Goal: Transaction & Acquisition: Subscribe to service/newsletter

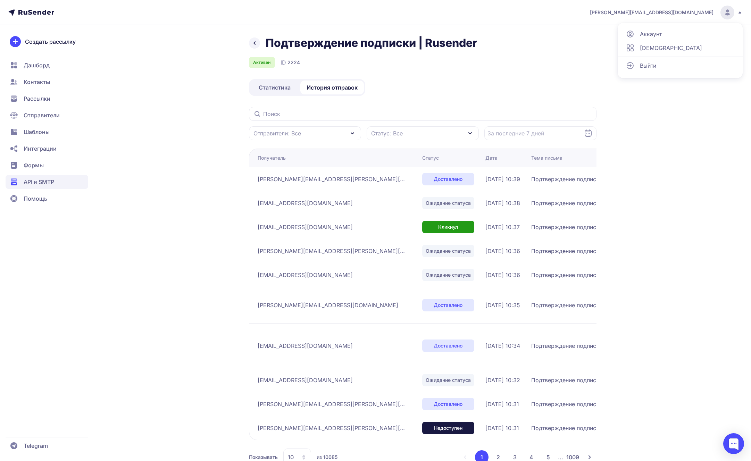
click at [651, 62] on span "Выйти" at bounding box center [648, 65] width 16 height 8
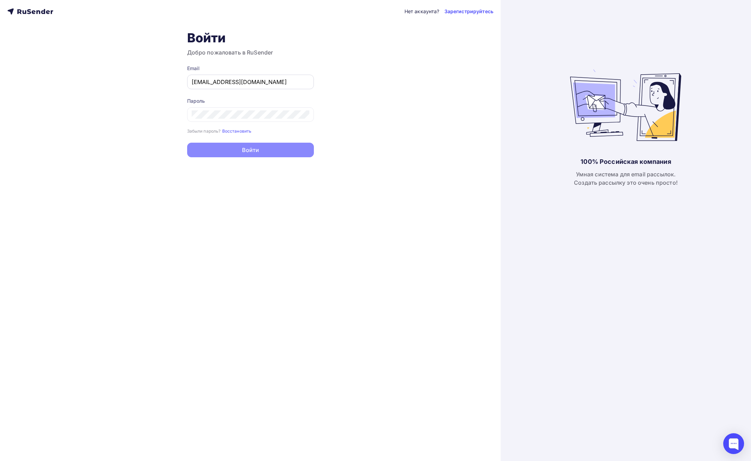
click at [300, 86] on div "a.shevtsov+rusender@ucoz-team.net" at bounding box center [250, 82] width 127 height 15
click at [283, 82] on input "a.shevtsov+rusender@ucoz-team.net" at bounding box center [251, 82] width 118 height 8
type input "[PERSON_NAME][EMAIL_ADDRESS][DOMAIN_NAME]"
click at [239, 151] on button "Войти" at bounding box center [250, 150] width 127 height 15
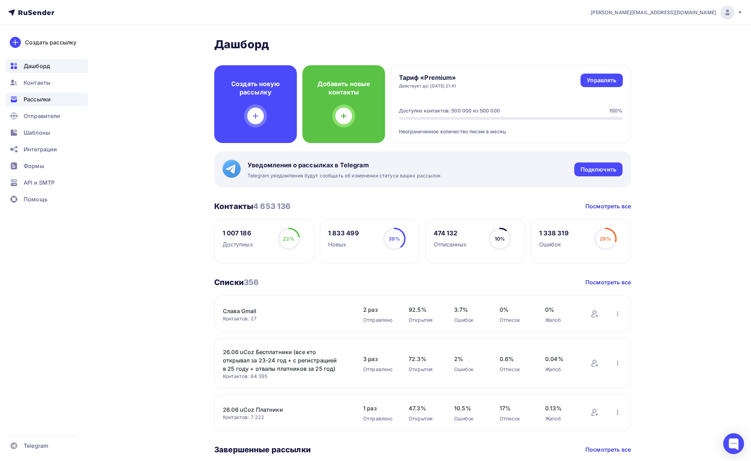
click at [38, 97] on span "Рассылки" at bounding box center [37, 99] width 27 height 8
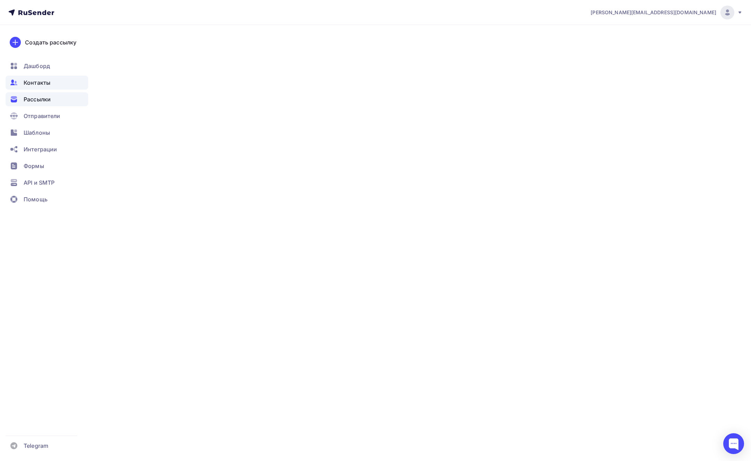
click at [42, 82] on span "Контакты" at bounding box center [37, 82] width 27 height 8
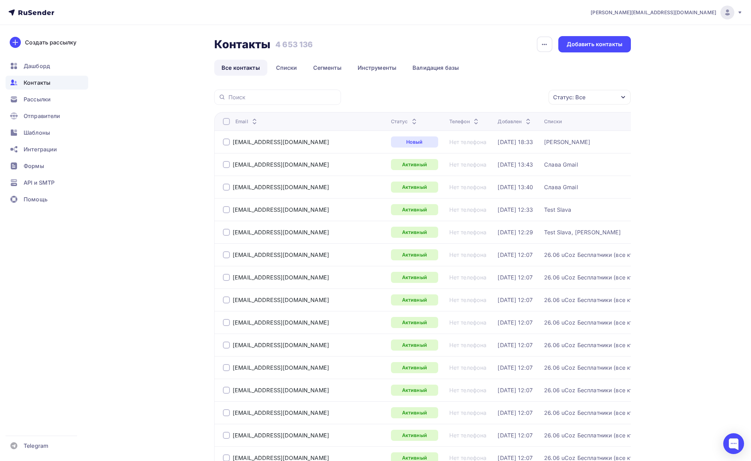
click at [701, 11] on span "[PERSON_NAME][EMAIL_ADDRESS][DOMAIN_NAME]" at bounding box center [653, 12] width 126 height 7
click at [658, 62] on link "Выйти" at bounding box center [680, 64] width 117 height 14
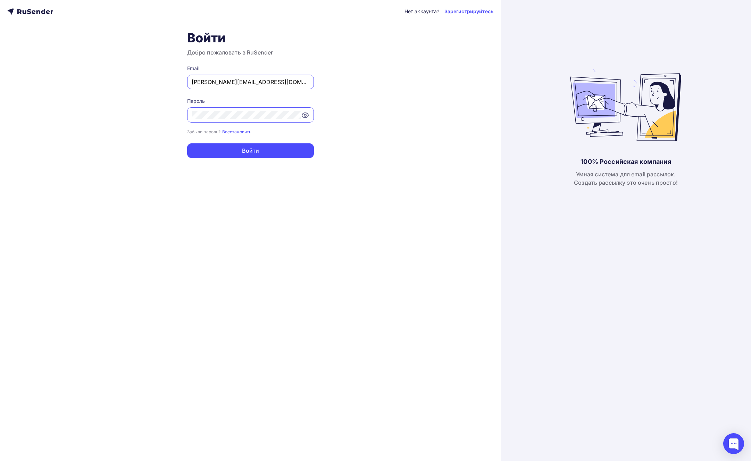
click at [236, 86] on input "[PERSON_NAME][EMAIL_ADDRESS][DOMAIN_NAME]" at bounding box center [251, 82] width 118 height 8
click at [252, 83] on input "[PERSON_NAME][EMAIL_ADDRESS][DOMAIN_NAME]" at bounding box center [251, 82] width 118 height 8
type input "[EMAIL_ADDRESS][DOMAIN_NAME]"
click at [260, 153] on button "Войти" at bounding box center [250, 150] width 127 height 15
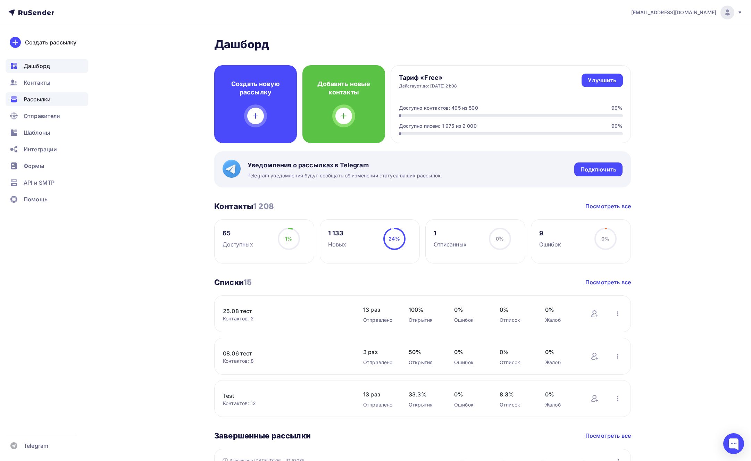
click at [37, 93] on div "Рассылки" at bounding box center [47, 99] width 83 height 14
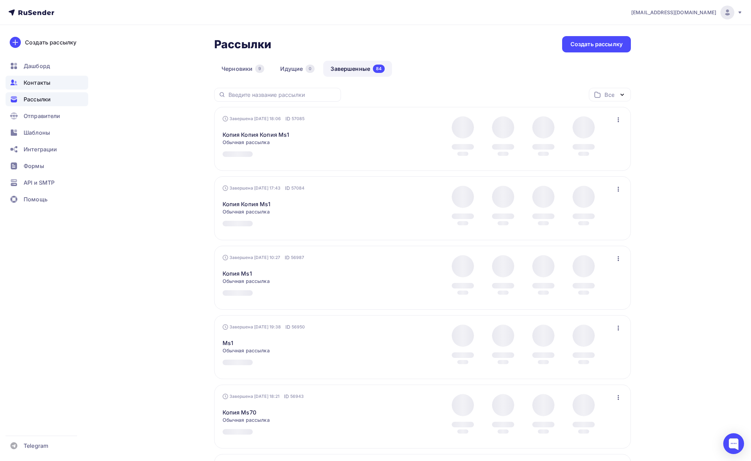
click at [49, 82] on span "Контакты" at bounding box center [37, 82] width 27 height 8
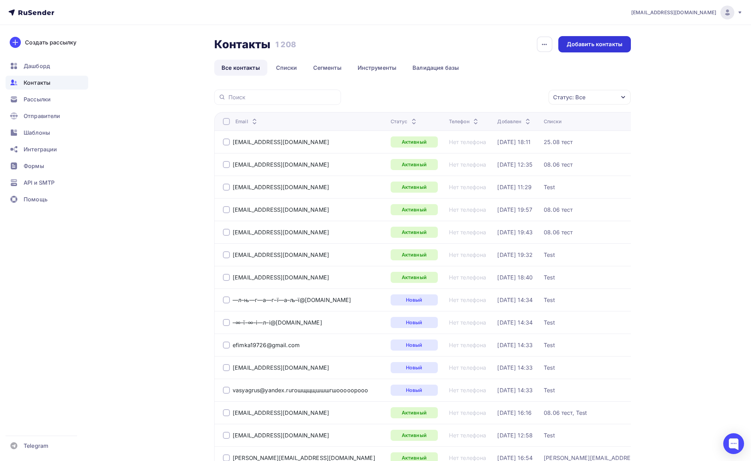
click at [594, 46] on div "Добавить контакты" at bounding box center [594, 44] width 56 height 8
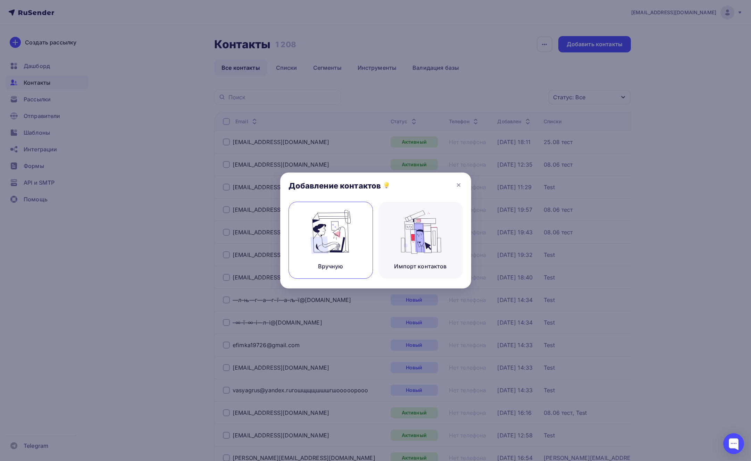
click at [339, 218] on img at bounding box center [330, 232] width 47 height 44
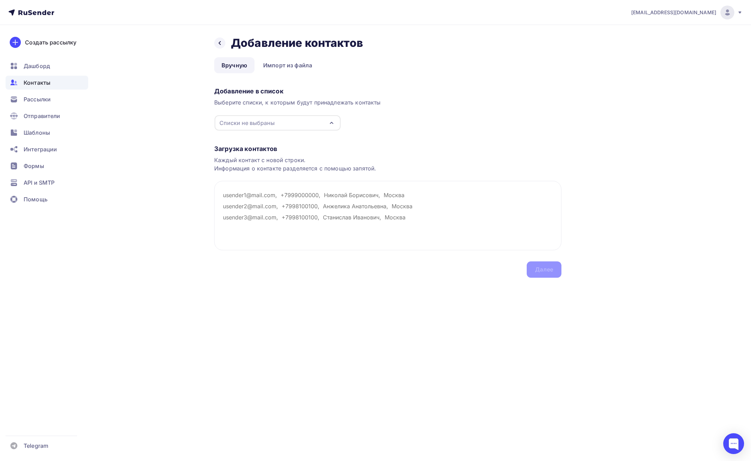
click at [259, 121] on div "Списки не выбраны" at bounding box center [246, 123] width 55 height 8
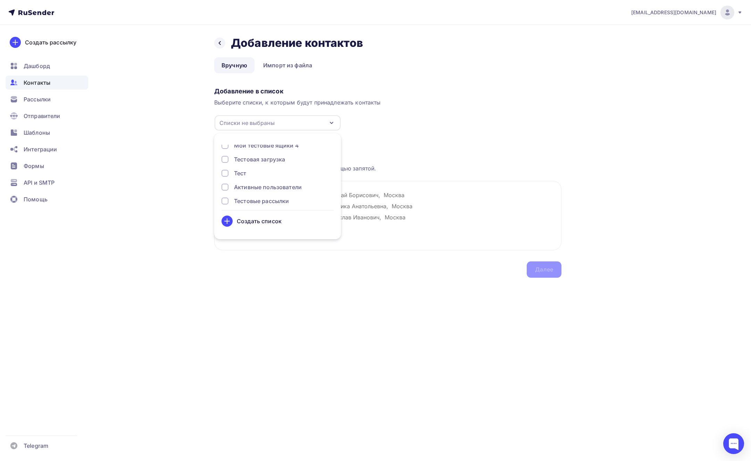
scroll to position [148, 0]
click at [224, 183] on div at bounding box center [224, 181] width 7 height 7
click at [359, 196] on textarea at bounding box center [387, 215] width 347 height 69
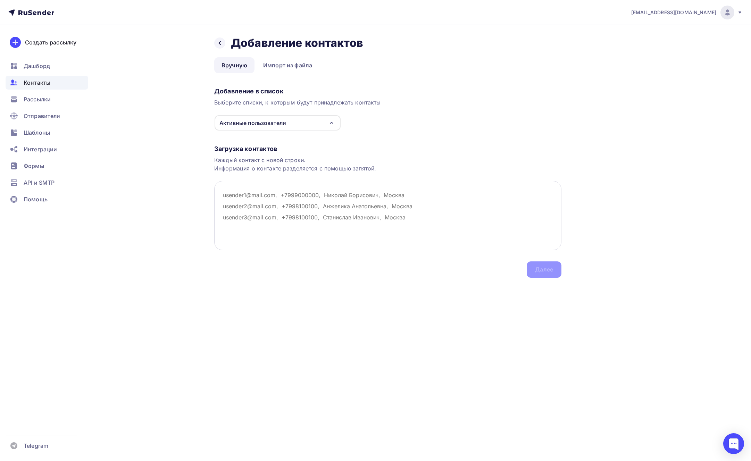
click at [361, 196] on textarea at bounding box center [387, 215] width 347 height 69
paste textarea "phmc.mdu.in.ua its.me.marina@gmail.com ppf.mdu.in.ua its.me.marina@gmail.com"
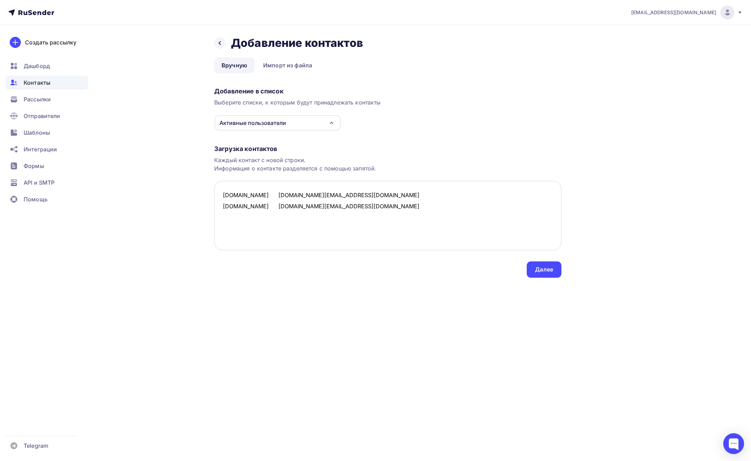
click at [269, 195] on textarea "phmc.mdu.in.ua its.me.marina@gmail.com ppf.mdu.in.ua its.me.marina@gmail.com" at bounding box center [387, 215] width 347 height 69
drag, startPoint x: 271, startPoint y: 194, endPoint x: 265, endPoint y: 194, distance: 6.6
click at [265, 194] on textarea "phmc.mdu.in.ua its.me.marina@gmail.com ppf.mdu.in.ua its.me.marina@gmail.com" at bounding box center [387, 215] width 347 height 69
click at [289, 210] on textarea "phmc.mdu.in.ua, its.me.marina@gmail.com ppf.mdu.in.ua its.me.marina@gmail.com" at bounding box center [387, 215] width 347 height 69
click at [261, 208] on textarea "phmc.mdu.in.ua, its.me.marina@gmail.com ppf.mdu.in.ua its.me.marina@gmail.com" at bounding box center [387, 215] width 347 height 69
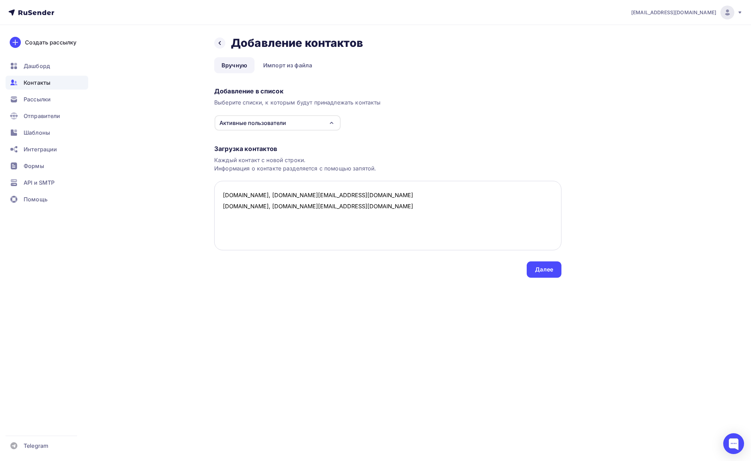
drag, startPoint x: 339, startPoint y: 206, endPoint x: 217, endPoint y: 205, distance: 121.5
click at [217, 205] on textarea "phmc.mdu.in.ua, its.me.marina@gmail.com ppf.mdu.in.ua, its.me.marina@gmail.com" at bounding box center [387, 215] width 347 height 69
click at [327, 207] on textarea "phmc.mdu.in.ua, its.me.marina@gmail.com ppf.mdu.in.ua, its.me.marina@gmail.com" at bounding box center [387, 215] width 347 height 69
click at [338, 206] on textarea "phmc.mdu.in.ua, its.me.marina@gmail.com ppf.mdu.in.ua, its.me.marina@gmail.com" at bounding box center [387, 215] width 347 height 69
paste textarea "ppf.mdu.in.ua, its.me.marina@gmail.com"
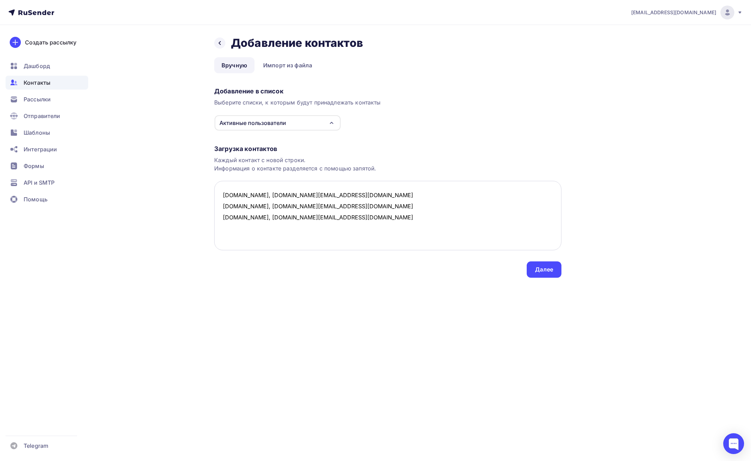
paste textarea "ppf.mdu.in.ua, its.me.marina@gmail.com"
click at [222, 217] on textarea "phmc.mdu.in.ua, its.me.marina@gmail.com ppf.mdu.in.ua, its.me.marina@gmail.com …" at bounding box center [387, 215] width 347 height 69
click at [222, 205] on textarea "phmc.mdu.in.ua, its.me.marina@gmail.com ppf.mdu.in.ua, its.me.marina@gmail.com …" at bounding box center [387, 215] width 347 height 69
click at [221, 216] on textarea "phmc.mdu.in.ua, its.me.marina@gmail.com 1ppf.mdu.in.ua, its.me.marina@gmail.com…" at bounding box center [387, 215] width 347 height 69
click at [221, 227] on textarea "phmc.mdu.in.ua, its.me.marina@gmail.com 1ppf.mdu.in.ua, its.me.marina@gmail.com…" at bounding box center [387, 215] width 347 height 69
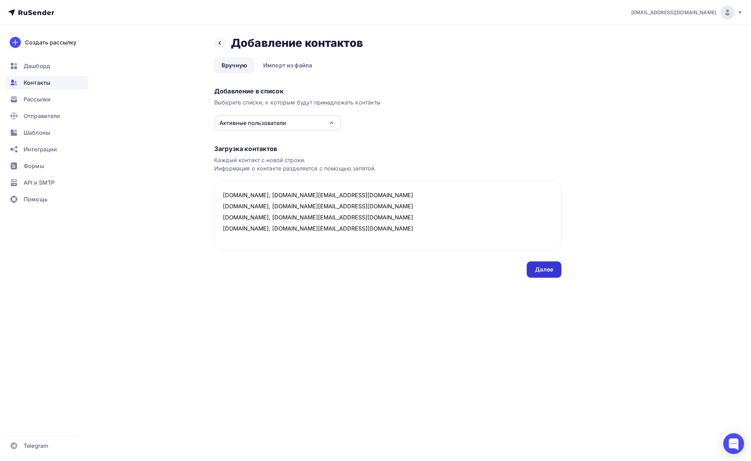
type textarea "phmc.mdu.in.ua, its.me.marina@gmail.com 1ppf.mdu.in.ua, its.me.marina@gmail.com…"
click at [542, 270] on div "Далее" at bounding box center [544, 270] width 18 height 8
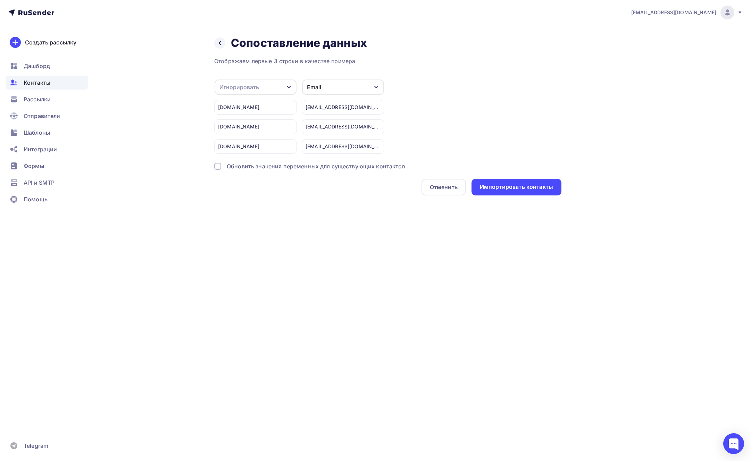
click at [275, 91] on div "Игнорировать" at bounding box center [255, 86] width 82 height 15
click at [235, 158] on div "Создать поле" at bounding box center [244, 163] width 49 height 17
type input "ф"
type input "a"
type input "domain"
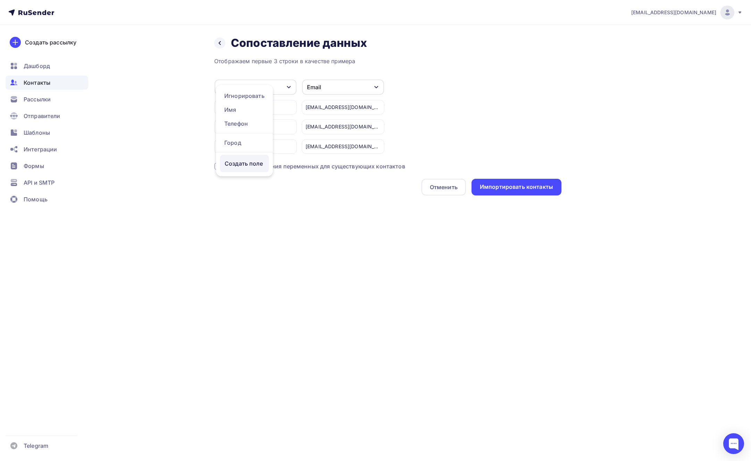
click at [233, 179] on div "Отображаем первые 3 строки в качестве примера domain Игнорировать Имя Телефон Г…" at bounding box center [387, 126] width 347 height 138
click at [222, 167] on div "Обновить значения переменных для существующих контактов" at bounding box center [387, 166] width 347 height 8
click at [513, 194] on div "Импортировать контакты" at bounding box center [516, 187] width 90 height 17
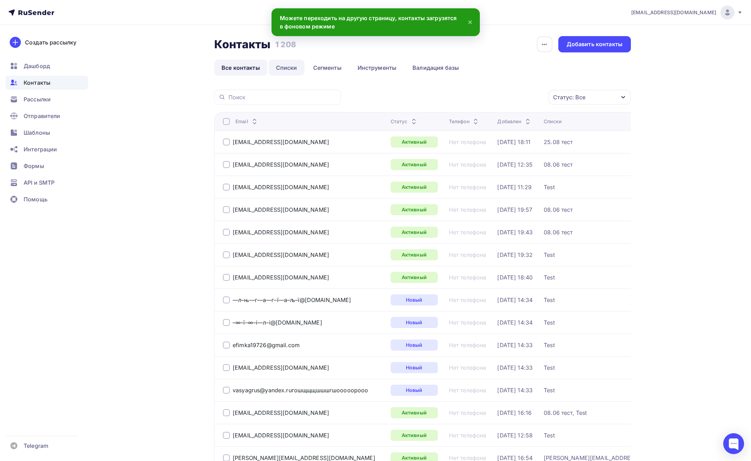
click at [287, 66] on link "Списки" at bounding box center [287, 68] width 36 height 16
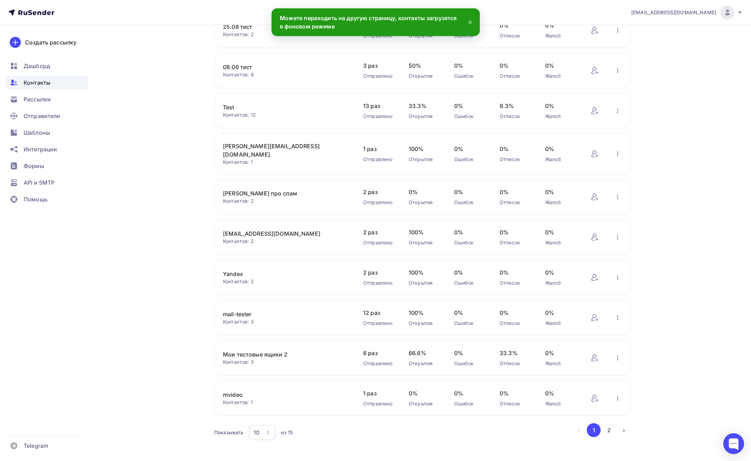
scroll to position [77, 0]
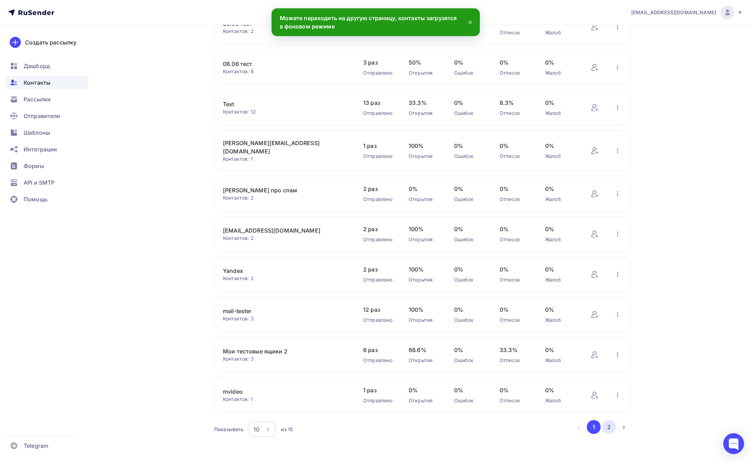
click at [607, 420] on button "2" at bounding box center [609, 427] width 14 height 14
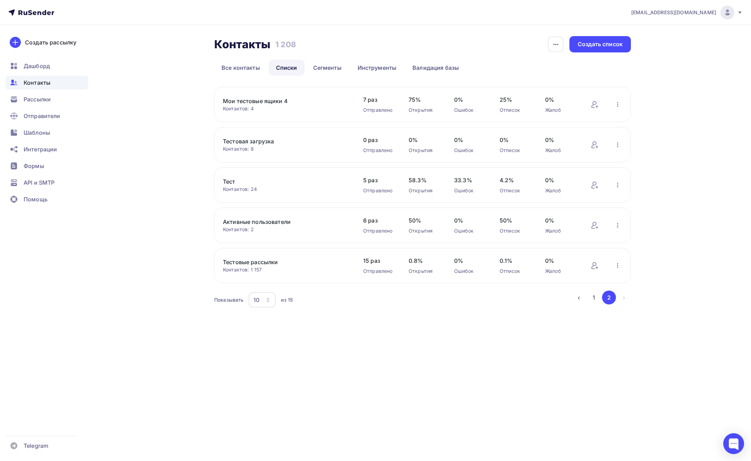
scroll to position [0, 0]
click at [259, 222] on link "Активные пользователи" at bounding box center [282, 222] width 118 height 8
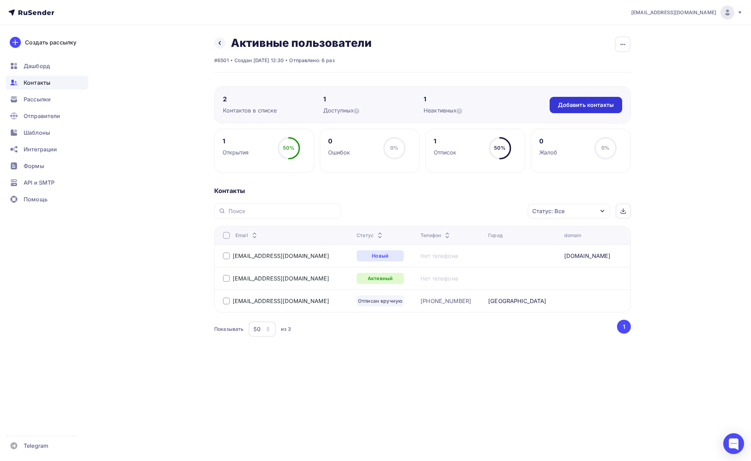
click at [564, 105] on div "Добавить контакты" at bounding box center [586, 105] width 56 height 8
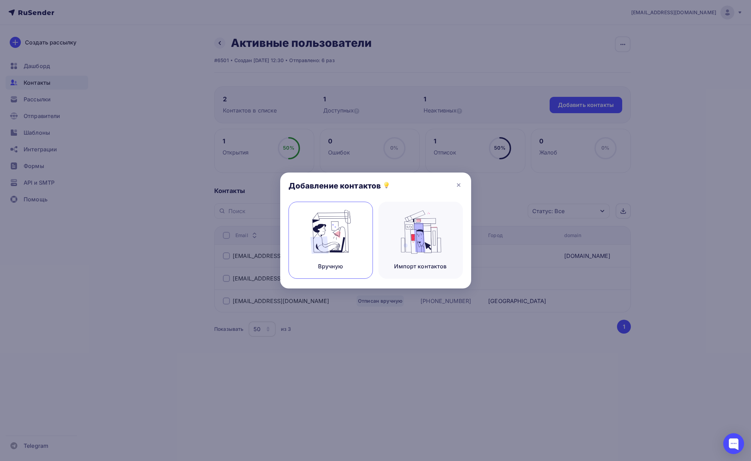
click at [314, 237] on img at bounding box center [330, 232] width 47 height 44
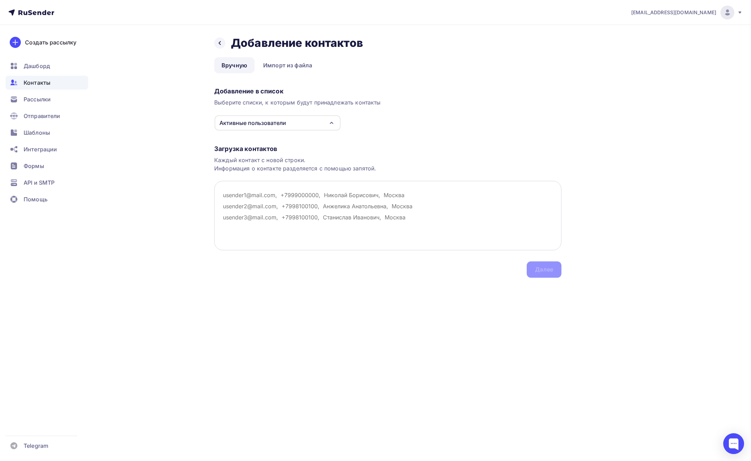
paste textarea "its.me.marina@gmail.com"
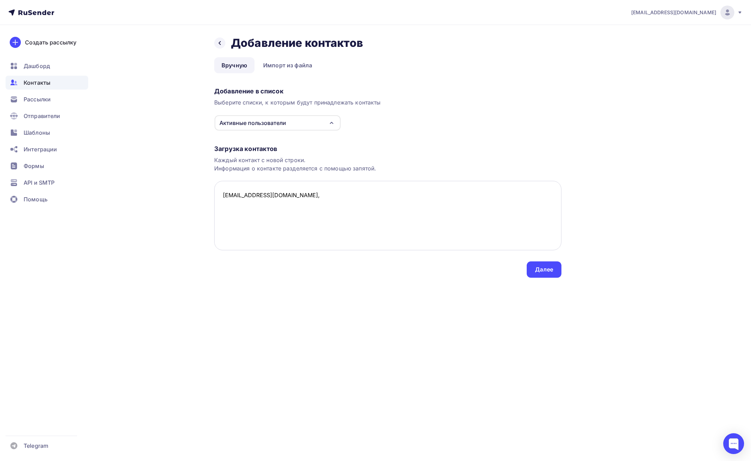
click at [405, 200] on textarea "its.me.marina@gmail.com," at bounding box center [387, 215] width 347 height 69
paste textarea "test.mdu.in.ua; test1.mdu.in.ua; phmc.mdu.in.ua; ppf.mdu.in.ua; gptf.mdu.in.ua;…"
drag, startPoint x: 265, startPoint y: 200, endPoint x: 219, endPoint y: 192, distance: 46.8
click at [219, 192] on textarea "its.me.marina@gmail.com, test.mdu.in.ua; test1.mdu.in.ua; phmc.mdu.in.ua; ppf.m…" at bounding box center [387, 215] width 347 height 69
click at [240, 220] on textarea "its.me.marina@gmail.com, test.mdu.in.ua; test1.mdu.in.ua; phmc.mdu.in.ua; ppf.m…" at bounding box center [387, 215] width 347 height 69
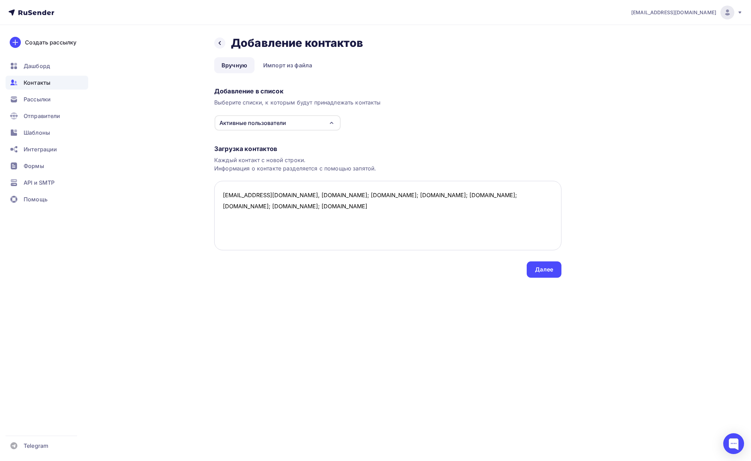
paste textarea "its.me.marina@gmail.com, test.mdu.in.ua; test1.mdu.in.ua; phmc.mdu.in.ua; ppf.m…"
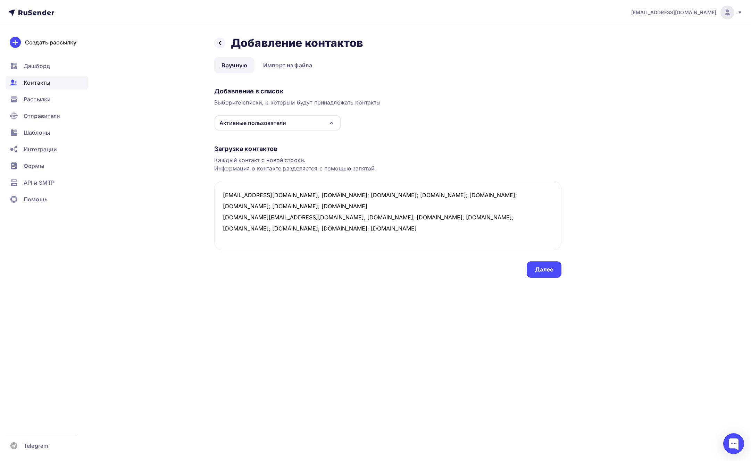
drag, startPoint x: 289, startPoint y: 218, endPoint x: 210, endPoint y: 213, distance: 78.9
click at [210, 213] on div "Назад Добавление контактов Добавление контактов Вручную Импорт из файла Вручную…" at bounding box center [375, 165] width 569 height 280
paste textarea "lianozov@ya.ru"
click at [270, 217] on textarea "its.me.marina@gmail.com, test.mdu.in.ua; test1.mdu.in.ua; phmc.mdu.in.ua; ppf.m…" at bounding box center [387, 215] width 347 height 69
drag, startPoint x: 267, startPoint y: 217, endPoint x: 302, endPoint y: 218, distance: 35.4
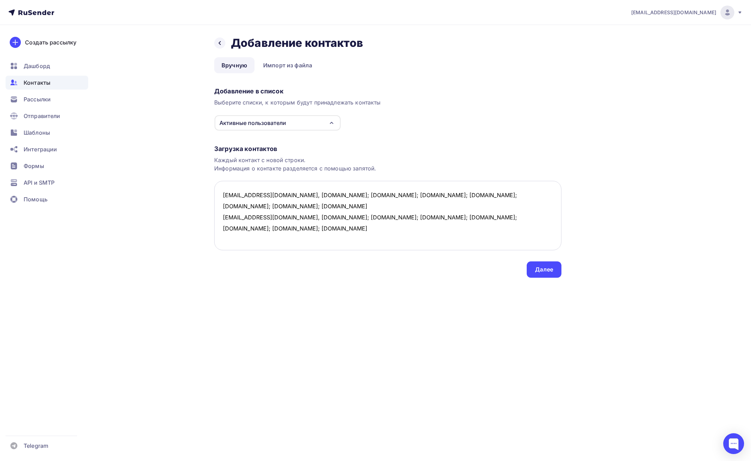
click at [302, 218] on textarea "its.me.marina@gmail.com, test.mdu.in.ua; test1.mdu.in.ua; phmc.mdu.in.ua; ppf.m…" at bounding box center [387, 215] width 347 height 69
paste textarea "lefoniya.lianozov.ru"
drag, startPoint x: 325, startPoint y: 217, endPoint x: 363, endPoint y: 217, distance: 37.5
click at [363, 217] on textarea "its.me.marina@gmail.com, test.mdu.in.ua; test1.mdu.in.ua; phmc.mdu.in.ua; ppf.m…" at bounding box center [387, 215] width 347 height 69
paste textarea "adler.lianozov.ru"
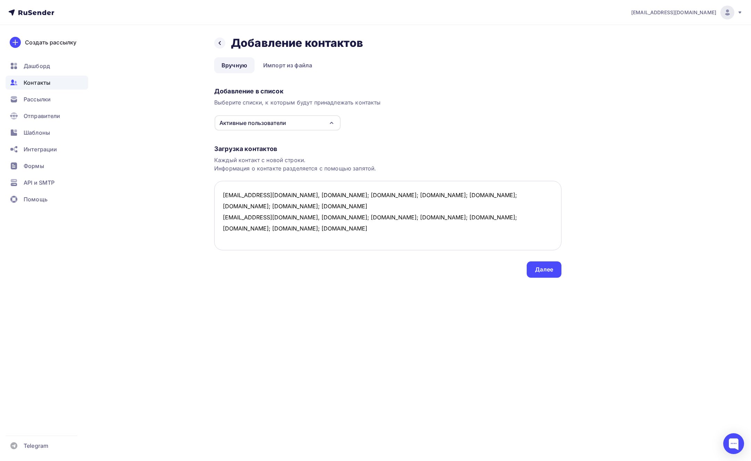
drag, startPoint x: 417, startPoint y: 217, endPoint x: 453, endPoint y: 217, distance: 36.1
click at [453, 217] on textarea "its.me.marina@gmail.com, test.mdu.in.ua; test1.mdu.in.ua; phmc.mdu.in.ua; ppf.m…" at bounding box center [387, 215] width 347 height 69
paste textarea "abovyan.lianozov.ru"
drag, startPoint x: 473, startPoint y: 218, endPoint x: 509, endPoint y: 219, distance: 35.8
click at [509, 219] on textarea "its.me.marina@gmail.com, test.mdu.in.ua; test1.mdu.in.ua; phmc.mdu.in.ua; ppf.m…" at bounding box center [387, 215] width 347 height 69
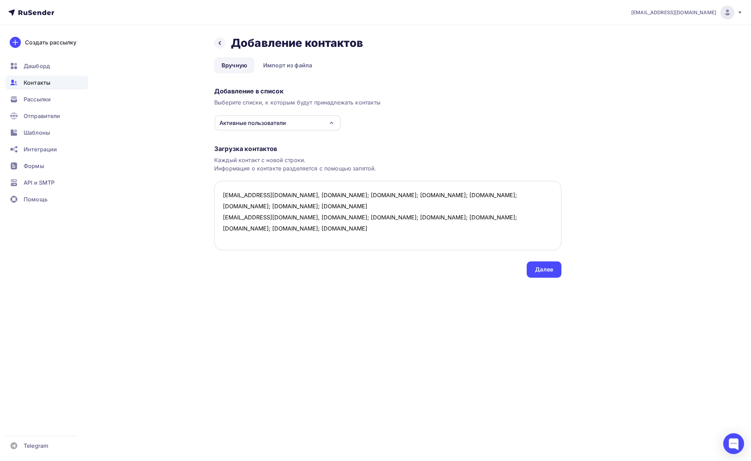
paste textarea "krohaiya.lianozov.ru"
drag, startPoint x: 464, startPoint y: 226, endPoint x: 529, endPoint y: 219, distance: 64.9
click at [529, 219] on textarea "its.me.marina@gmail.com, test.mdu.in.ua; test1.mdu.in.ua; phmc.mdu.in.ua; ppf.m…" at bounding box center [387, 215] width 347 height 69
type textarea "its.me.marina@gmail.com, test.mdu.in.ua; test1.mdu.in.ua; phmc.mdu.in.ua; ppf.m…"
click at [540, 276] on div "Далее" at bounding box center [544, 269] width 35 height 16
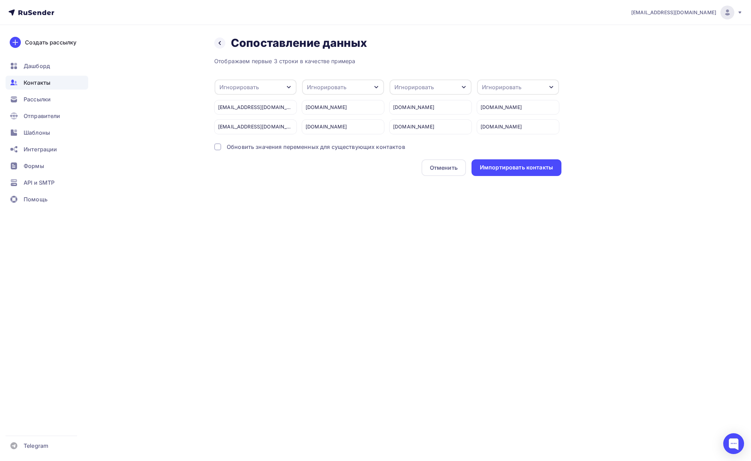
click at [343, 86] on div "Игнорировать" at bounding box center [327, 87] width 40 height 8
click at [588, 120] on div "Назад Сопоставление данных Сопоставление данных Отображаем первые 3 строки в ка…" at bounding box center [375, 114] width 569 height 179
click at [358, 86] on div "Игнорировать" at bounding box center [343, 86] width 82 height 15
click at [577, 93] on div "Назад Сопоставление данных Сопоставление данных Отображаем первые 3 строки в ка…" at bounding box center [375, 114] width 569 height 179
click at [367, 88] on div "Игнорировать" at bounding box center [343, 86] width 82 height 15
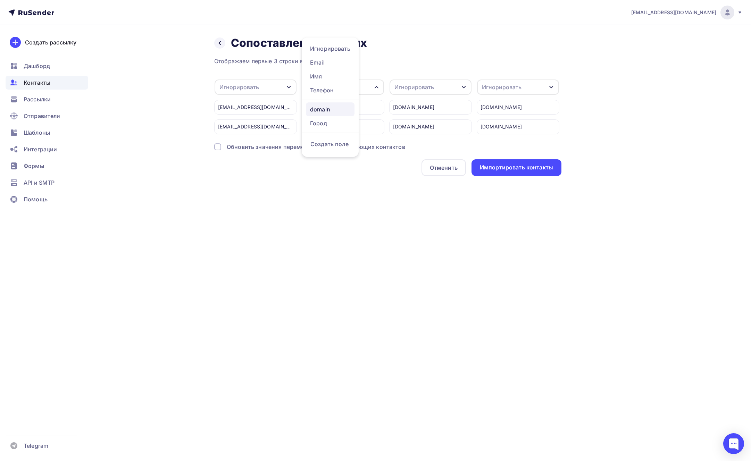
click at [340, 112] on div "domain" at bounding box center [330, 109] width 40 height 8
click at [419, 91] on div "Игнорировать" at bounding box center [414, 87] width 40 height 8
click at [600, 84] on div "Назад Сопоставление данных Сопоставление данных Отображаем первые 3 строки в ка…" at bounding box center [375, 114] width 569 height 179
click at [221, 45] on icon at bounding box center [220, 43] width 6 height 6
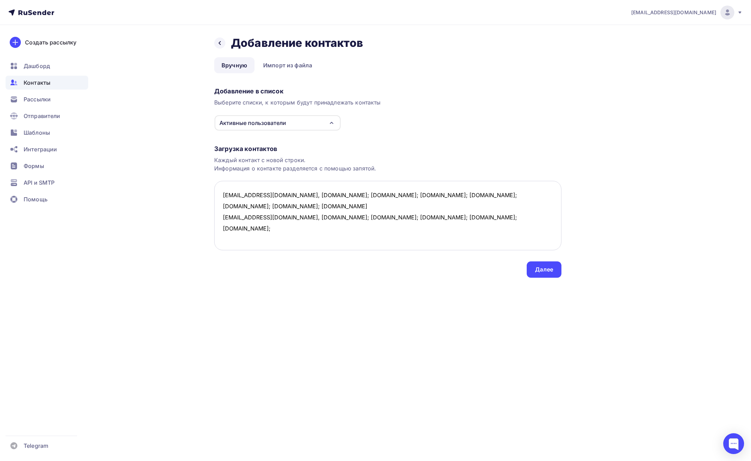
click at [334, 195] on textarea "its.me.marina@gmail.com, test.mdu.in.ua; test1.mdu.in.ua; phmc.mdu.in.ua; ppf.m…" at bounding box center [387, 215] width 347 height 69
click at [323, 217] on textarea "its.me.marina@gmail.com, test.mdu.in.ua / test1.mdu.in.ua; phmc.mdu.in.ua; ppf.…" at bounding box center [387, 215] width 347 height 69
click at [335, 229] on textarea "its.me.marina@gmail.com, test.mdu.in.ua / test1.mdu.in.ua; phmc.mdu.in.ua; ppf.…" at bounding box center [387, 215] width 347 height 69
click at [337, 202] on textarea "its.me.marina@gmail.com, test.mdu.in.ua / test1.mdu.in.ua; phmc.mdu.in.ua; ppf.…" at bounding box center [387, 215] width 347 height 69
click at [452, 226] on textarea "its.me.marina@gmail.com, test.mdu.in.ua; test1.mdu.in.ua; phmc.mdu.in.ua; ppf.m…" at bounding box center [387, 215] width 347 height 69
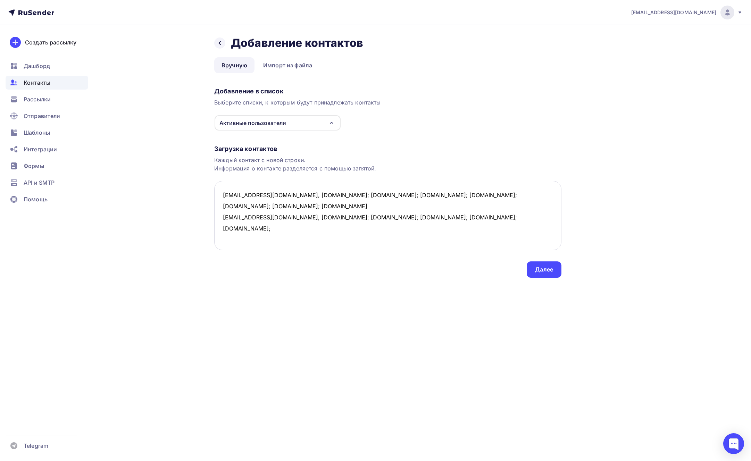
paste textarea "/ test1.mdu.in.ua / phmc.mdu.in.ua / ppf.mdu.in.ua / gptf.mdu.in.ua / elf.mdu.i…"
type textarea "its.me.marina@gmail.com, test.mdu.in.ua / test1.mdu.in.ua / phmc.mdu.in.ua / pp…"
click at [544, 274] on div "Далее" at bounding box center [544, 269] width 35 height 16
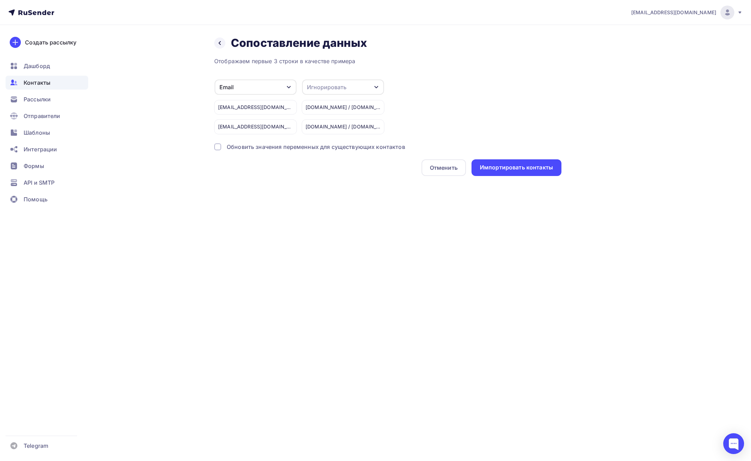
click at [350, 90] on div "Игнорировать" at bounding box center [343, 86] width 82 height 15
click at [332, 113] on link "domain" at bounding box center [330, 109] width 49 height 14
click at [220, 147] on div at bounding box center [217, 146] width 7 height 7
click at [521, 168] on div "Импортировать контакты" at bounding box center [516, 167] width 73 height 8
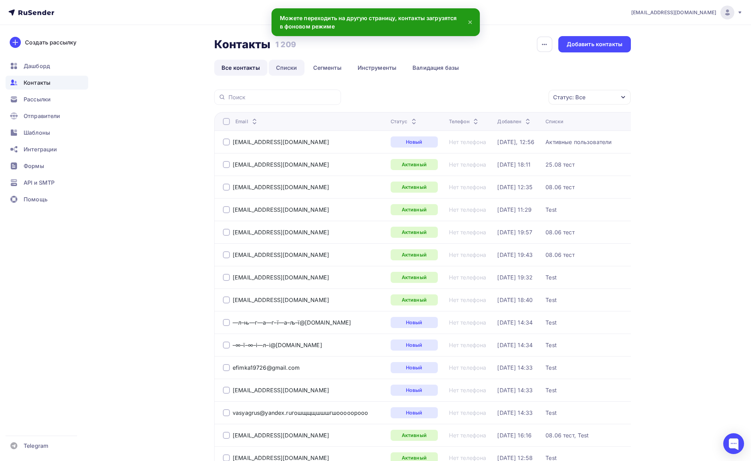
click at [293, 69] on link "Списки" at bounding box center [287, 68] width 36 height 16
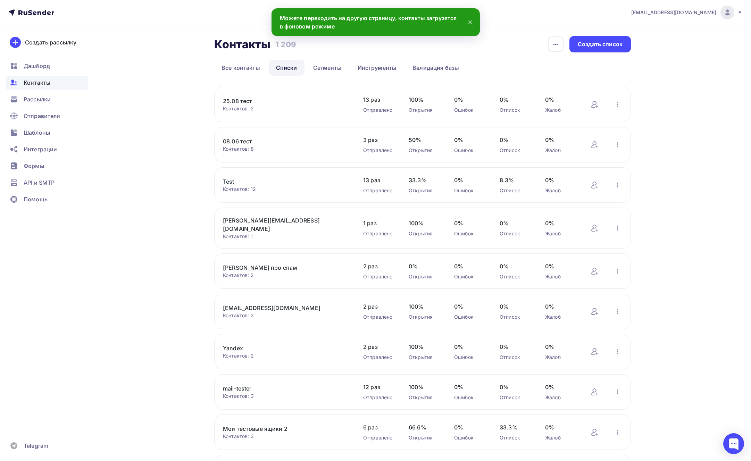
scroll to position [77, 0]
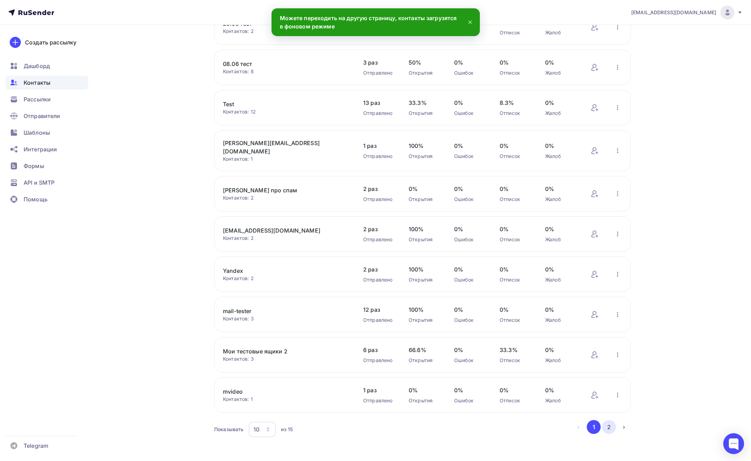
click at [612, 422] on button "2" at bounding box center [609, 427] width 14 height 14
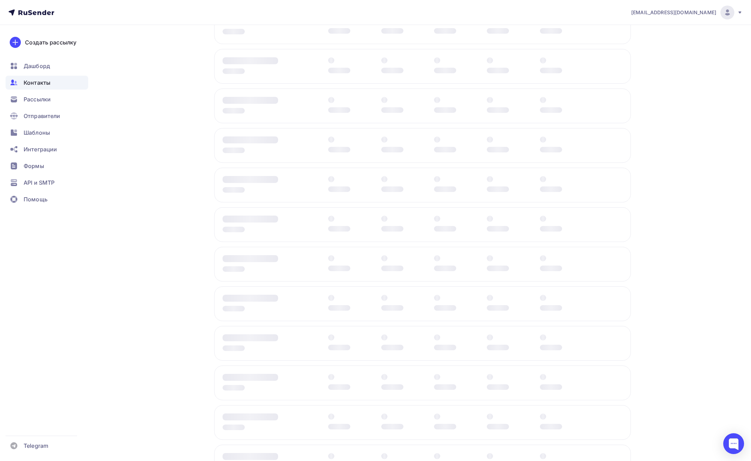
scroll to position [0, 0]
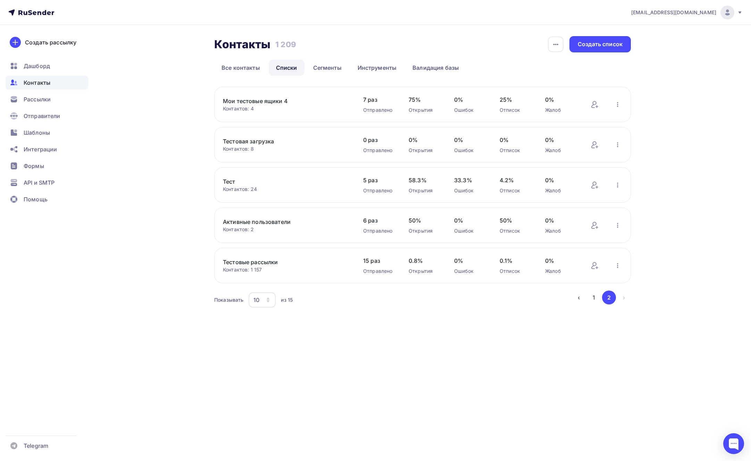
click at [251, 222] on link "Активные пользователи" at bounding box center [282, 222] width 118 height 8
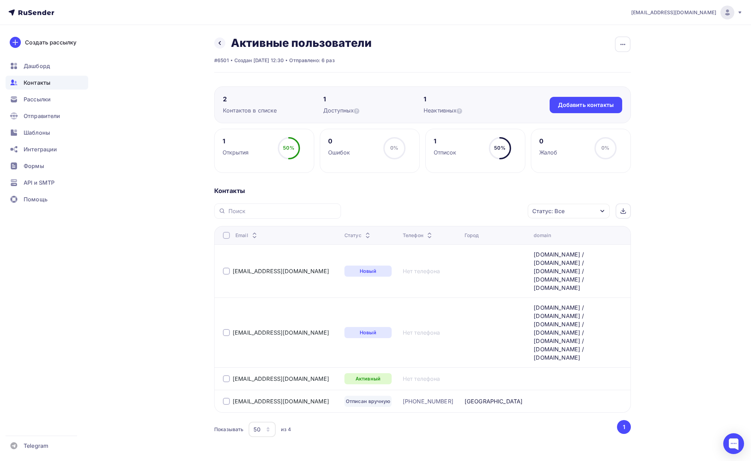
drag, startPoint x: 517, startPoint y: 301, endPoint x: 460, endPoint y: 282, distance: 59.6
click at [531, 297] on td "test.mdu.in.ua / test1.mdu.in.ua / phmc.mdu.in.ua / ppf.mdu.in.ua / gptf.mdu.in…" at bounding box center [581, 332] width 100 height 70
click at [671, 250] on div "lunev.regium@gmail.com Аккаунт Тарифы Выйти Создать рассылку Дашборд Контакты Р…" at bounding box center [375, 241] width 751 height 483
drag, startPoint x: 507, startPoint y: 300, endPoint x: 461, endPoint y: 285, distance: 48.2
click at [533, 303] on div "test.mdu.in.ua / test1.mdu.in.ua / phmc.mdu.in.ua / ppf.mdu.in.ua / gptf.mdu.in…" at bounding box center [574, 332] width 83 height 58
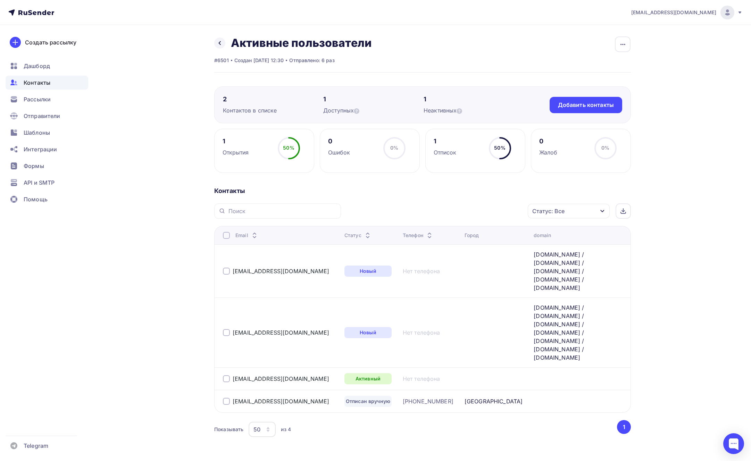
copy div "test.mdu.in.ua / test1.mdu.in.ua / phmc.mdu.in.ua / ppf.mdu.in.ua / gptf.mdu.in…"
click at [573, 105] on div "Добавить контакты" at bounding box center [586, 105] width 56 height 8
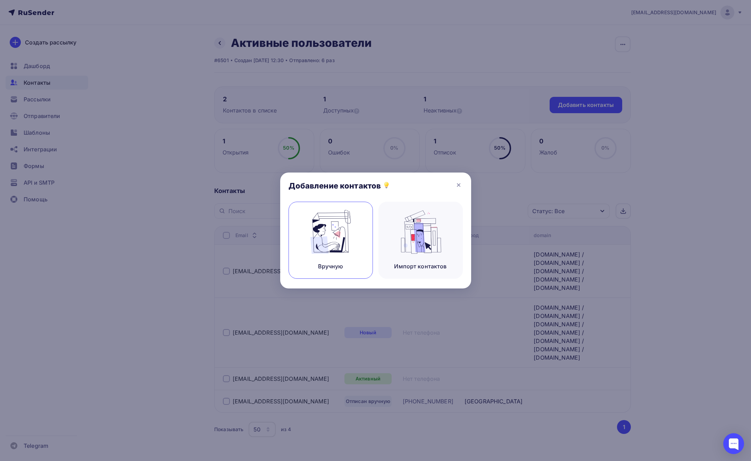
click at [345, 233] on img at bounding box center [330, 232] width 47 height 44
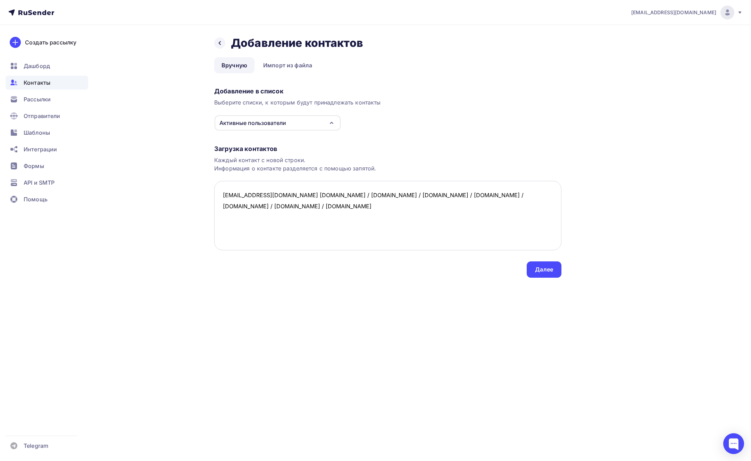
click at [290, 195] on textarea "lunev.regium@gmail.com test.mdu.in.ua / test1.mdu.in.ua / phmc.mdu.in.ua / ppf.…" at bounding box center [387, 215] width 347 height 69
click at [289, 195] on textarea "lunev.regium@gmail.com test.mdu.in.ua / test1.mdu.in.ua / phmc.mdu.in.ua / ppf.…" at bounding box center [387, 215] width 347 height 69
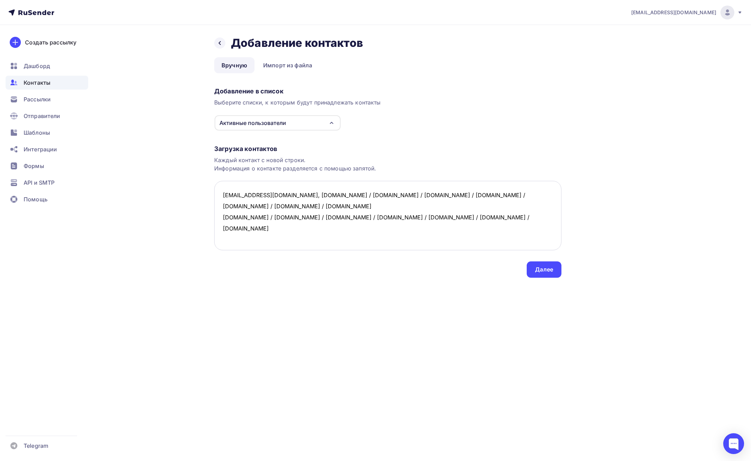
click at [222, 217] on textarea "lunev.regium@gmail.com, test.mdu.in.ua / test1.mdu.in.ua / phmc.mdu.in.ua / ppf…" at bounding box center [387, 215] width 347 height 69
type textarea "lunev.regium@gmail.com, test.mdu.in.ua / test1.mdu.in.ua / phmc.mdu.in.ua / ppf…"
click at [595, 98] on div "Назад Добавление контактов Добавление контактов Вручную Импорт из файла Вручную…" at bounding box center [375, 165] width 569 height 280
drag, startPoint x: 268, startPoint y: 216, endPoint x: 218, endPoint y: 215, distance: 50.7
click at [218, 215] on textarea "lunev.regium@gmail.com, test.mdu.in.ua / test1.mdu.in.ua / phmc.mdu.in.ua / ppf…" at bounding box center [387, 215] width 347 height 69
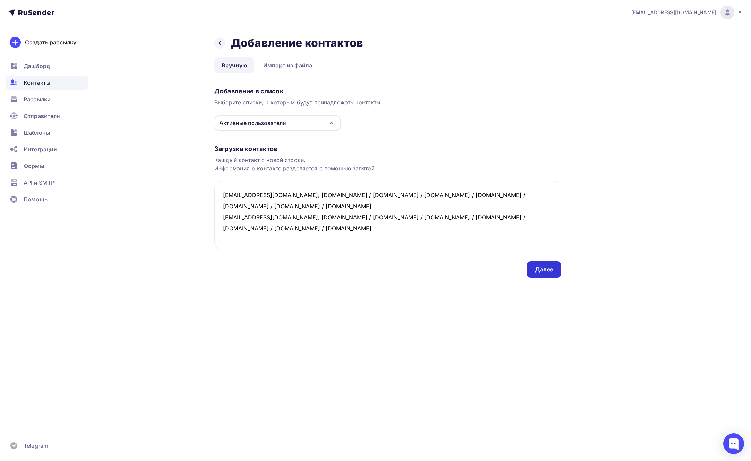
click at [545, 270] on div "Далее" at bounding box center [544, 270] width 18 height 8
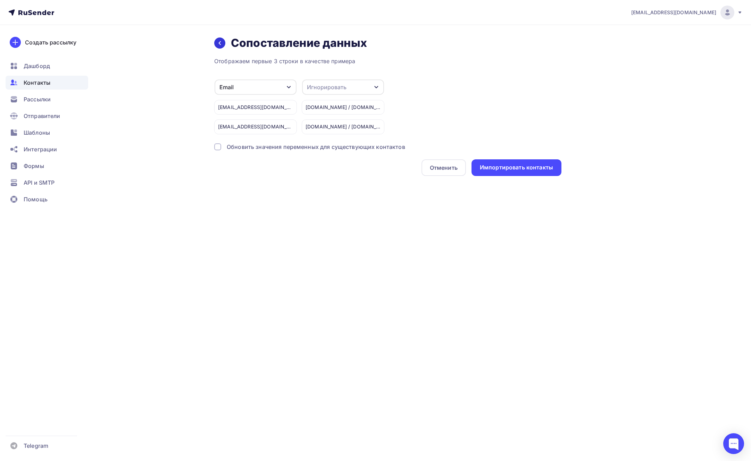
click at [218, 42] on icon at bounding box center [220, 43] width 6 height 6
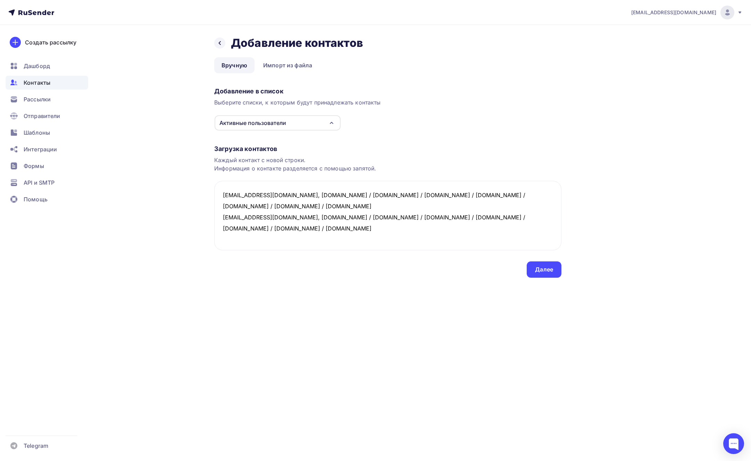
click at [290, 126] on div "Активные пользователи" at bounding box center [277, 122] width 126 height 15
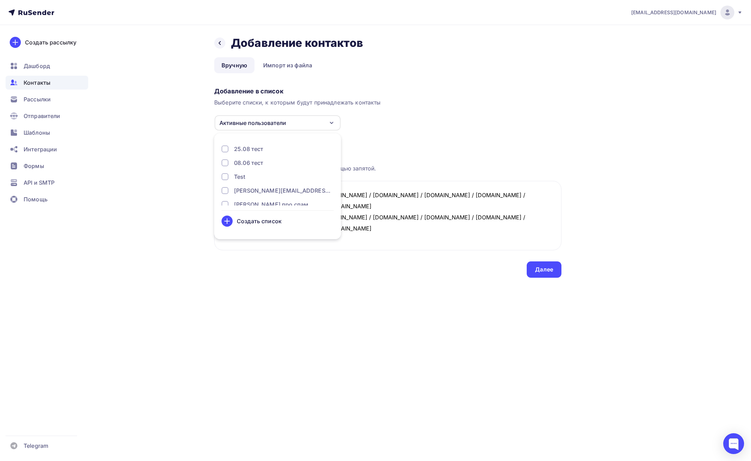
click at [226, 176] on div at bounding box center [224, 176] width 7 height 7
click at [225, 181] on div at bounding box center [224, 181] width 7 height 7
click at [554, 280] on div "Назад Добавление контактов Добавление контактов Вручную Импорт из файла Вручную…" at bounding box center [375, 165] width 569 height 280
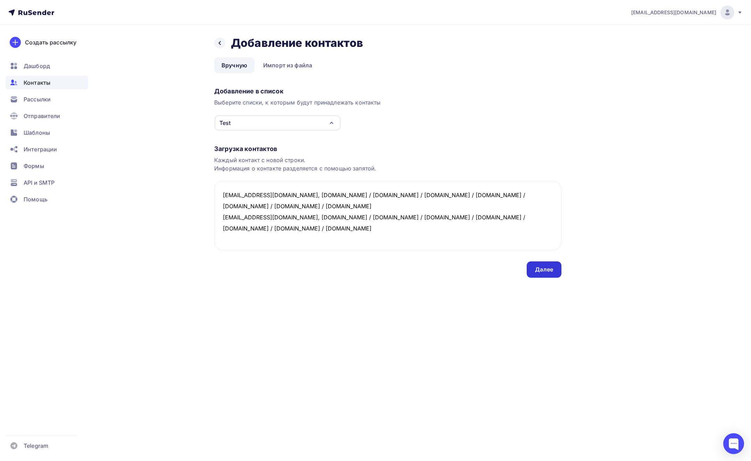
click at [547, 272] on div "Далее" at bounding box center [544, 270] width 18 height 8
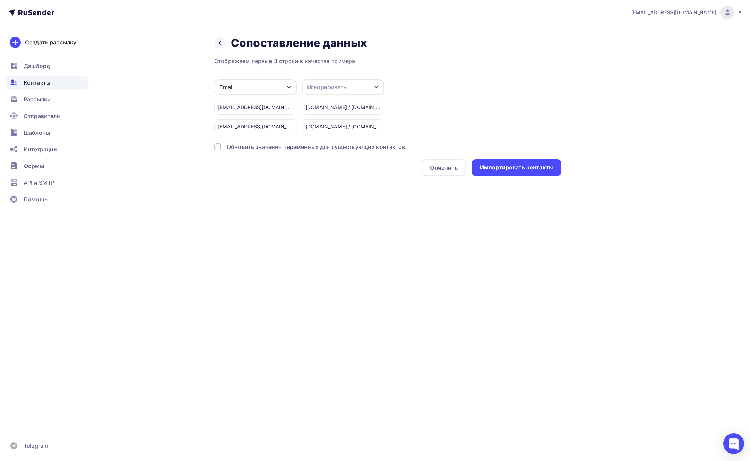
click at [214, 145] on div at bounding box center [217, 146] width 7 height 7
click at [316, 86] on div "Игнорировать" at bounding box center [327, 87] width 40 height 8
click at [328, 141] on div "Создать поле" at bounding box center [330, 143] width 49 height 17
click at [336, 133] on input "text" at bounding box center [348, 137] width 85 height 15
click at [332, 136] on input "text" at bounding box center [348, 137] width 85 height 15
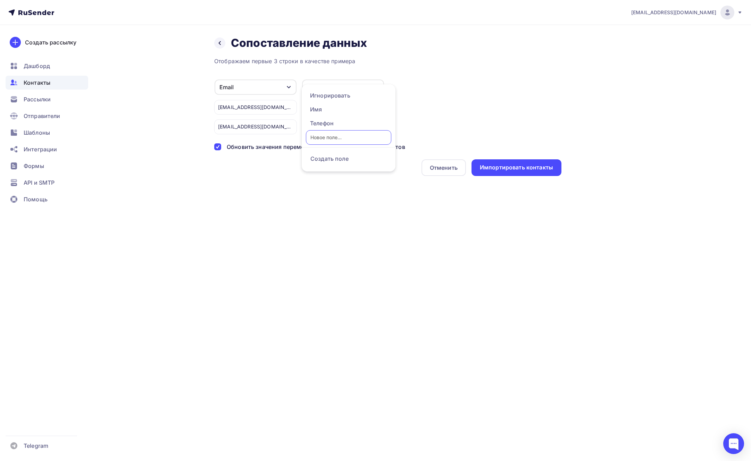
paste input "attached-domain"
type input "attached-domain"
click at [335, 159] on div "Отображаем первые 3 строки в качестве примера Email Игнорировать Имя Телефон Со…" at bounding box center [387, 116] width 347 height 119
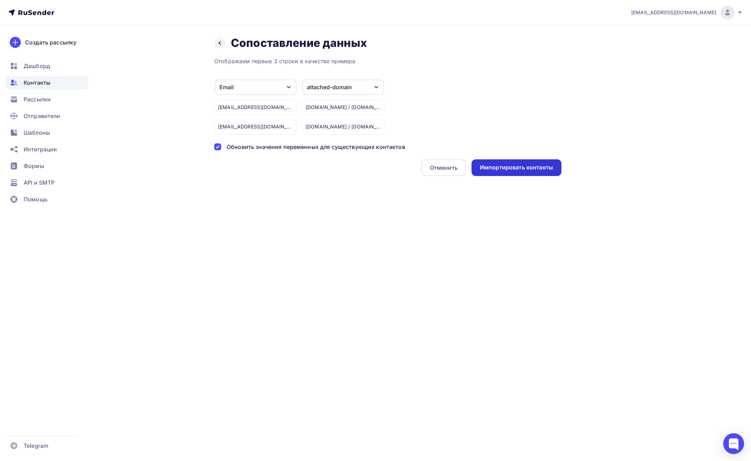
click at [534, 167] on div "Импортировать контакты" at bounding box center [516, 167] width 73 height 8
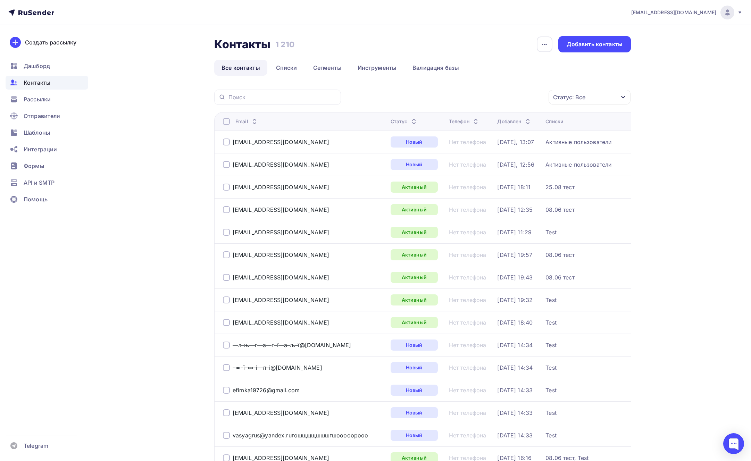
click at [226, 162] on div at bounding box center [226, 164] width 7 height 7
click at [226, 143] on div at bounding box center [226, 141] width 7 height 7
click at [459, 94] on div "Действие" at bounding box center [468, 97] width 27 height 8
click at [476, 144] on div "Удалить" at bounding box center [470, 145] width 23 height 8
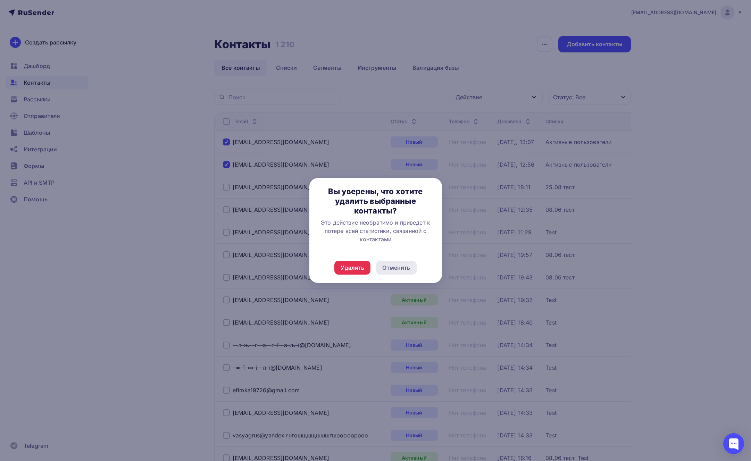
click at [390, 260] on div "Удалить Отменить" at bounding box center [375, 267] width 133 height 31
click at [401, 267] on div "Отменить" at bounding box center [396, 267] width 28 height 8
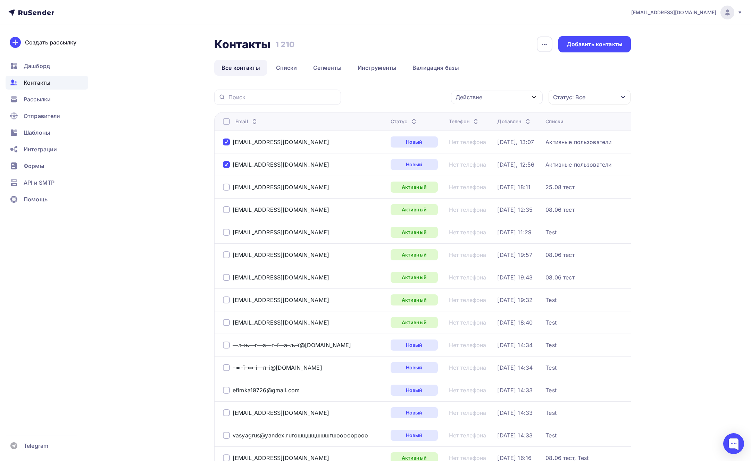
click at [502, 101] on div at bounding box center [375, 230] width 751 height 461
click at [504, 95] on div "Действие" at bounding box center [497, 98] width 92 height 14
click at [478, 145] on div "Удалить" at bounding box center [470, 145] width 23 height 8
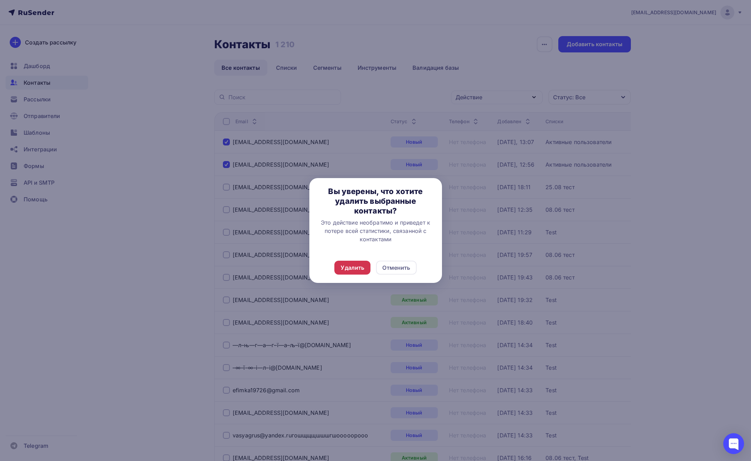
click at [354, 274] on div "Удалить" at bounding box center [352, 268] width 36 height 14
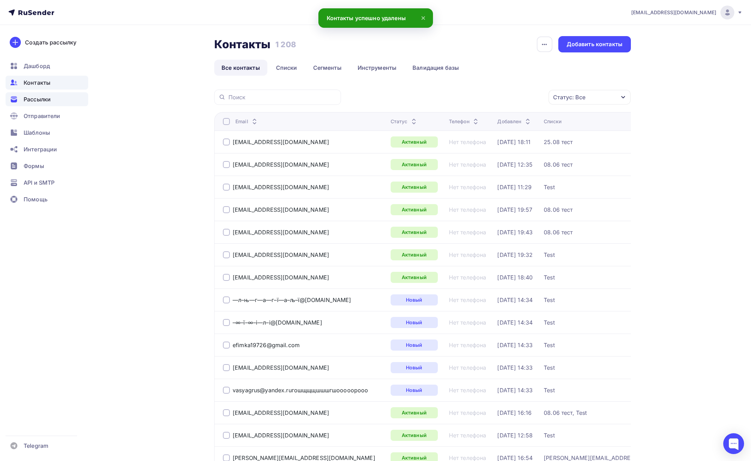
click at [58, 93] on div "Рассылки" at bounding box center [47, 99] width 83 height 14
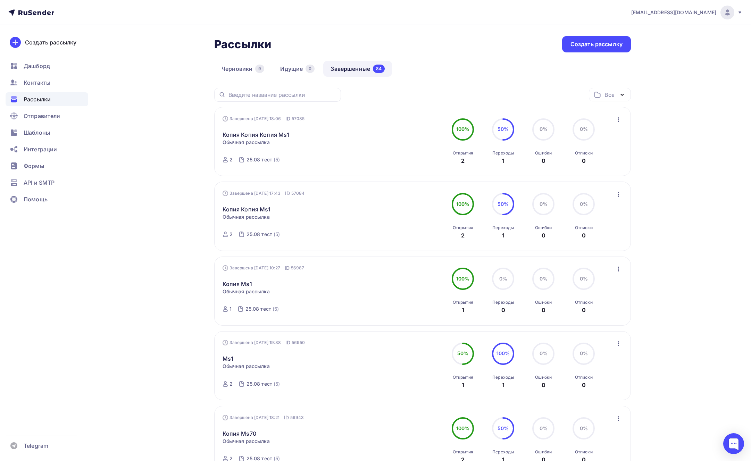
click at [663, 14] on span "lunev.regium@gmail.com" at bounding box center [673, 12] width 85 height 7
click at [638, 63] on span "Выйти" at bounding box center [647, 63] width 18 height 8
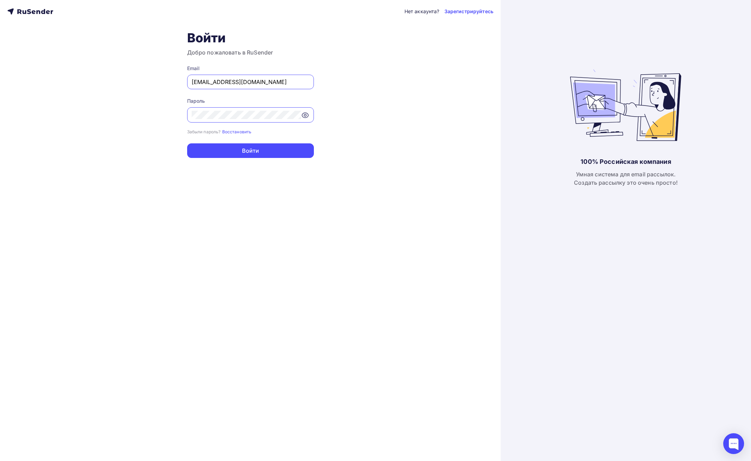
click at [253, 83] on input "lunev.regium@gmail.com" at bounding box center [251, 82] width 118 height 8
type input "[PERSON_NAME][EMAIL_ADDRESS][DOMAIN_NAME]"
click at [266, 151] on button "Войти" at bounding box center [250, 150] width 127 height 15
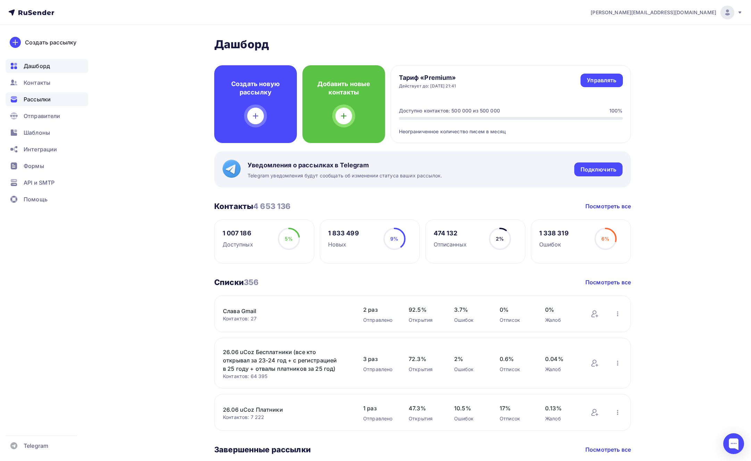
click at [41, 95] on span "Рассылки" at bounding box center [37, 99] width 27 height 8
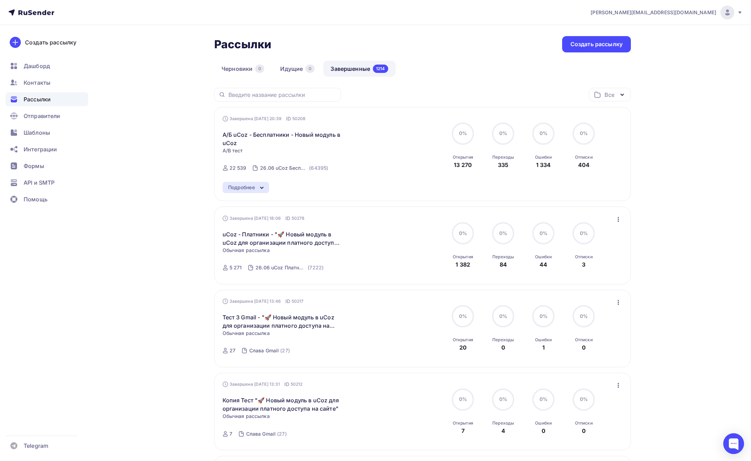
click at [604, 98] on div "Все" at bounding box center [609, 95] width 10 height 8
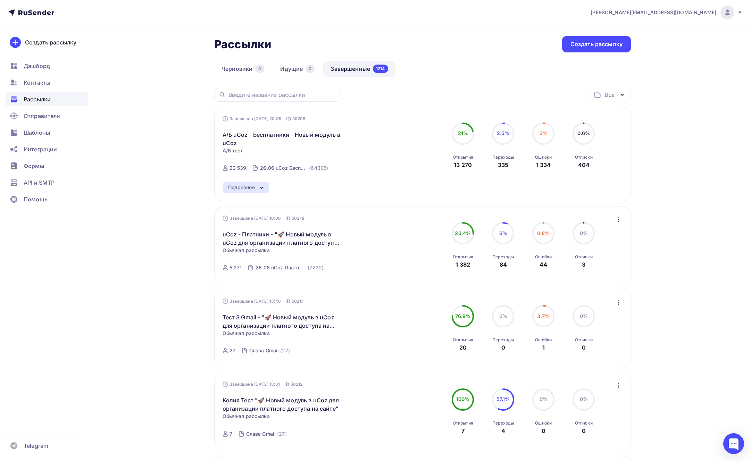
click at [618, 219] on icon "button" at bounding box center [618, 219] width 8 height 8
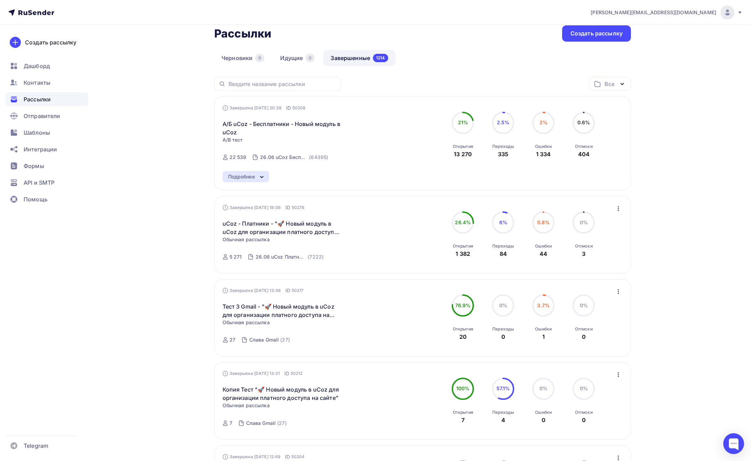
scroll to position [28, 0]
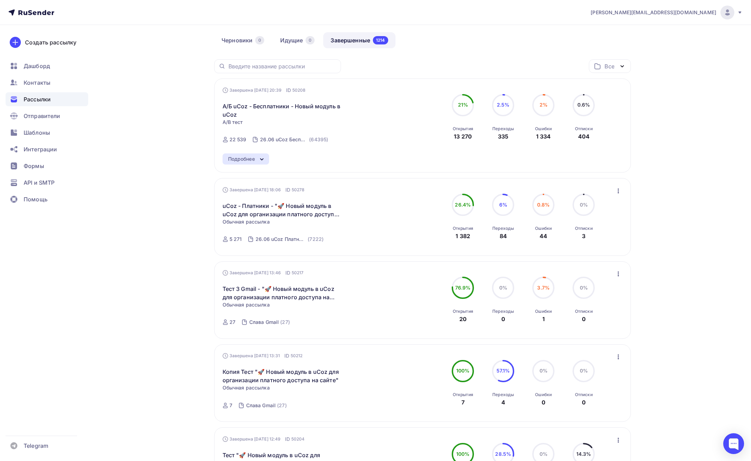
click at [618, 193] on icon "button" at bounding box center [618, 191] width 8 height 8
click at [599, 256] on div "Добавить в папку" at bounding box center [586, 256] width 71 height 8
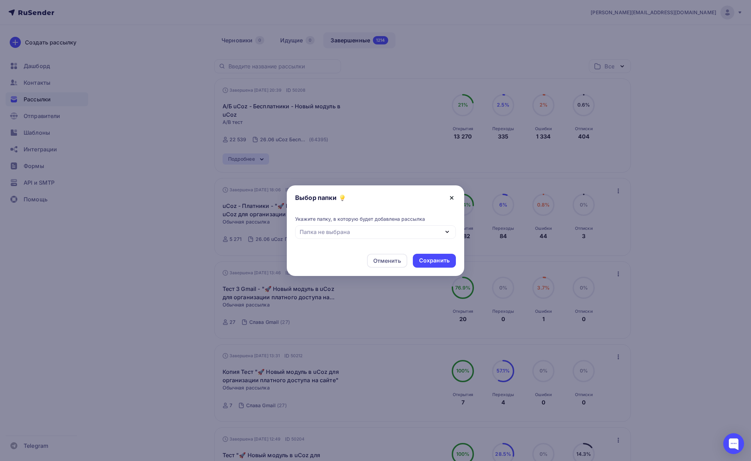
click at [450, 195] on icon at bounding box center [451, 198] width 8 height 8
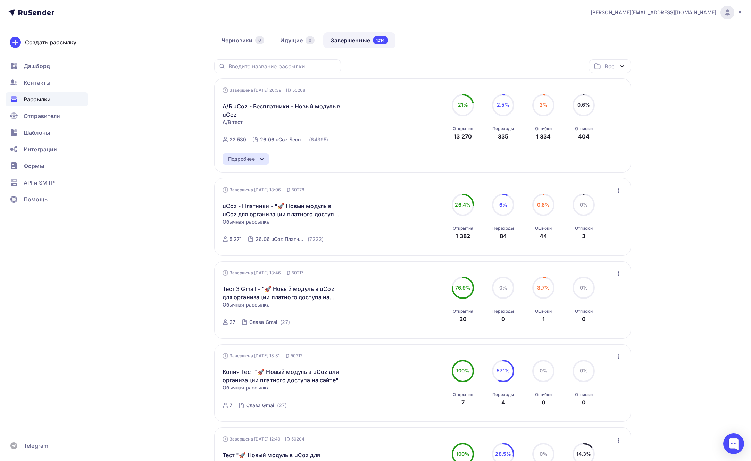
click at [618, 192] on icon "button" at bounding box center [618, 191] width 8 height 8
click at [602, 235] on div "Копировать в новую" at bounding box center [586, 237] width 71 height 8
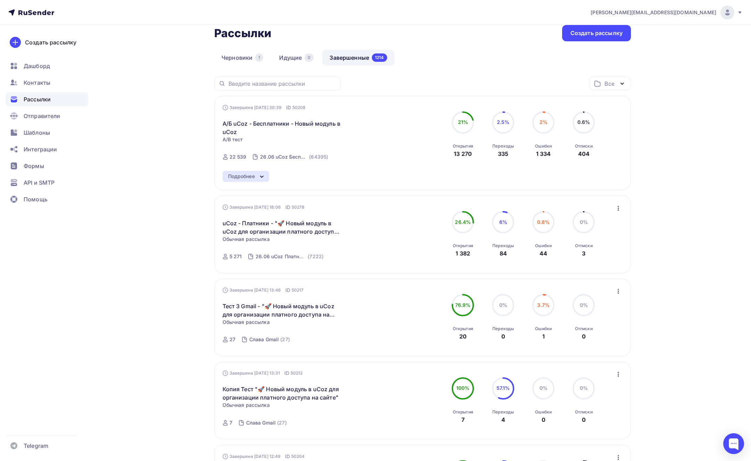
scroll to position [52, 0]
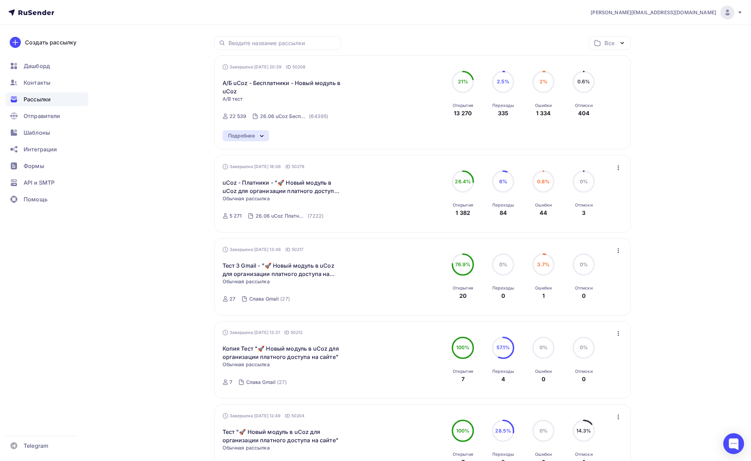
click at [615, 167] on icon "button" at bounding box center [618, 167] width 8 height 8
click at [596, 230] on div "Добавить в папку" at bounding box center [586, 232] width 71 height 8
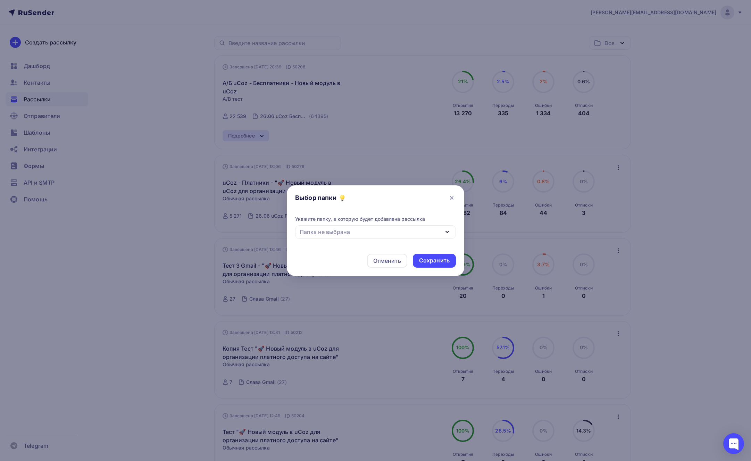
click at [438, 227] on div "Папка не выбрана" at bounding box center [375, 232] width 161 height 14
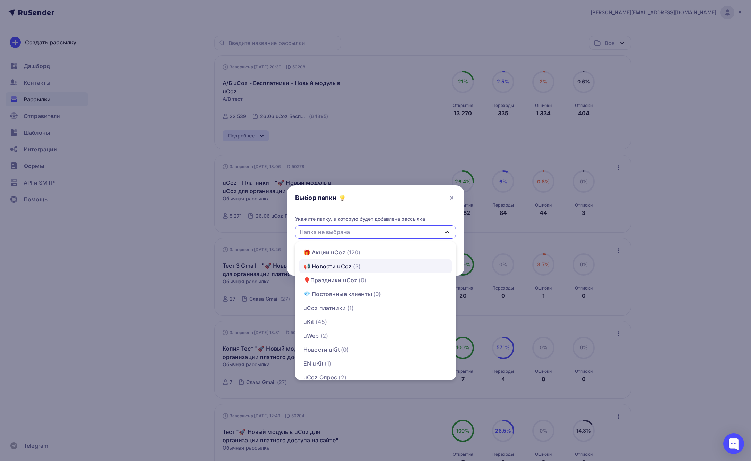
click at [364, 266] on div "📢 Новости uCoz (3)" at bounding box center [375, 266] width 144 height 8
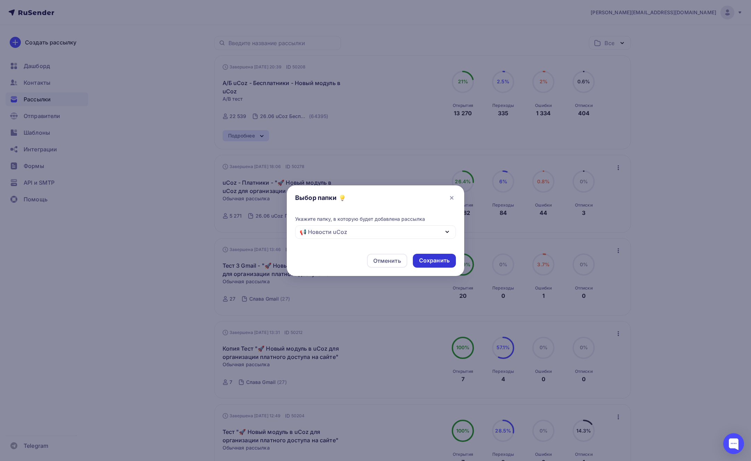
click at [429, 263] on div "Сохранить" at bounding box center [434, 260] width 31 height 8
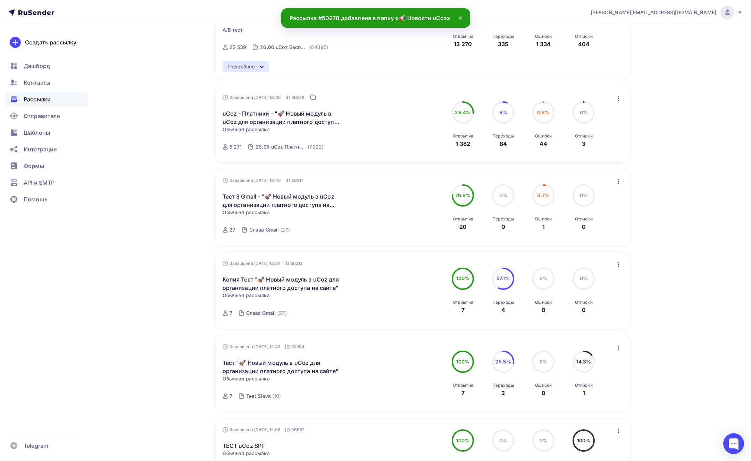
scroll to position [125, 0]
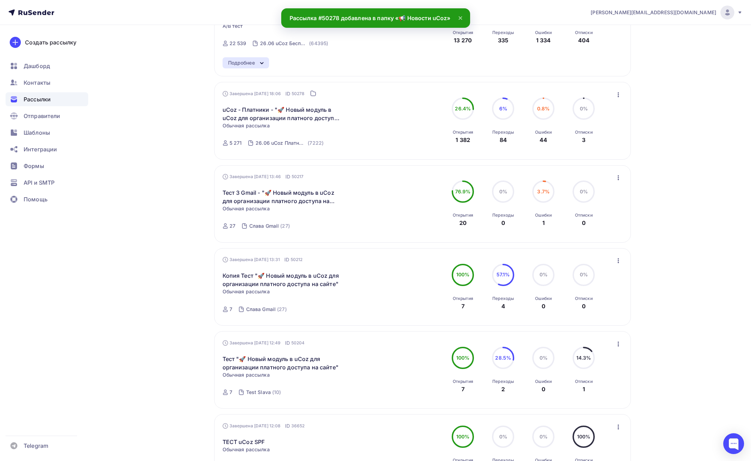
click at [616, 181] on icon "button" at bounding box center [618, 178] width 8 height 8
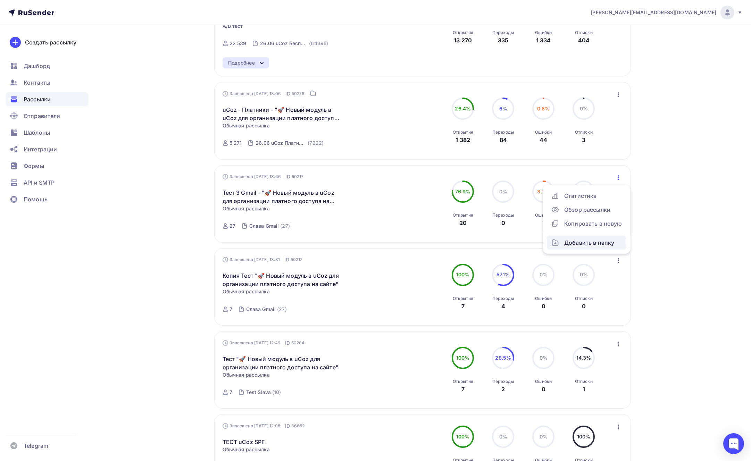
click at [592, 242] on div "Добавить в папку" at bounding box center [586, 242] width 71 height 8
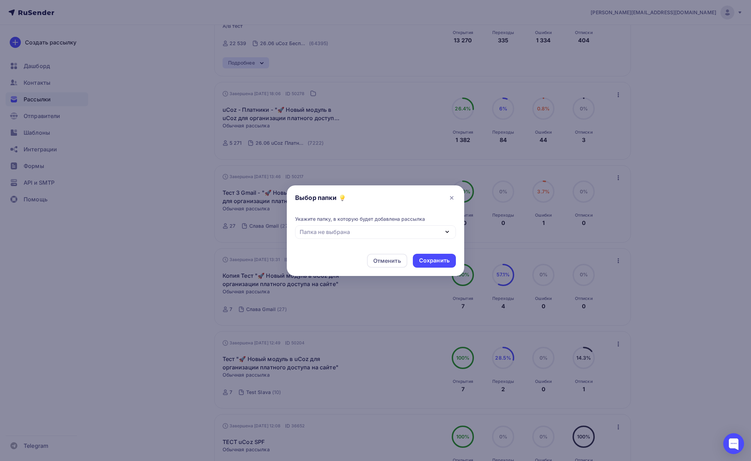
click at [438, 229] on div "Папка не выбрана" at bounding box center [375, 232] width 161 height 14
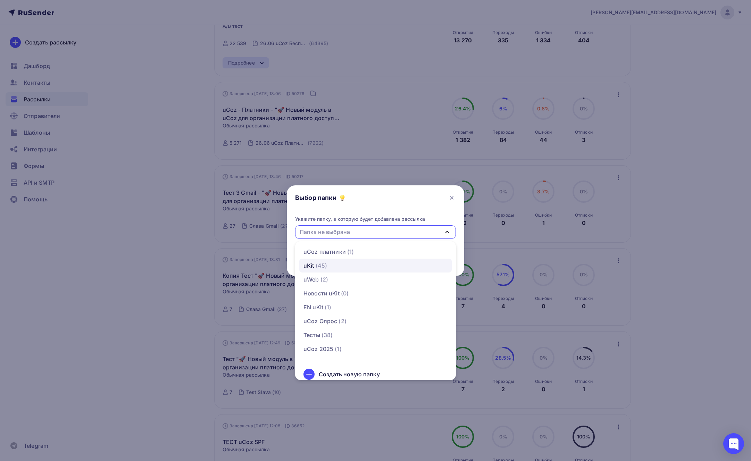
scroll to position [63, 0]
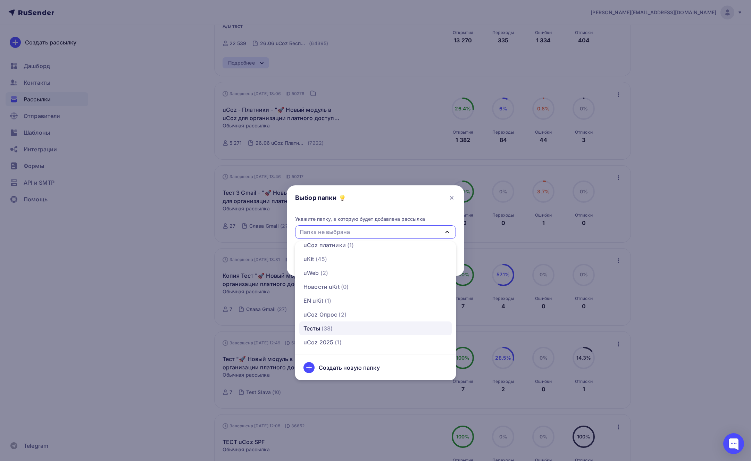
click at [328, 328] on span "(38)" at bounding box center [326, 328] width 11 height 8
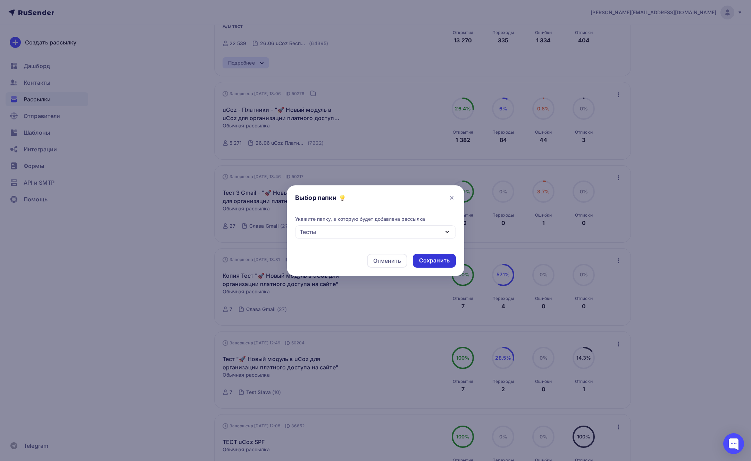
click at [433, 256] on div "Сохранить" at bounding box center [434, 260] width 31 height 8
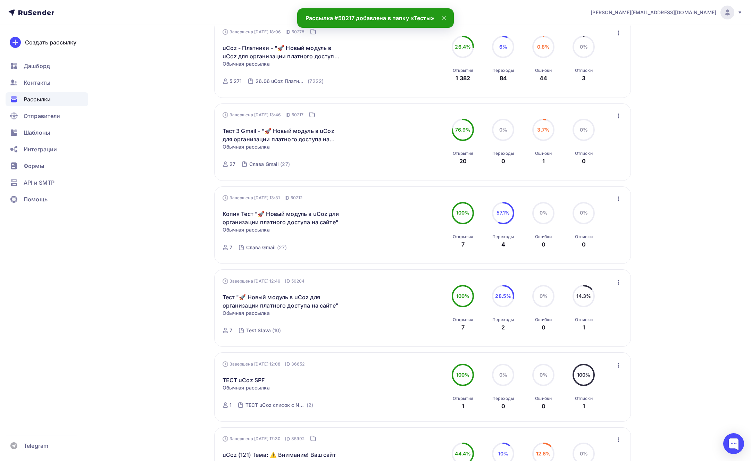
scroll to position [197, 0]
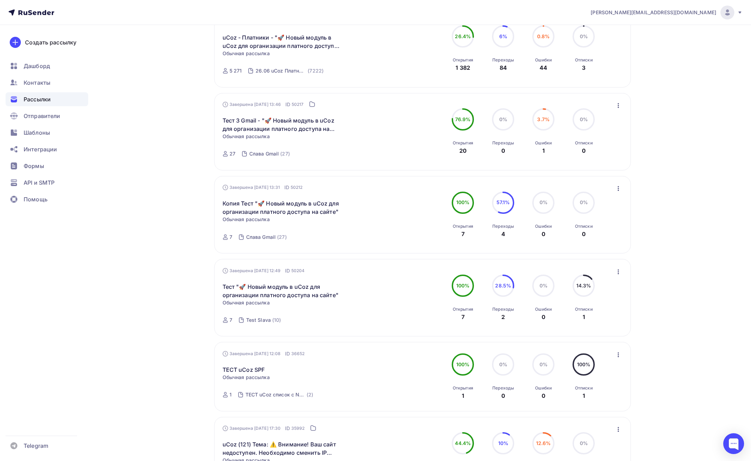
click at [617, 190] on icon "button" at bounding box center [618, 188] width 8 height 8
click at [599, 251] on div "Добавить в папку" at bounding box center [586, 253] width 71 height 8
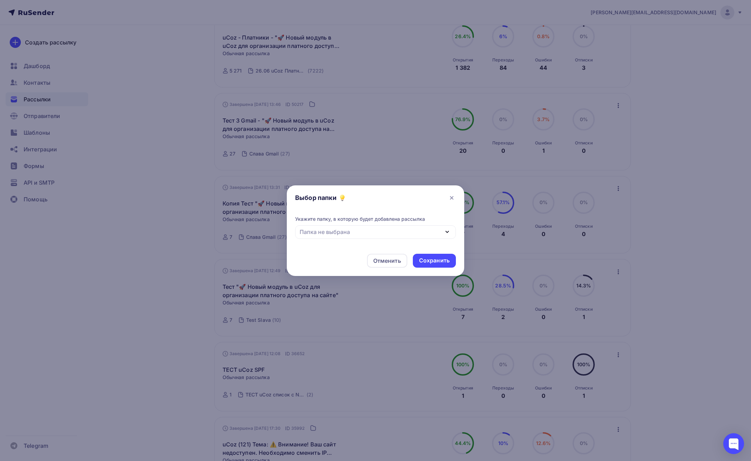
click at [376, 234] on div "Папка не выбрана" at bounding box center [375, 232] width 161 height 14
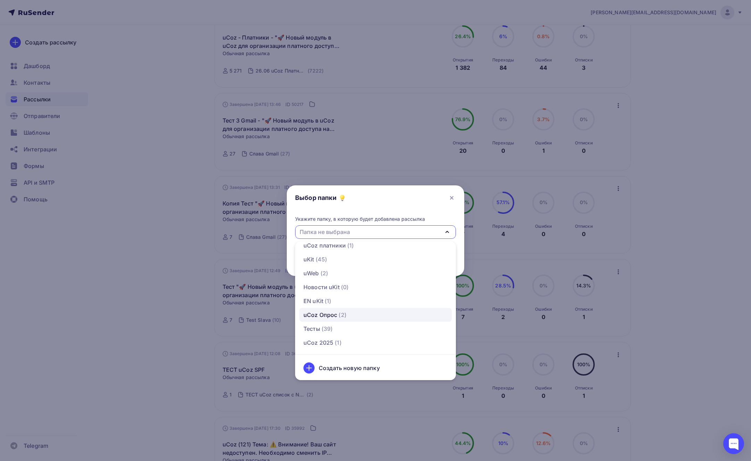
scroll to position [63, 0]
click at [339, 329] on div "Тесты (39)" at bounding box center [375, 328] width 144 height 8
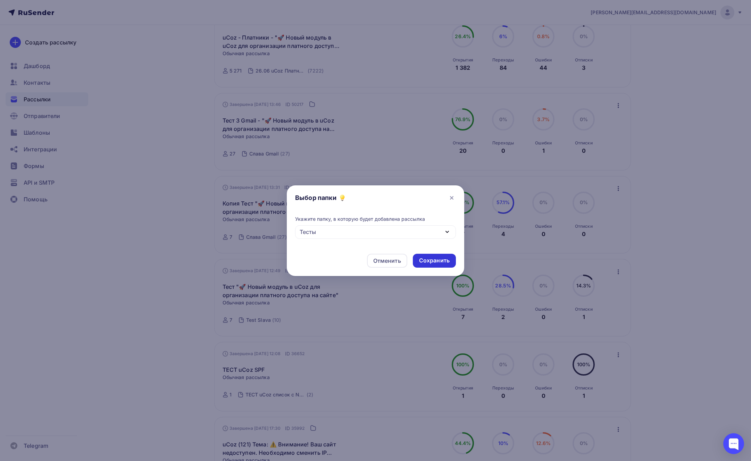
click at [432, 263] on div "Сохранить" at bounding box center [434, 260] width 31 height 8
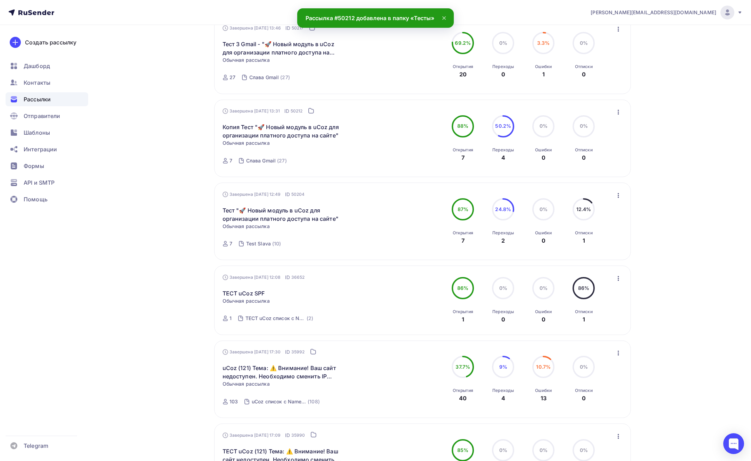
scroll to position [293, 0]
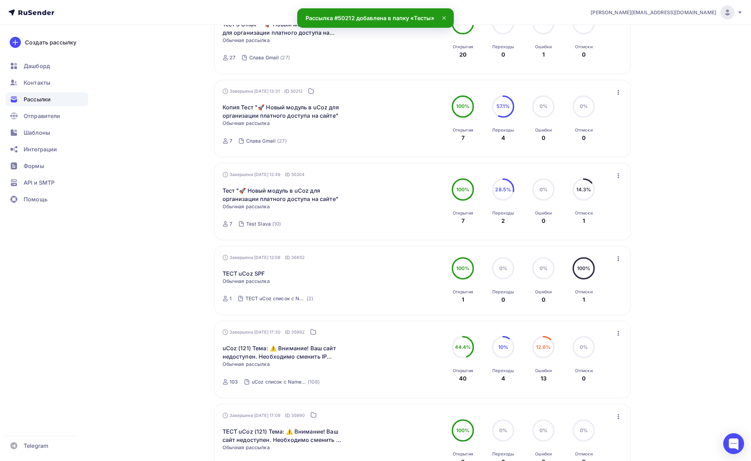
click at [620, 176] on icon "button" at bounding box center [618, 175] width 8 height 8
click at [593, 237] on div "Добавить в папку" at bounding box center [586, 240] width 71 height 8
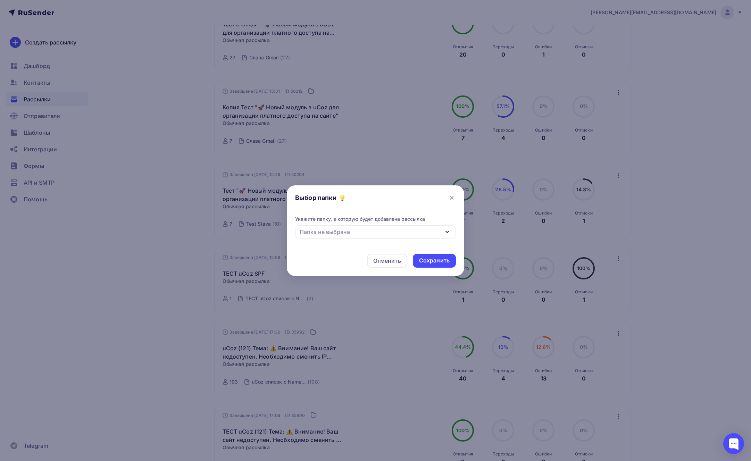
click at [369, 228] on div "Папка не выбрана" at bounding box center [375, 232] width 161 height 14
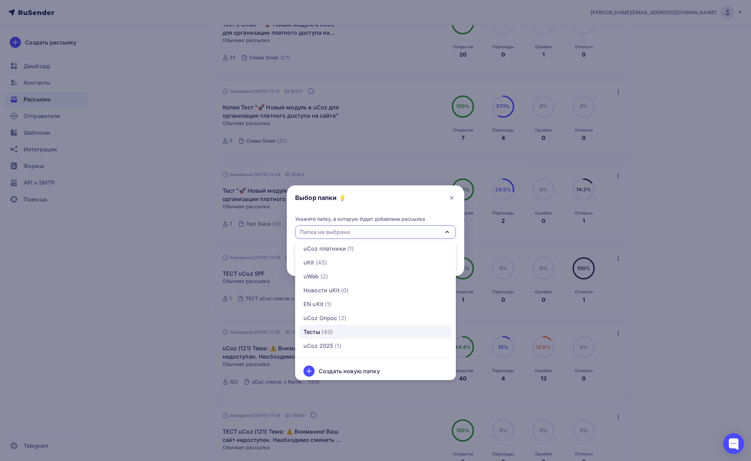
scroll to position [63, 0]
click at [337, 330] on div "Тесты (40)" at bounding box center [375, 328] width 144 height 8
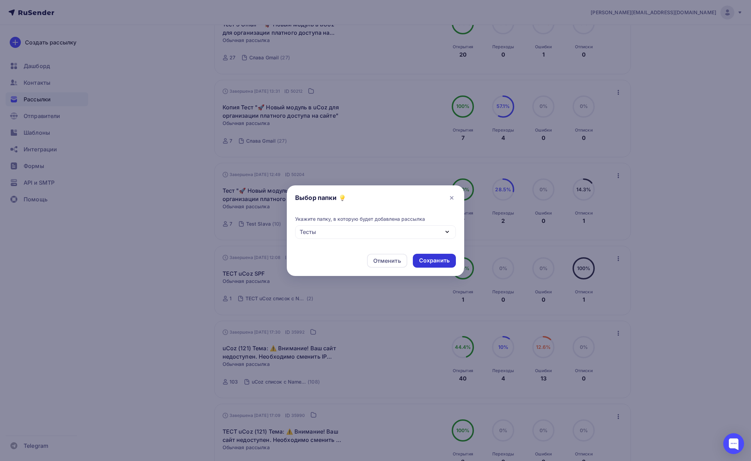
click at [435, 258] on div "Сохранить" at bounding box center [434, 260] width 31 height 8
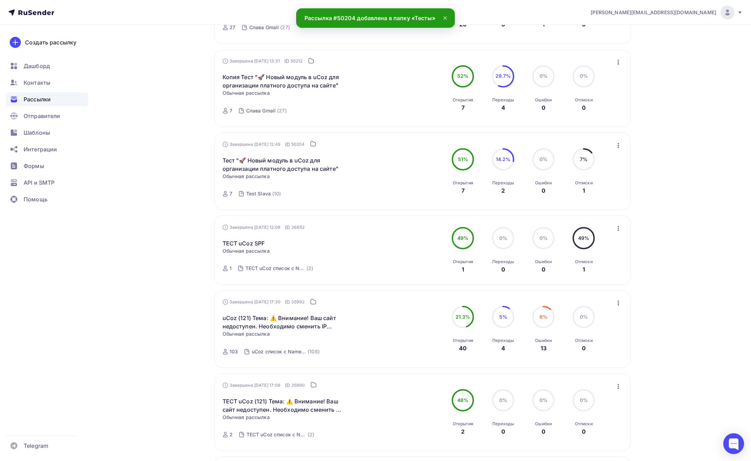
scroll to position [348, 0]
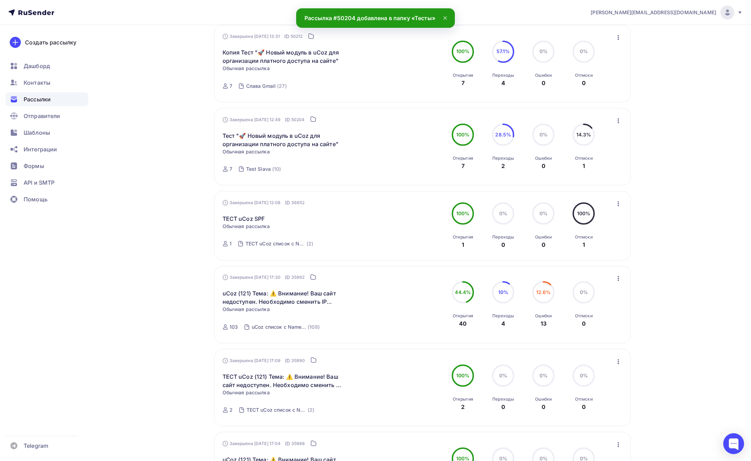
click at [617, 201] on icon "button" at bounding box center [618, 204] width 8 height 8
click at [582, 268] on div "Добавить в папку" at bounding box center [586, 268] width 71 height 8
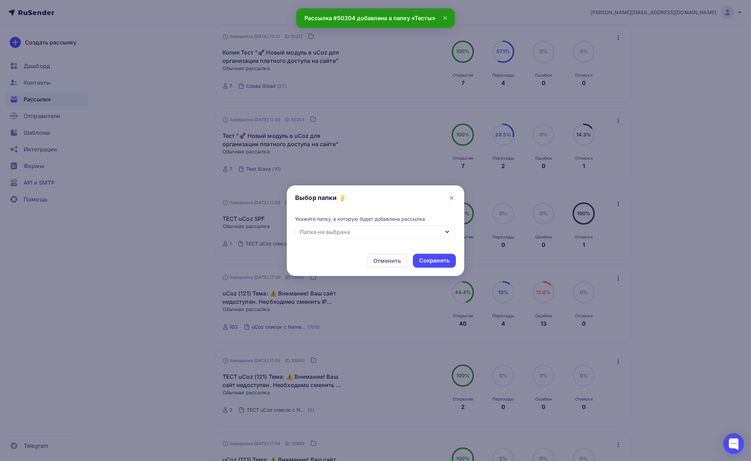
click at [357, 227] on div "Папка не выбрана" at bounding box center [375, 232] width 161 height 14
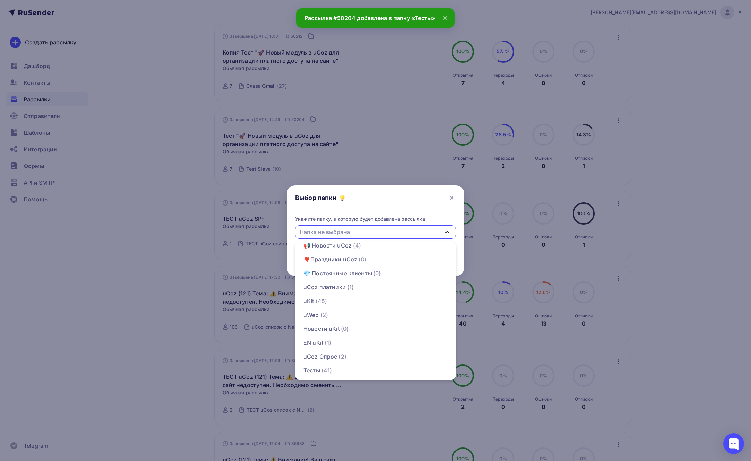
scroll to position [63, 0]
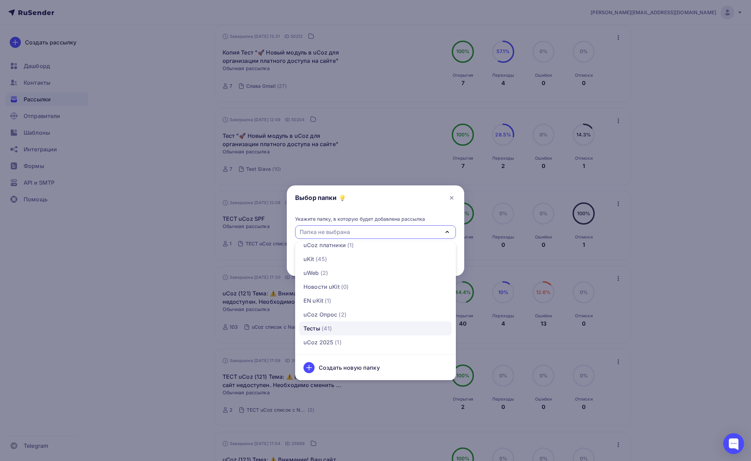
click at [320, 328] on div "Тесты (41)" at bounding box center [317, 328] width 28 height 8
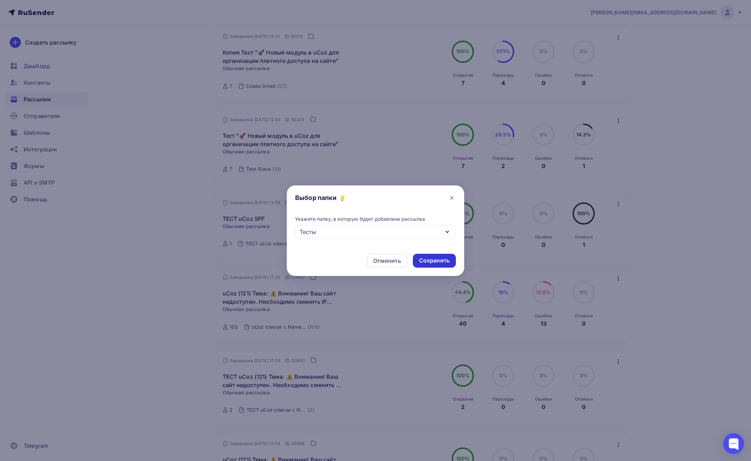
click at [433, 262] on div "Сохранить" at bounding box center [434, 260] width 31 height 8
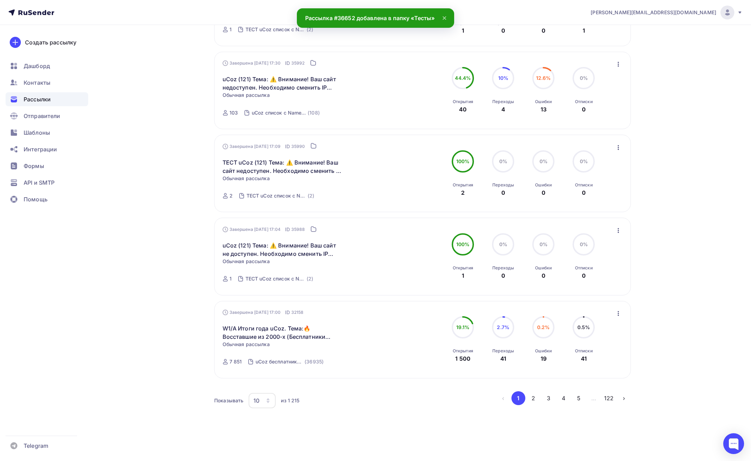
scroll to position [563, 0]
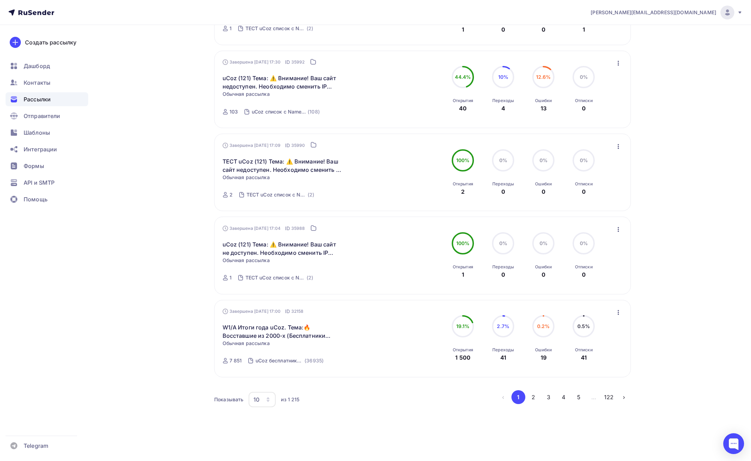
click at [616, 311] on icon "button" at bounding box center [618, 312] width 8 height 8
click at [585, 372] on link "Добавить в папку" at bounding box center [586, 377] width 79 height 14
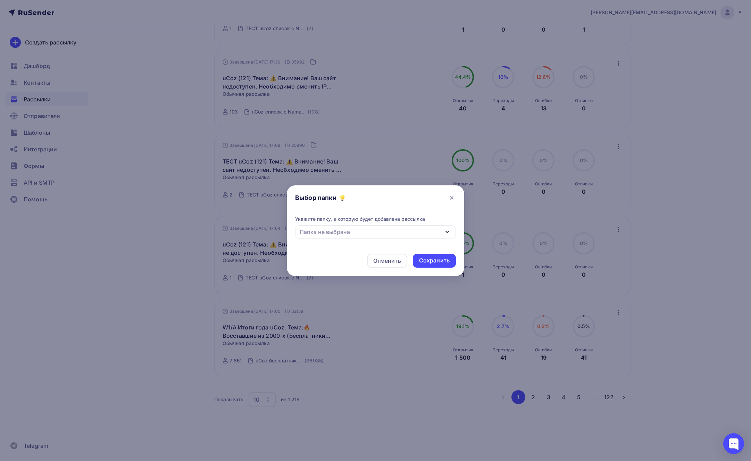
click at [366, 225] on div "Папка не выбрана" at bounding box center [375, 232] width 161 height 14
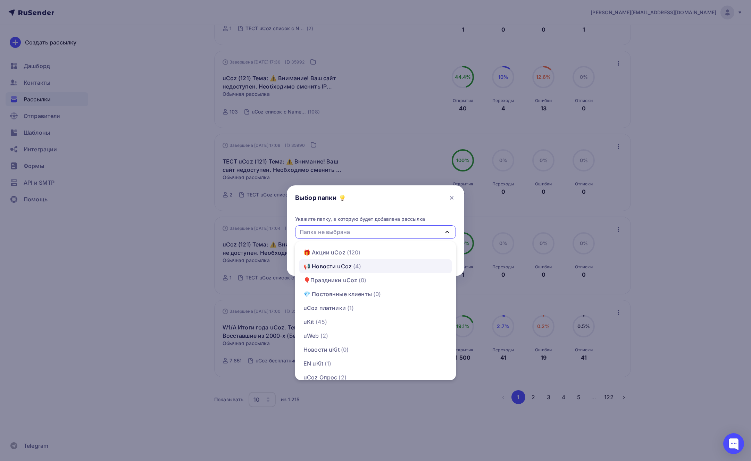
click at [354, 267] on span "(4)" at bounding box center [357, 266] width 8 height 8
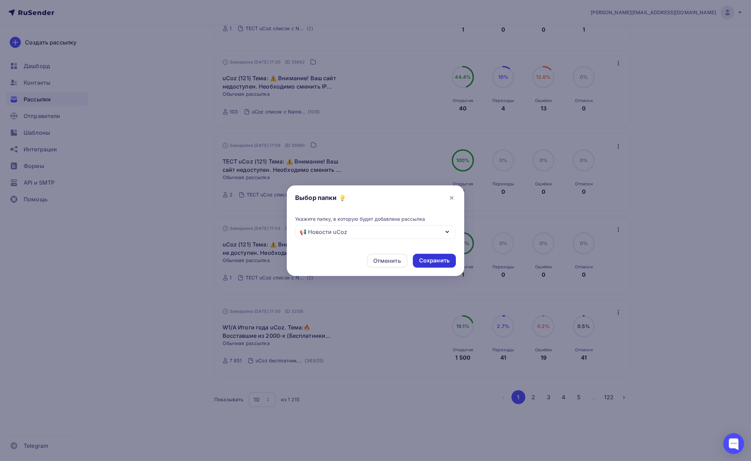
click at [439, 262] on div "Сохранить" at bounding box center [434, 260] width 31 height 8
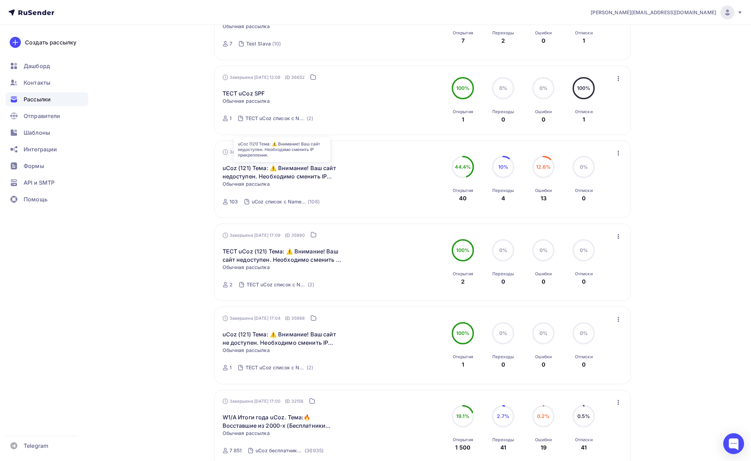
scroll to position [539, 0]
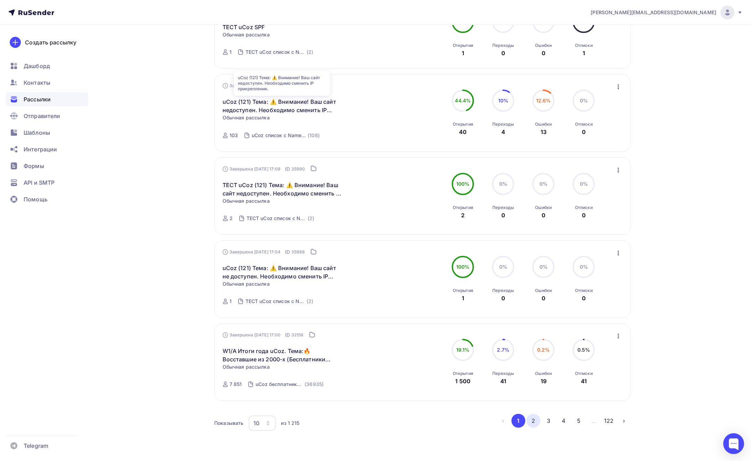
click at [534, 417] on button "2" at bounding box center [533, 421] width 14 height 14
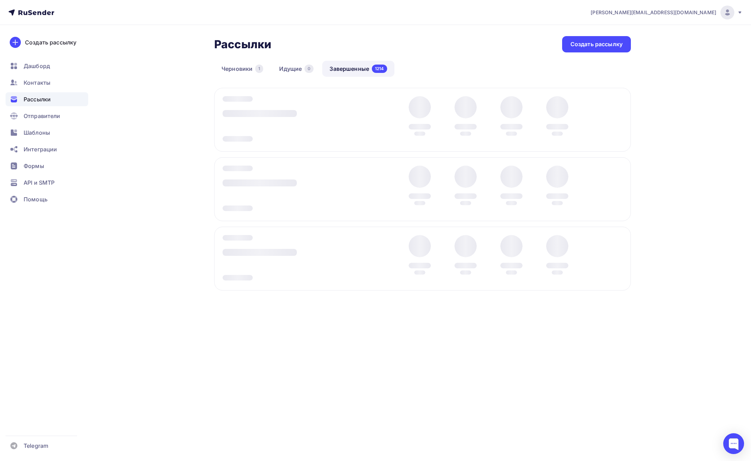
scroll to position [0, 0]
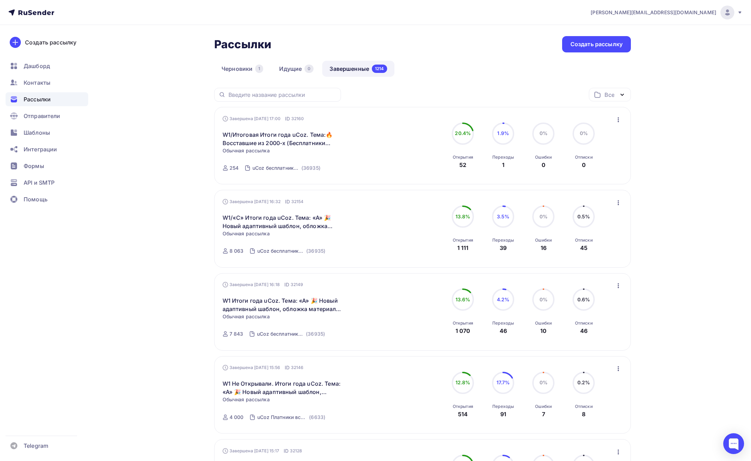
click at [622, 119] on icon "button" at bounding box center [618, 120] width 8 height 8
click at [594, 185] on div "Добавить в папку" at bounding box center [586, 184] width 71 height 8
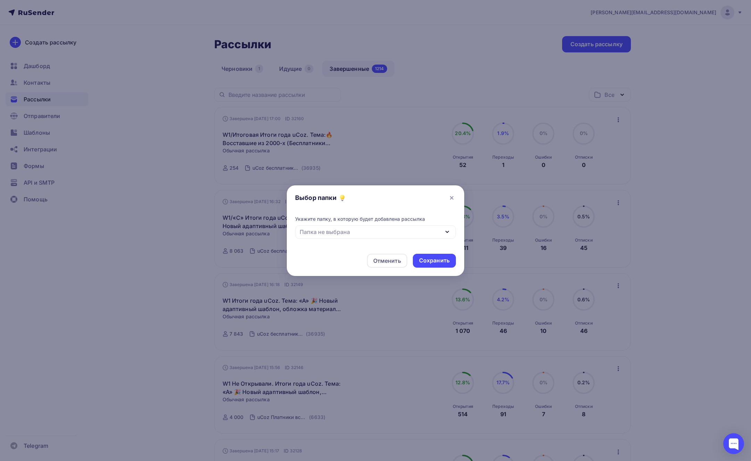
click at [370, 226] on div "Папка не выбрана" at bounding box center [375, 232] width 161 height 14
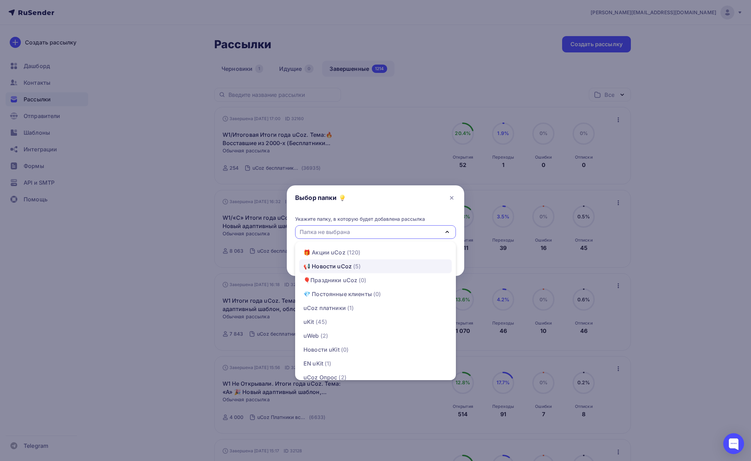
click at [347, 265] on div "📢 Новости uCoz" at bounding box center [327, 266] width 48 height 8
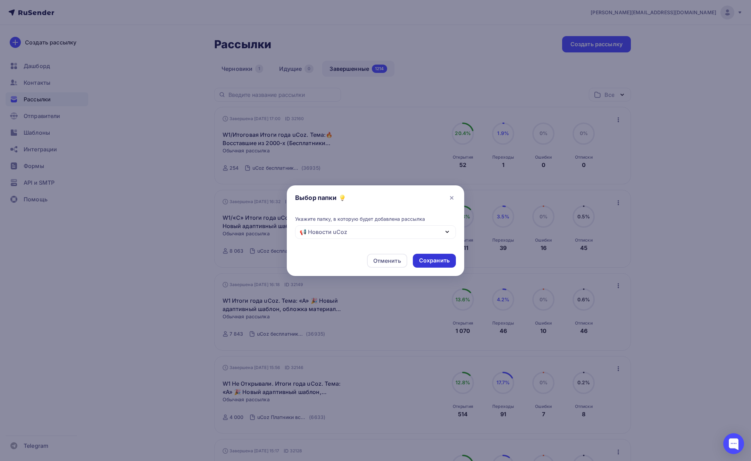
click at [431, 264] on div "Сохранить" at bounding box center [434, 260] width 31 height 8
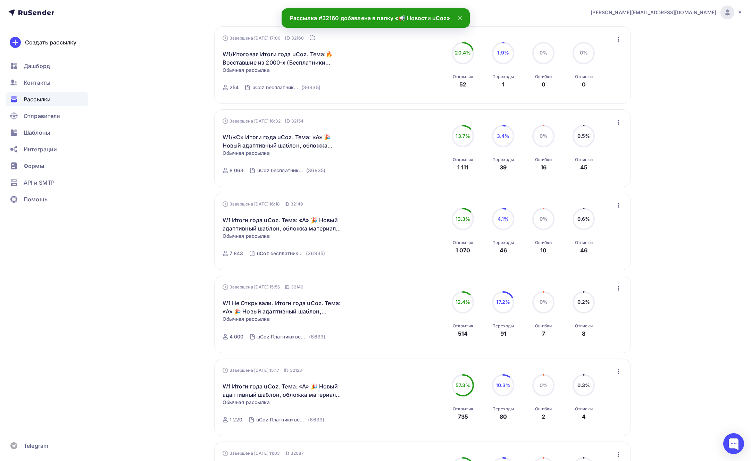
scroll to position [96, 0]
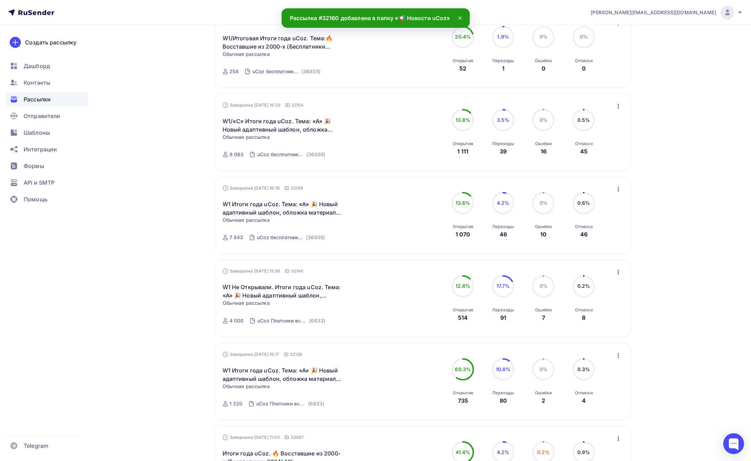
click at [618, 106] on icon "button" at bounding box center [618, 106] width 8 height 8
click at [589, 168] on div "Добавить в папку" at bounding box center [586, 171] width 71 height 8
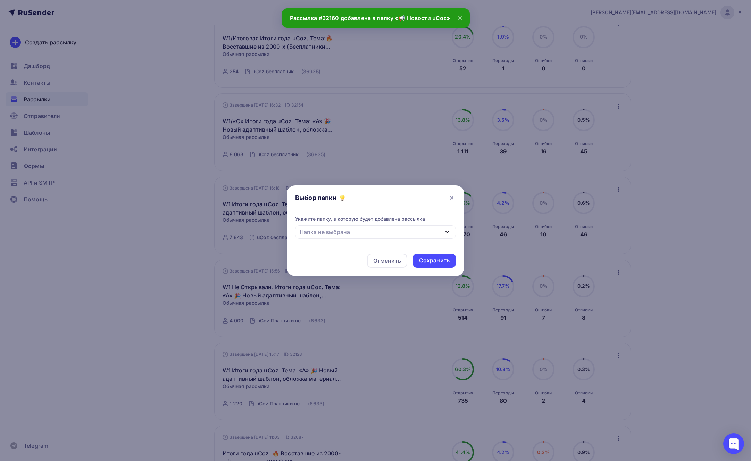
click at [330, 238] on div "Папка не выбрана" at bounding box center [375, 232] width 161 height 14
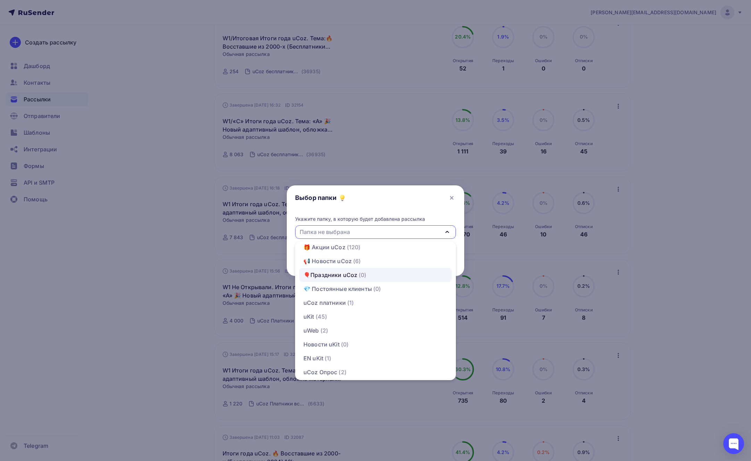
scroll to position [1, 0]
click at [349, 254] on span "(120)" at bounding box center [354, 251] width 14 height 8
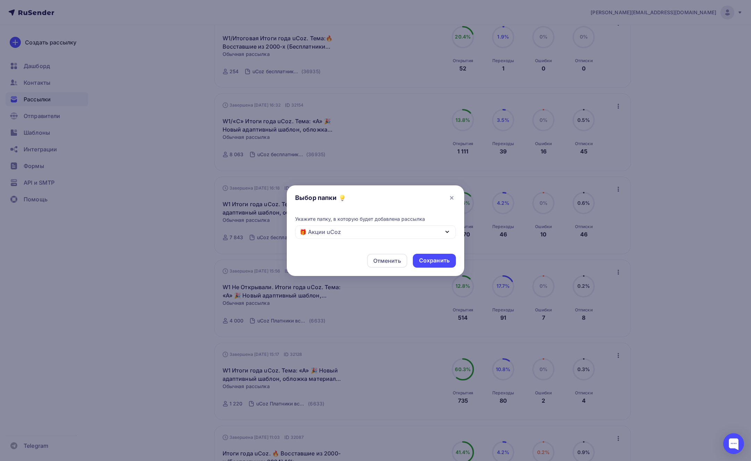
click at [359, 234] on div "🎁 Акции uCoz" at bounding box center [375, 232] width 161 height 14
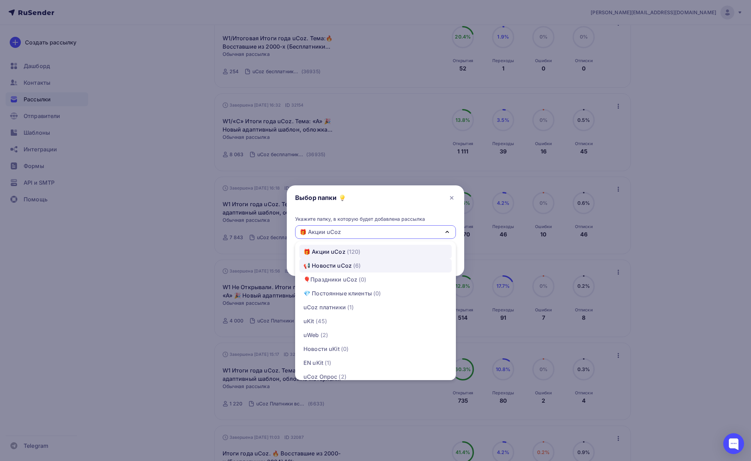
click at [344, 263] on div "📢 Новости uCoz" at bounding box center [327, 265] width 48 height 8
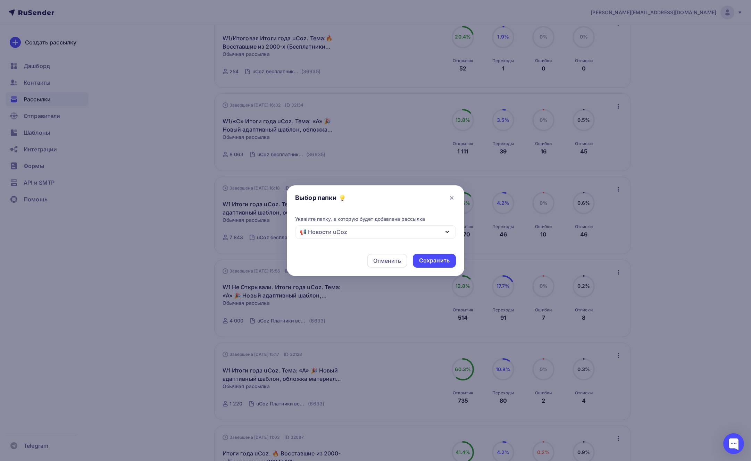
click at [359, 236] on div "📢 Новости uCoz" at bounding box center [375, 232] width 161 height 14
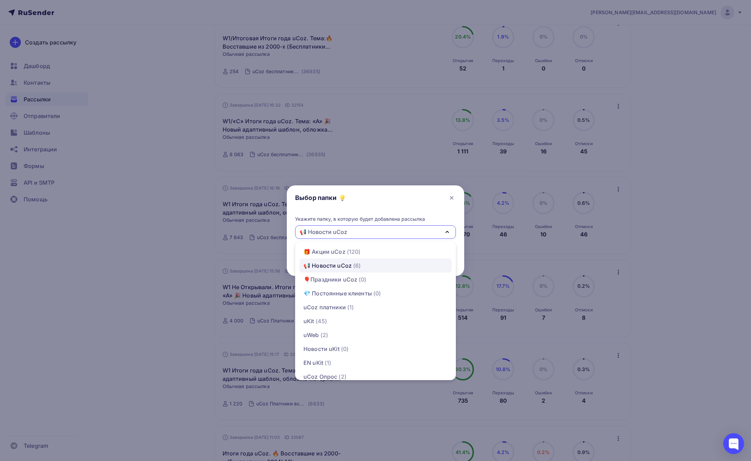
click at [328, 209] on div "Выбор папки" at bounding box center [375, 200] width 177 height 30
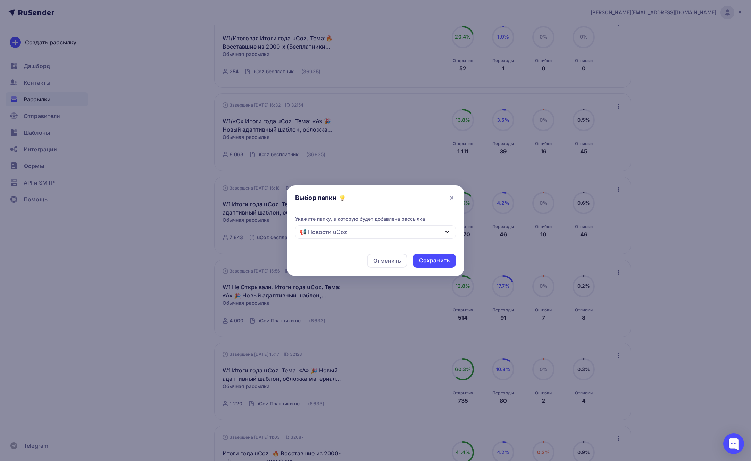
click at [436, 269] on div "Отменить Сохранить" at bounding box center [375, 260] width 177 height 31
click at [434, 264] on div "Сохранить" at bounding box center [434, 260] width 31 height 8
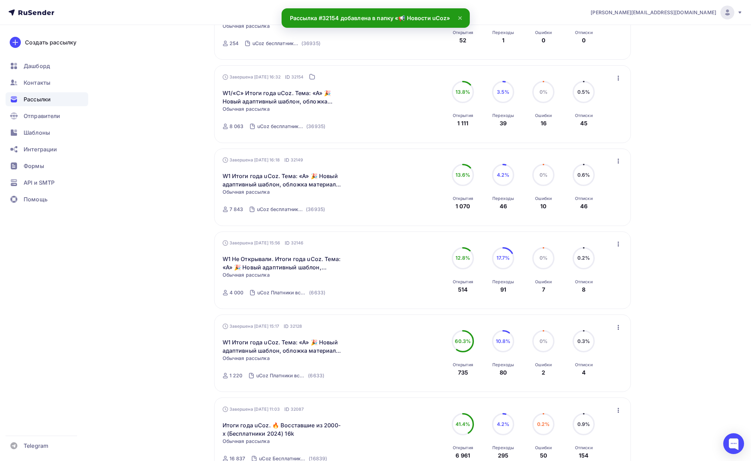
scroll to position [148, 0]
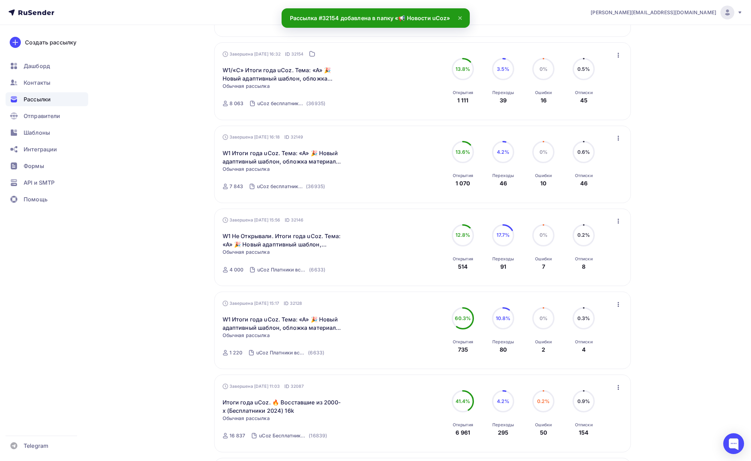
click at [621, 138] on icon "button" at bounding box center [618, 138] width 8 height 8
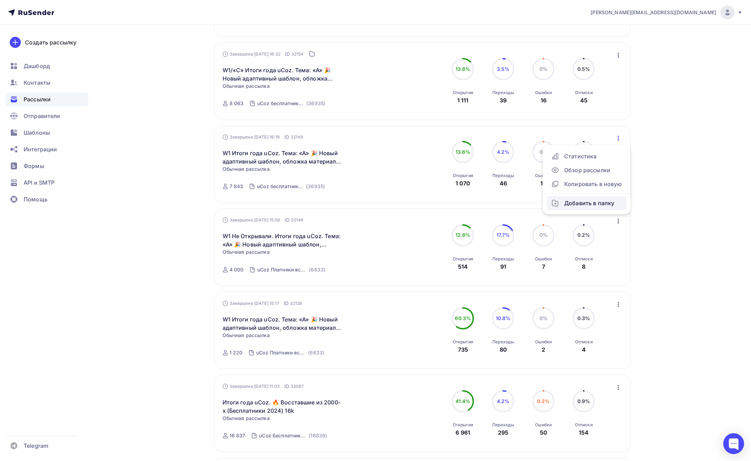
click at [591, 204] on div "Добавить в папку" at bounding box center [586, 203] width 71 height 8
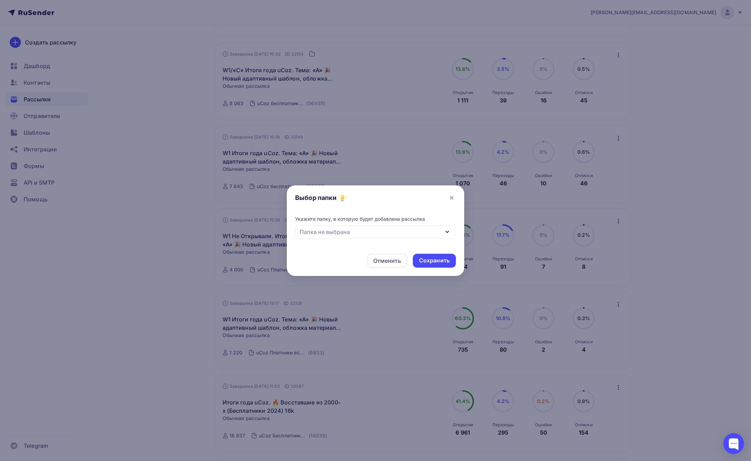
click at [367, 228] on div "Папка не выбрана" at bounding box center [375, 232] width 161 height 14
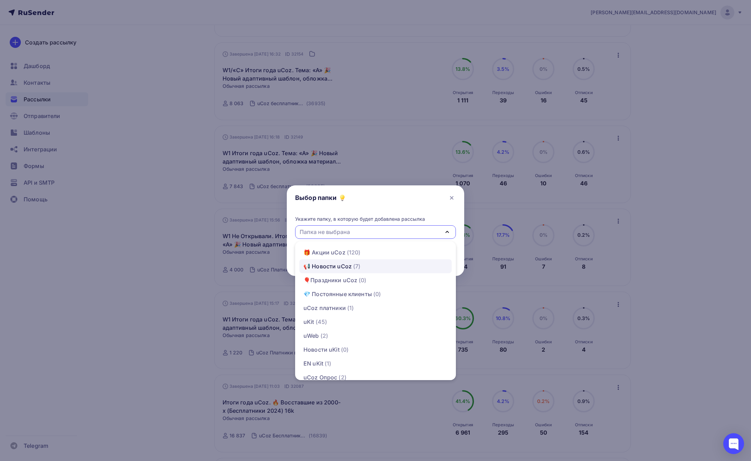
click at [345, 268] on div "📢 Новости uCoz" at bounding box center [327, 266] width 48 height 8
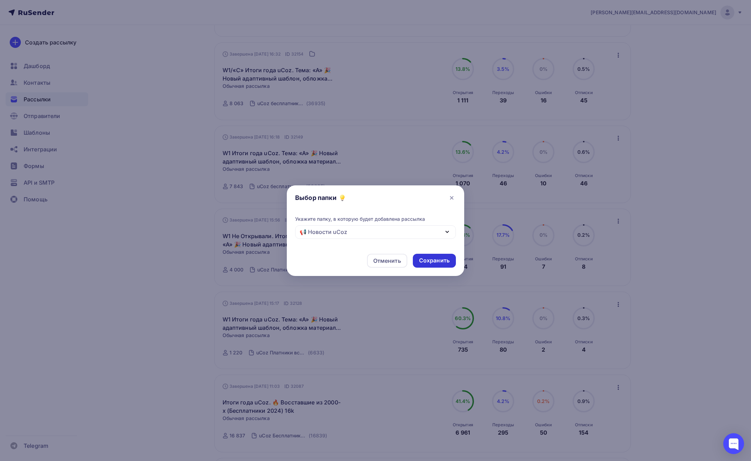
click at [423, 263] on div "Сохранить" at bounding box center [434, 260] width 31 height 8
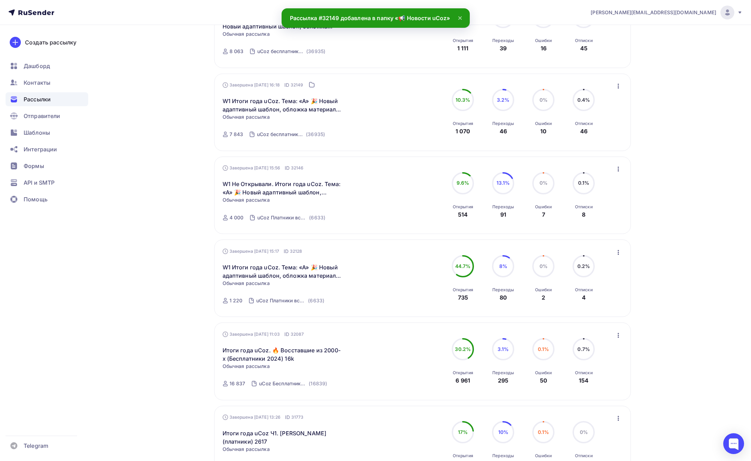
scroll to position [213, 0]
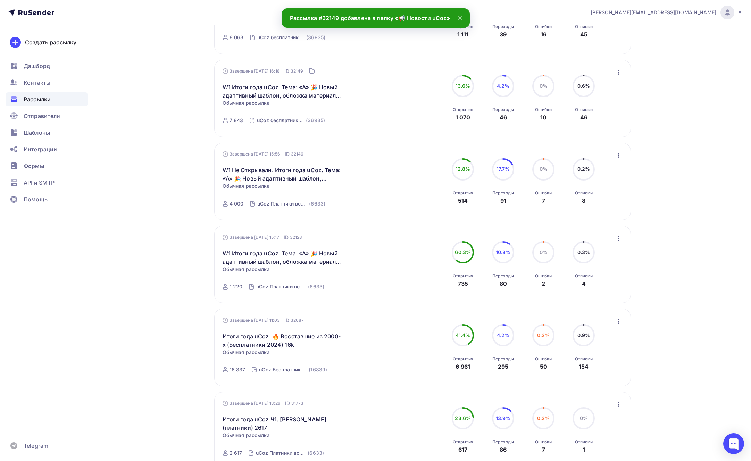
click at [618, 158] on icon "button" at bounding box center [618, 155] width 8 height 8
click at [582, 216] on div "Добавить в папку" at bounding box center [586, 220] width 71 height 8
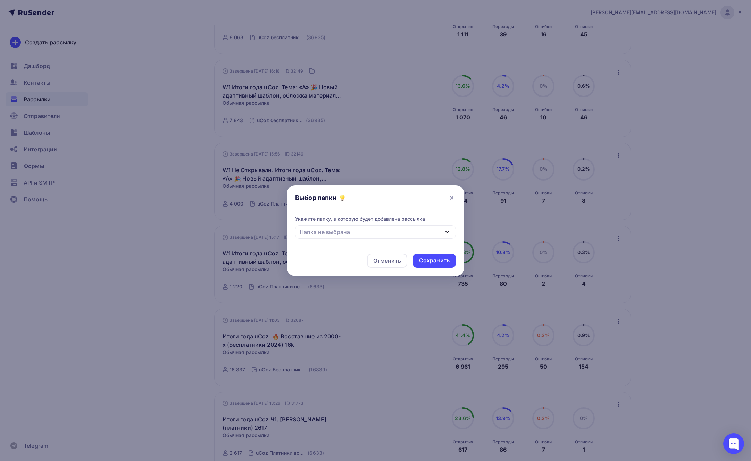
click at [357, 231] on div "Папка не выбрана" at bounding box center [375, 232] width 161 height 14
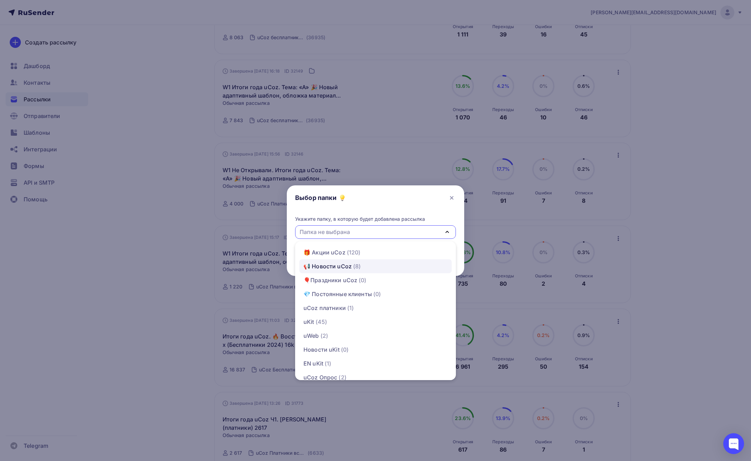
click at [335, 270] on div "📢 Новости uCoz" at bounding box center [327, 266] width 48 height 8
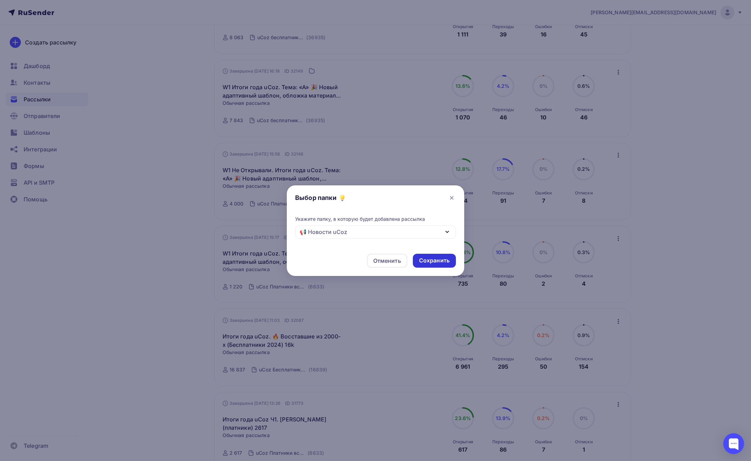
click at [444, 262] on div "Сохранить" at bounding box center [434, 260] width 31 height 8
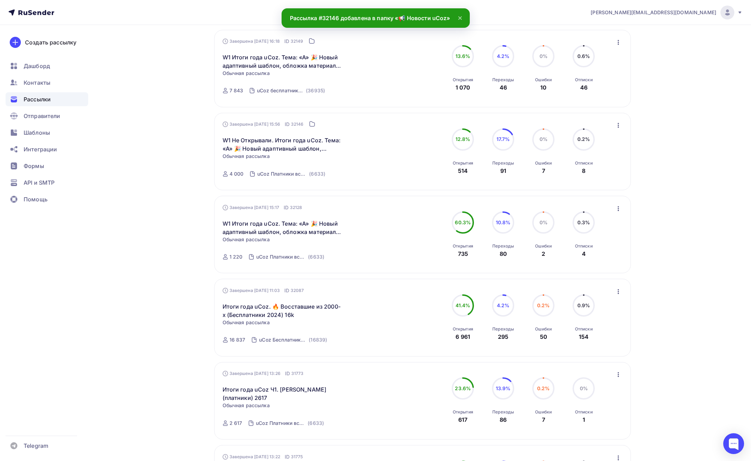
scroll to position [254, 0]
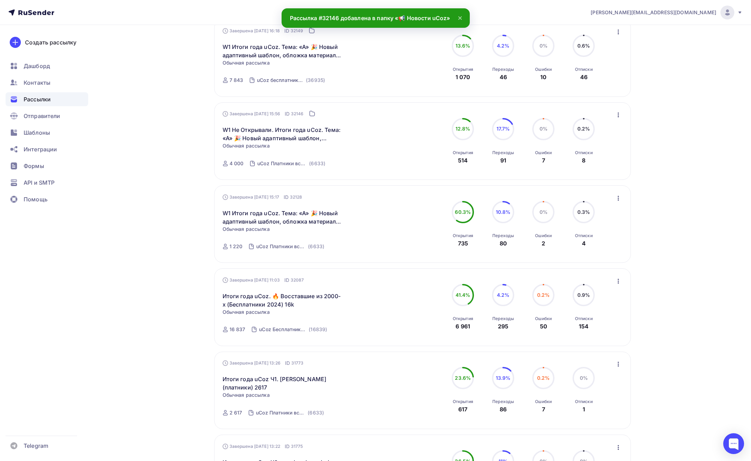
click at [616, 196] on icon "button" at bounding box center [618, 198] width 8 height 8
click at [585, 261] on div "Добавить в папку" at bounding box center [586, 263] width 71 height 8
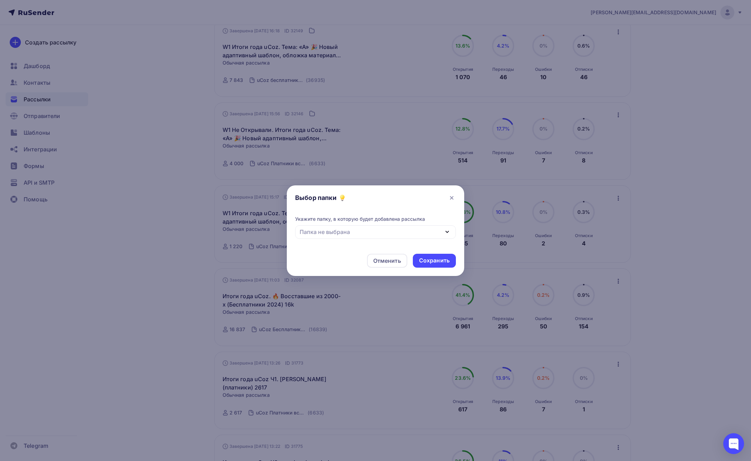
click at [340, 227] on div "Папка не выбрана" at bounding box center [375, 232] width 161 height 14
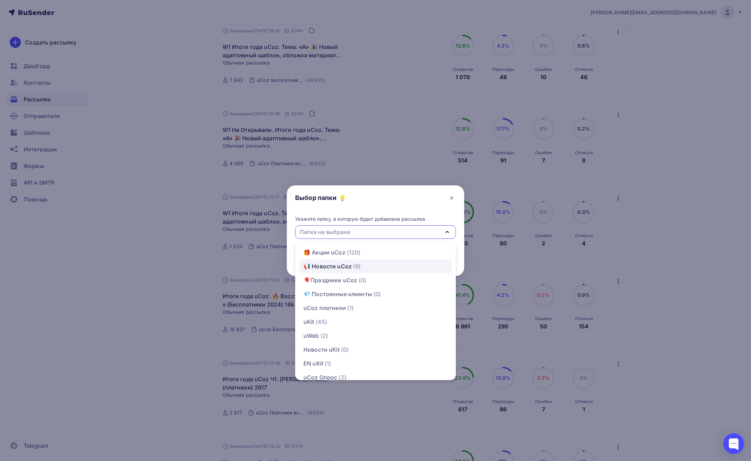
click at [326, 268] on div "📢 Новости uCoz" at bounding box center [327, 266] width 48 height 8
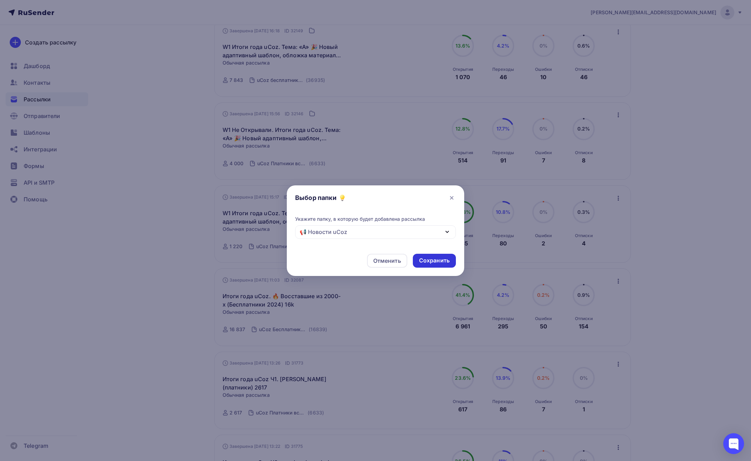
click at [425, 258] on div "Сохранить" at bounding box center [434, 260] width 31 height 8
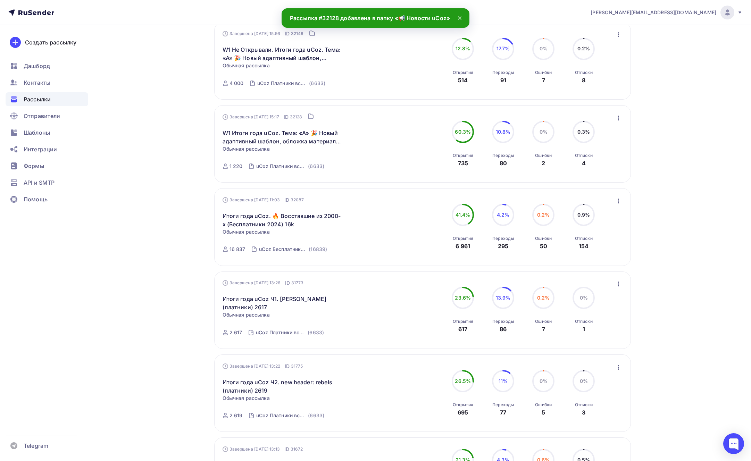
scroll to position [352, 0]
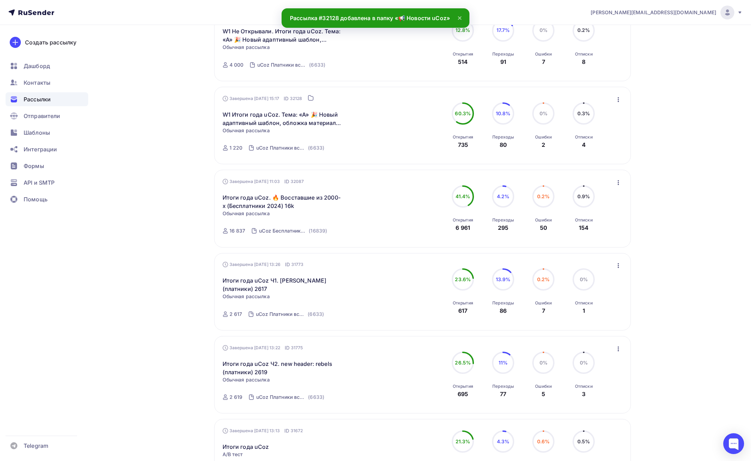
click at [617, 182] on icon "button" at bounding box center [618, 182] width 8 height 8
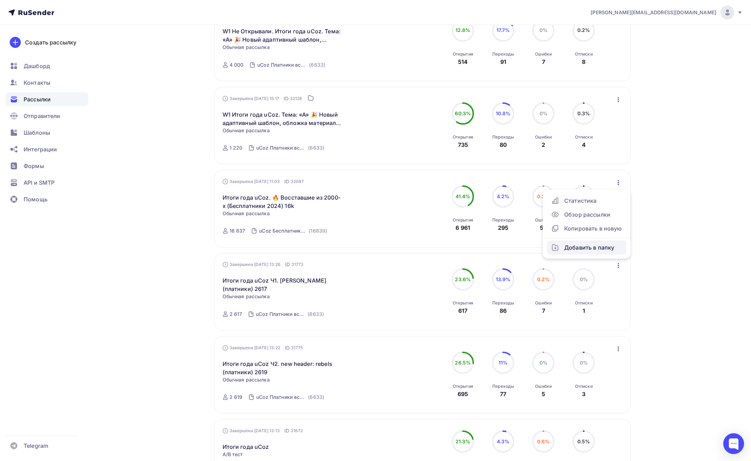
click at [604, 244] on div "Добавить в папку" at bounding box center [586, 247] width 71 height 8
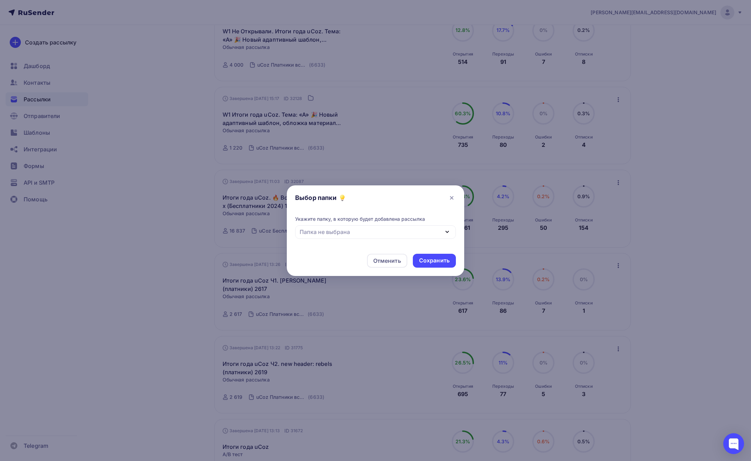
click at [389, 226] on div "Папка не выбрана" at bounding box center [375, 232] width 161 height 14
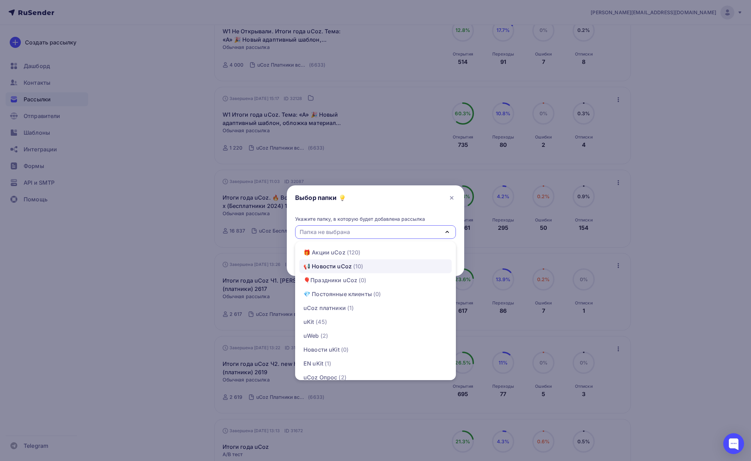
click at [361, 267] on span "(10)" at bounding box center [358, 266] width 10 height 8
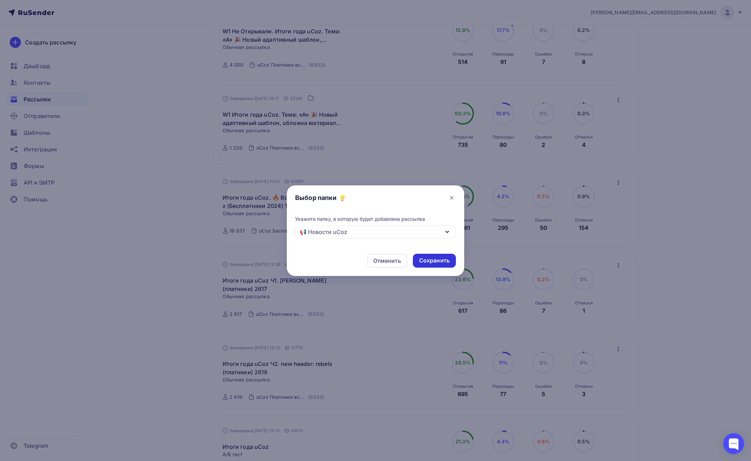
click at [444, 261] on div "Сохранить" at bounding box center [434, 260] width 31 height 8
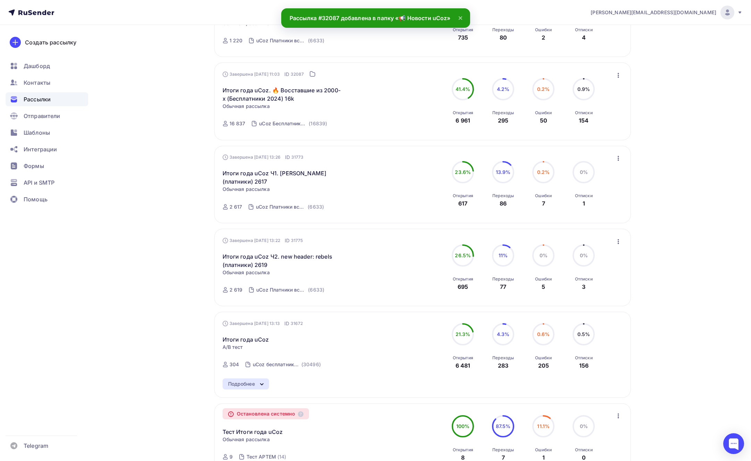
scroll to position [472, 0]
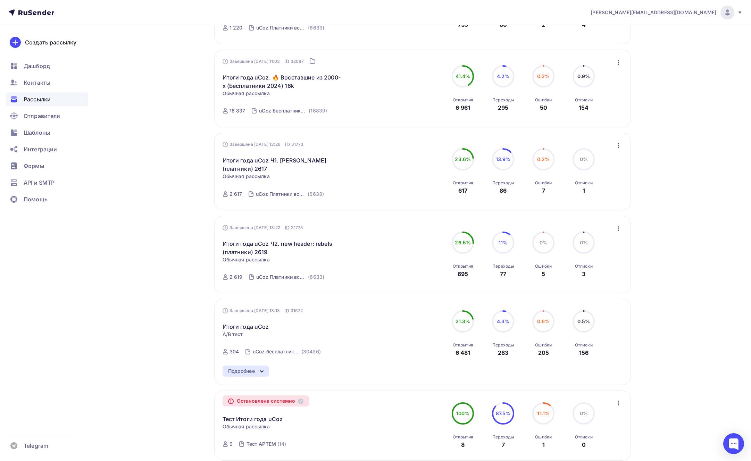
click at [617, 148] on icon "button" at bounding box center [617, 145] width 1 height 5
click at [583, 210] on div "Добавить в папку" at bounding box center [586, 210] width 71 height 8
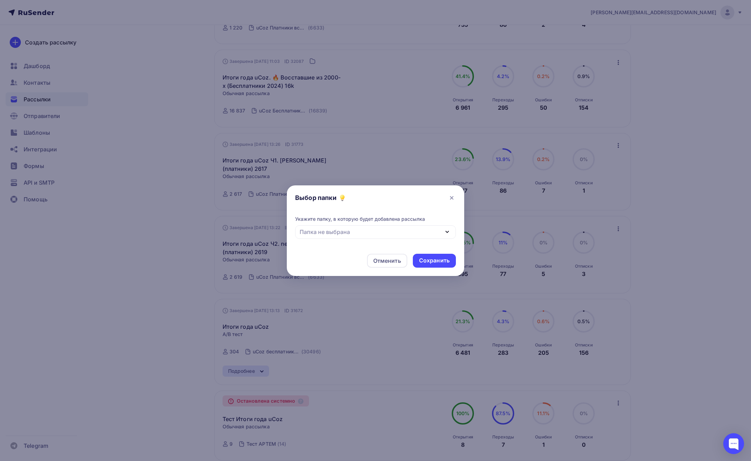
click at [327, 230] on div "Папка не выбрана" at bounding box center [325, 232] width 50 height 8
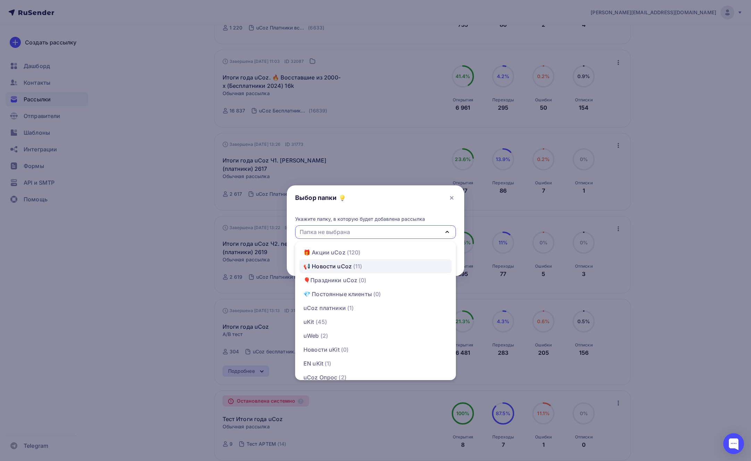
click at [338, 268] on div "📢 Новости uCoz" at bounding box center [327, 266] width 48 height 8
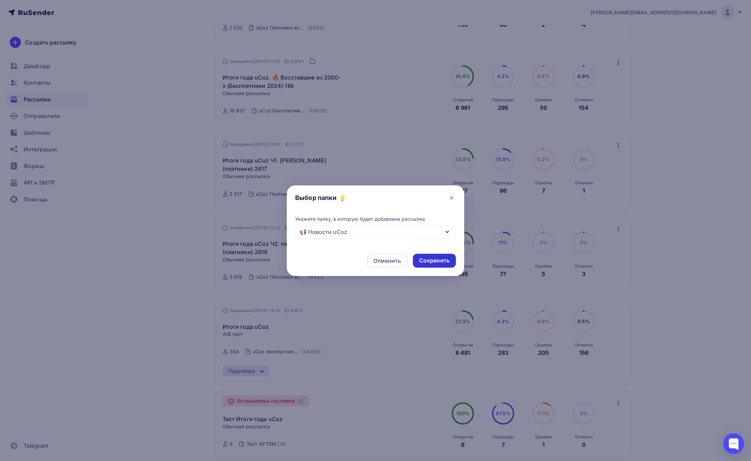
click at [424, 256] on div "Сохранить" at bounding box center [434, 260] width 31 height 8
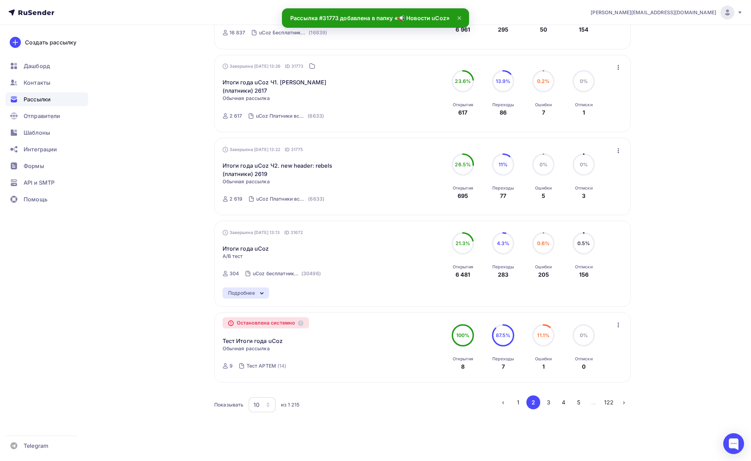
scroll to position [551, 0]
click at [618, 148] on icon "button" at bounding box center [617, 149] width 1 height 5
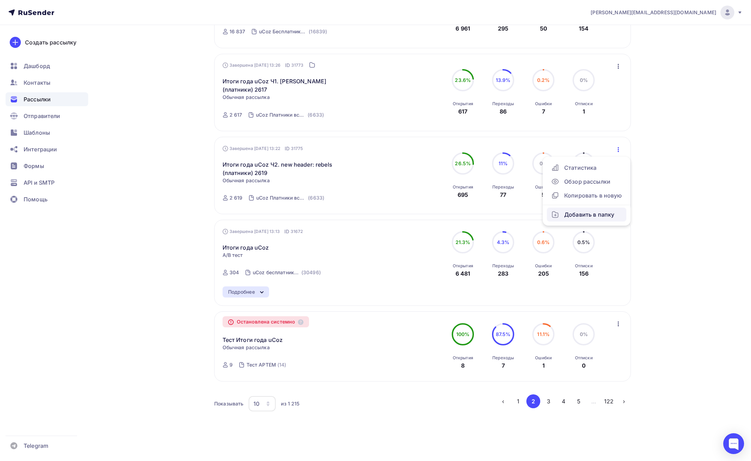
click at [571, 214] on div "Добавить в папку" at bounding box center [586, 214] width 71 height 8
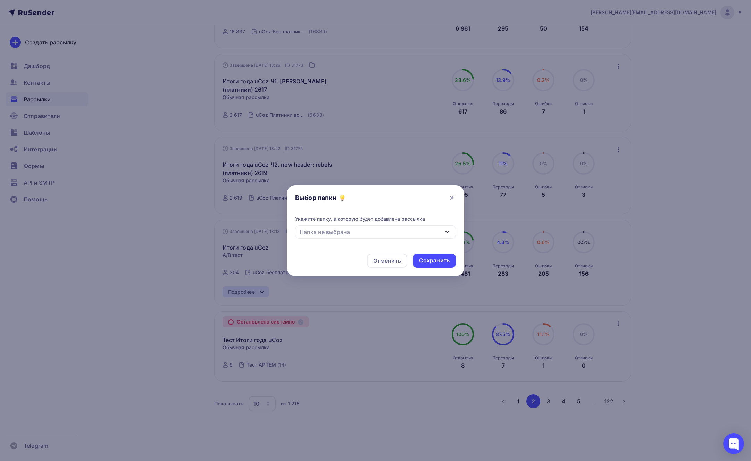
click at [420, 240] on div "Укажите папку, в которую будет добавлена рассылка Папка не выбрана 🎁 Акции uCoz…" at bounding box center [375, 231] width 177 height 30
click at [420, 236] on div "Папка не выбрана" at bounding box center [375, 232] width 161 height 14
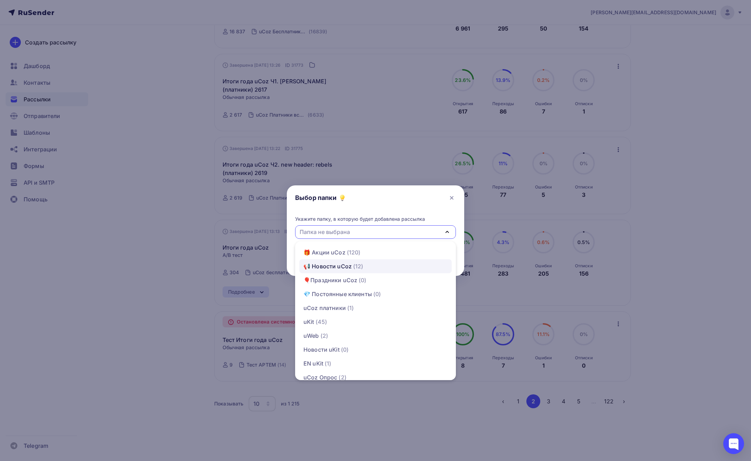
click at [376, 264] on div "📢 Новости uCoz (12)" at bounding box center [375, 266] width 144 height 8
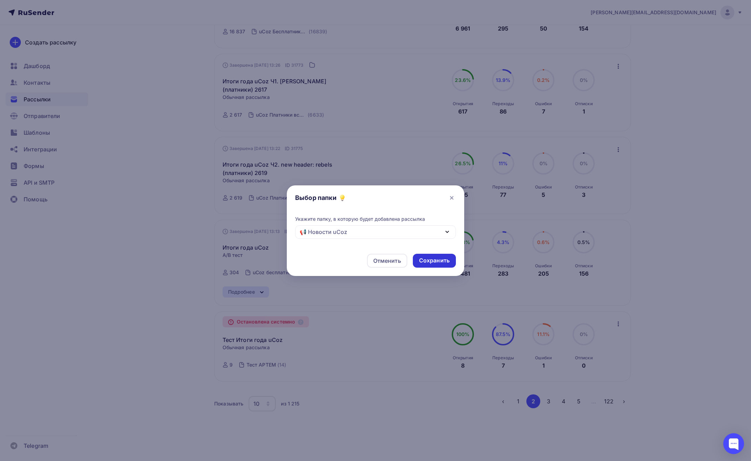
click at [439, 260] on div "Сохранить" at bounding box center [434, 260] width 31 height 8
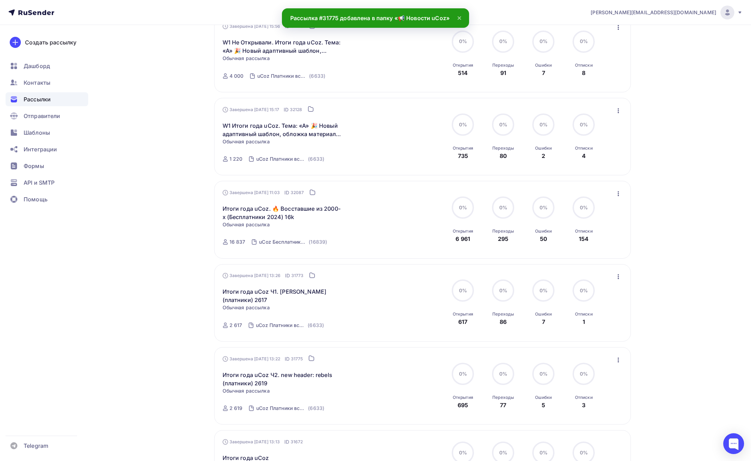
scroll to position [556, 0]
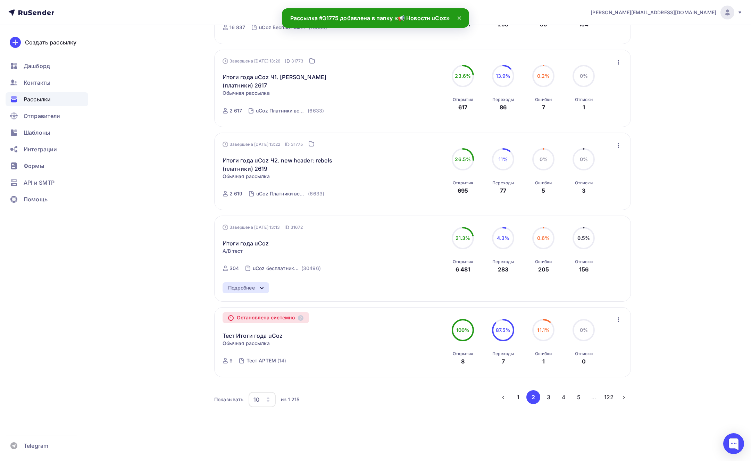
click at [617, 321] on icon "button" at bounding box center [618, 319] width 8 height 8
click at [584, 355] on div "Добавить в папку" at bounding box center [586, 357] width 71 height 8
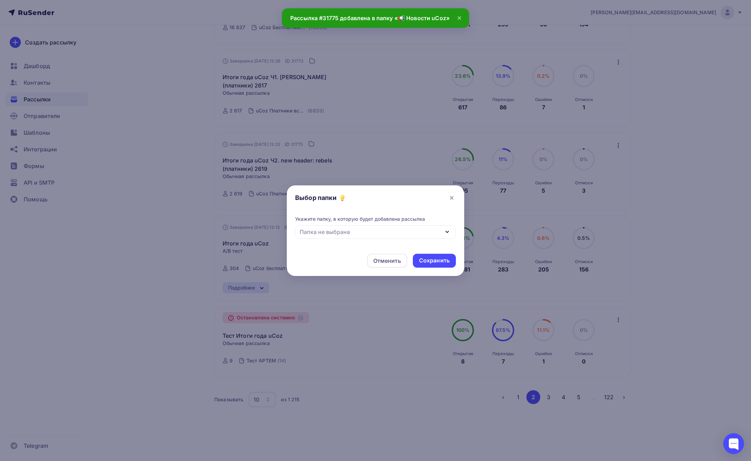
click at [382, 236] on div "Папка не выбрана" at bounding box center [375, 232] width 161 height 14
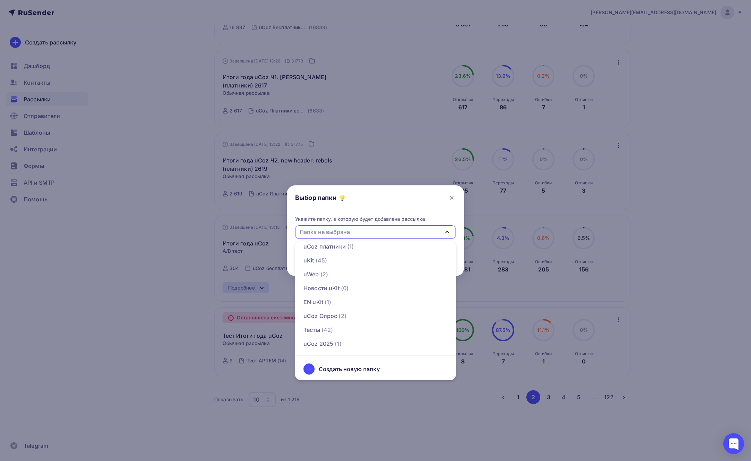
scroll to position [63, 0]
click at [332, 323] on link "Тесты (42)" at bounding box center [375, 328] width 152 height 14
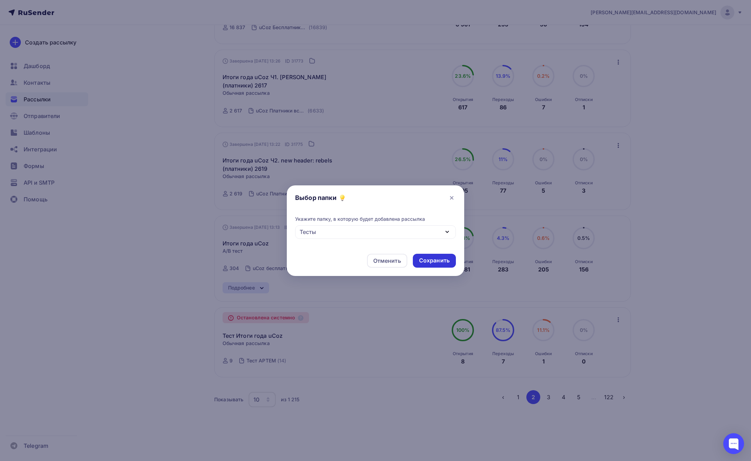
click at [440, 260] on div "Сохранить" at bounding box center [434, 260] width 31 height 8
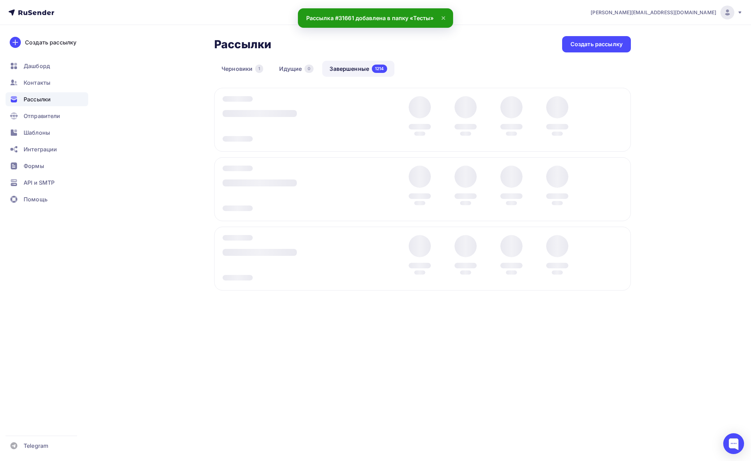
scroll to position [0, 0]
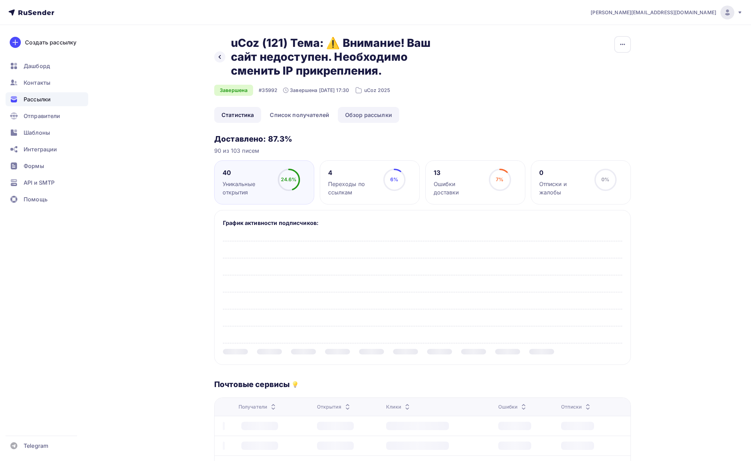
click at [352, 113] on link "Обзор рассылки" at bounding box center [368, 115] width 61 height 16
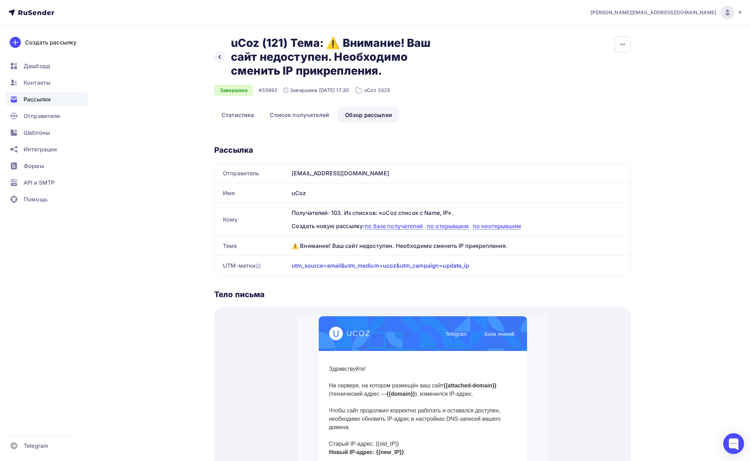
scroll to position [225, 0]
click at [40, 85] on span "Контакты" at bounding box center [37, 82] width 27 height 8
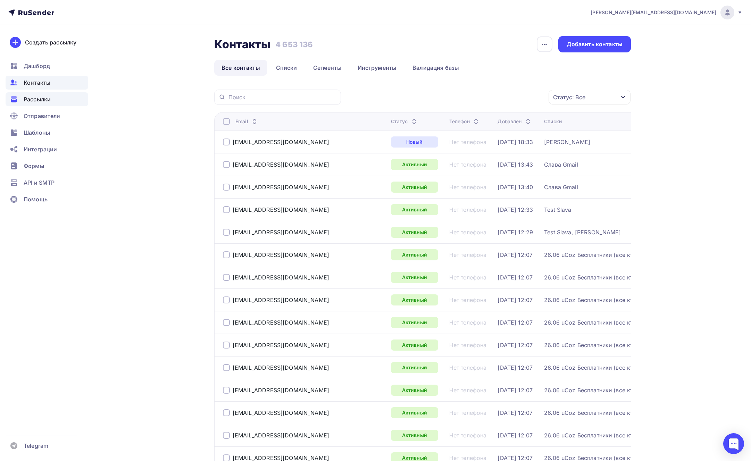
click at [52, 96] on div "Рассылки" at bounding box center [47, 99] width 83 height 14
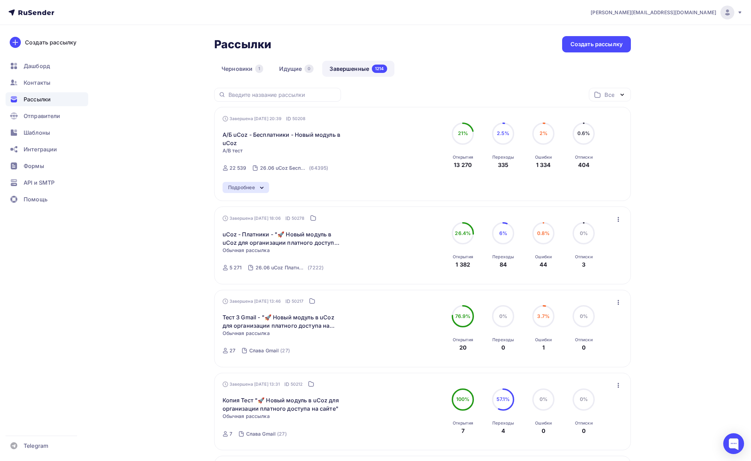
click at [259, 188] on icon at bounding box center [262, 188] width 8 height 8
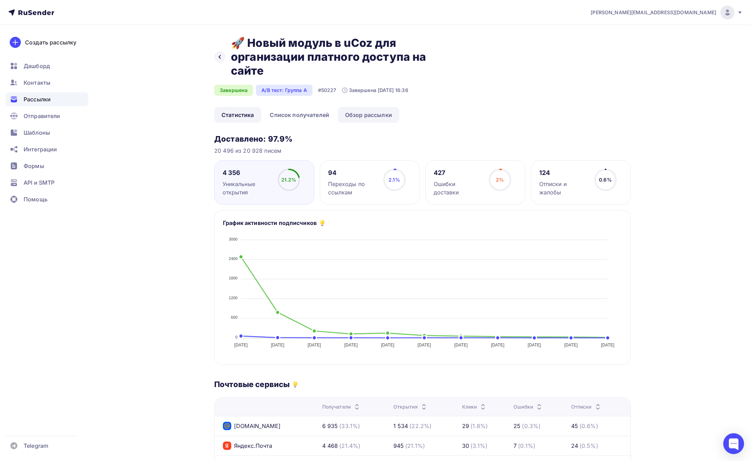
click at [374, 120] on link "Обзор рассылки" at bounding box center [368, 115] width 61 height 16
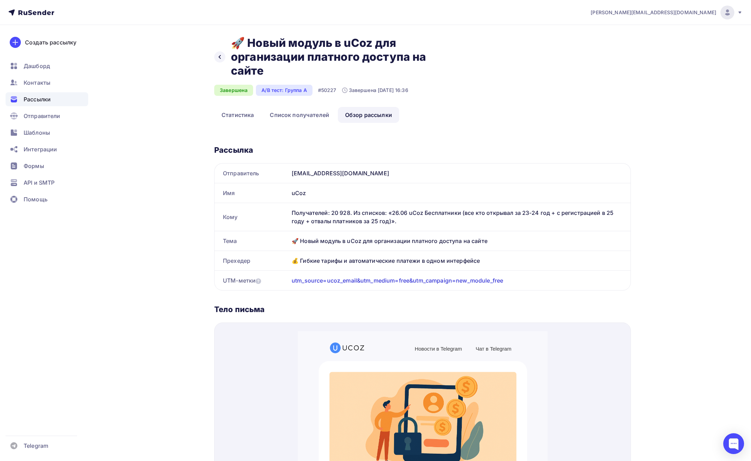
click at [44, 97] on span "Рассылки" at bounding box center [37, 99] width 27 height 8
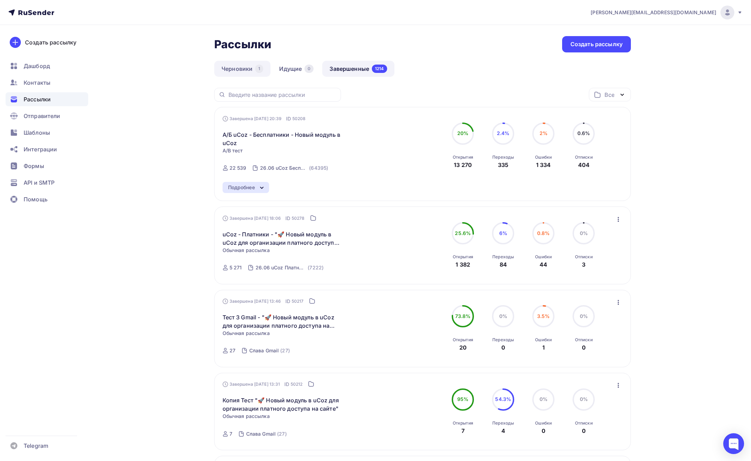
click at [232, 66] on link "Черновики 1" at bounding box center [242, 69] width 56 height 16
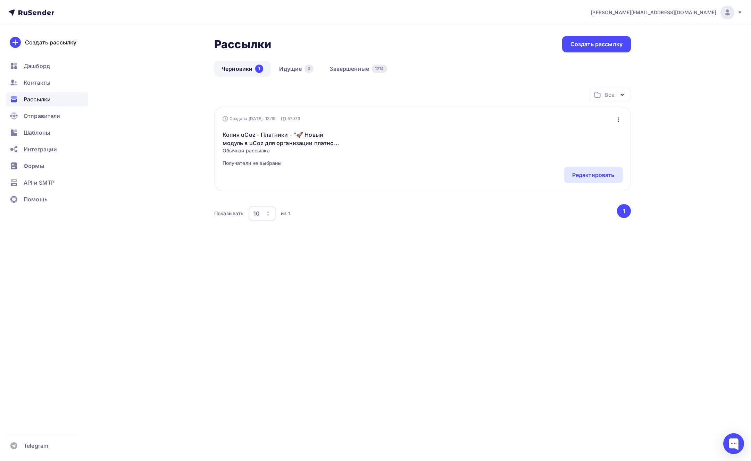
click at [616, 119] on icon "button" at bounding box center [618, 120] width 8 height 8
click at [580, 188] on div "Удалить" at bounding box center [588, 190] width 67 height 8
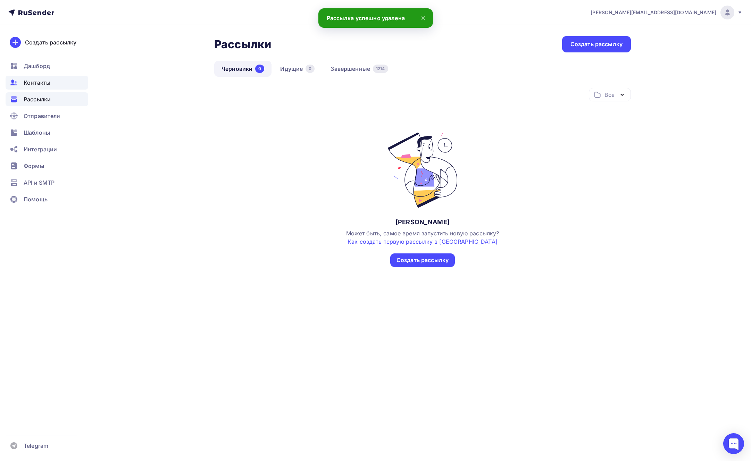
click at [48, 80] on span "Контакты" at bounding box center [37, 82] width 27 height 8
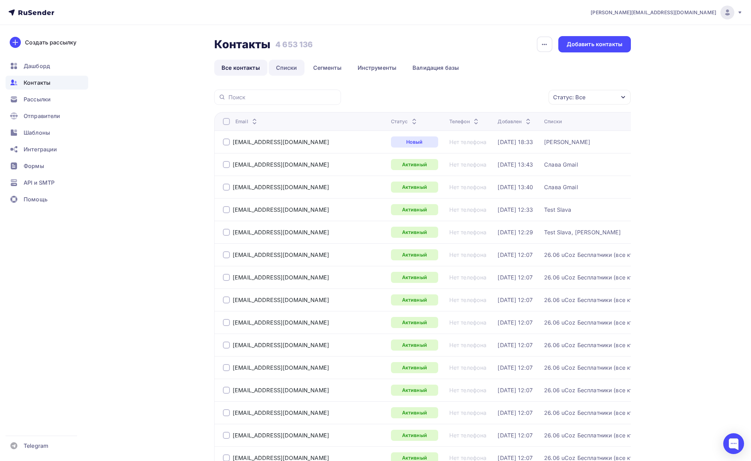
click at [291, 67] on link "Списки" at bounding box center [287, 68] width 36 height 16
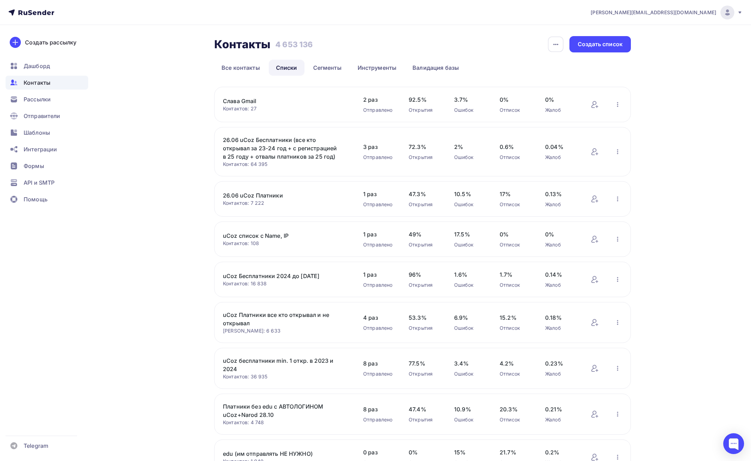
copy link "uCoz список с Name, IP"
drag, startPoint x: 299, startPoint y: 236, endPoint x: 168, endPoint y: 244, distance: 131.4
click at [168, 244] on div "Контакты Контакты 4 653 136 4 653 136 История импорта Создать список Все контак…" at bounding box center [375, 297] width 569 height 544
click at [588, 50] on div "Создать список" at bounding box center [599, 44] width 61 height 16
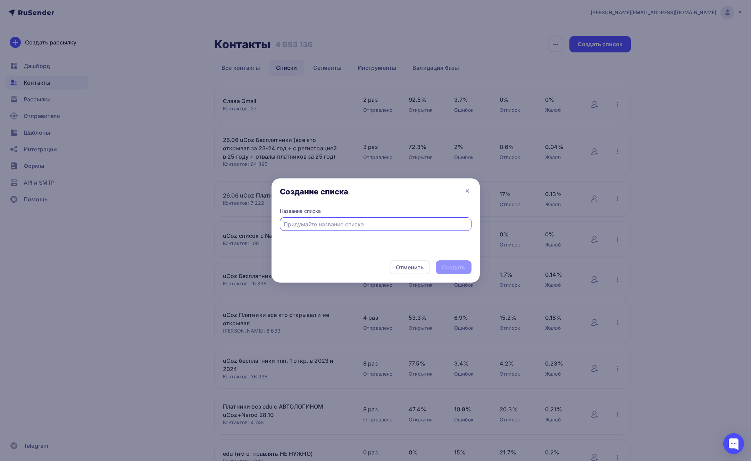
type input "0"
drag, startPoint x: 319, startPoint y: 224, endPoint x: 402, endPoint y: 225, distance: 82.6
click at [402, 225] on input "03.09 uCoz -" at bounding box center [376, 224] width 184 height 8
paste input "Обновите IP"
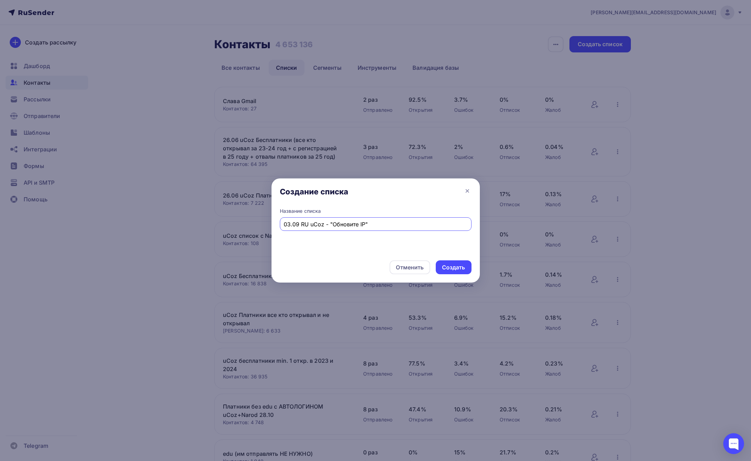
click at [303, 223] on input "03.09 RU uCoz - "Обновите IP"" at bounding box center [376, 224] width 184 height 8
click at [317, 224] on input "03.09 uCoz - "Обновите IP"" at bounding box center [376, 224] width 184 height 8
paste input "RU"
click at [302, 225] on input "03.09 uCoz RU - "Обновите IP"" at bounding box center [376, 224] width 184 height 8
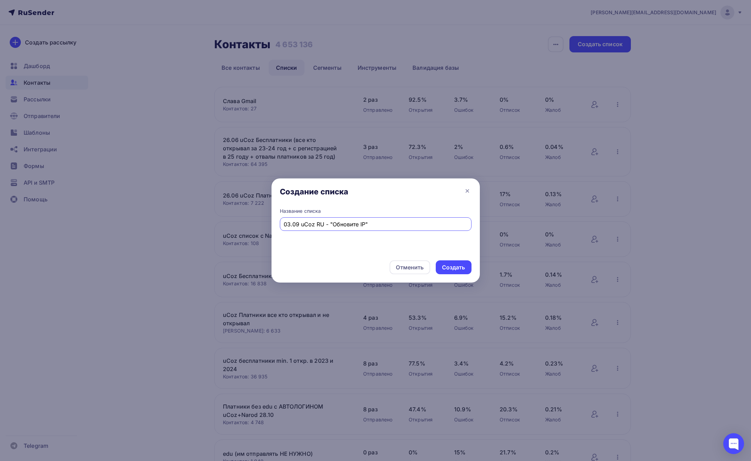
click at [380, 224] on input "03.09 uCoz RU - "Обновите IP"" at bounding box center [376, 224] width 184 height 8
click at [364, 226] on input "03.09 uCoz RU - "Обновите IP"" at bounding box center [376, 224] width 184 height 8
click at [332, 225] on input "03.09 uCoz RU - "Обновите IP"" at bounding box center [376, 224] width 184 height 8
paste input "-адрес для сайта"
type input "03.09 uCoz RU - "Обновите IP-адрес для сайта""
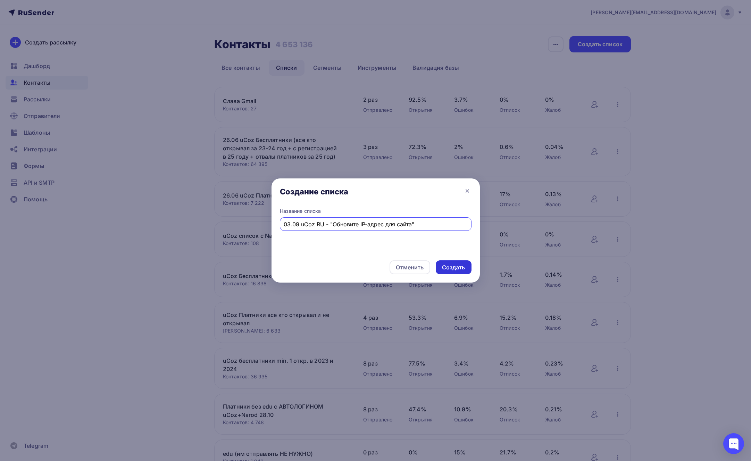
click at [452, 269] on div "Создать" at bounding box center [453, 267] width 23 height 8
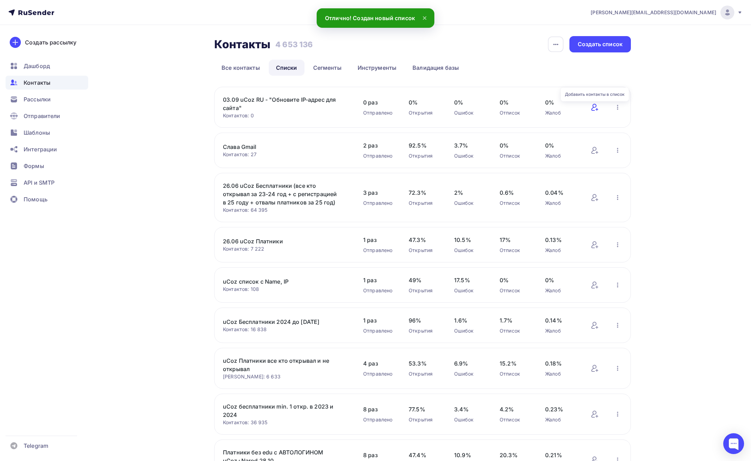
click at [591, 107] on icon at bounding box center [594, 107] width 8 height 8
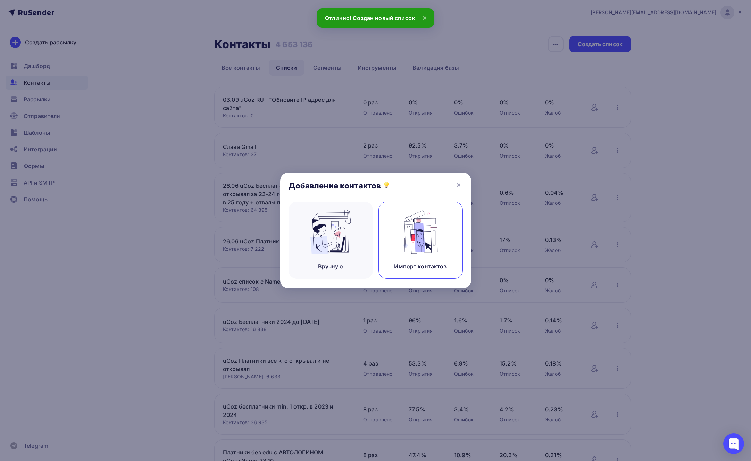
click at [420, 230] on img at bounding box center [420, 232] width 47 height 44
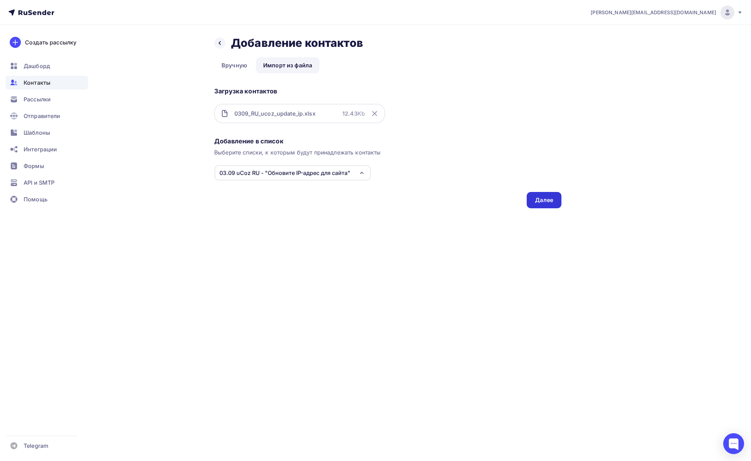
click at [552, 202] on div "Далее" at bounding box center [544, 200] width 18 height 8
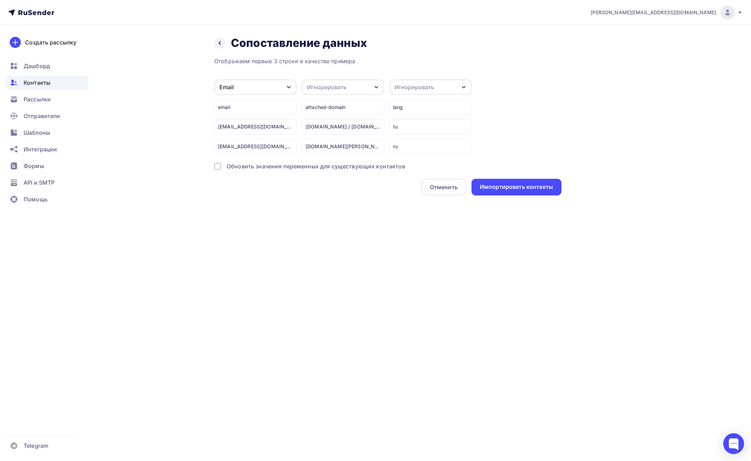
click at [344, 86] on div "Игнорировать" at bounding box center [327, 87] width 40 height 8
click at [327, 165] on div "Создать поле" at bounding box center [330, 163] width 49 height 17
type input "attached-domain"
click at [325, 177] on div "Отображаем первые 3 строки в качестве примера Email Игнорировать Имя Телефон Со…" at bounding box center [387, 126] width 347 height 138
click at [220, 166] on div at bounding box center [217, 166] width 7 height 7
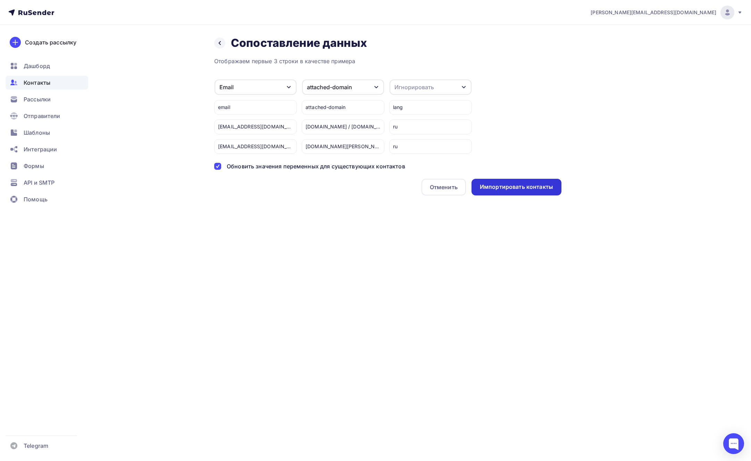
click at [508, 188] on div "Импортировать контакты" at bounding box center [516, 187] width 73 height 8
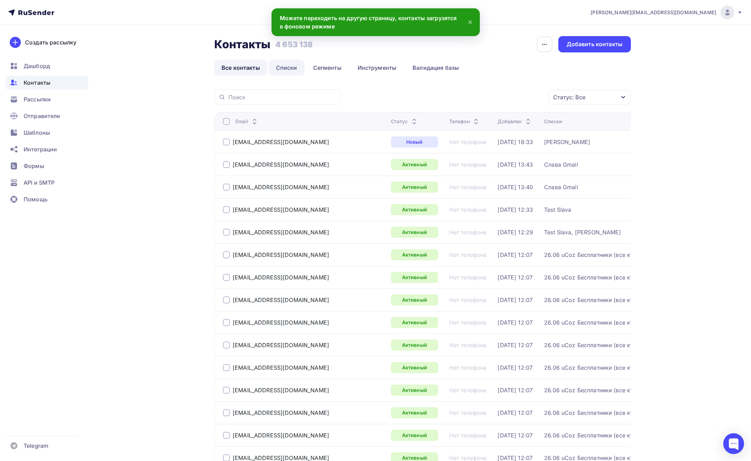
click at [287, 69] on link "Списки" at bounding box center [287, 68] width 36 height 16
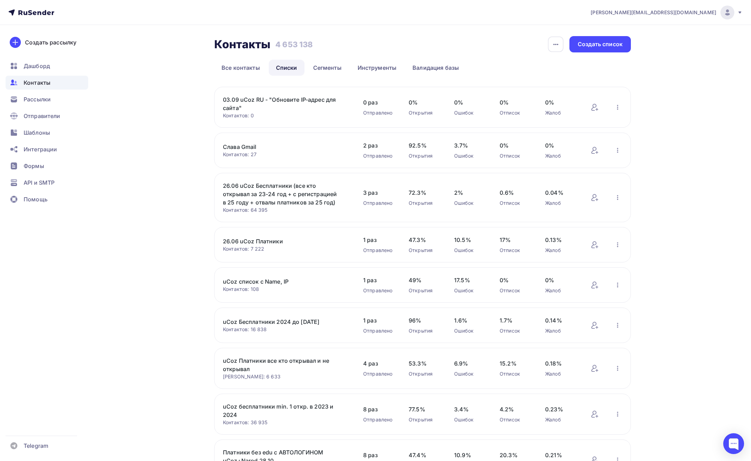
copy link "03.09 uCoz RU - "Обновите IP-адрес для сайта""
drag, startPoint x: 252, startPoint y: 109, endPoint x: 193, endPoint y: 104, distance: 59.8
click at [193, 104] on div "Контакты Контакты 4 653 138 4 653 138 История импорта Создать список Все контак…" at bounding box center [375, 299] width 569 height 549
click at [606, 45] on div "Создать список" at bounding box center [600, 44] width 45 height 8
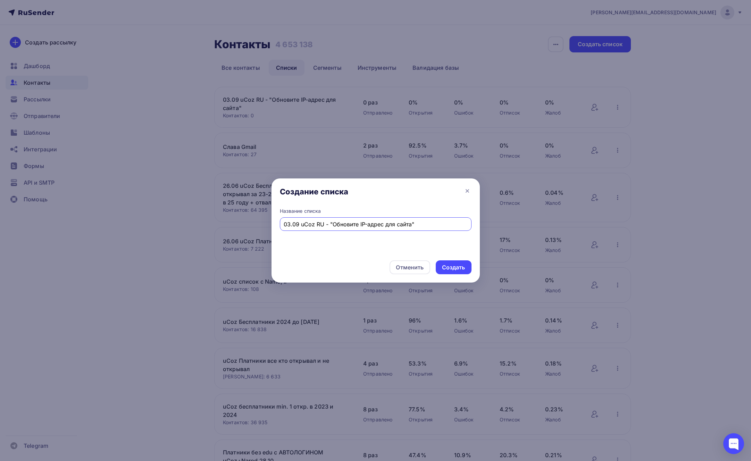
click at [318, 225] on input "03.09 uCoz RU - "Обновите IP-адрес для сайта"" at bounding box center [376, 224] width 184 height 8
click at [333, 224] on input "03.09 uCoz EN - "Обновите IP-адрес для сайта"" at bounding box center [376, 224] width 184 height 8
click at [332, 224] on input "03.09 uCoz EN - "Обновите IP-адрес для сайта"" at bounding box center [376, 224] width 184 height 8
click at [339, 224] on input "03.09 uCoz EN - "Обновите IP-адрес для сайта"" at bounding box center [376, 224] width 184 height 8
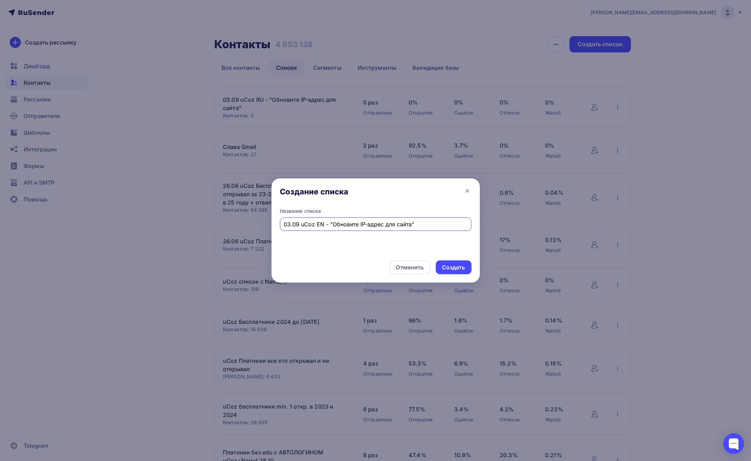
click at [339, 224] on input "03.09 uCoz EN - "Обновите IP-адрес для сайта"" at bounding box center [376, 224] width 184 height 8
drag, startPoint x: 360, startPoint y: 224, endPoint x: 376, endPoint y: 224, distance: 15.3
click at [376, 224] on input "03.09 uCoz EN - "Update IP-адрес для сайта"" at bounding box center [376, 224] width 184 height 8
click at [382, 223] on input "03.09 uCoz EN - "Update IP-adress для сайта"" at bounding box center [376, 224] width 184 height 8
drag, startPoint x: 379, startPoint y: 224, endPoint x: 404, endPoint y: 224, distance: 24.6
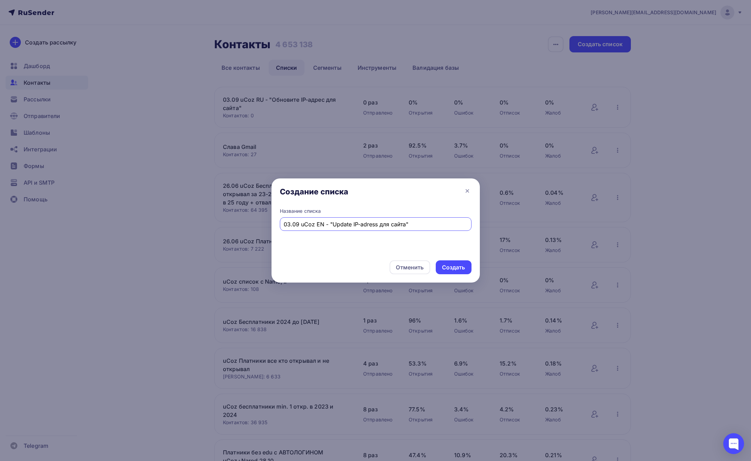
click at [404, 224] on input "03.09 uCoz EN - "Update IP-adress для сайта"" at bounding box center [376, 224] width 184 height 8
click at [388, 226] on input "03.09 uCoz EN - "Update IP-adress for site"" at bounding box center [376, 224] width 184 height 8
click at [373, 225] on input "03.09 uCoz EN - "Update IP-adress for website"" at bounding box center [376, 224] width 184 height 8
drag, startPoint x: 374, startPoint y: 224, endPoint x: 352, endPoint y: 224, distance: 21.9
click at [352, 224] on input "03.09 uCoz EN - "Update IP-adres for website"" at bounding box center [376, 224] width 184 height 8
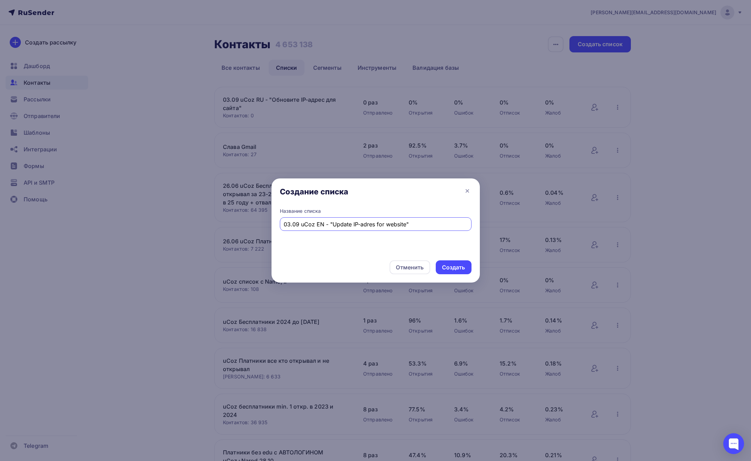
click at [364, 225] on input "03.09 uCoz EN - "Update IP-adres for website"" at bounding box center [376, 224] width 184 height 8
click at [376, 225] on input "03.09 uCoz EN - "Update IP-addres for website"" at bounding box center [376, 224] width 184 height 8
click at [431, 236] on div "Название списка 03.09 uCoz EN - "Update IP-address for website"" at bounding box center [375, 230] width 208 height 44
click at [428, 202] on div "Создание списка" at bounding box center [375, 192] width 208 height 29
click at [429, 223] on input "03.09 uCoz EN - "Update IP-address for website"" at bounding box center [376, 224] width 184 height 8
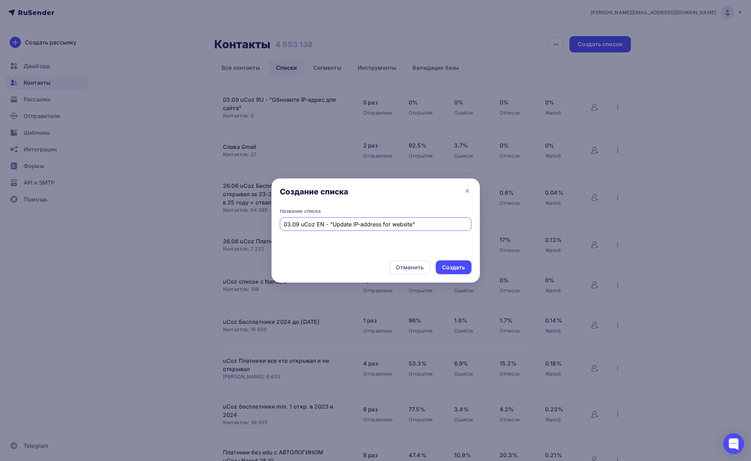
click at [368, 224] on input "03.09 uCoz EN - "Update IP-address for website"" at bounding box center [376, 224] width 184 height 8
type input "03.09 uCoz EN - "Update IP-address for website""
click at [427, 226] on input "03.09 uCoz EN - "Update IP-address for website"" at bounding box center [376, 224] width 184 height 8
click at [443, 267] on div "Создать" at bounding box center [453, 267] width 23 height 8
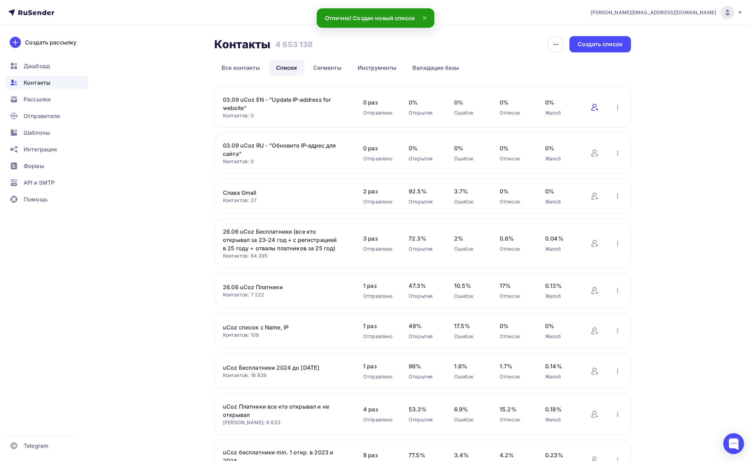
click at [591, 107] on icon at bounding box center [594, 107] width 8 height 8
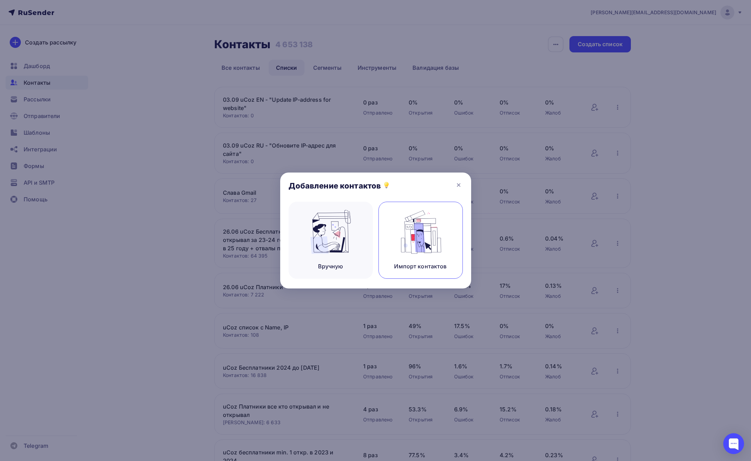
click at [423, 241] on img at bounding box center [420, 232] width 47 height 44
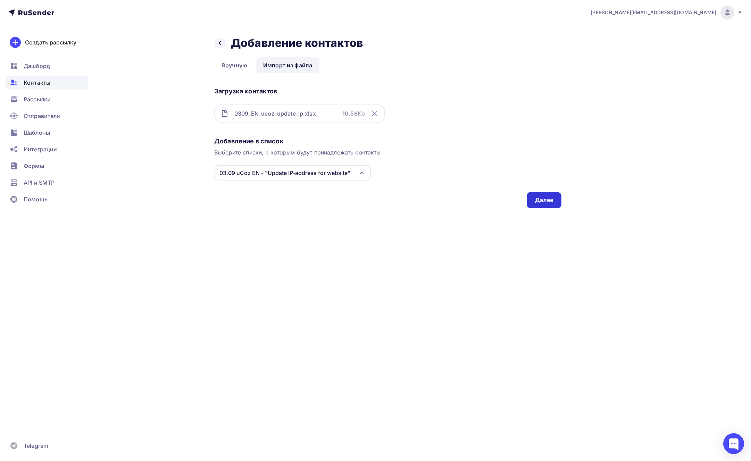
click at [547, 204] on div "Далее" at bounding box center [544, 200] width 18 height 8
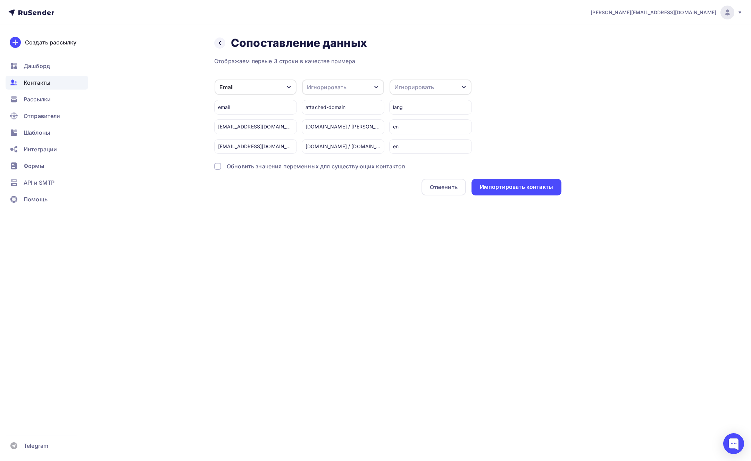
click at [332, 87] on div "Игнорировать" at bounding box center [327, 87] width 40 height 8
click at [327, 165] on div "Создать поле" at bounding box center [330, 163] width 49 height 17
type input "attached-domain"
click at [322, 173] on ul "Игнорировать Имя Телефон attached-domain Создать поле" at bounding box center [349, 147] width 94 height 87
click at [216, 166] on div at bounding box center [217, 166] width 7 height 7
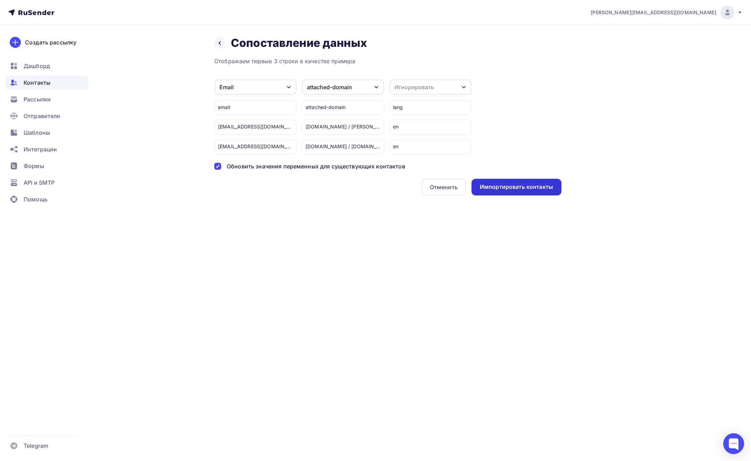
click at [499, 190] on div "Импортировать контакты" at bounding box center [516, 187] width 73 height 8
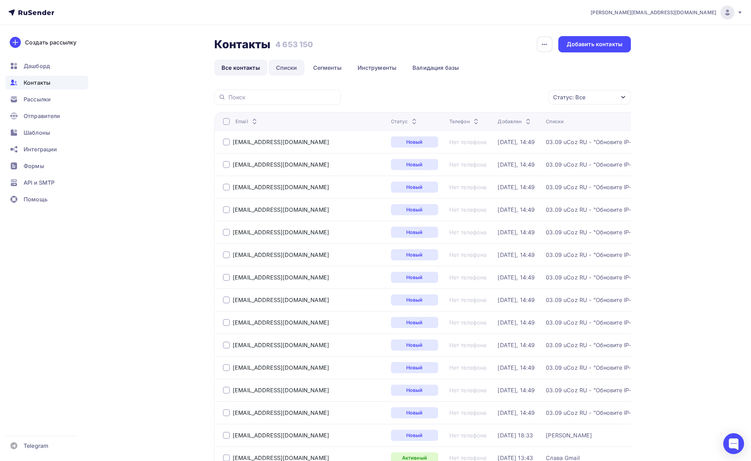
click at [286, 70] on link "Списки" at bounding box center [287, 68] width 36 height 16
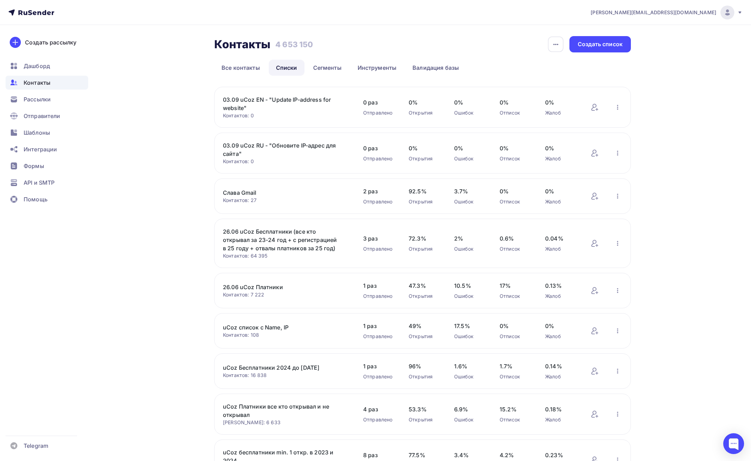
click at [293, 147] on link "03.09 uCoz RU - "Обновите IP-адрес для сайта"" at bounding box center [282, 149] width 118 height 17
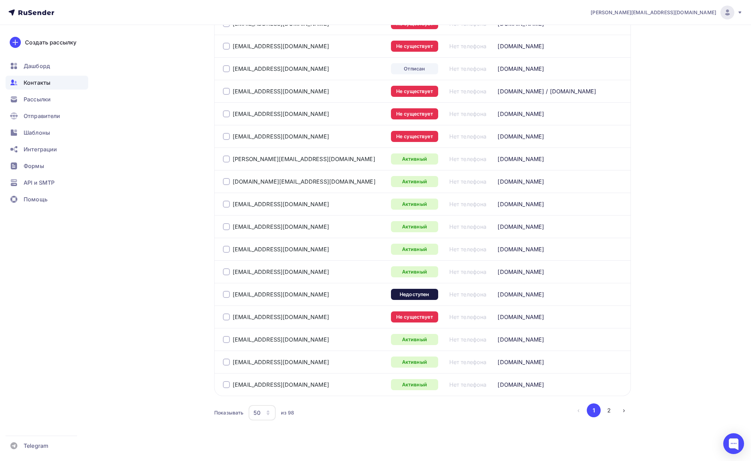
scroll to position [983, 0]
click at [264, 407] on div "50" at bounding box center [262, 412] width 27 height 15
click at [270, 385] on div "100" at bounding box center [289, 385] width 67 height 8
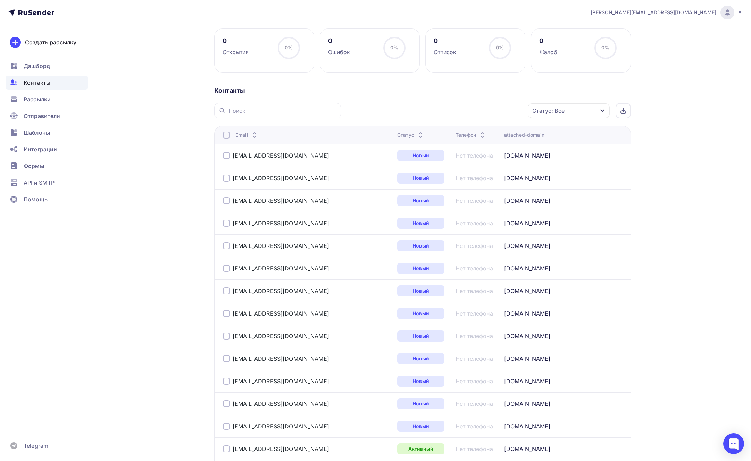
scroll to position [91, 0]
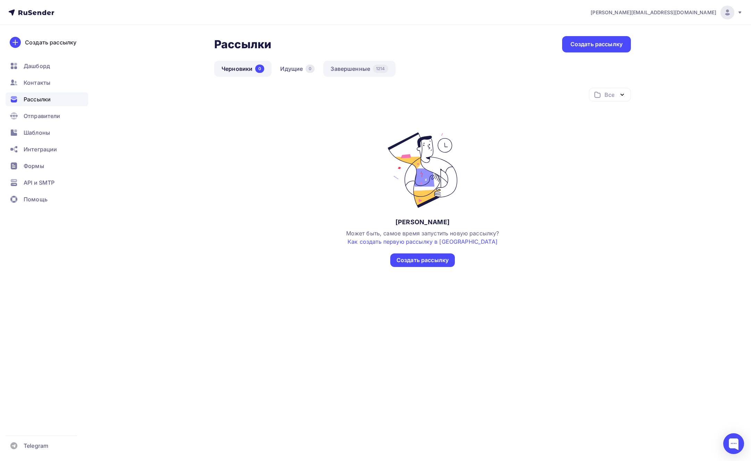
click at [361, 71] on link "Завершенные 1214" at bounding box center [359, 69] width 72 height 16
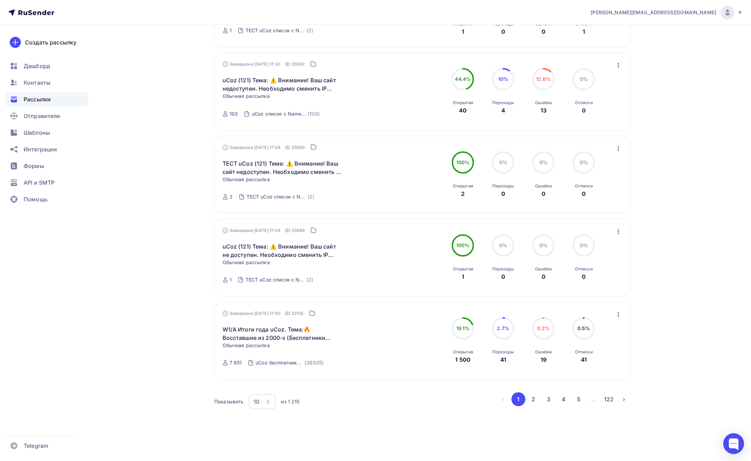
scroll to position [563, 0]
click at [535, 397] on button "2" at bounding box center [533, 397] width 14 height 14
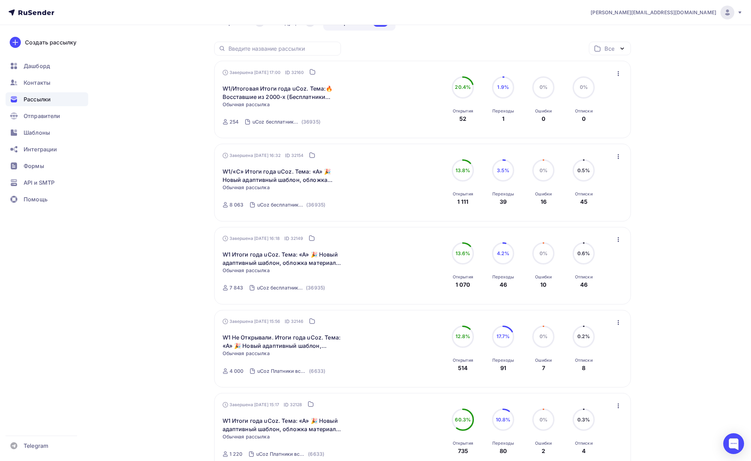
scroll to position [45, 0]
click at [44, 82] on span "Контакты" at bounding box center [37, 82] width 27 height 8
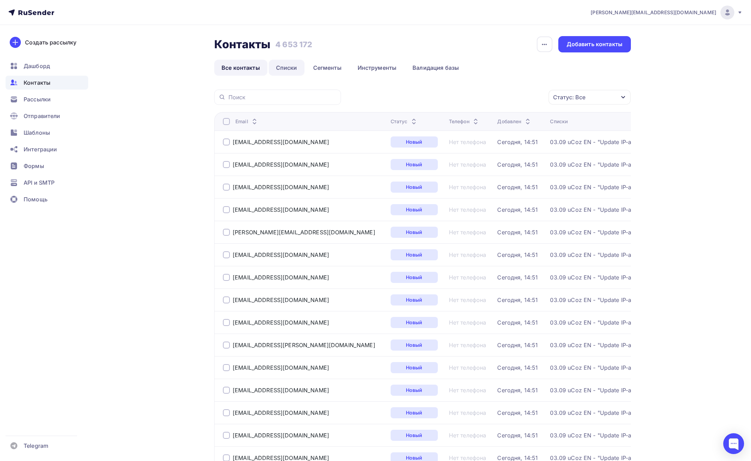
click at [288, 73] on link "Списки" at bounding box center [287, 68] width 36 height 16
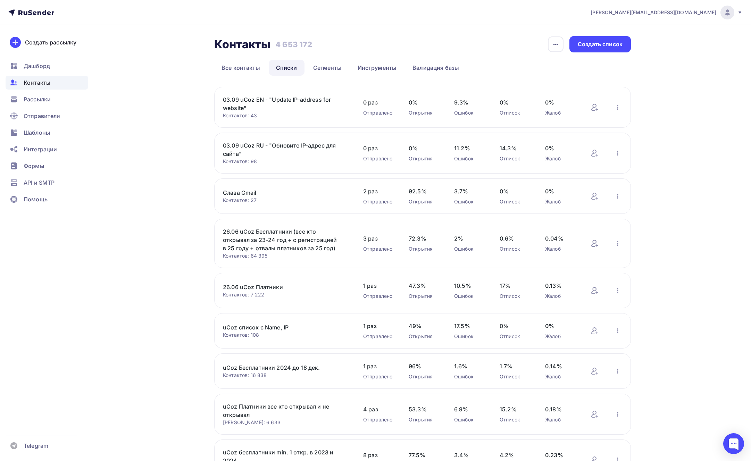
click at [253, 194] on link "Слава Gmail" at bounding box center [282, 192] width 118 height 8
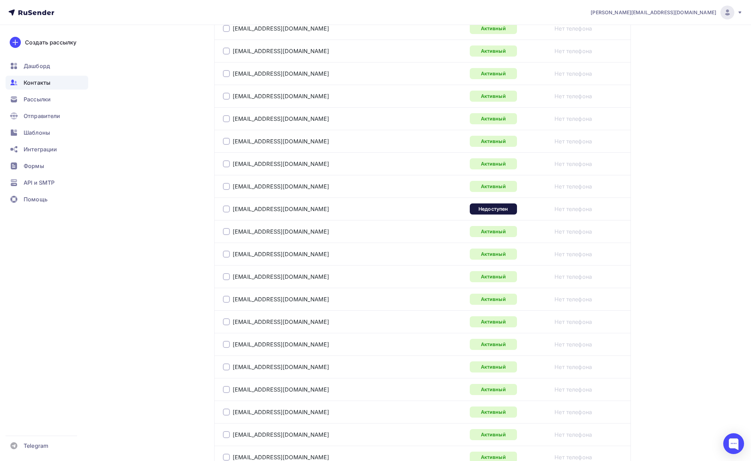
scroll to position [430, 0]
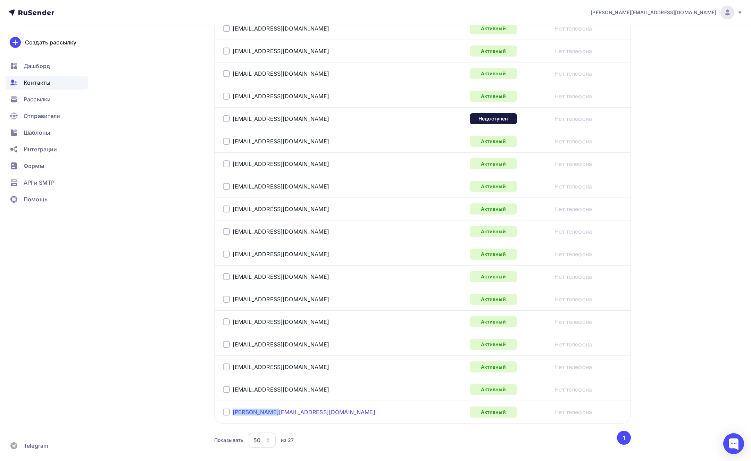
copy link "[PERSON_NAME][EMAIL_ADDRESS][DOMAIN_NAME]"
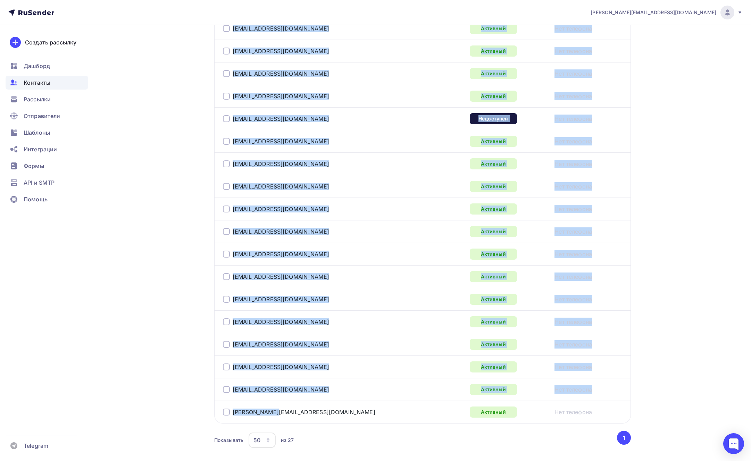
drag, startPoint x: 278, startPoint y: 415, endPoint x: 145, endPoint y: 395, distance: 133.7
click at [145, 395] on div "Назад Слава Gmail Переименовать список Скачать список Отписать адреса Настроить…" at bounding box center [375, 45] width 569 height 900
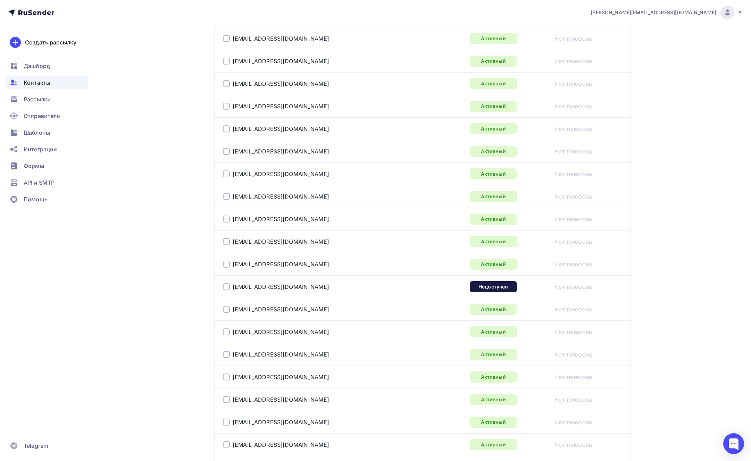
scroll to position [0, 0]
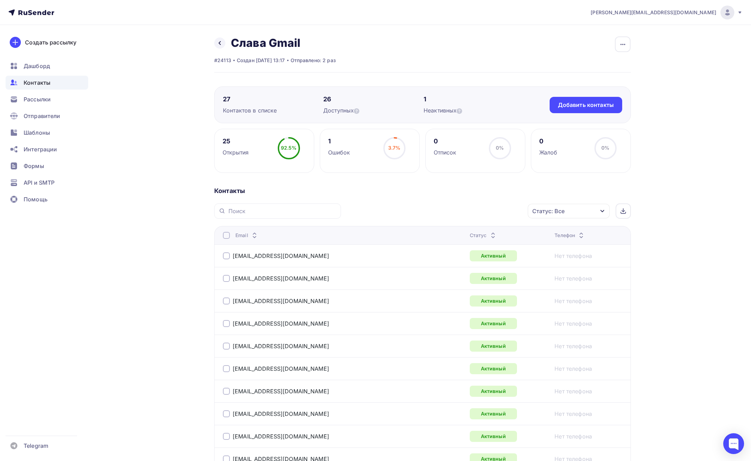
click at [42, 84] on span "Контакты" at bounding box center [37, 82] width 27 height 8
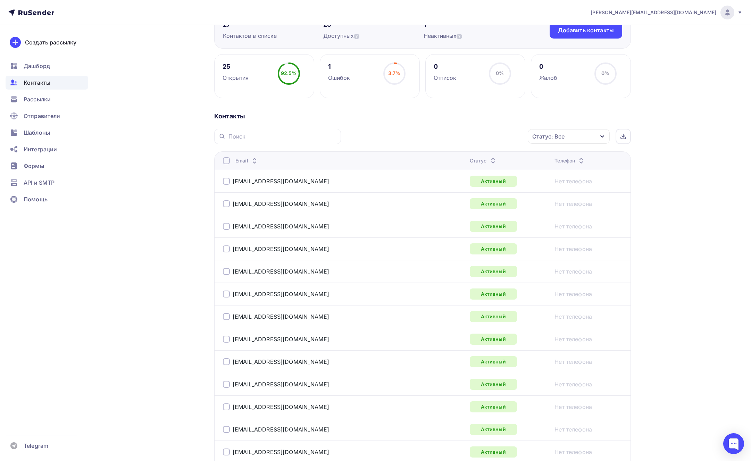
scroll to position [53, 0]
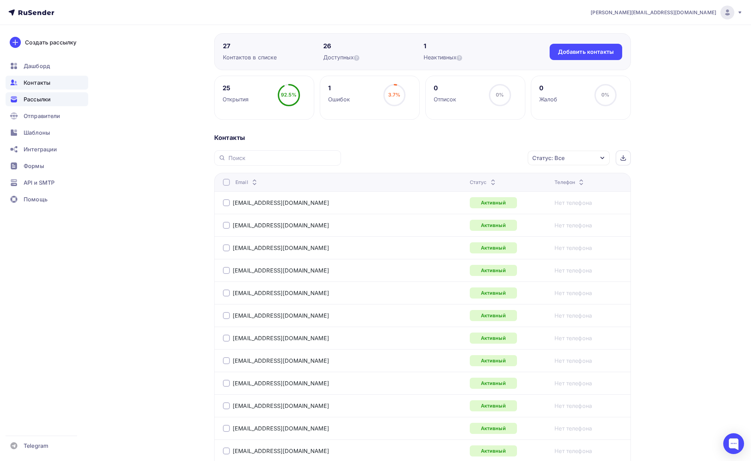
click at [38, 94] on div "Рассылки" at bounding box center [47, 99] width 83 height 14
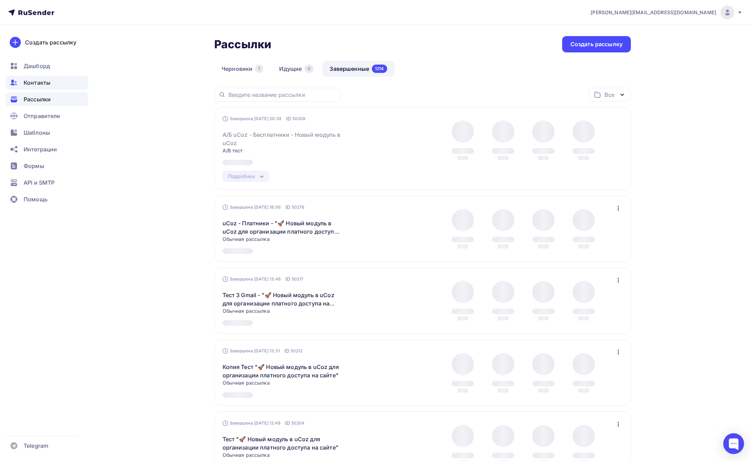
click at [44, 81] on span "Контакты" at bounding box center [37, 82] width 27 height 8
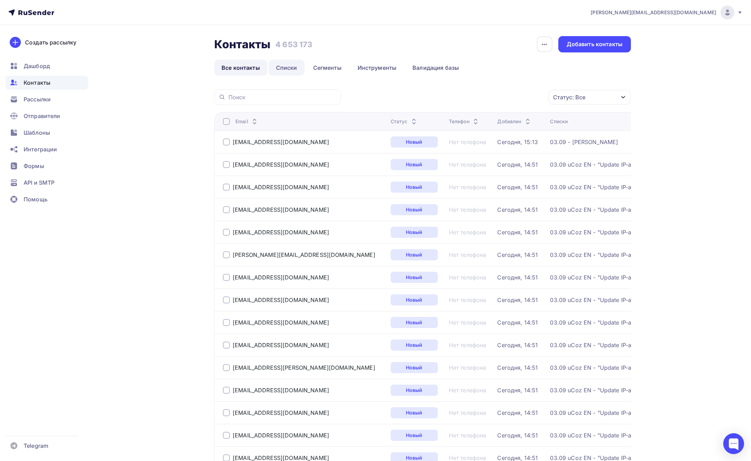
click at [281, 66] on link "Списки" at bounding box center [287, 68] width 36 height 16
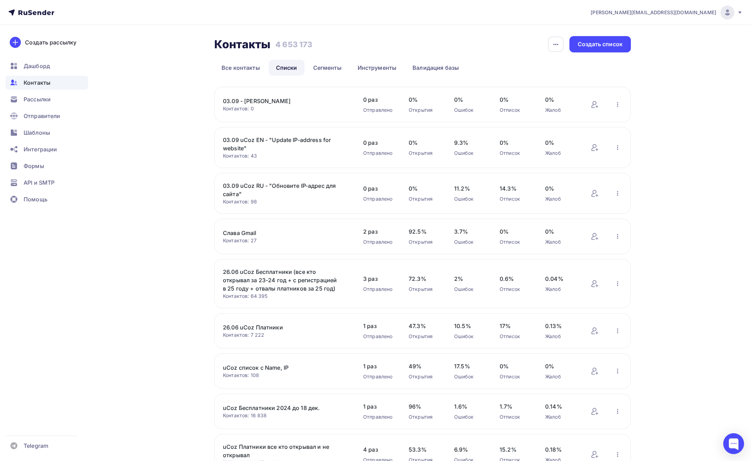
click at [265, 101] on link "03.09 - [PERSON_NAME]" at bounding box center [282, 101] width 118 height 8
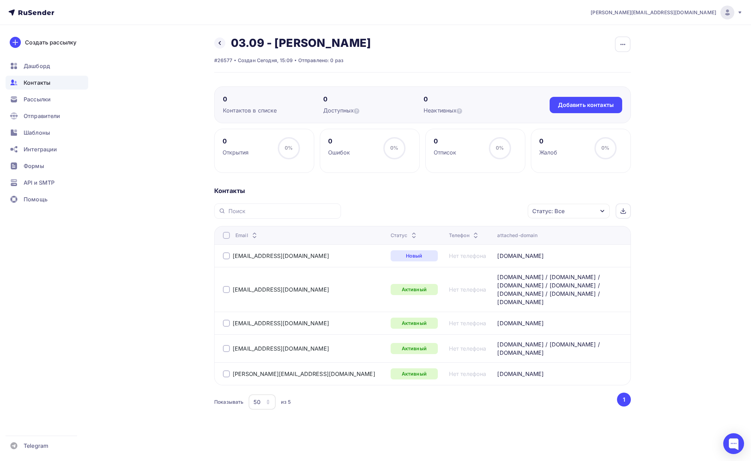
click at [49, 81] on span "Контакты" at bounding box center [37, 82] width 27 height 8
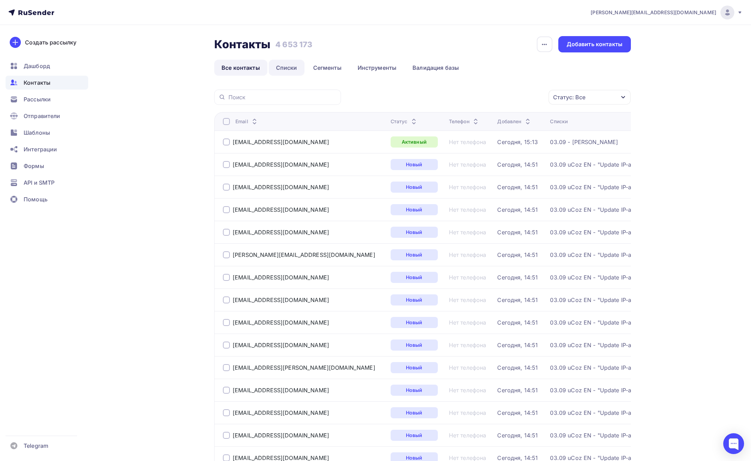
click at [281, 68] on link "Списки" at bounding box center [287, 68] width 36 height 16
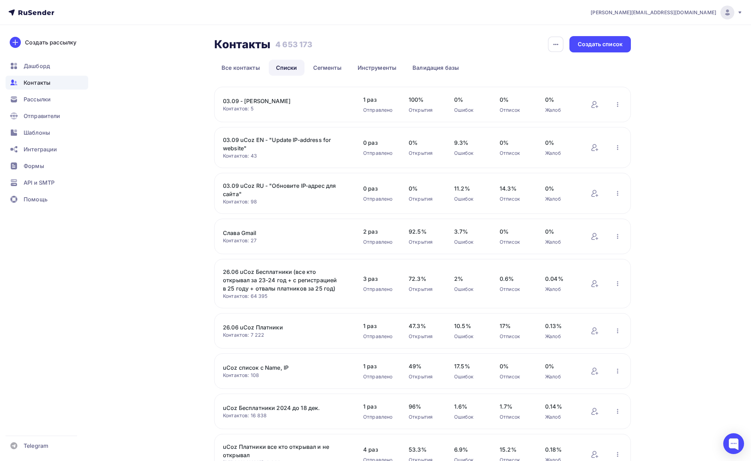
click at [281, 183] on link "03.09 uCoz RU - "Обновите IP-адрес для сайта"" at bounding box center [282, 190] width 118 height 17
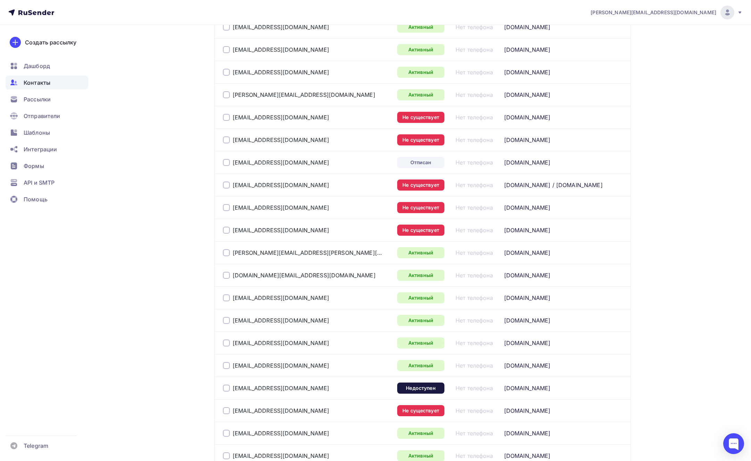
scroll to position [983, 0]
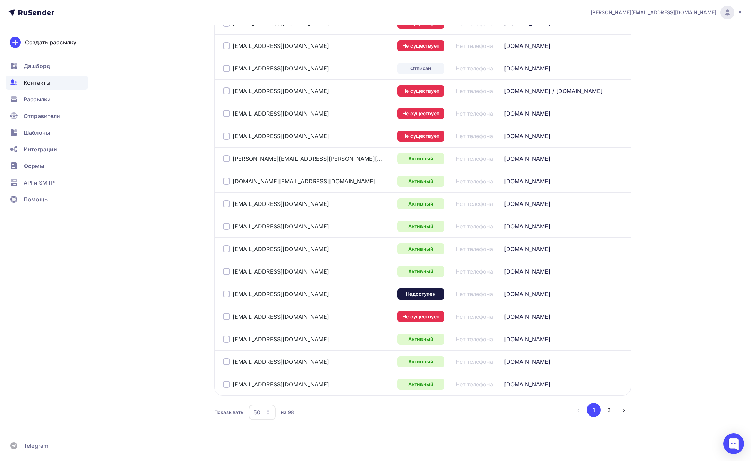
click at [265, 410] on icon "button" at bounding box center [268, 413] width 6 height 6
click at [269, 388] on div "100" at bounding box center [289, 385] width 67 height 8
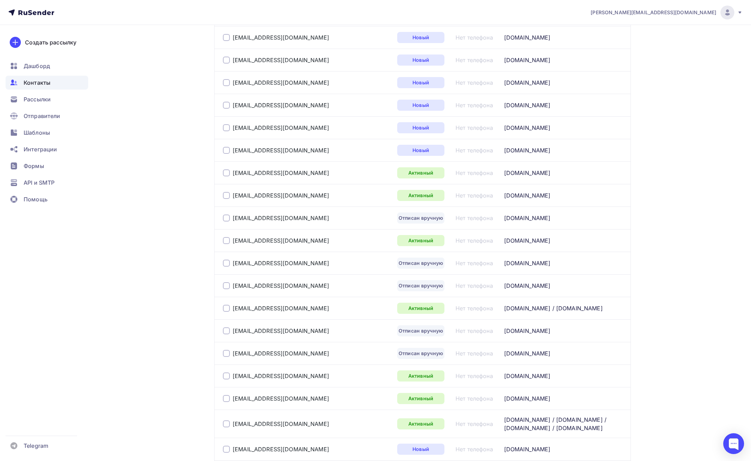
scroll to position [391, 0]
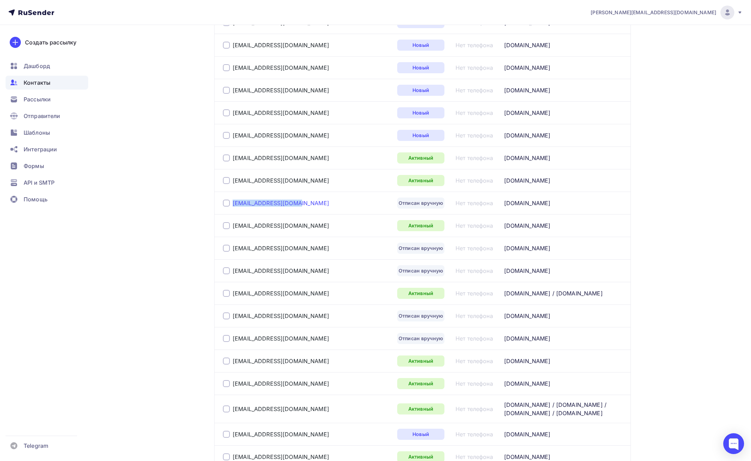
copy link "seventhsense@ukr.net"
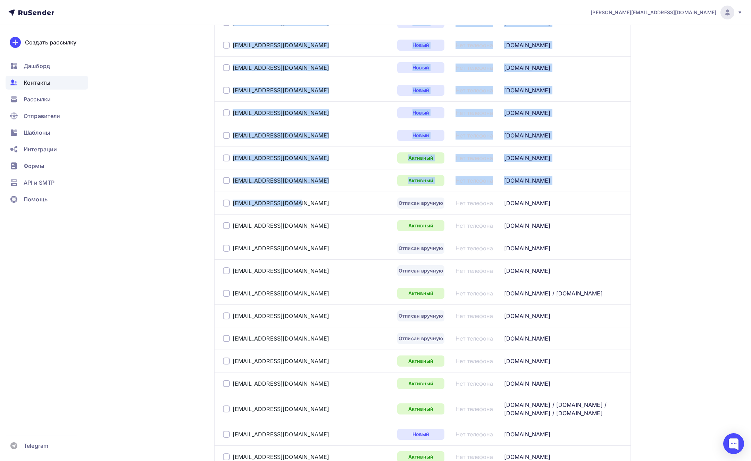
drag, startPoint x: 306, startPoint y: 207, endPoint x: 171, endPoint y: 204, distance: 135.4
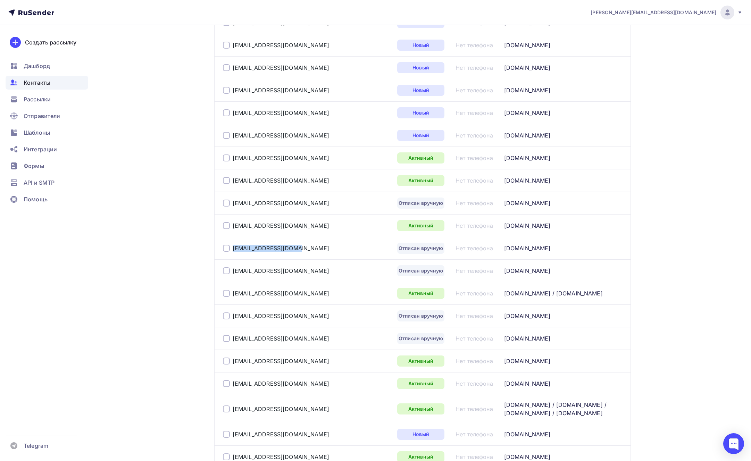
copy link "lessonsi@freemail.ru"
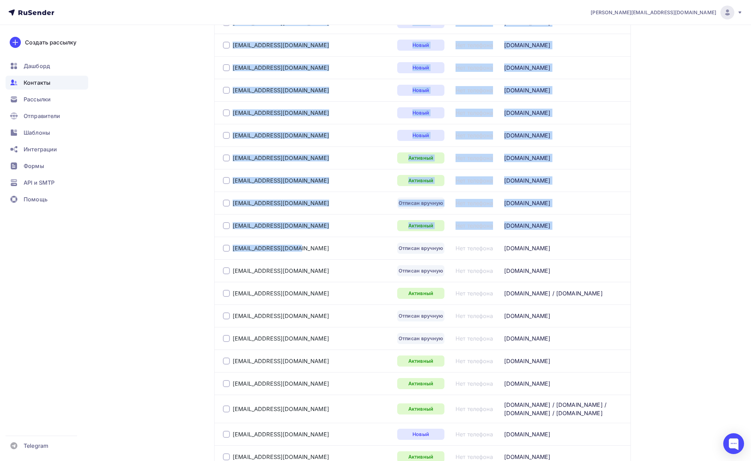
drag, startPoint x: 300, startPoint y: 246, endPoint x: 156, endPoint y: 249, distance: 143.7
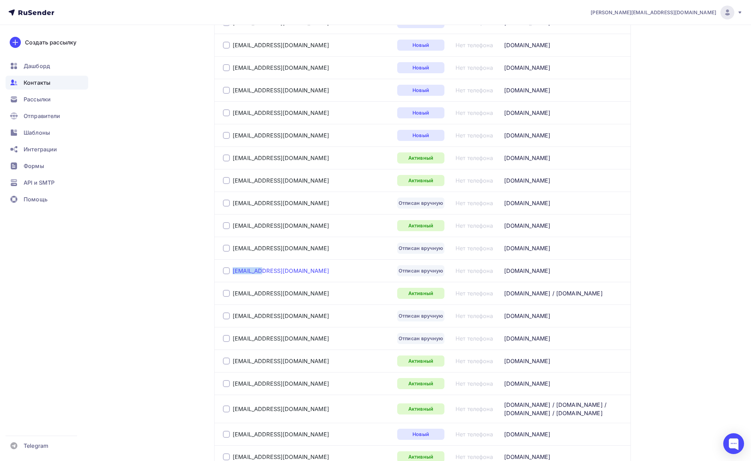
copy link "vdz@nm.ru"
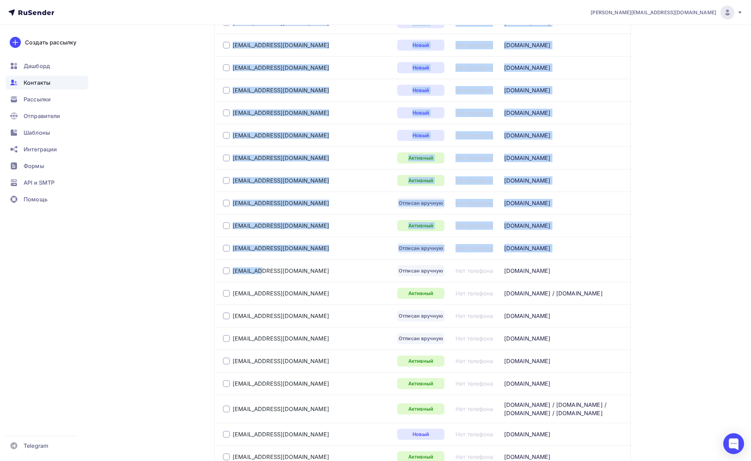
drag, startPoint x: 273, startPoint y: 270, endPoint x: 151, endPoint y: 266, distance: 121.5
drag, startPoint x: 151, startPoint y: 266, endPoint x: 5, endPoint y: 232, distance: 150.0
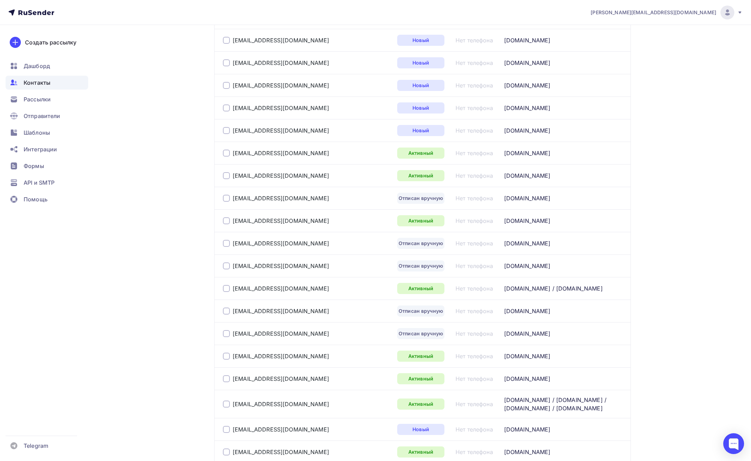
scroll to position [397, 0]
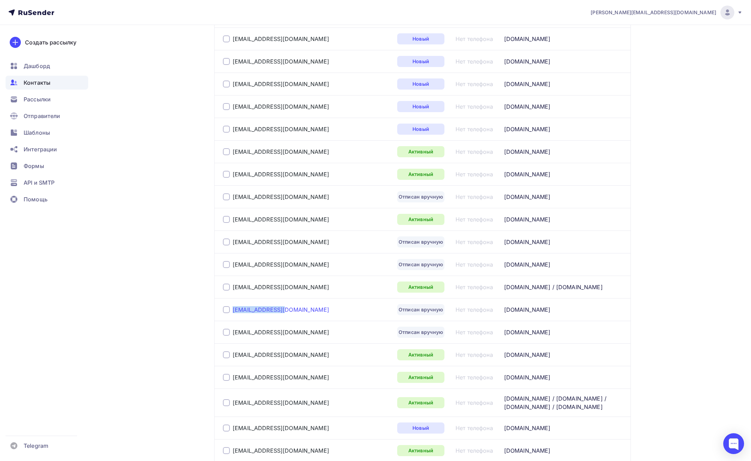
copy link "mihail83@ukr.net"
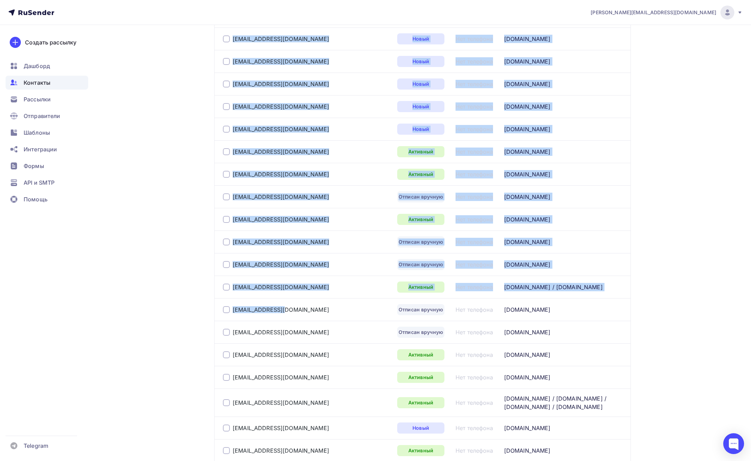
drag, startPoint x: 260, startPoint y: 311, endPoint x: 142, endPoint y: 313, distance: 118.0
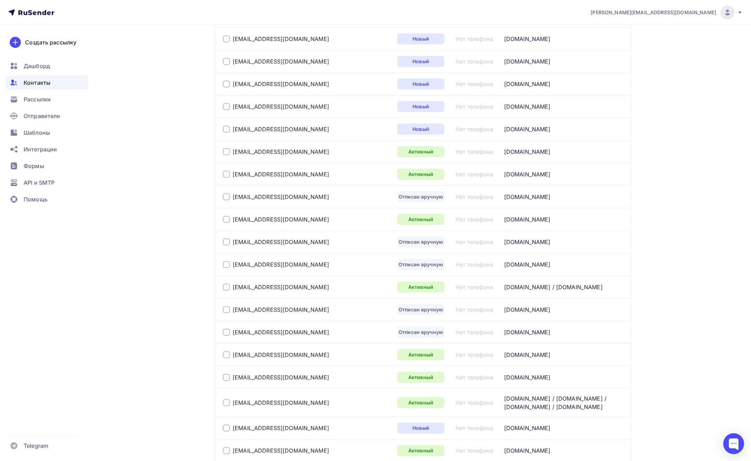
drag, startPoint x: 138, startPoint y: 319, endPoint x: 260, endPoint y: 322, distance: 121.9
copy link "stolica2004@ukr.net"
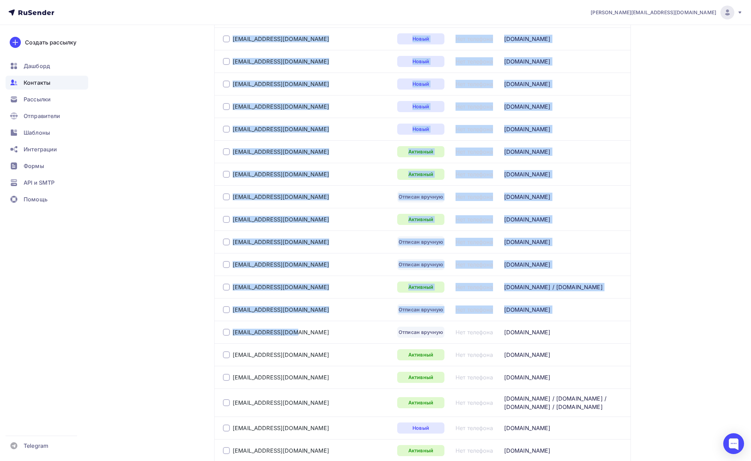
drag, startPoint x: 296, startPoint y: 331, endPoint x: 141, endPoint y: 332, distance: 155.2
drag, startPoint x: 141, startPoint y: 332, endPoint x: 4, endPoint y: 298, distance: 140.7
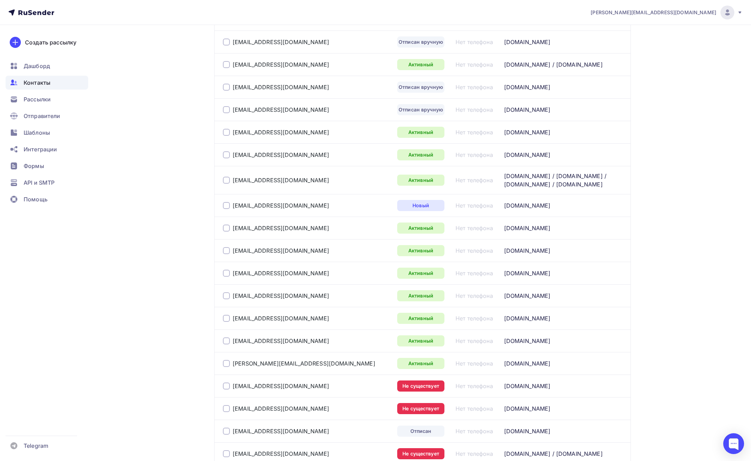
scroll to position [754, 0]
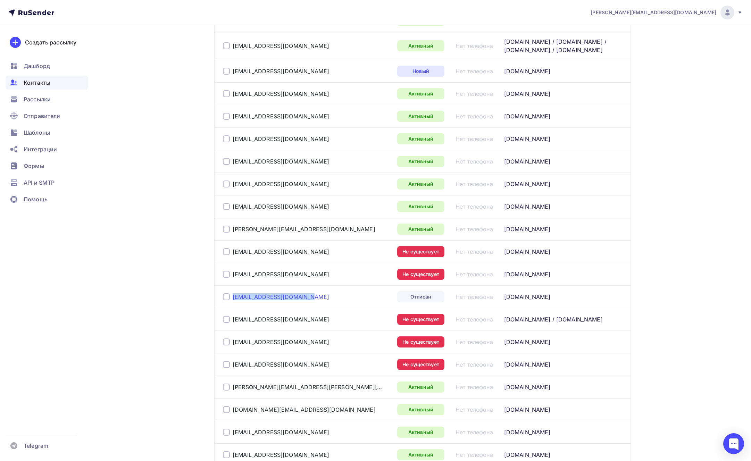
copy link "matininkas@klaipedoje.lt"
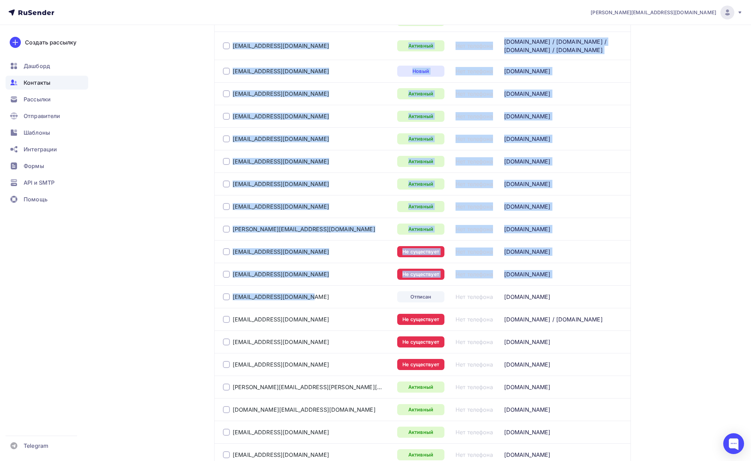
drag, startPoint x: 309, startPoint y: 292, endPoint x: 171, endPoint y: 294, distance: 137.5
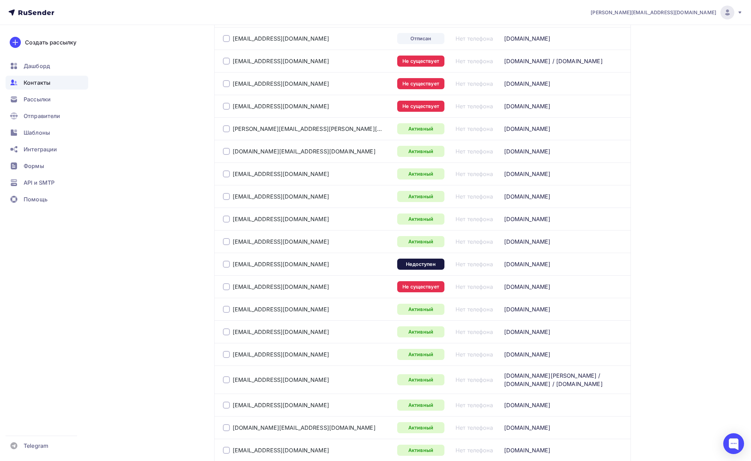
scroll to position [1013, 0]
copy div "admin-decoupage@mail.ru"
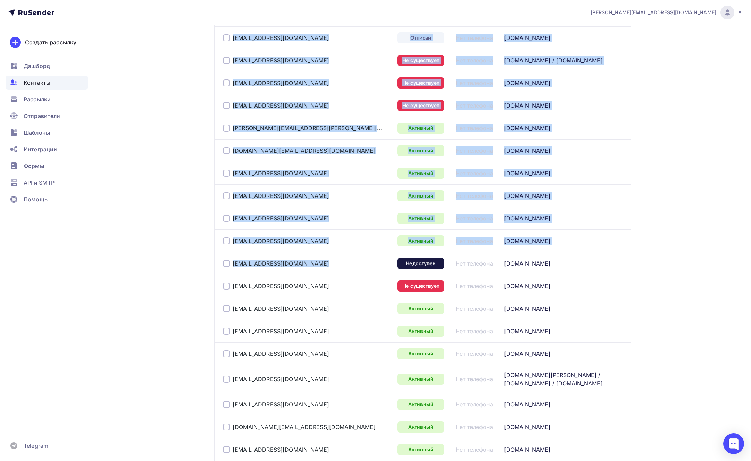
drag, startPoint x: 319, startPoint y: 258, endPoint x: 161, endPoint y: 260, distance: 157.9
click at [161, 260] on div "Назад 03.09 uCoz RU - "Обновите IP-адрес для сайта" Переименовать список Скачат…" at bounding box center [375, 300] width 569 height 2576
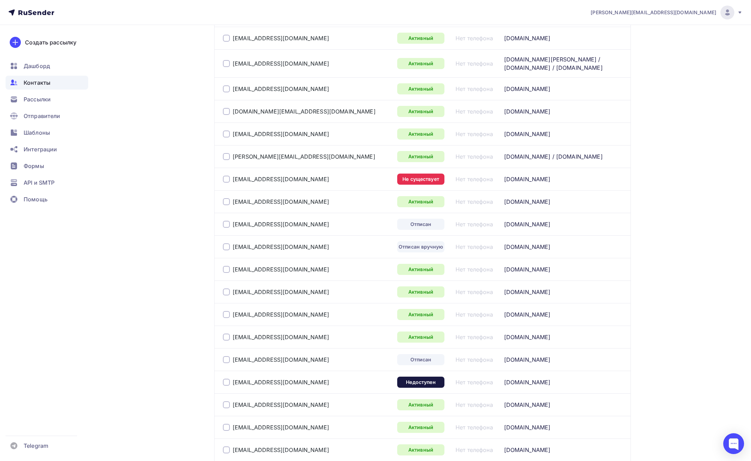
scroll to position [1331, 0]
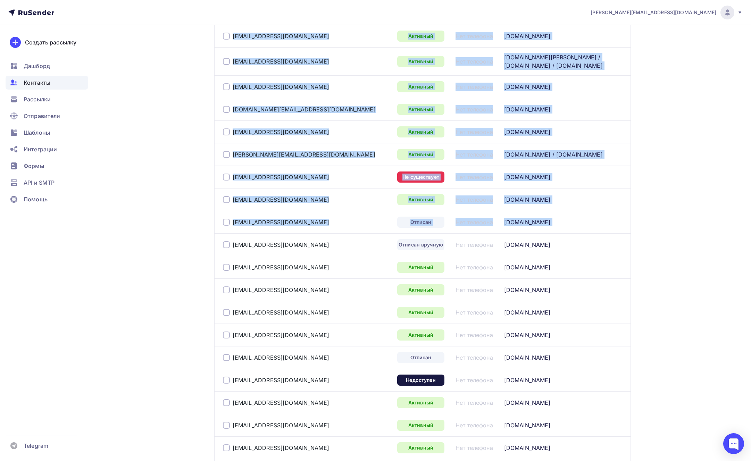
drag, startPoint x: 273, startPoint y: 231, endPoint x: 158, endPoint y: 243, distance: 115.8
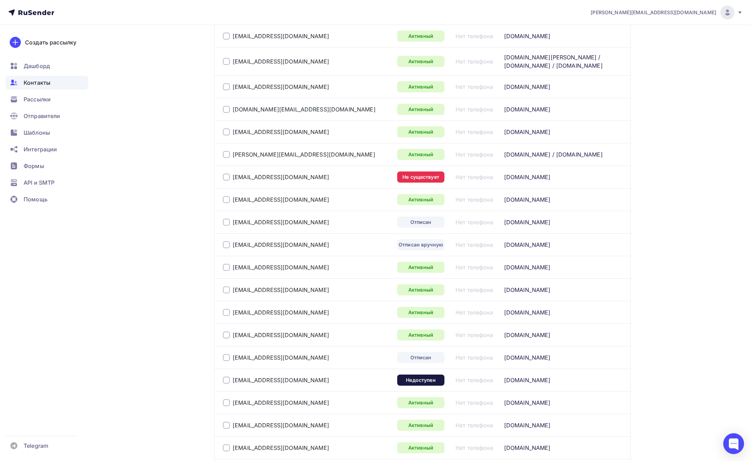
drag, startPoint x: 158, startPoint y: 243, endPoint x: 7, endPoint y: 233, distance: 151.7
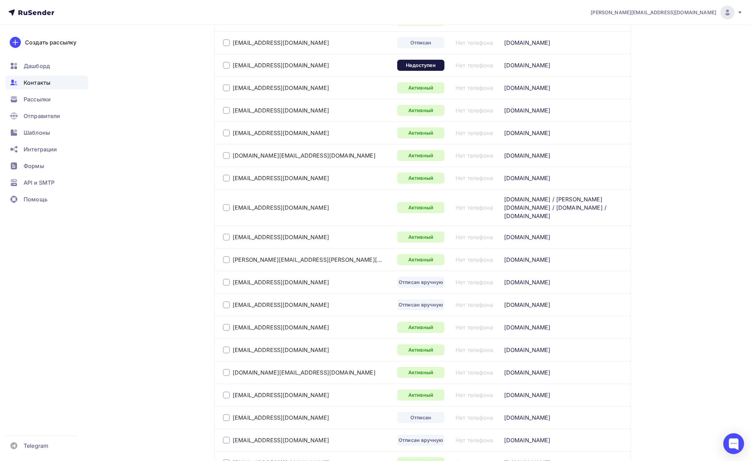
scroll to position [1648, 0]
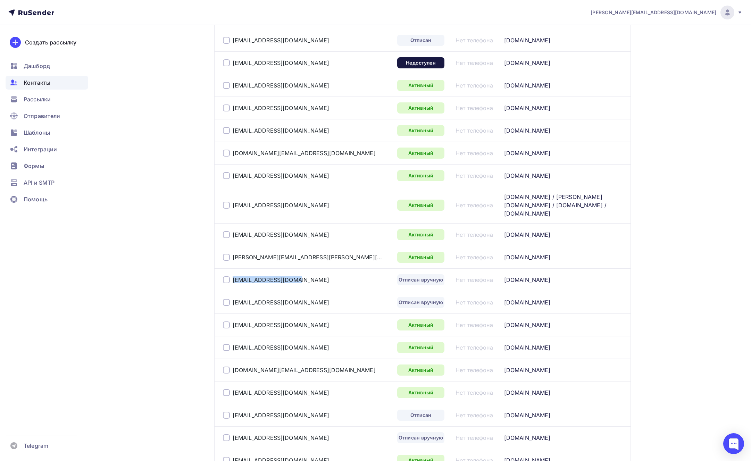
copy link "[EMAIL_ADDRESS][DOMAIN_NAME]"
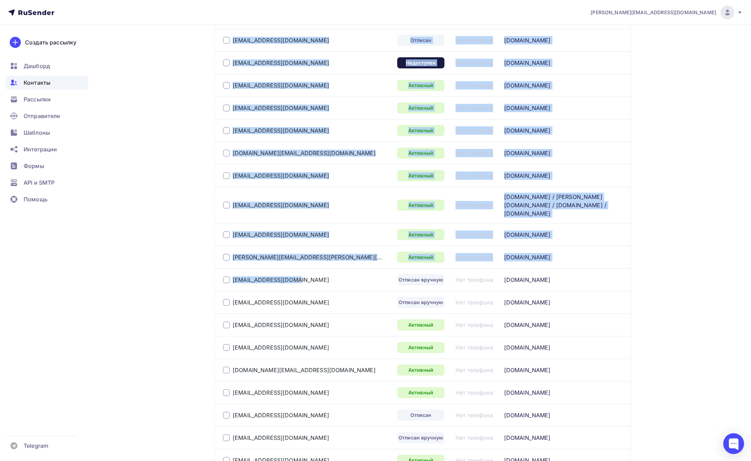
drag, startPoint x: 270, startPoint y: 264, endPoint x: 152, endPoint y: 269, distance: 118.4
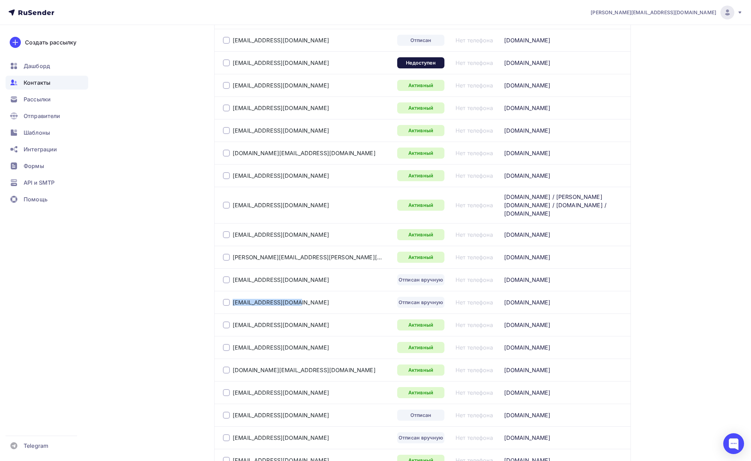
copy link "[EMAIL_ADDRESS][DOMAIN_NAME]"
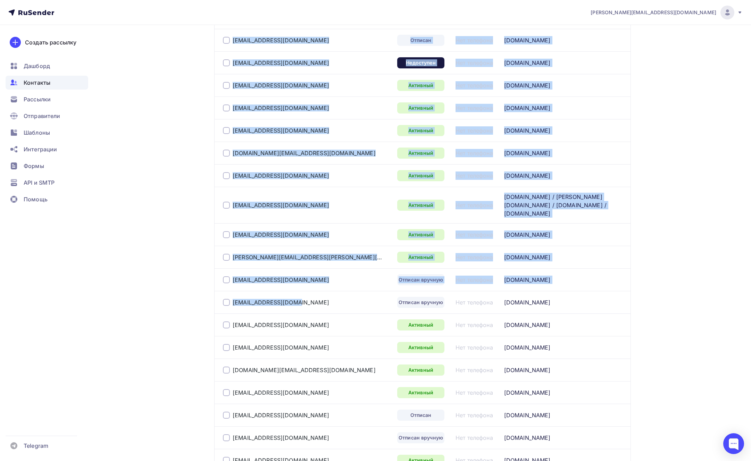
drag, startPoint x: 298, startPoint y: 281, endPoint x: 142, endPoint y: 284, distance: 156.2
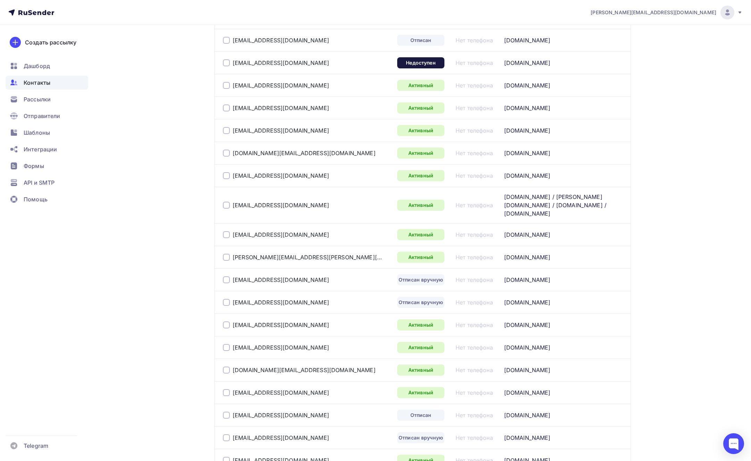
drag, startPoint x: 142, startPoint y: 284, endPoint x: 10, endPoint y: 263, distance: 133.9
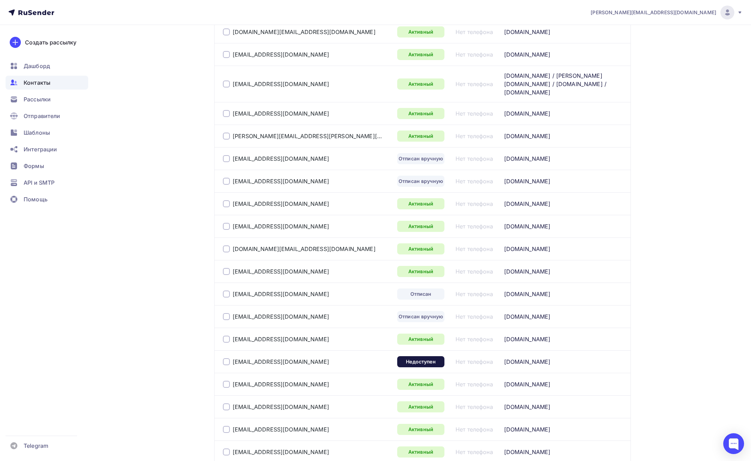
scroll to position [1881, 0]
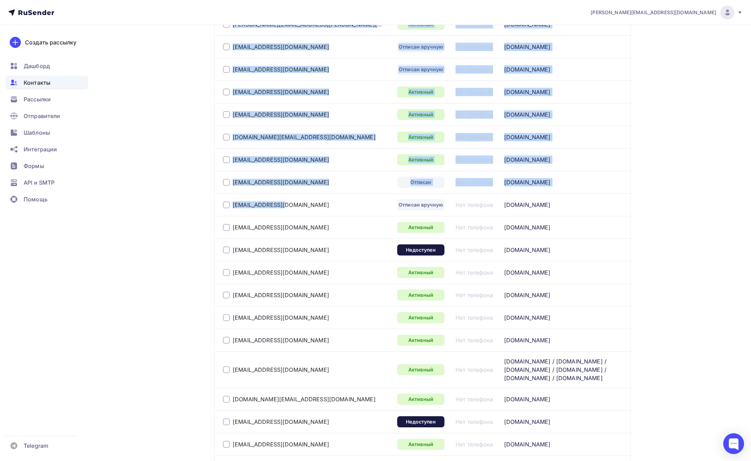
drag, startPoint x: 260, startPoint y: 188, endPoint x: 173, endPoint y: 198, distance: 87.3
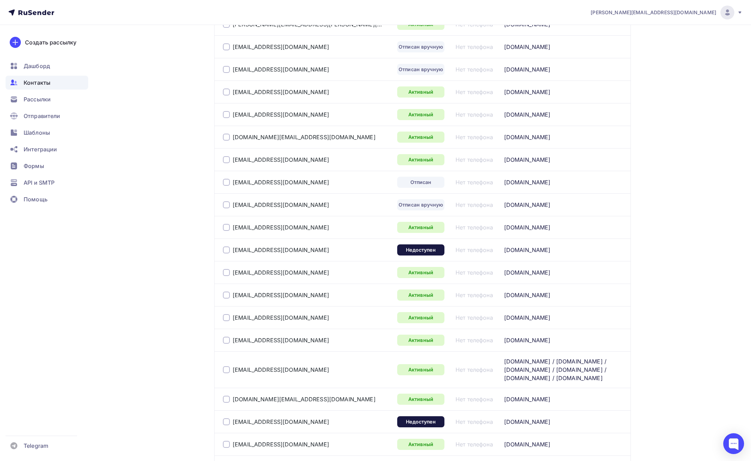
drag, startPoint x: 173, startPoint y: 198, endPoint x: 409, endPoint y: 199, distance: 236.0
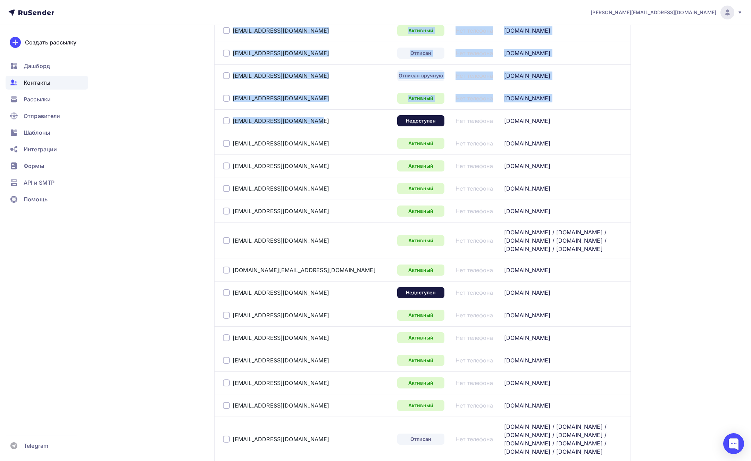
drag, startPoint x: 316, startPoint y: 102, endPoint x: 167, endPoint y: 113, distance: 149.7
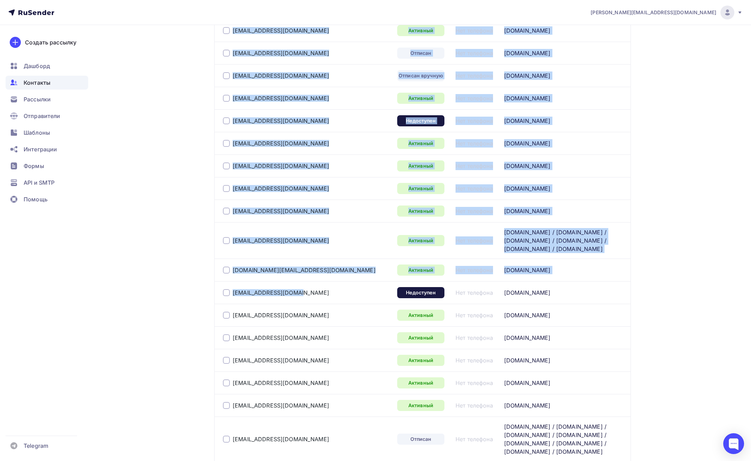
drag, startPoint x: 298, startPoint y: 264, endPoint x: 154, endPoint y: 267, distance: 144.4
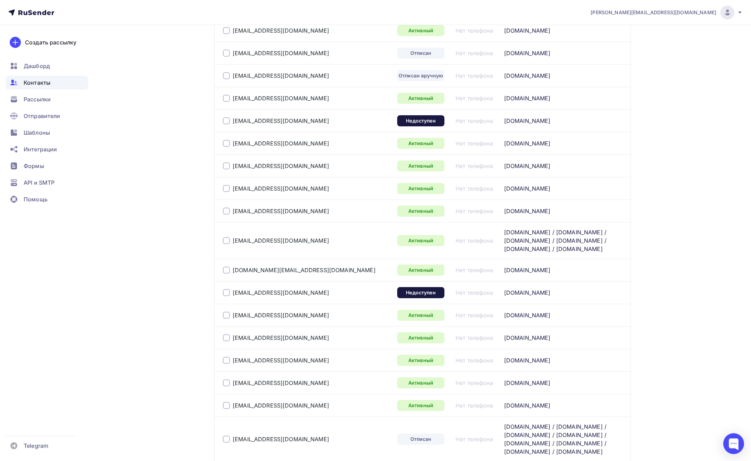
drag, startPoint x: 154, startPoint y: 267, endPoint x: 133, endPoint y: 265, distance: 21.3
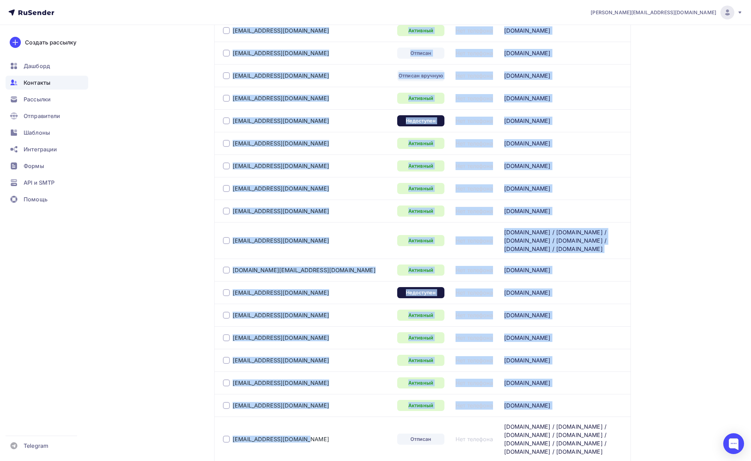
drag, startPoint x: 309, startPoint y: 407, endPoint x: 113, endPoint y: 392, distance: 196.3
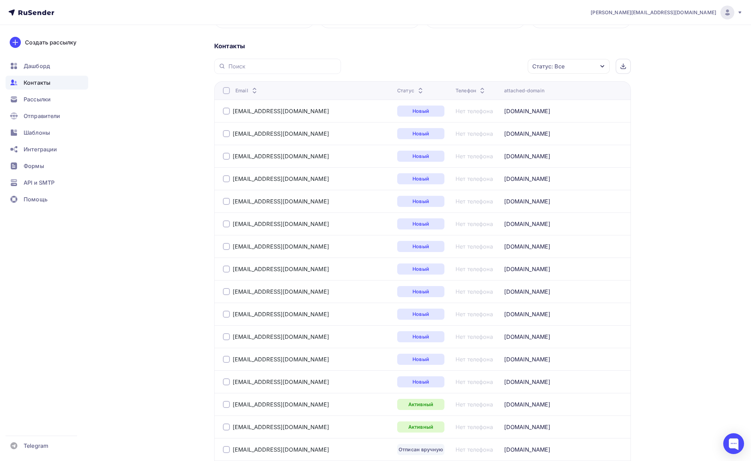
scroll to position [0, 0]
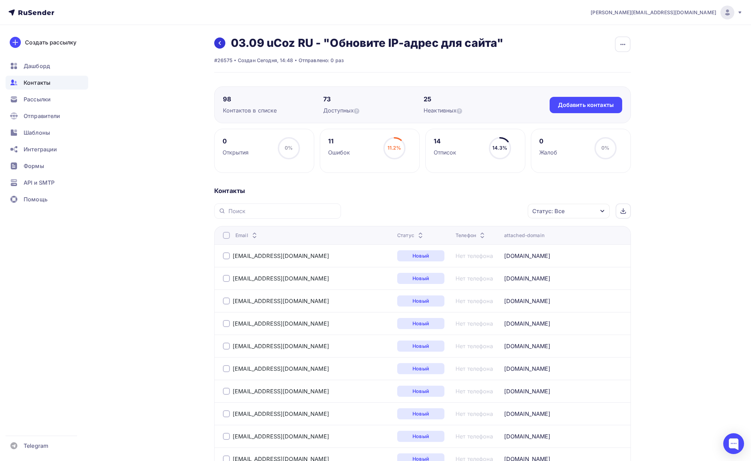
click at [216, 43] on link at bounding box center [219, 42] width 11 height 11
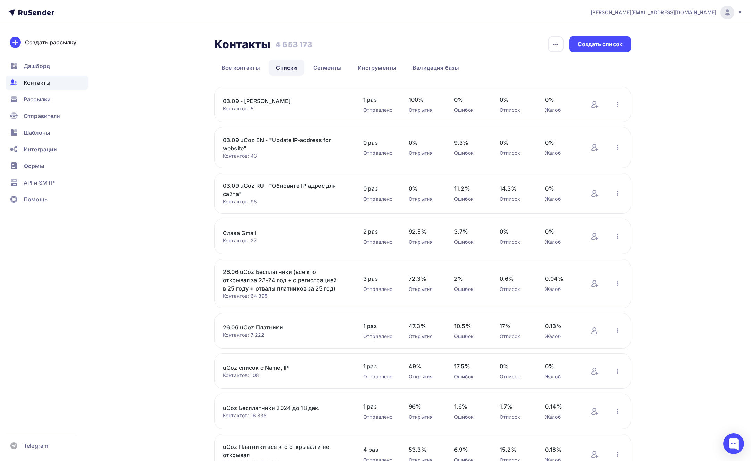
click at [276, 139] on link "03.09 uCoz EN - "Update IP-address for website"" at bounding box center [282, 144] width 118 height 17
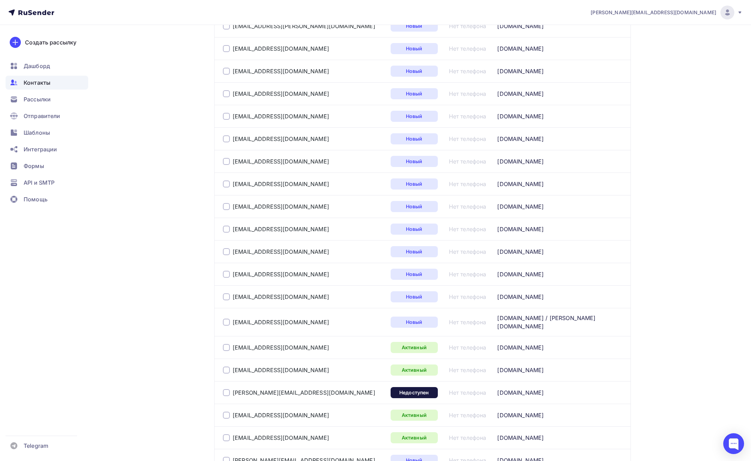
scroll to position [620, 0]
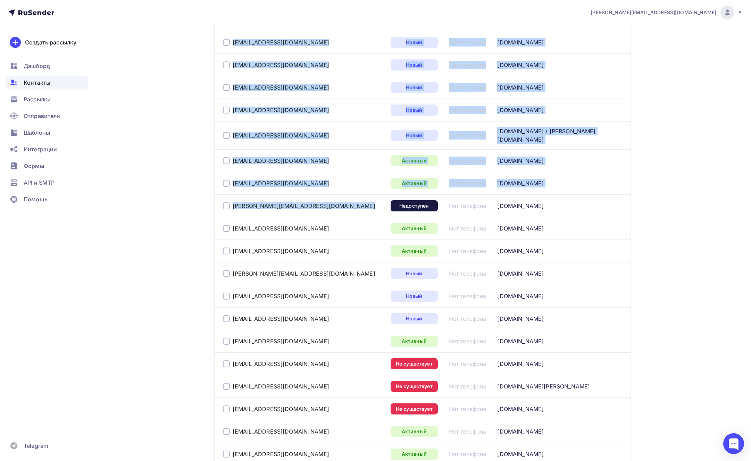
drag, startPoint x: 300, startPoint y: 202, endPoint x: 158, endPoint y: 202, distance: 142.0
click at [158, 202] on div "Назад 03.09 uCoz EN - "Update IP-address for website" Переименовать список Скач…" at bounding box center [375, 49] width 569 height 1288
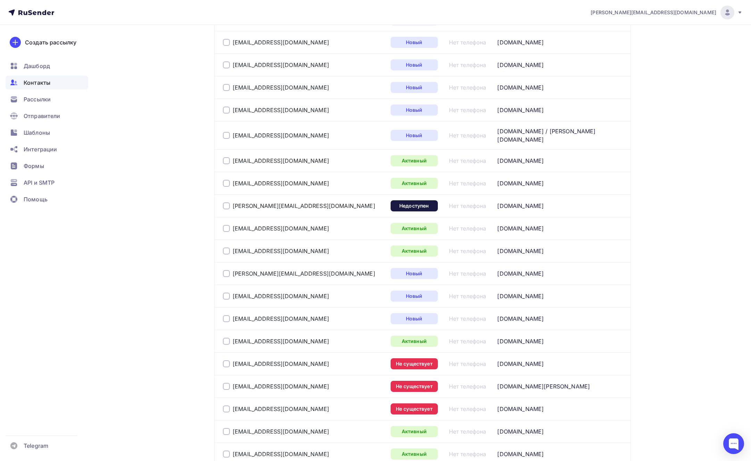
drag, startPoint x: 158, startPoint y: 202, endPoint x: 148, endPoint y: 201, distance: 9.4
click at [155, 202] on div "Назад 03.09 uCoz EN - "Update IP-address for website" Переименовать список Скач…" at bounding box center [375, 49] width 569 height 1288
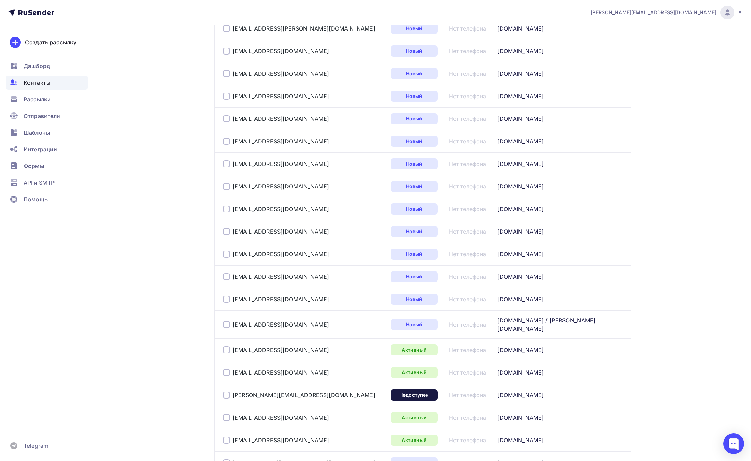
scroll to position [137, 0]
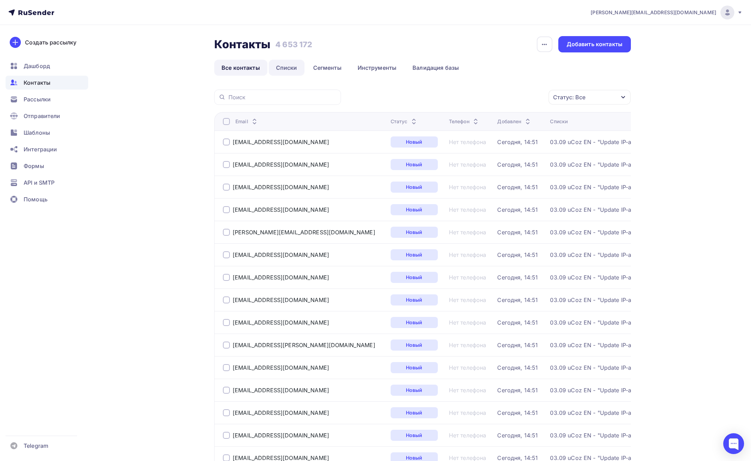
click at [286, 68] on link "Списки" at bounding box center [287, 68] width 36 height 16
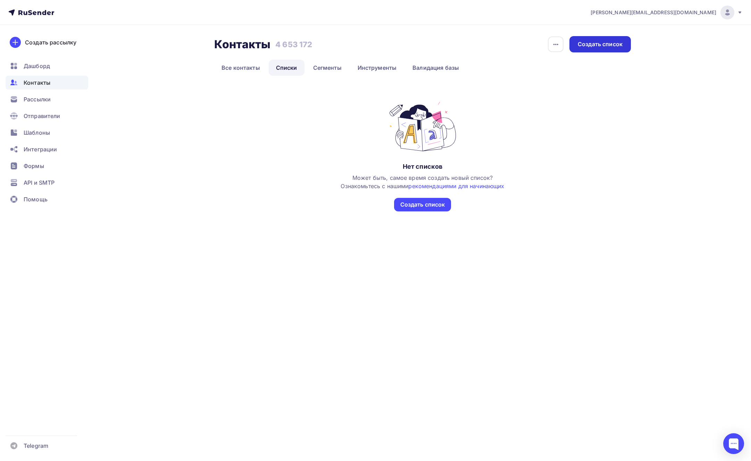
click at [601, 49] on div "Создать список" at bounding box center [599, 44] width 61 height 16
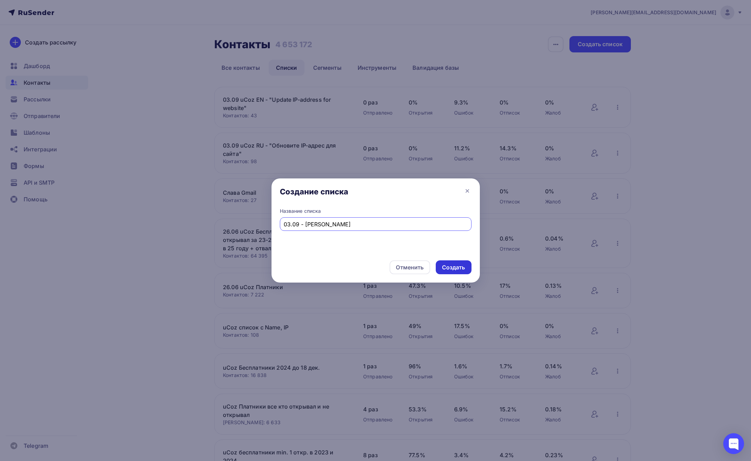
type input "03.09 - [PERSON_NAME]"
click at [459, 264] on div "Создать" at bounding box center [453, 267] width 23 height 8
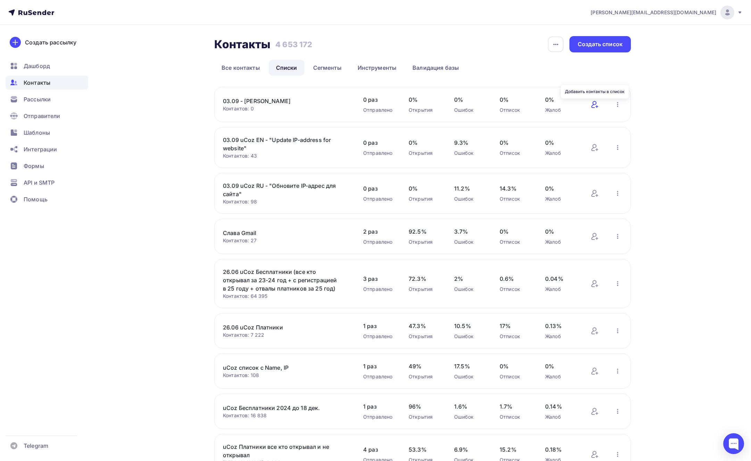
click at [595, 105] on icon at bounding box center [594, 104] width 8 height 8
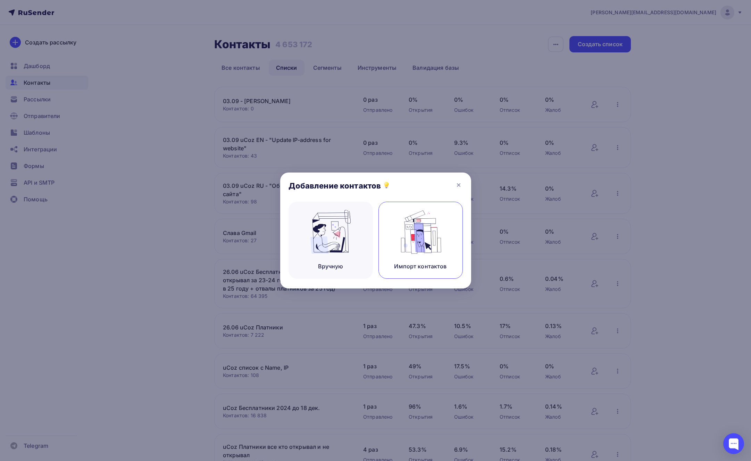
click at [409, 219] on img at bounding box center [420, 232] width 47 height 44
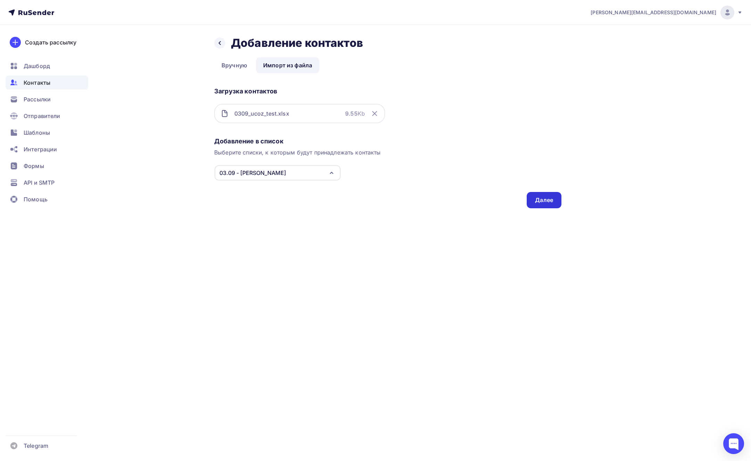
click at [541, 196] on div "Далее" at bounding box center [544, 200] width 18 height 8
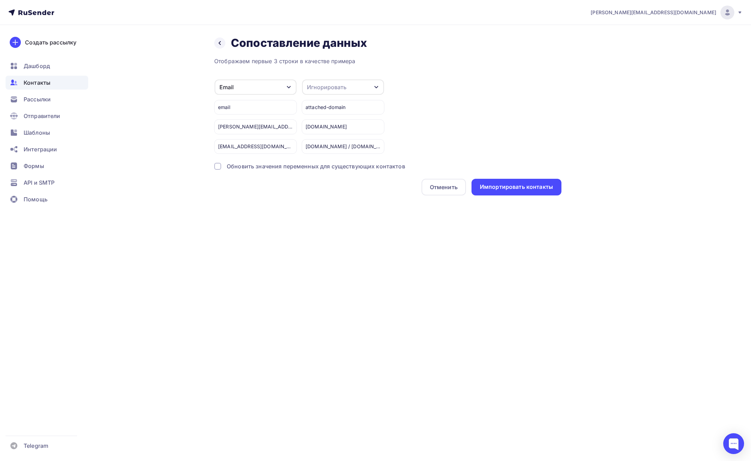
click at [325, 91] on div "Игнорировать" at bounding box center [343, 86] width 82 height 15
click at [325, 163] on div "Создать поле" at bounding box center [330, 163] width 49 height 17
type input "attached-domain"
click at [320, 175] on ul "Игнорировать Имя Телефон attached-domain Создать поле" at bounding box center [349, 147] width 94 height 87
click at [218, 166] on div at bounding box center [217, 166] width 7 height 7
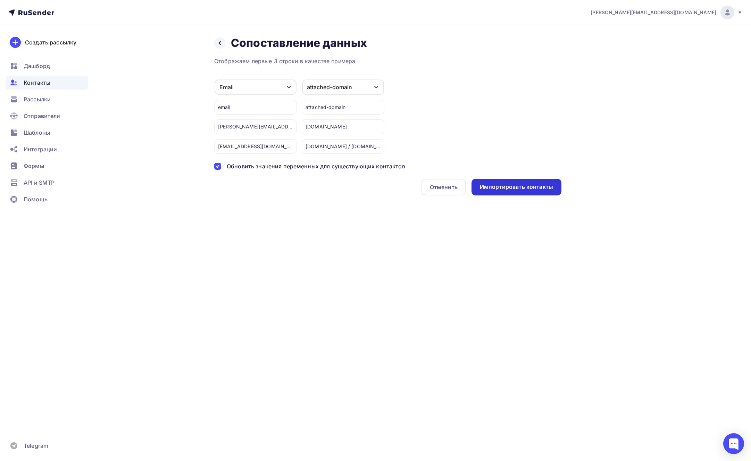
click at [500, 190] on div "Импортировать контакты" at bounding box center [516, 187] width 73 height 8
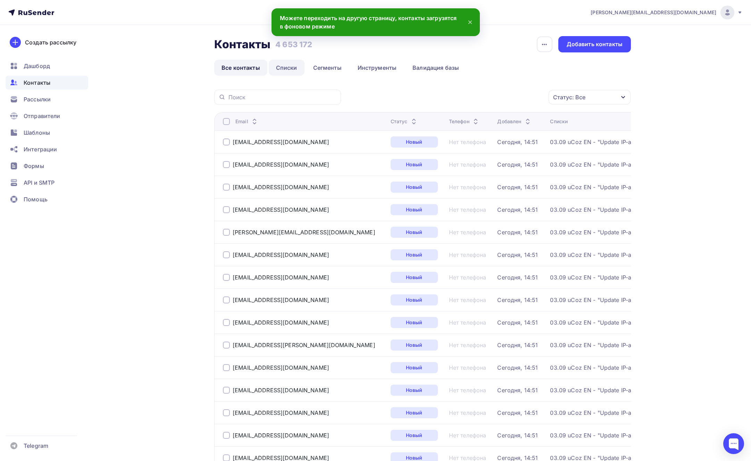
click at [289, 67] on link "Списки" at bounding box center [287, 68] width 36 height 16
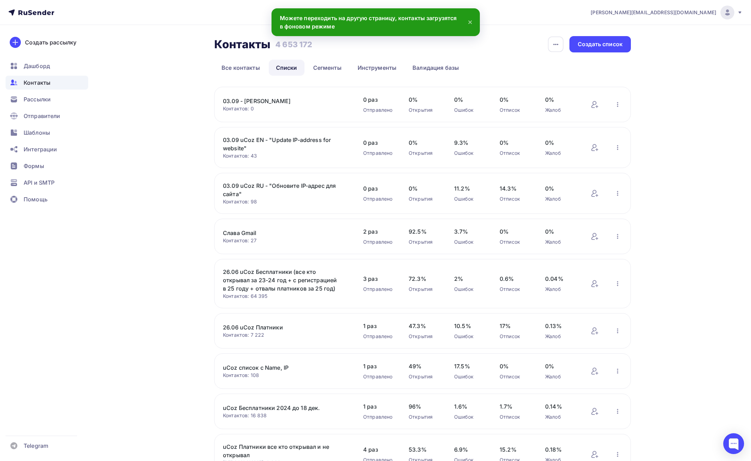
click at [259, 101] on link "03.09 - [PERSON_NAME]" at bounding box center [282, 101] width 118 height 8
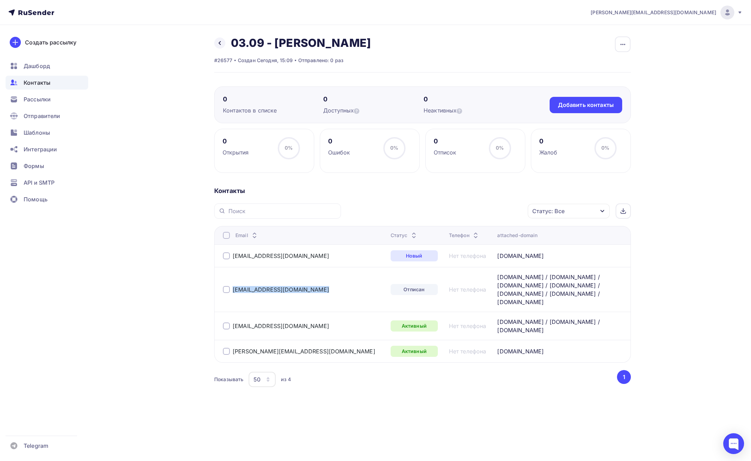
copy div "[EMAIL_ADDRESS][DOMAIN_NAME]"
drag, startPoint x: 301, startPoint y: 285, endPoint x: 314, endPoint y: 284, distance: 13.6
click at [314, 284] on div "[EMAIL_ADDRESS][DOMAIN_NAME]" at bounding box center [304, 289] width 162 height 11
click at [584, 108] on div "Добавить контакты" at bounding box center [586, 105] width 56 height 8
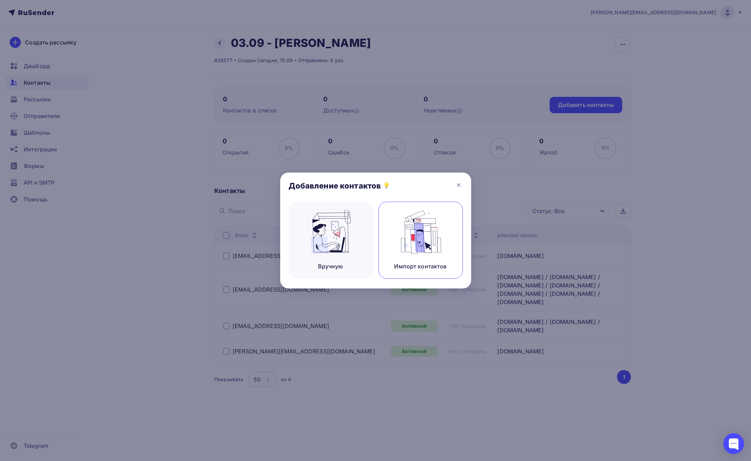
click at [406, 248] on img at bounding box center [420, 232] width 47 height 44
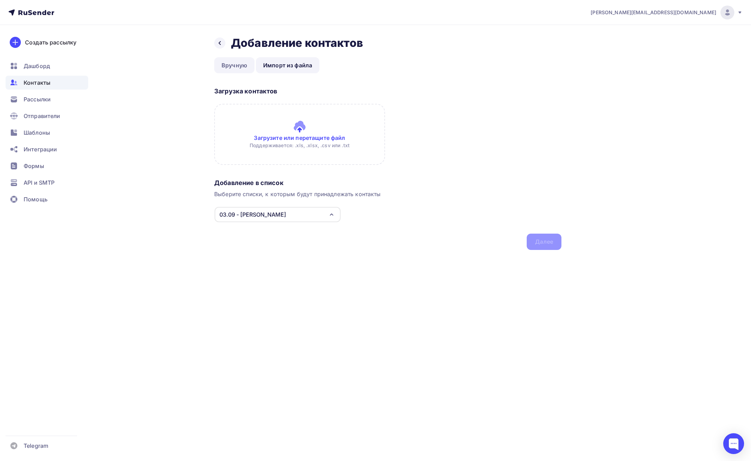
click at [239, 67] on link "Вручную" at bounding box center [234, 65] width 40 height 16
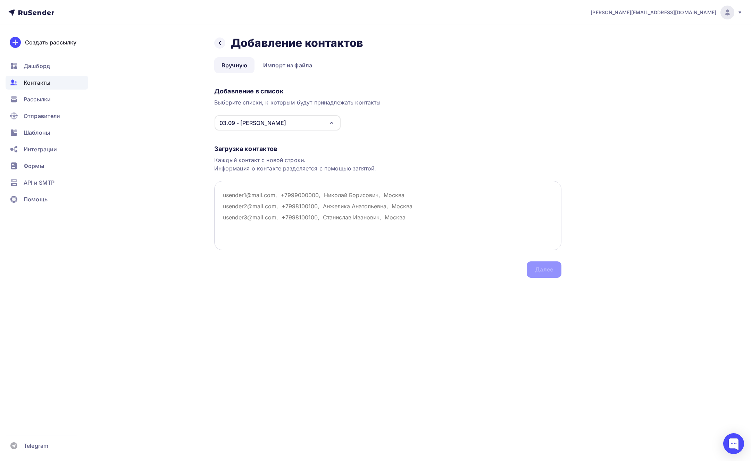
click at [270, 199] on textarea at bounding box center [387, 215] width 347 height 69
paste textarea "[EMAIL_ADDRESS][DOMAIN_NAME]"
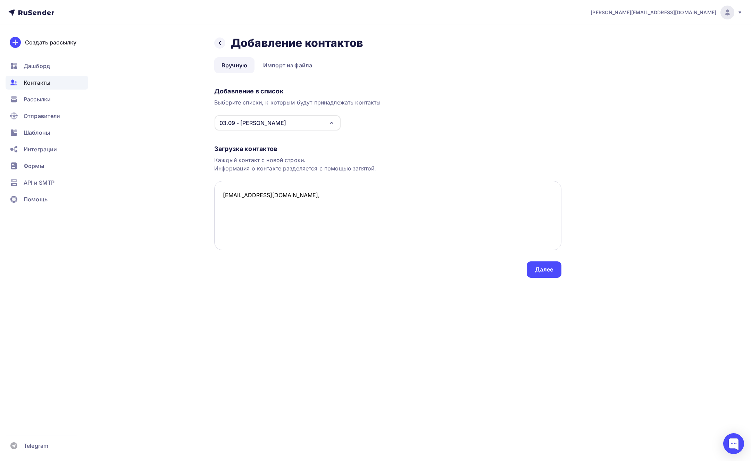
paste textarea "[DOMAIN_NAME]"
type textarea "[EMAIL_ADDRESS][DOMAIN_NAME], [DOMAIN_NAME]"
click at [540, 269] on div "Далее" at bounding box center [544, 270] width 18 height 8
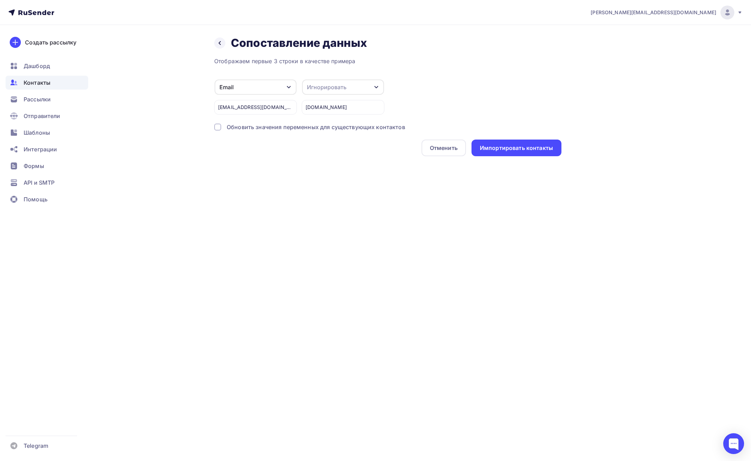
click at [315, 91] on div "Игнорировать" at bounding box center [327, 87] width 40 height 8
click at [321, 104] on div "attached-domain" at bounding box center [333, 103] width 46 height 8
click at [217, 124] on div at bounding box center [217, 127] width 7 height 7
click at [513, 149] on div "Импортировать контакты" at bounding box center [516, 148] width 73 height 8
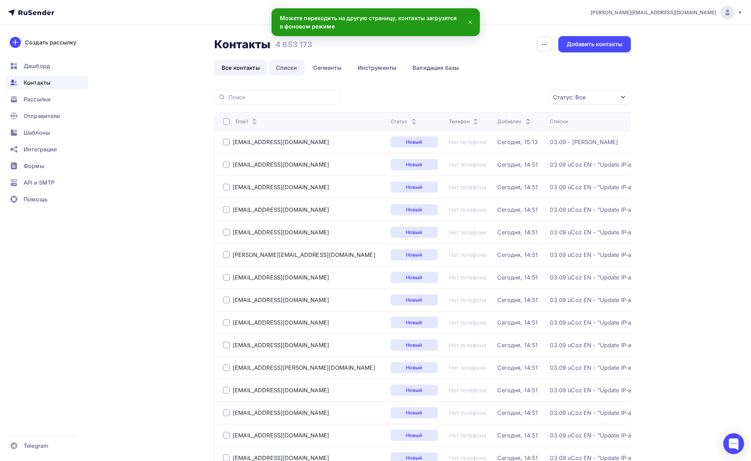
click at [288, 70] on link "Списки" at bounding box center [287, 68] width 36 height 16
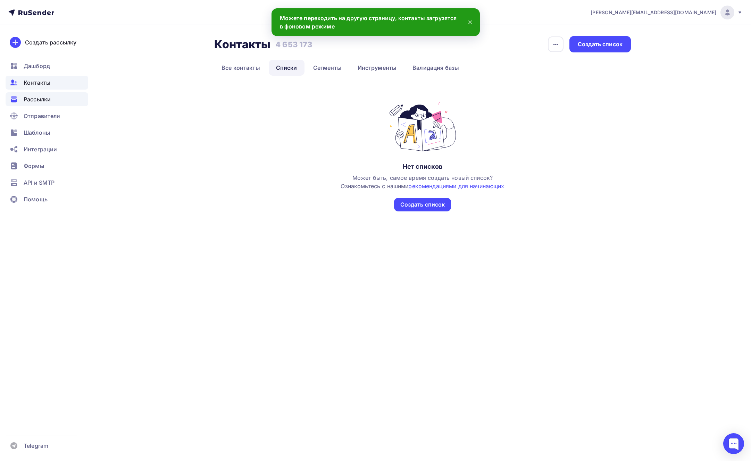
click at [51, 100] on span "Рассылки" at bounding box center [37, 99] width 27 height 8
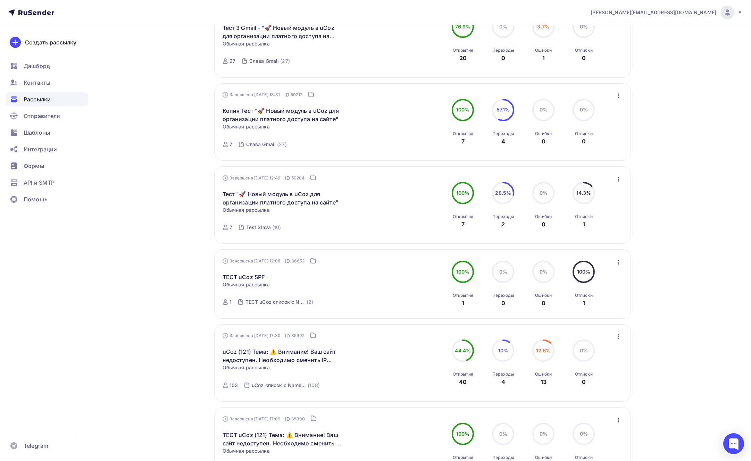
scroll to position [301, 0]
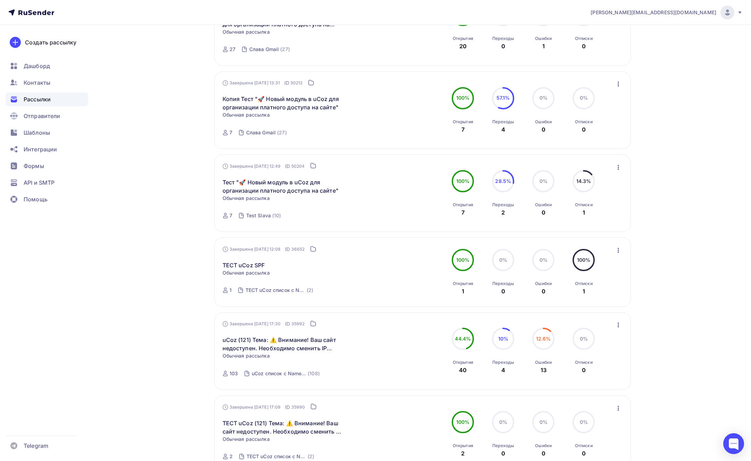
click at [619, 327] on icon "button" at bounding box center [618, 325] width 8 height 8
click at [600, 372] on div "Копировать в новую" at bounding box center [586, 371] width 71 height 8
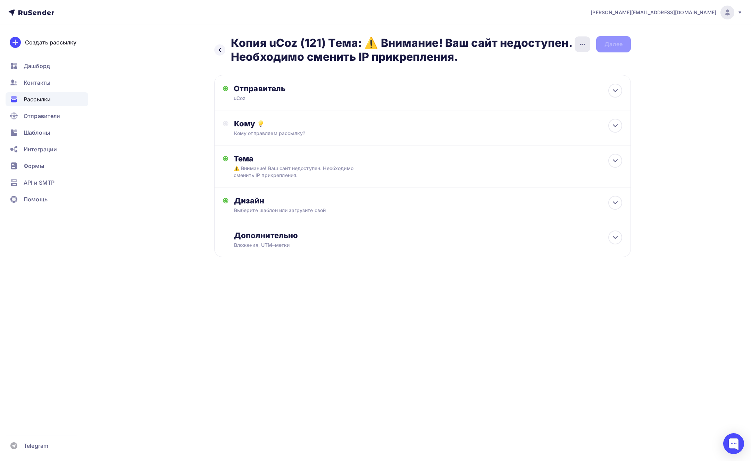
click at [582, 44] on icon "button" at bounding box center [582, 44] width 5 height 1
click at [562, 78] on div "Переименовать рассылку" at bounding box center [546, 80] width 86 height 8
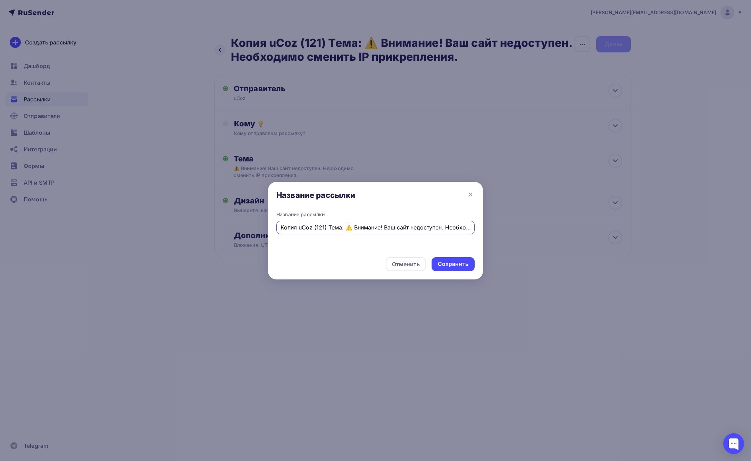
drag, startPoint x: 274, startPoint y: 227, endPoint x: 220, endPoint y: 224, distance: 53.9
click at [220, 224] on div "Название рассылки Название рассылки Копия uCoz (121) Тема: ⚠️ Внимание! Ваш сай…" at bounding box center [375, 230] width 751 height 461
click at [292, 224] on input "Копия uCoz (121) Тема: ⚠️ Внимание! Ваш сайт недоступен. Необходимо сменить IP …" at bounding box center [375, 227] width 190 height 8
drag, startPoint x: 297, startPoint y: 227, endPoint x: 267, endPoint y: 226, distance: 29.5
click at [267, 226] on div "Название рассылки Название рассылки Копия uCoz (121) Тема: ⚠️ Внимание! Ваш сай…" at bounding box center [375, 230] width 751 height 461
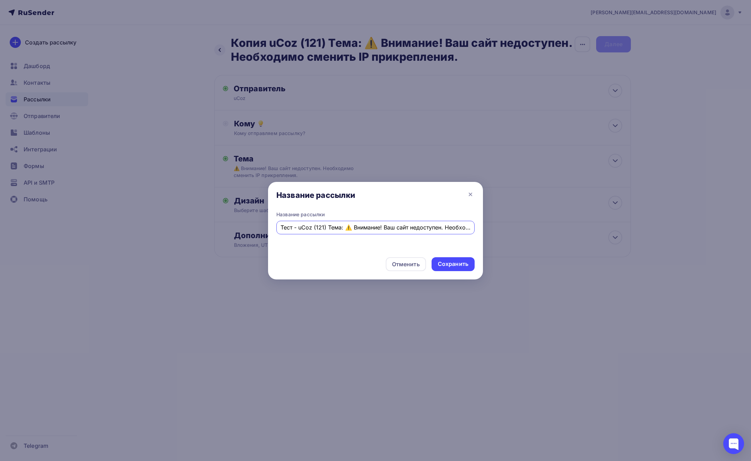
click at [313, 227] on input "Тест - uCoz (121) Тема: ⚠️ Внимание! Ваш сайт недоступен. Необходимо сменить IP…" at bounding box center [375, 227] width 190 height 8
click at [354, 229] on input "Тест - uCoz RU (121) Тема: ⚠️ Внимание! Ваш сайт недоступен. Необходимо сменить…" at bounding box center [375, 227] width 190 height 8
drag, startPoint x: 353, startPoint y: 227, endPoint x: 487, endPoint y: 231, distance: 133.7
click at [487, 231] on div "Название рассылки Название рассылки Тест - uCoz RU (121) Тема: ⚠️ Внимание! Ваш…" at bounding box center [375, 230] width 751 height 461
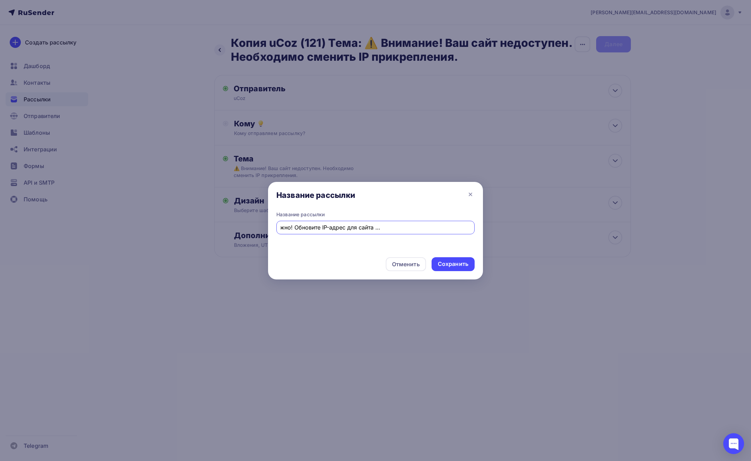
drag, startPoint x: 429, startPoint y: 228, endPoint x: 373, endPoint y: 227, distance: 55.9
click at [373, 227] on input "Тест - uCoz RU (121) Тема: ⚠️ Важно! Обновите IP-адрес для сайта {{attached-dom…" at bounding box center [375, 227] width 190 height 8
click at [326, 229] on input "Тест - uCoz RU (121) Тема: ⚠️ Важно! Обновите IP-адрес для сайта до 10 сентября" at bounding box center [375, 227] width 190 height 8
click at [320, 228] on input "Тест - uCoz RU (121) Тема: ⚠️ Важно! Обновите IP-адрес для сайта до 10 сентября" at bounding box center [375, 227] width 190 height 8
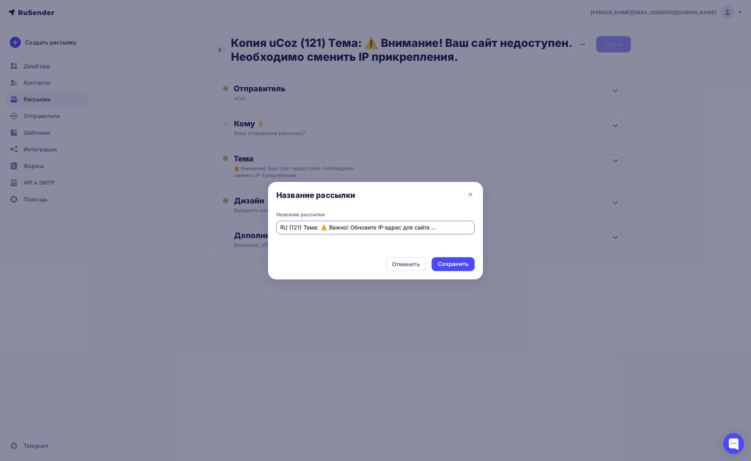
drag, startPoint x: 404, startPoint y: 226, endPoint x: 474, endPoint y: 227, distance: 70.1
click at [474, 227] on div "Тест - uCoz RU (121) Тема: ⚠️ Важно! Обновите IP-адрес для сайта до 10 сентября" at bounding box center [375, 228] width 198 height 14
click at [457, 228] on input "Тест - uCoz RU (121) Тема: ⚠️ Важно! Обновите IP-адрес для сайта до 10 сентября" at bounding box center [375, 227] width 190 height 8
click at [470, 228] on input "Тест - uCoz RU (121) Тема: ⚠️ Важно! Обновите IP-адрес для сайта до 10 сентября" at bounding box center [375, 227] width 190 height 8
type input "Тест - uCoz RU (121) Тема: ⚠️ Важно! Обновите IP-адрес для сайта до 10 сентября"
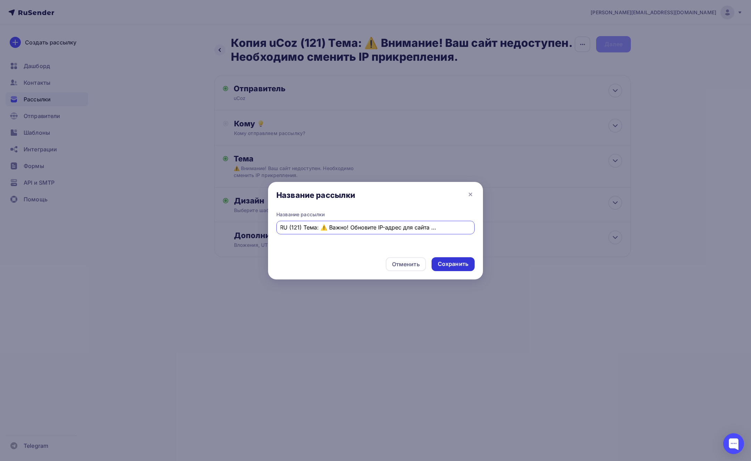
scroll to position [0, 0]
click at [458, 263] on div "Сохранить" at bounding box center [453, 264] width 31 height 8
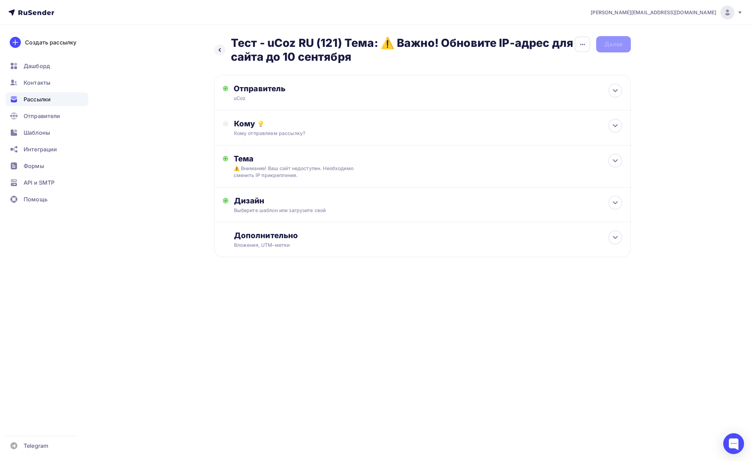
drag, startPoint x: 384, startPoint y: 42, endPoint x: 377, endPoint y: 53, distance: 12.9
click at [377, 53] on h2 "Тест - uCoz RU (121) Тема: ⚠️ Важно! Обновите IP-адрес для сайта до 10 сентября" at bounding box center [402, 50] width 343 height 28
copy h2 "⚠️ Важно! Обновите IP-адрес для сайта до 10 сентября"
click at [342, 160] on div "Тема" at bounding box center [302, 159] width 137 height 10
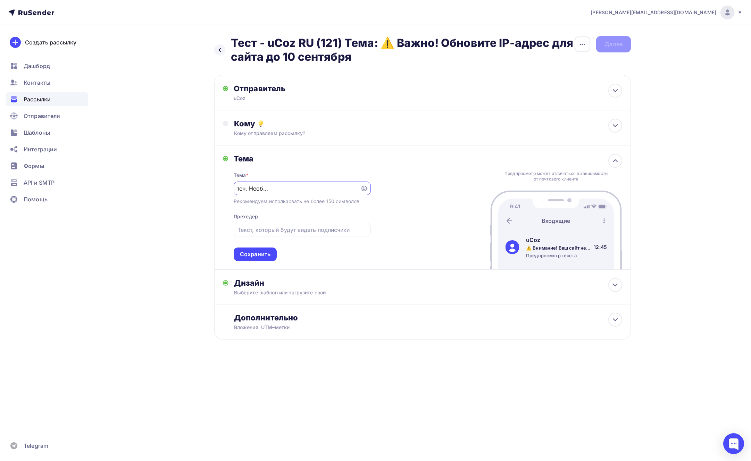
click at [299, 190] on input "⚠️ Внимание! Ваш сайт недоступен. Необходимо сменить IP прикрепления." at bounding box center [296, 188] width 119 height 8
paste input "жно! Обновите IP-адрес для сайта до 10 сентября"
type input "⚠️ Важно! Обновите IP-адрес для сайта до 10 сентября"
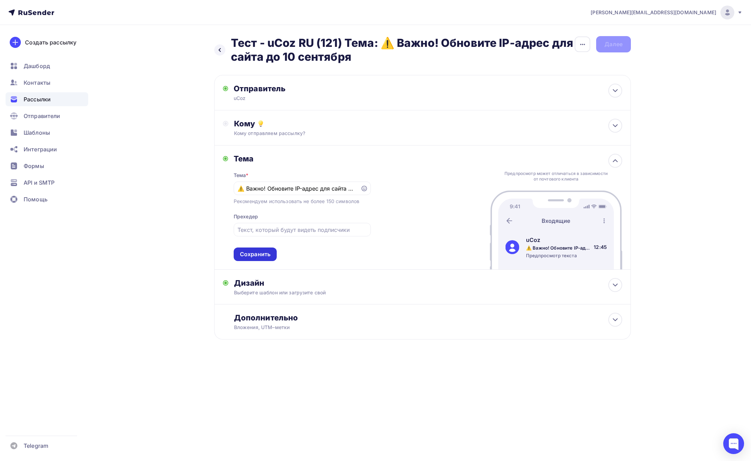
click at [261, 252] on div "Сохранить" at bounding box center [255, 254] width 31 height 8
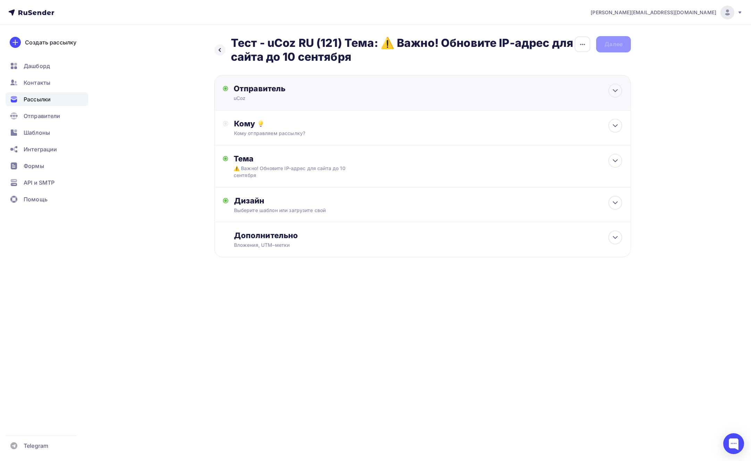
click at [288, 100] on div "uCoz" at bounding box center [301, 98] width 135 height 7
type input "uCoz"
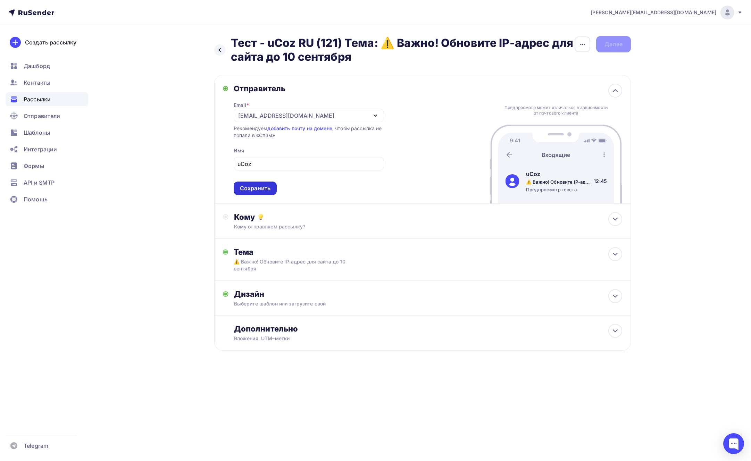
click at [260, 188] on div "Сохранить" at bounding box center [255, 188] width 31 height 8
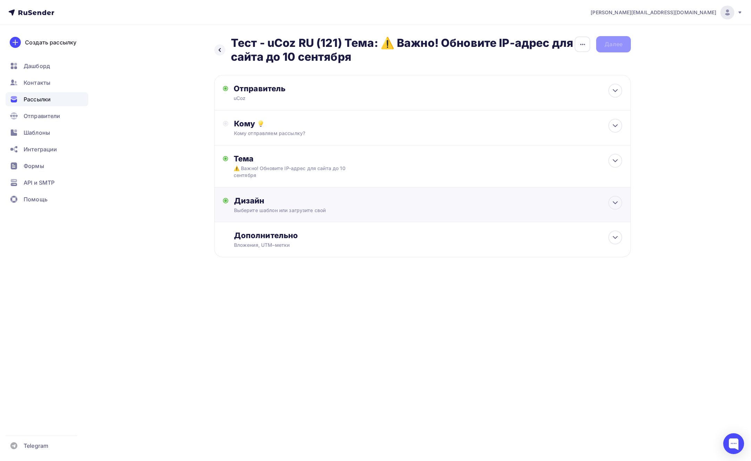
click at [283, 204] on div "Дизайн" at bounding box center [428, 201] width 388 height 10
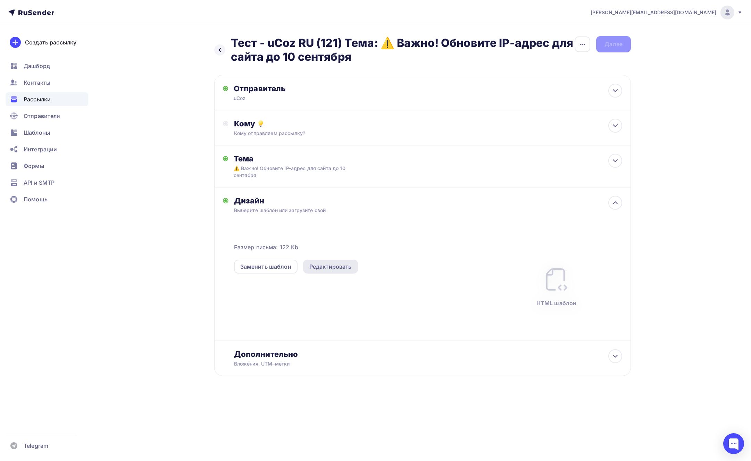
click at [340, 267] on div "Редактировать" at bounding box center [330, 266] width 42 height 8
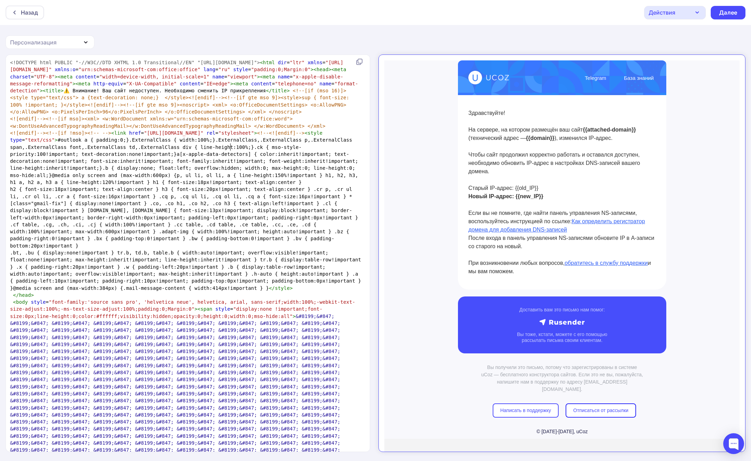
scroll to position [2, 0]
click at [257, 136] on span "<!--<![endif]-->" at bounding box center [281, 133] width 48 height 6
type textarea "<!DOCTYPE html PUBLIC "-//W3C//DTD XHTML 1.0 Transitional//EN" "http://www.w3.o…"
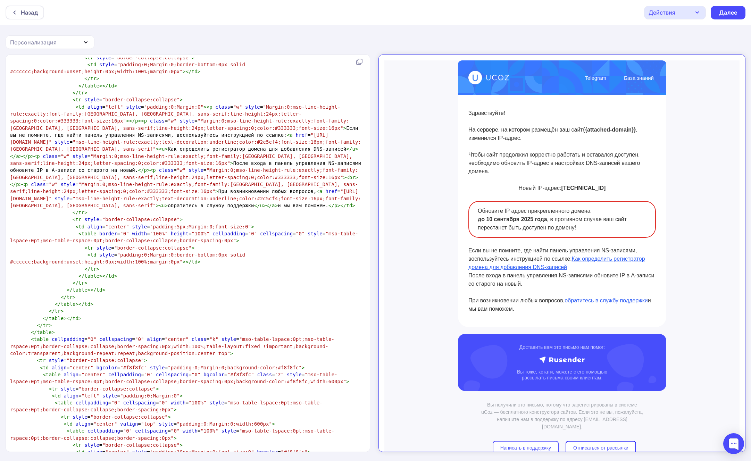
scroll to position [0, 0]
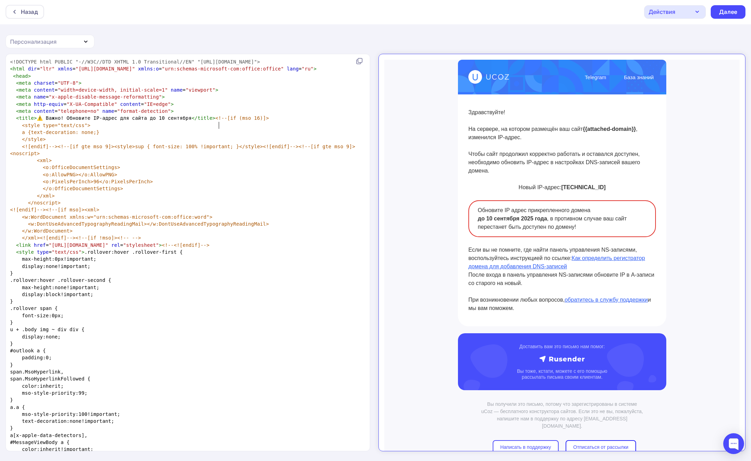
click at [218, 121] on span "<!--[if (mso 16)]>" at bounding box center [241, 118] width 53 height 6
click at [170, 114] on span ""format-detection"" at bounding box center [143, 111] width 53 height 6
type textarea "<!DOCTYPE html PUBLIC "-//W3C//DTD XHTML 1.0 Transitional//EN" "http://www.w3.o…"
click at [34, 12] on div "Назад" at bounding box center [29, 12] width 17 height 8
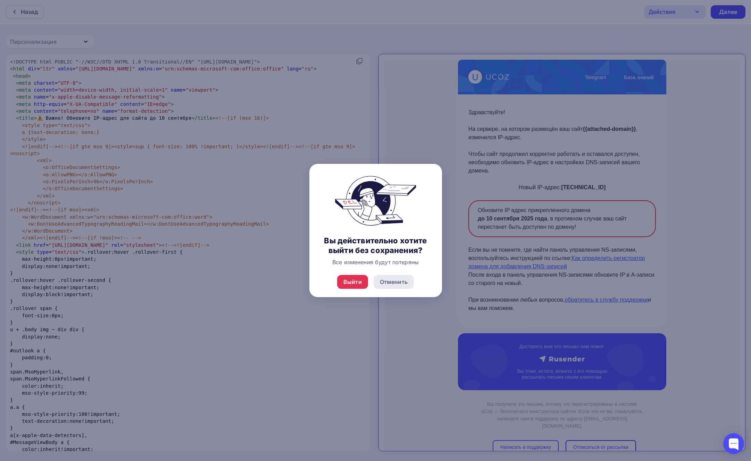
click at [381, 282] on div "Отменить" at bounding box center [394, 282] width 28 height 8
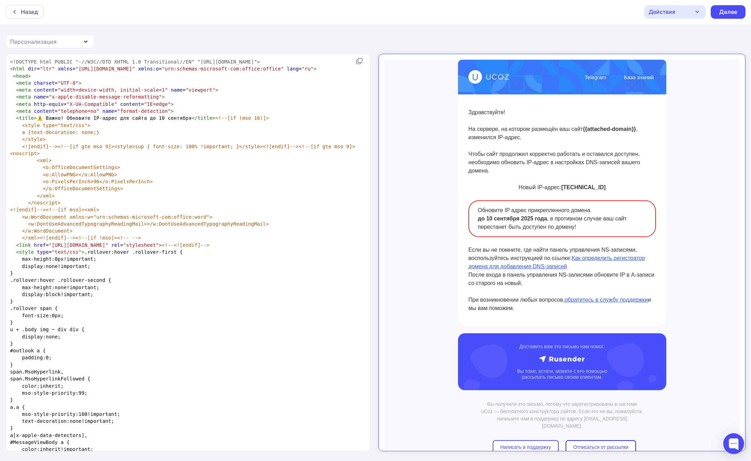
click at [692, 13] on div "Действия" at bounding box center [675, 12] width 62 height 14
click at [512, 50] on div "Назад Действия Отправить тестовое письмо Сохранить в Мои шаблоны Выйти без сохр…" at bounding box center [375, 230] width 751 height 462
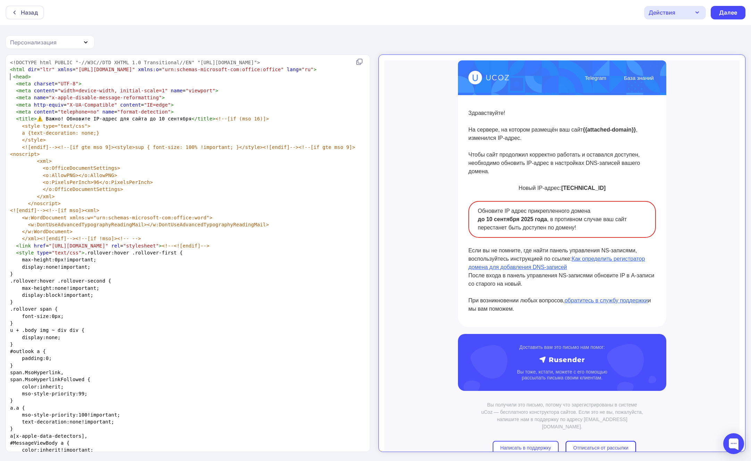
type textarea "<!DOCTYPE html PUBLIC "-//W3C//DTD XHTML 1.0 Transitional//EN" "http://www.w3.o…"
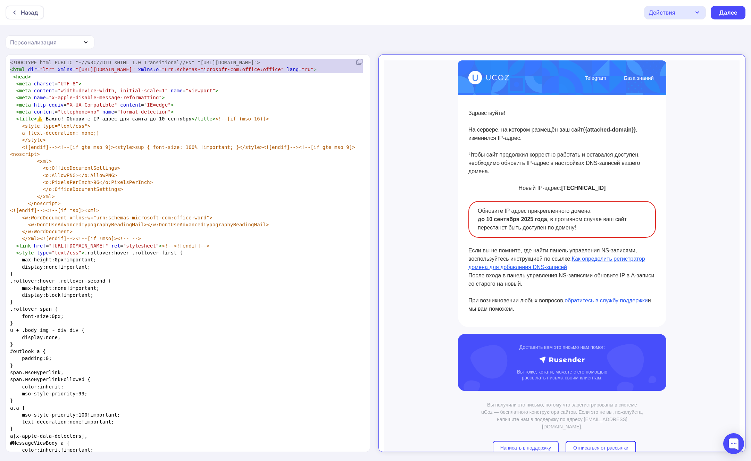
drag, startPoint x: 11, startPoint y: 76, endPoint x: 8, endPoint y: 62, distance: 13.6
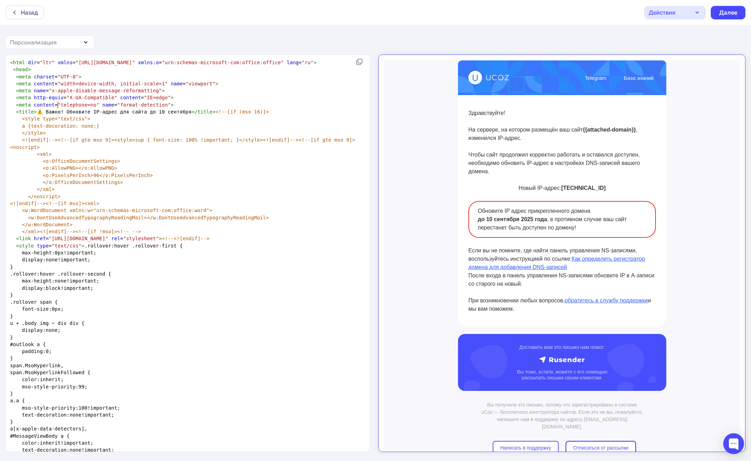
click at [59, 104] on span ""telephone=no"" at bounding box center [79, 105] width 42 height 6
click at [226, 139] on span "<![endif]--><!--[if gte mso 9]><style>sup { font-size: 100% !important; }</styl…" at bounding box center [188, 140] width 333 height 6
type textarea "<html dir="ltr" xmlns="http://www.w3.org/1999/xhtml" xmlns:o="urn:schemas-micro…"
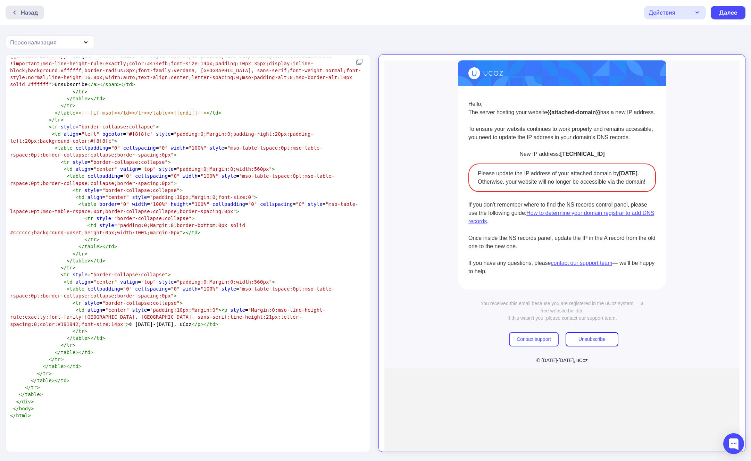
click at [31, 16] on div "Назад" at bounding box center [29, 12] width 17 height 8
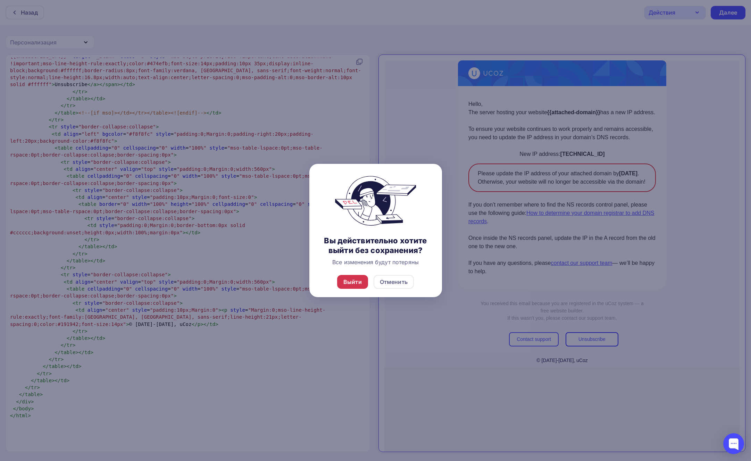
click at [350, 281] on div "Выйти" at bounding box center [352, 282] width 18 height 8
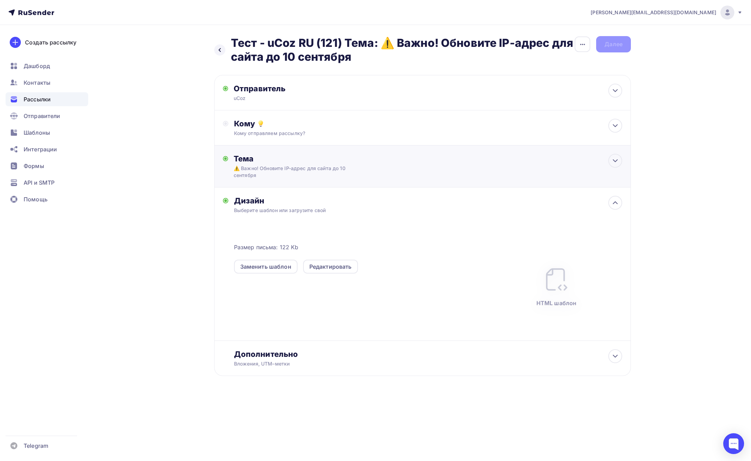
click at [292, 168] on div "⚠️ Важно! Обновите IP-адрес для сайта до 10 сентября" at bounding box center [296, 172] width 124 height 14
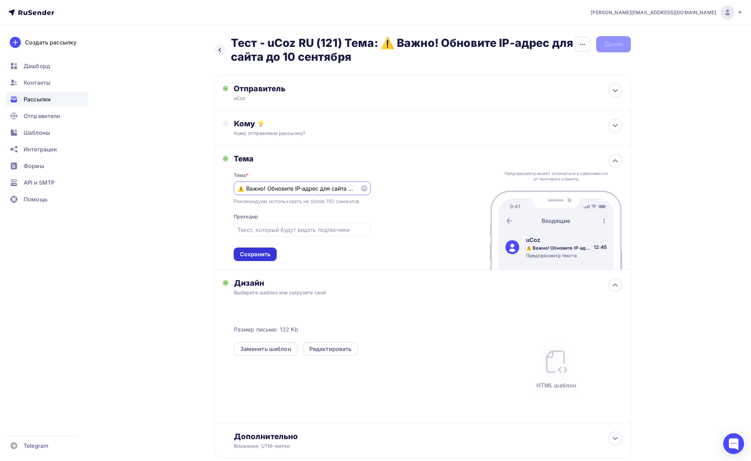
click at [261, 254] on div "Сохранить" at bounding box center [255, 254] width 31 height 8
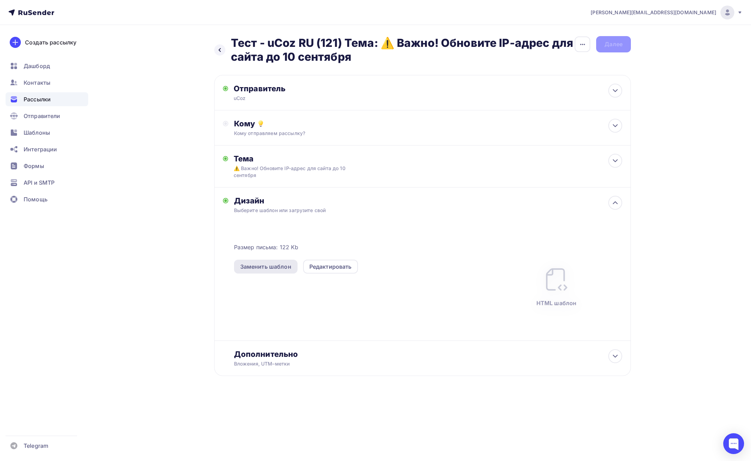
click at [279, 270] on div "Заменить шаблон" at bounding box center [265, 266] width 51 height 8
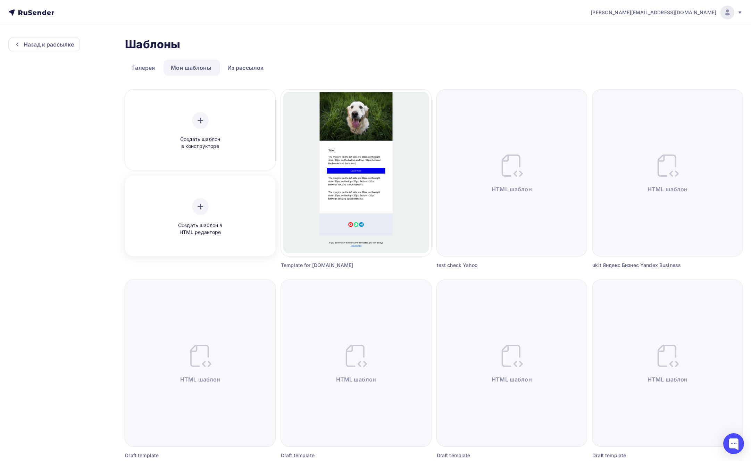
click at [202, 199] on div at bounding box center [200, 206] width 17 height 17
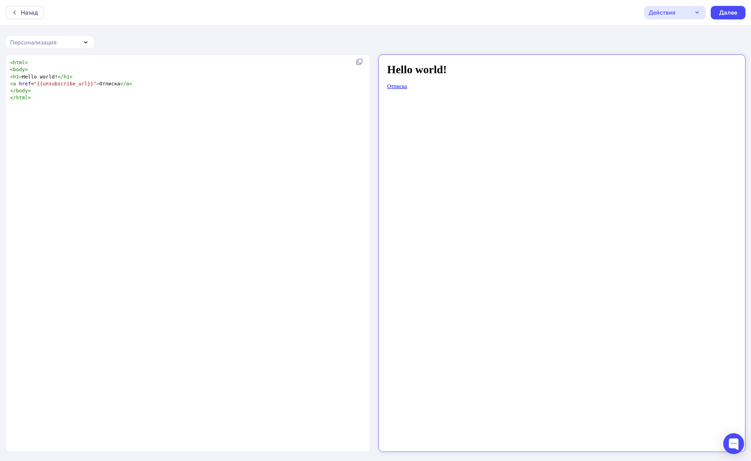
click at [203, 133] on div "xxxxxxxxxx < html > < body > < h1 > Hello world! </ h1 > < a href = "{{unsubscr…" at bounding box center [195, 262] width 373 height 409
type textarea "<html> <body> <h1>Hello world!</h1> <a href="{{unsubscribe_url}}">Отписка</a> <…"
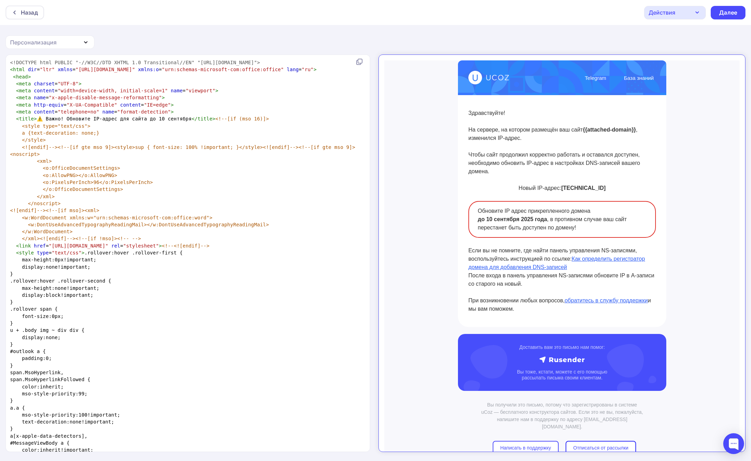
click at [255, 214] on pre "<![endif]--><!--[if mso]><xml>" at bounding box center [186, 210] width 355 height 7
type textarea "<!DOCTYPE html PUBLIC "-//W3C//DTD XHTML 1.0 Transitional//EN" "http://www.w3.o…"
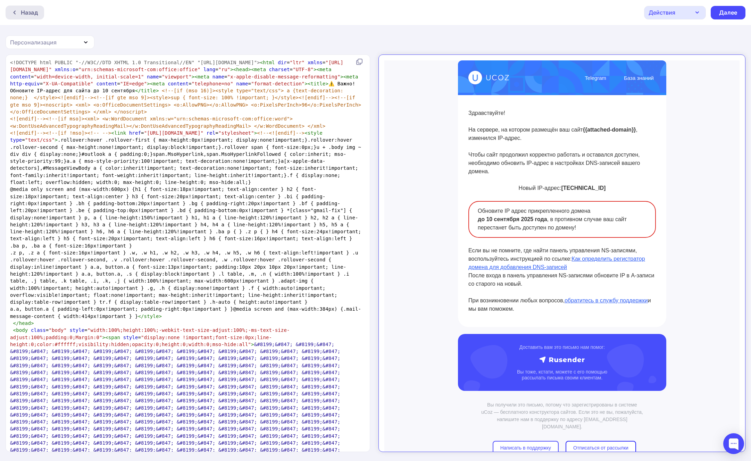
scroll to position [1, 0]
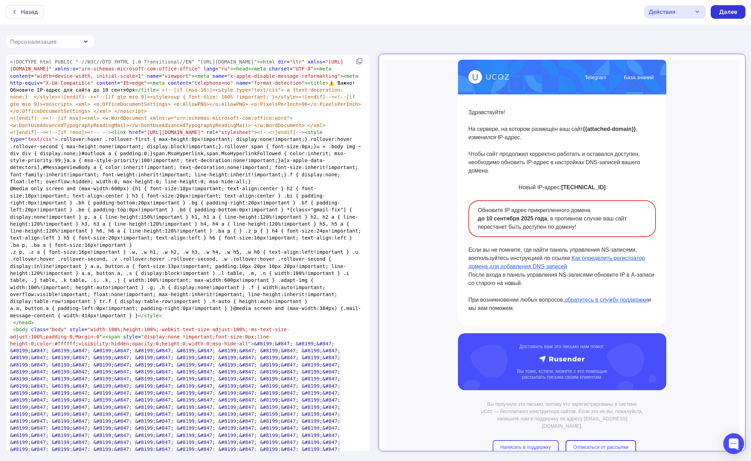
click at [732, 14] on div "Далее" at bounding box center [728, 12] width 18 height 8
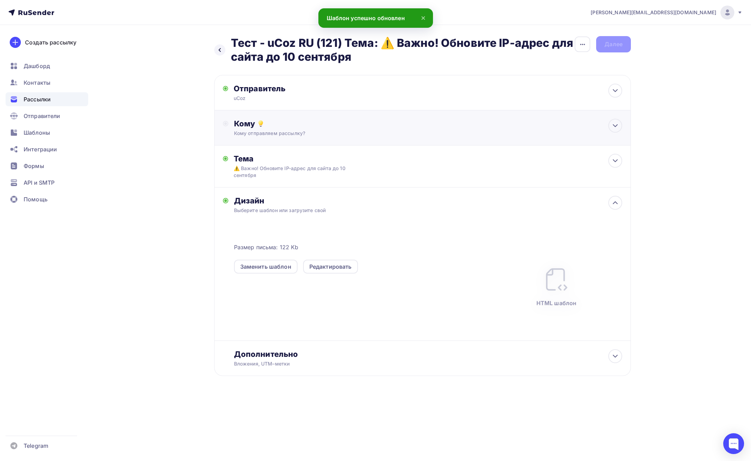
click at [320, 119] on div "Кому" at bounding box center [428, 124] width 388 height 10
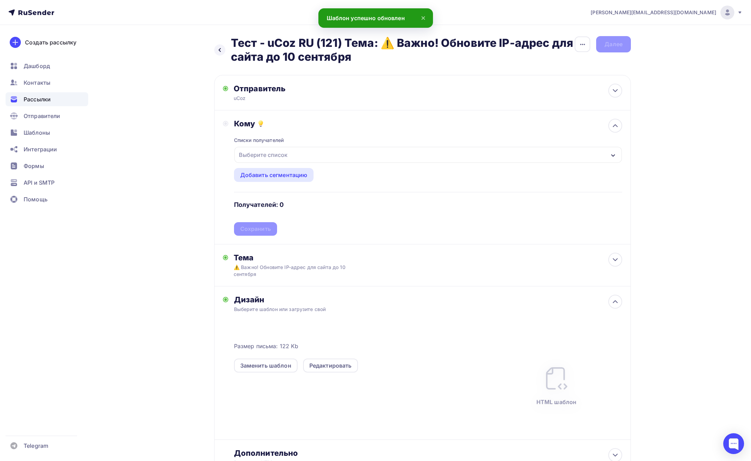
click at [288, 153] on div "Выберите список" at bounding box center [263, 155] width 54 height 12
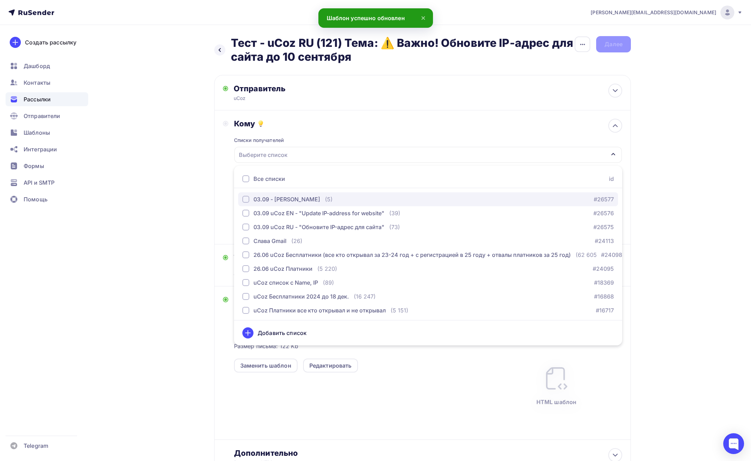
click at [243, 194] on button "03.09 - Тест Слава (5) #26577" at bounding box center [428, 199] width 380 height 14
click at [201, 189] on div "Назад Тест - uCoz RU (121) Тема: ⚠️ Важно! Обновите IP-адрес для сайта до 10 се…" at bounding box center [375, 272] width 569 height 495
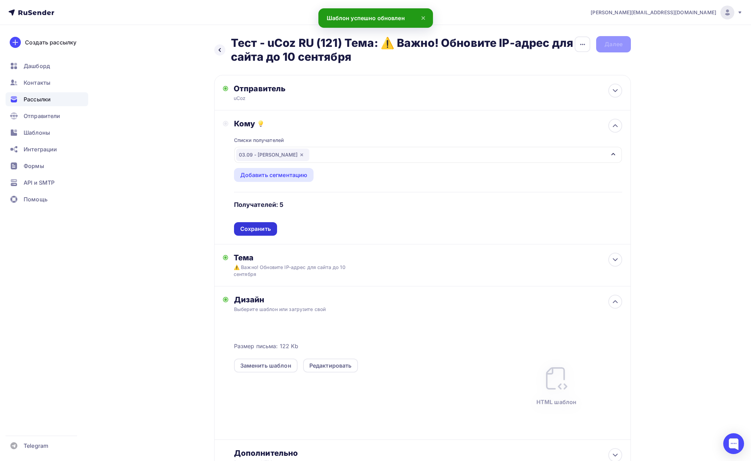
click at [248, 227] on div "Сохранить" at bounding box center [255, 229] width 31 height 8
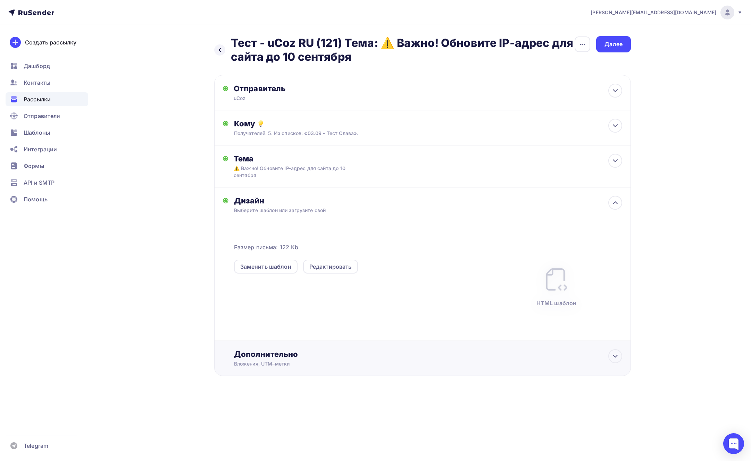
click at [333, 358] on div "Дополнительно" at bounding box center [428, 354] width 388 height 10
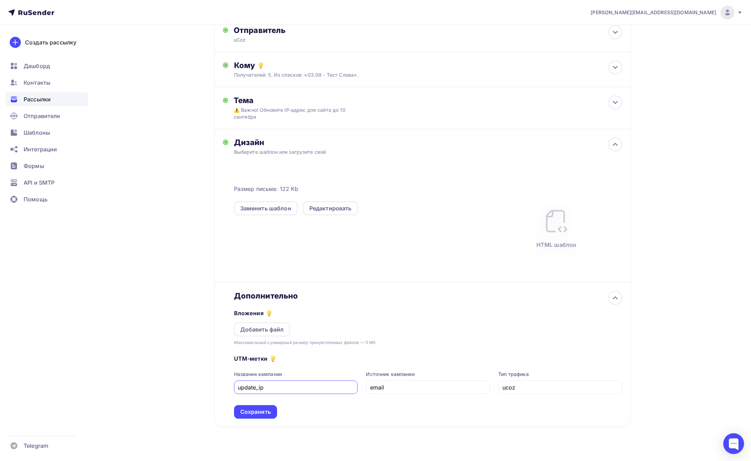
scroll to position [69, 0]
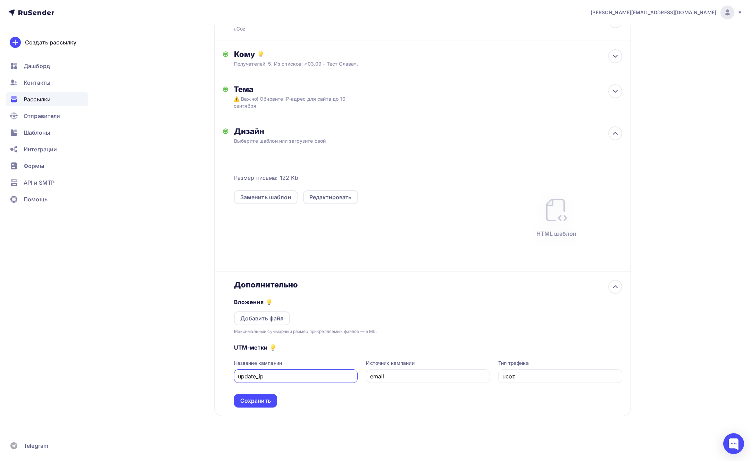
click at [238, 377] on input "update_ip" at bounding box center [296, 376] width 116 height 8
type input "update_ip"
click at [540, 380] on input "ucoz" at bounding box center [560, 376] width 116 height 8
type input "ucoz_ru"
click at [264, 376] on input "update_ip" at bounding box center [296, 376] width 116 height 8
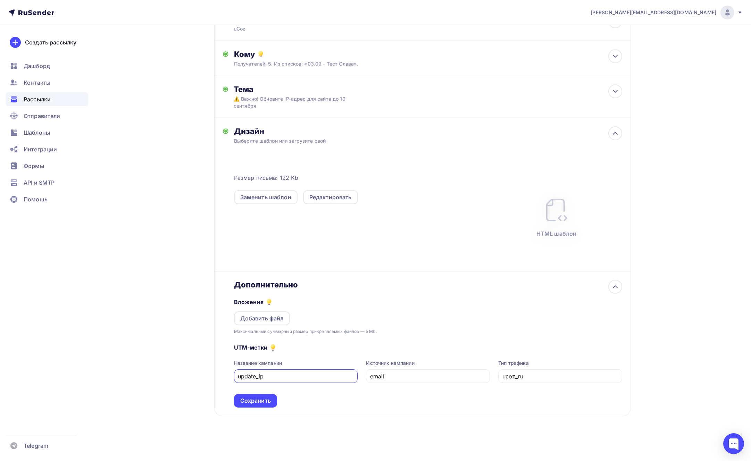
click at [239, 378] on input "update_ip" at bounding box center [296, 376] width 116 height 8
paste input "september"
drag, startPoint x: 265, startPoint y: 376, endPoint x: 250, endPoint y: 377, distance: 15.0
click at [250, 377] on input "september_update_ip" at bounding box center [296, 376] width 116 height 8
type input "sept_update_ip"
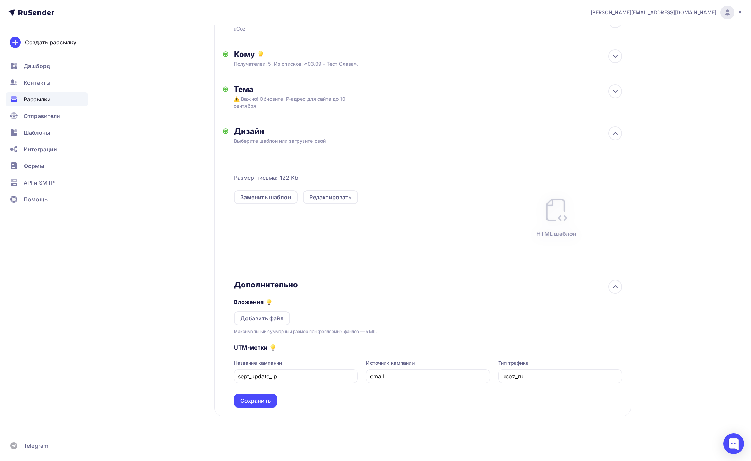
click at [334, 406] on div "UTM-метки Название кампании sept_update_ip Источник кампании email Тип трафика …" at bounding box center [428, 371] width 388 height 73
click at [258, 400] on div "Сохранить" at bounding box center [255, 401] width 31 height 8
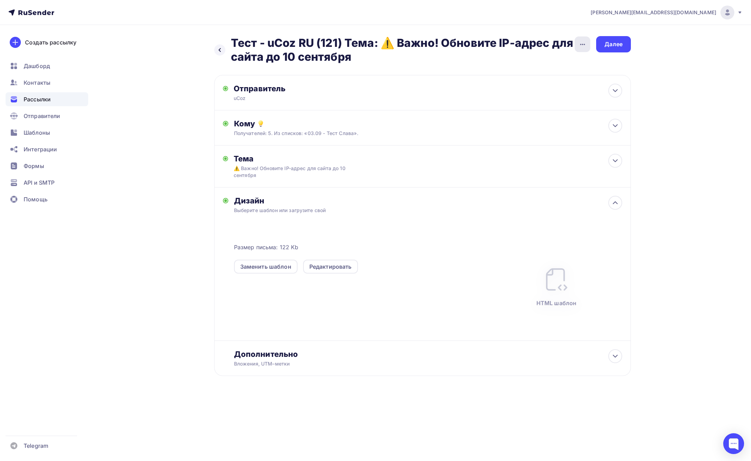
click at [585, 45] on icon "button" at bounding box center [582, 44] width 8 height 8
click at [561, 78] on div "Переименовать рассылку" at bounding box center [546, 80] width 86 height 8
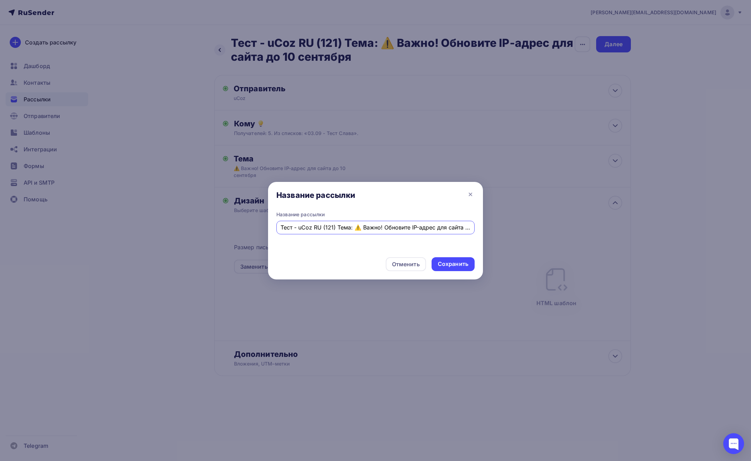
scroll to position [0, 34]
click at [294, 226] on input "Тест - uCoz RU (121) Тема: ⚠️ Важно! Обновите IP-адрес для сайта до 10 сентября" at bounding box center [375, 227] width 190 height 8
type input "Тест - uCoz RU (5) Тема: ⚠️ Важно! Обновите IP-адрес для сайта до 10 сентября"
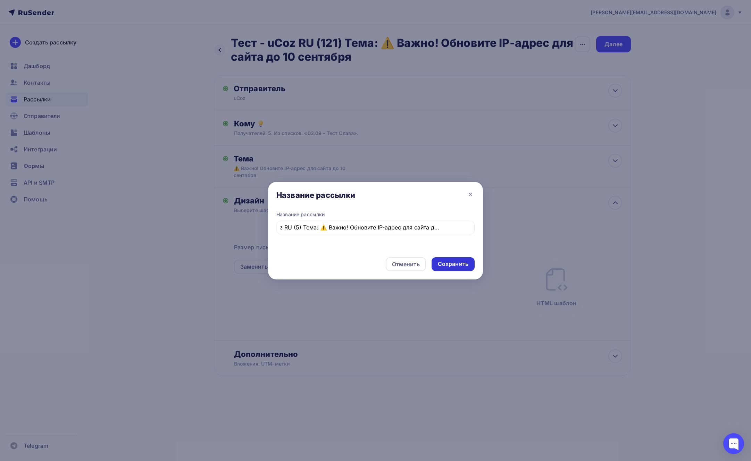
click at [444, 266] on div "Сохранить" at bounding box center [453, 264] width 31 height 8
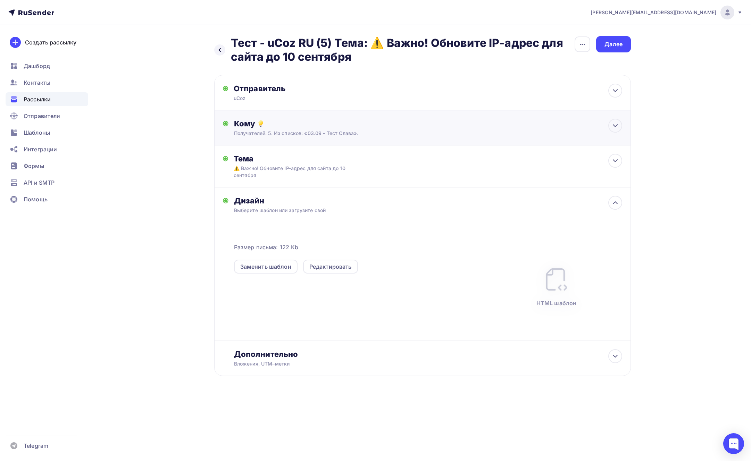
click at [330, 122] on div "Кому" at bounding box center [428, 124] width 388 height 10
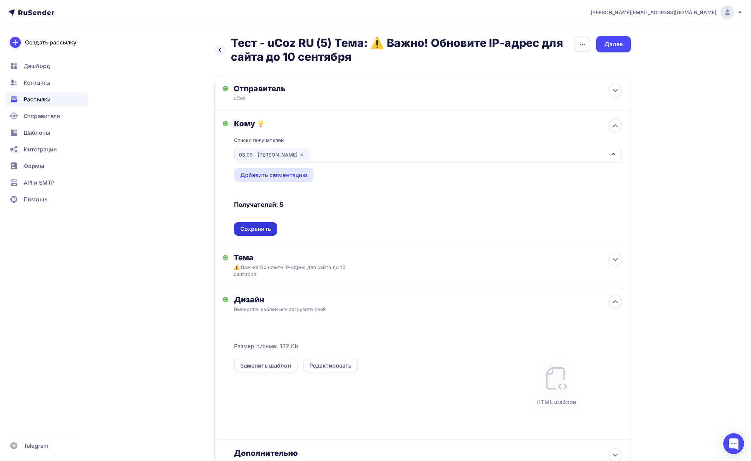
click at [257, 230] on div "Сохранить" at bounding box center [255, 229] width 31 height 8
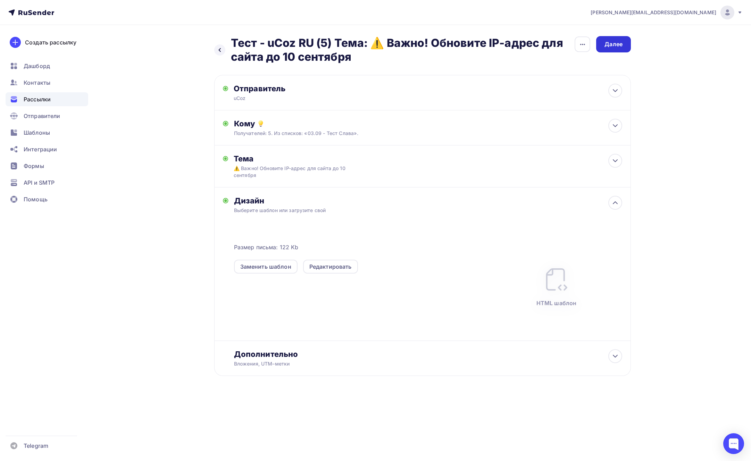
click at [610, 44] on div "Далее" at bounding box center [613, 44] width 18 height 8
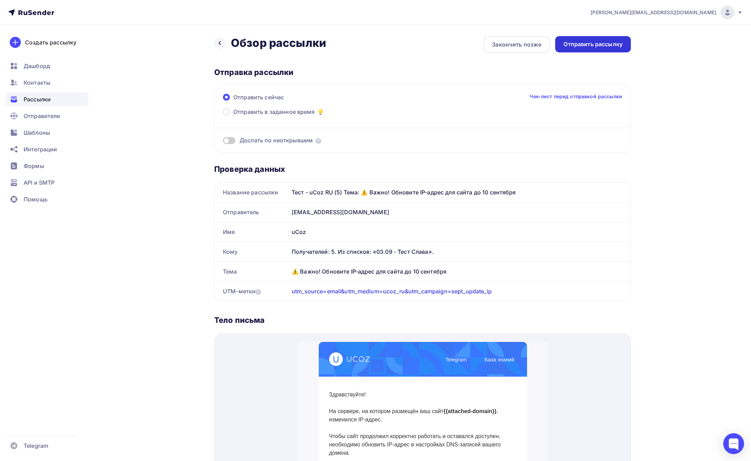
click at [596, 42] on div "Отправить рассылку" at bounding box center [592, 44] width 59 height 8
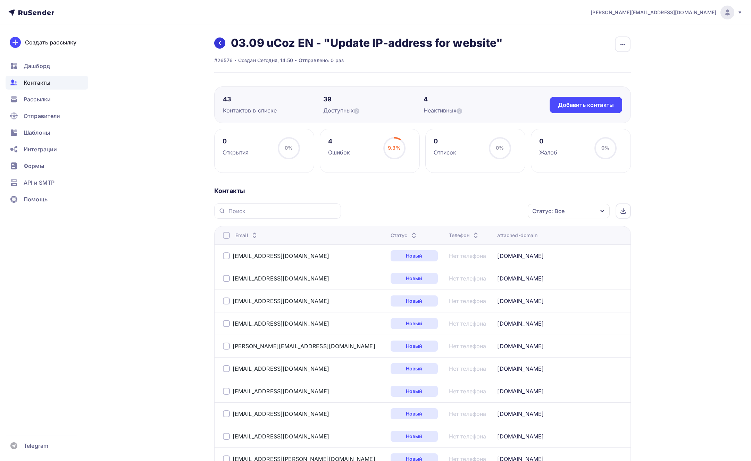
click at [222, 44] on link at bounding box center [219, 42] width 11 height 11
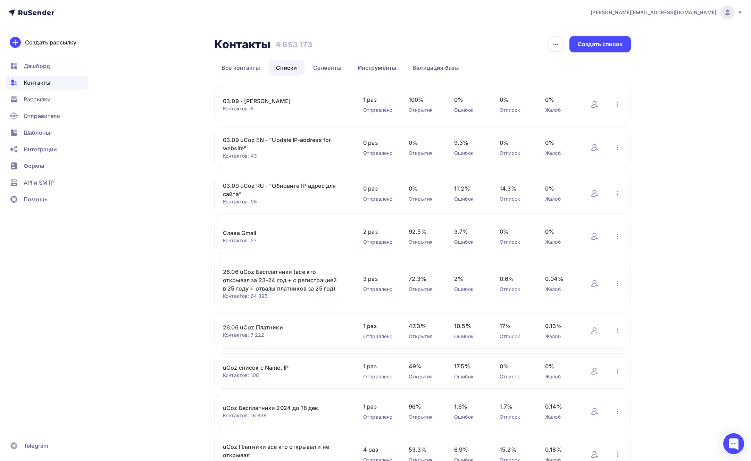
click at [297, 179] on div "03.09 uCoz RU - "Обновите IP-адрес для сайта" Контактов: 98 Добавить контакты П…" at bounding box center [422, 193] width 416 height 41
click at [296, 185] on link "03.09 uCoz RU - "Обновите IP-адрес для сайта"" at bounding box center [282, 190] width 118 height 17
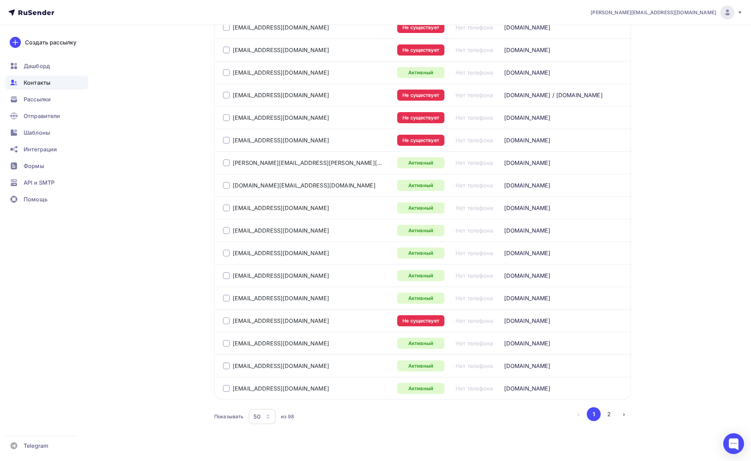
scroll to position [983, 0]
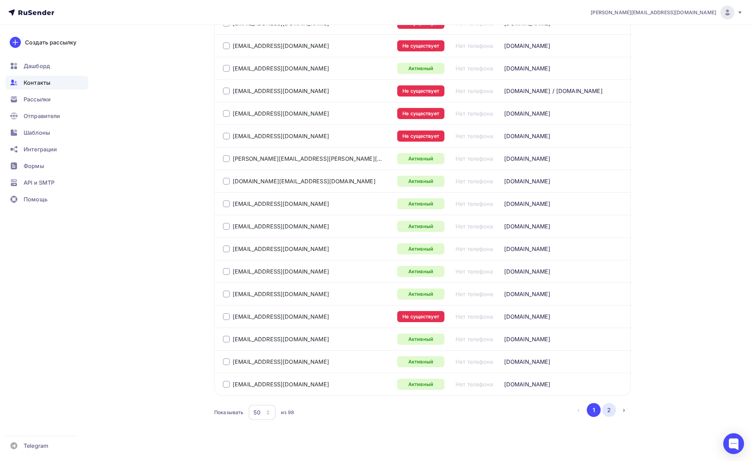
click at [608, 403] on button "2" at bounding box center [609, 410] width 14 height 14
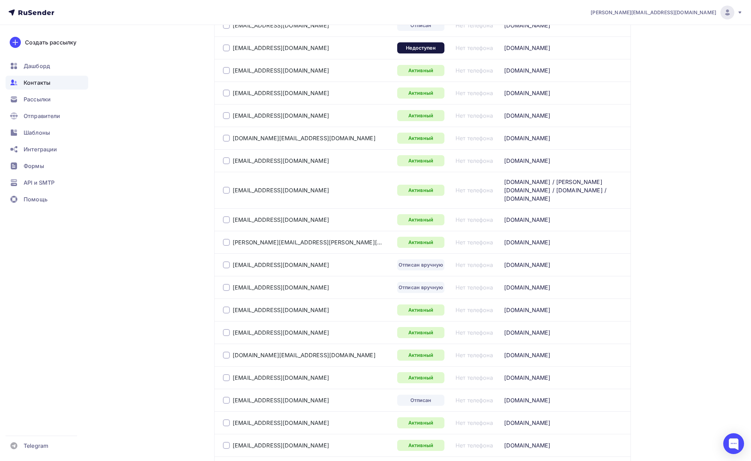
scroll to position [531, 0]
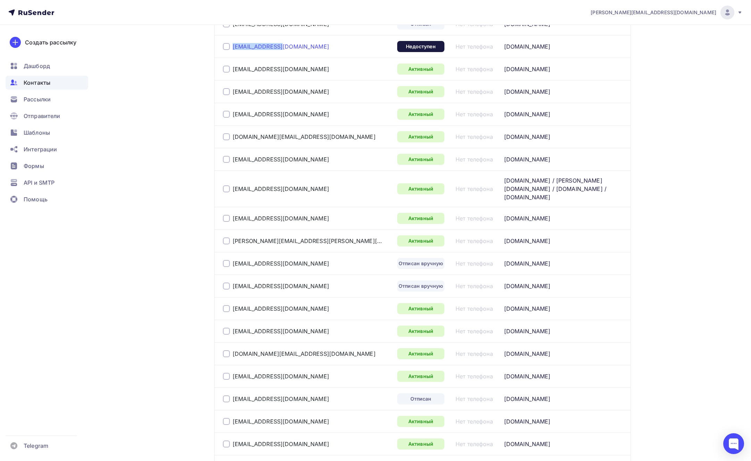
copy link "[EMAIL_ADDRESS][DOMAIN_NAME]"
drag, startPoint x: 285, startPoint y: 42, endPoint x: 178, endPoint y: 64, distance: 109.1
click at [178, 64] on div "Назад 03.09 uCoz RU - "Обновите IP-адрес для сайта" Переименовать список Скачат…" at bounding box center [375, 215] width 569 height 1443
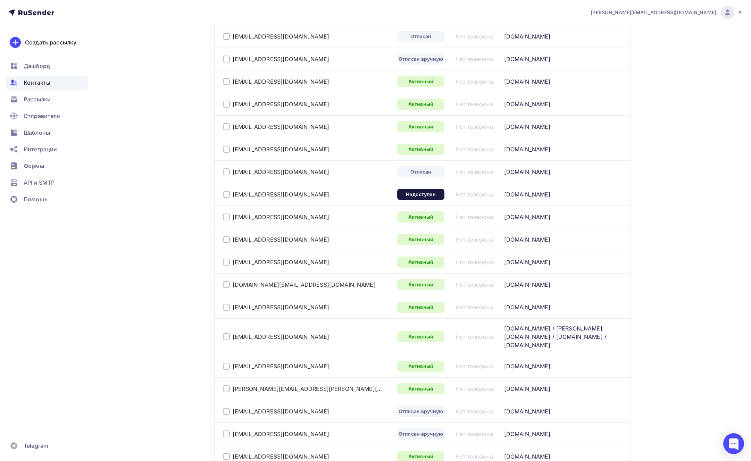
scroll to position [0, 0]
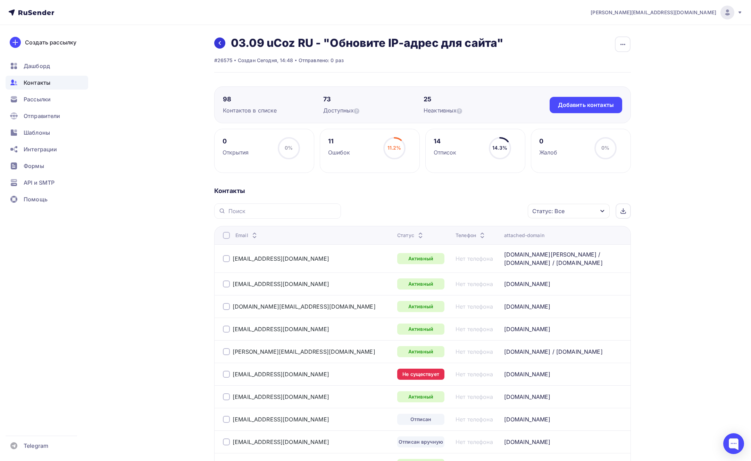
click at [223, 43] on link at bounding box center [219, 42] width 11 height 11
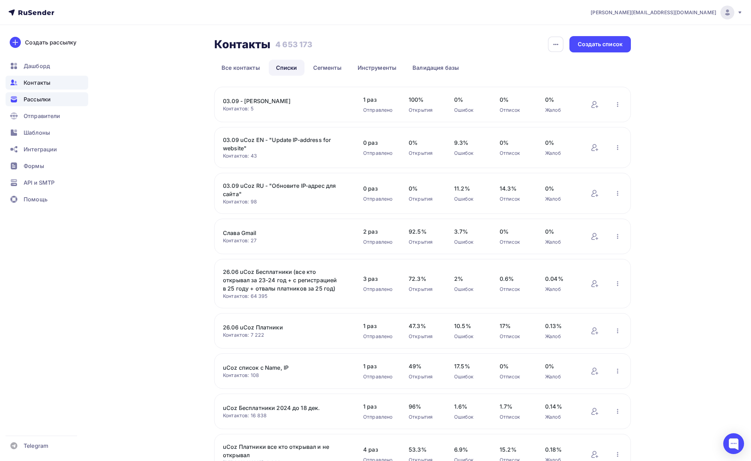
click at [50, 100] on span "Рассылки" at bounding box center [37, 99] width 27 height 8
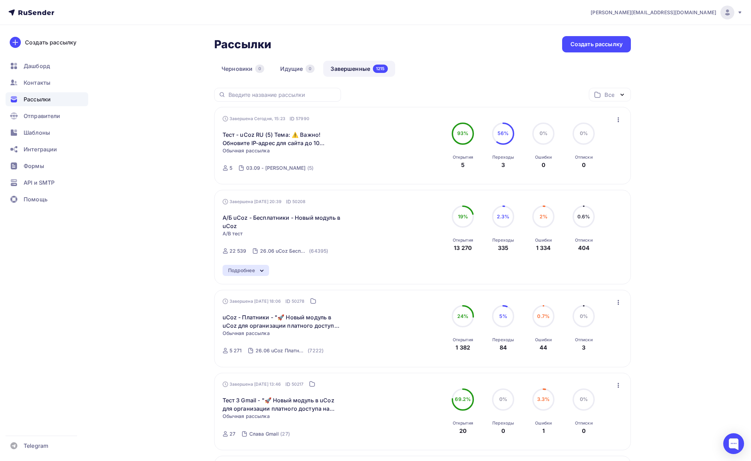
click at [618, 119] on icon "button" at bounding box center [617, 119] width 1 height 5
click at [620, 121] on icon "button" at bounding box center [618, 120] width 8 height 8
click at [599, 162] on div "Копировать в новую" at bounding box center [586, 165] width 71 height 8
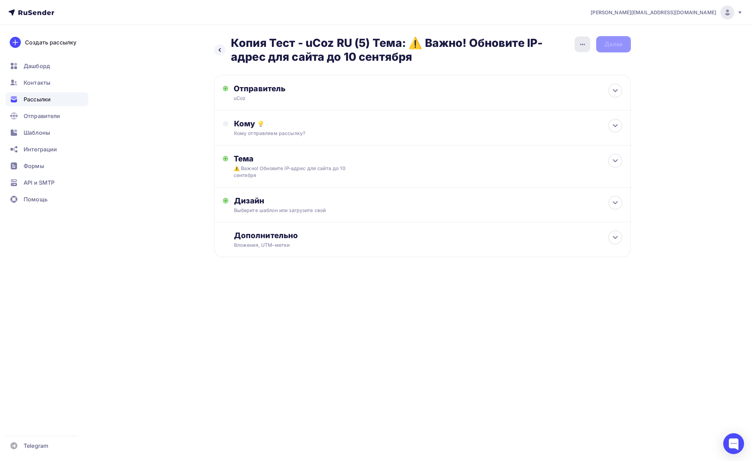
click at [579, 48] on div "button" at bounding box center [582, 44] width 16 height 16
click at [661, 93] on div "[PERSON_NAME][EMAIL_ADDRESS][DOMAIN_NAME] Аккаунт Тарифы Выйти Создать рассылку…" at bounding box center [375, 151] width 751 height 302
click at [619, 123] on icon at bounding box center [615, 125] width 8 height 8
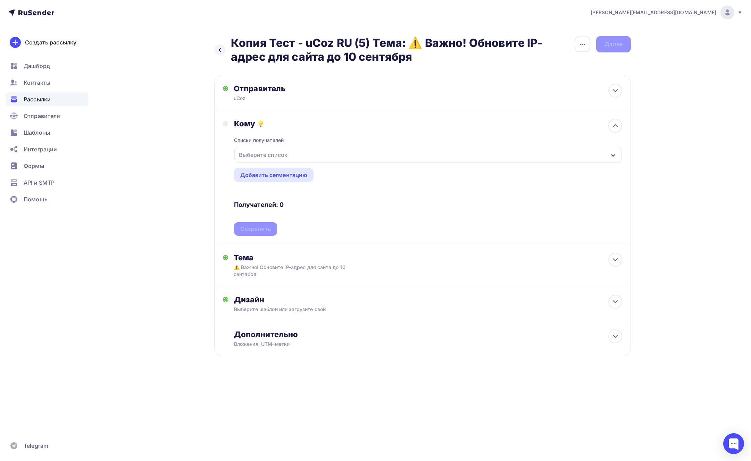
click at [295, 158] on div "Выберите список" at bounding box center [427, 155] width 387 height 16
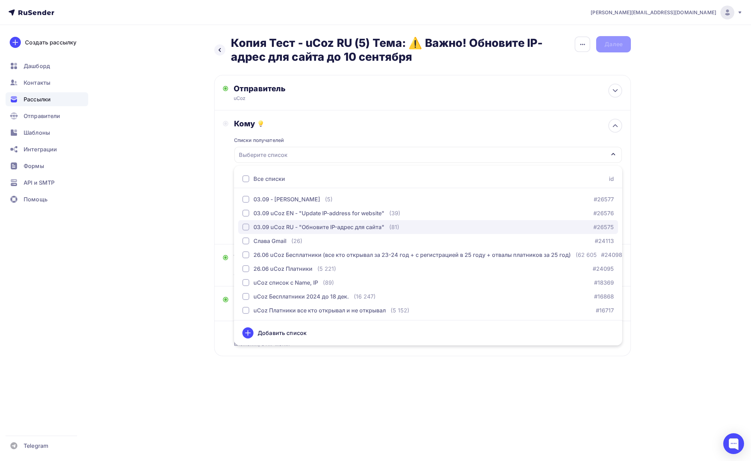
click at [246, 226] on div "button" at bounding box center [245, 227] width 7 height 7
click at [175, 210] on div "Назад Копия Тест - uCoz RU (5) Тема: ⚠️ Важно! Обновите IP-адрес для сайта до 1…" at bounding box center [375, 213] width 569 height 376
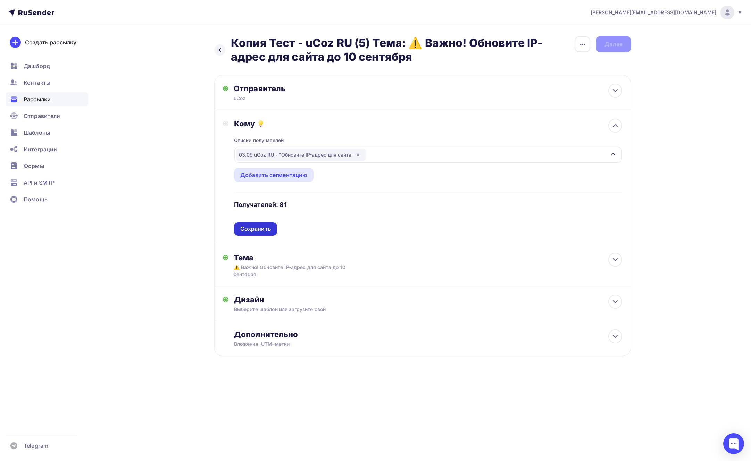
click at [257, 226] on div "Сохранить" at bounding box center [255, 229] width 31 height 8
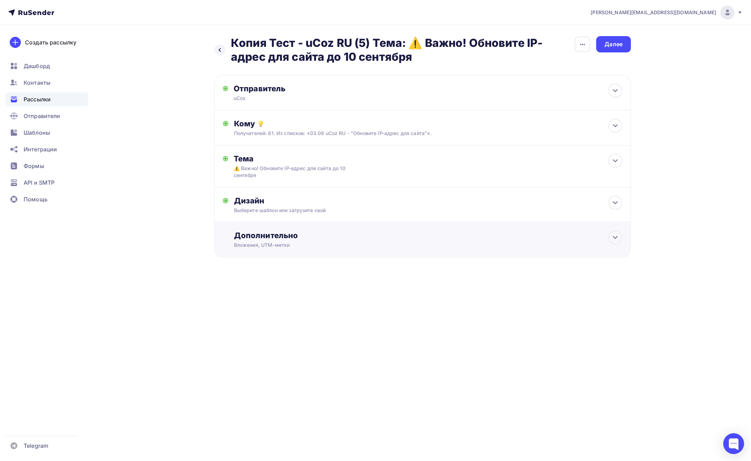
click at [273, 239] on div "Дополнительно" at bounding box center [428, 235] width 388 height 10
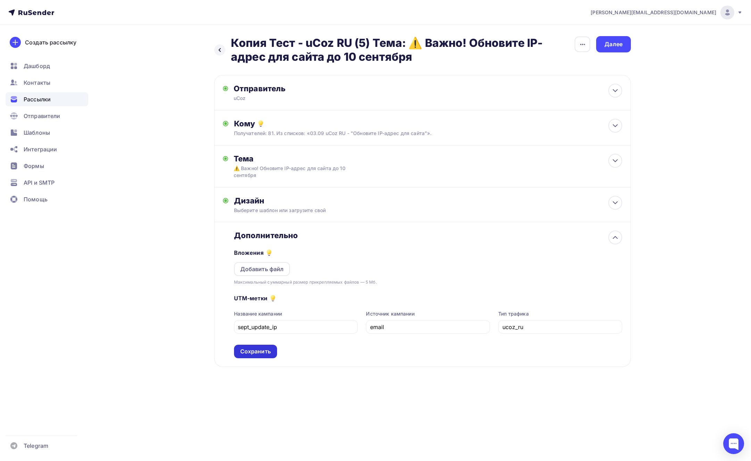
click at [267, 348] on div "Сохранить" at bounding box center [255, 351] width 31 height 8
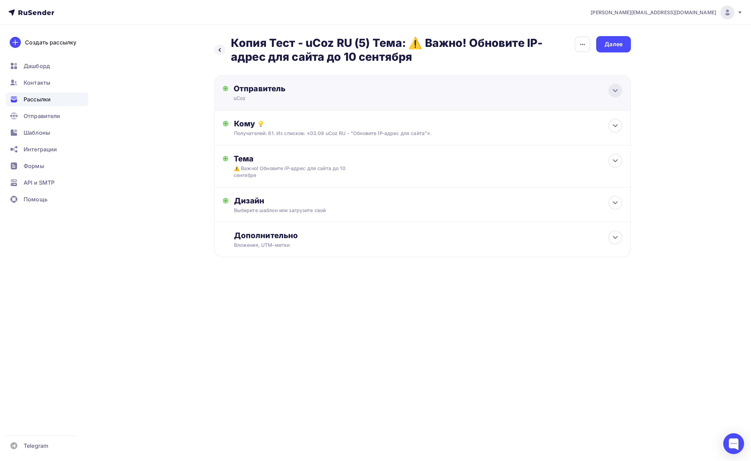
click at [609, 93] on div at bounding box center [615, 91] width 14 height 14
type input "uCoz"
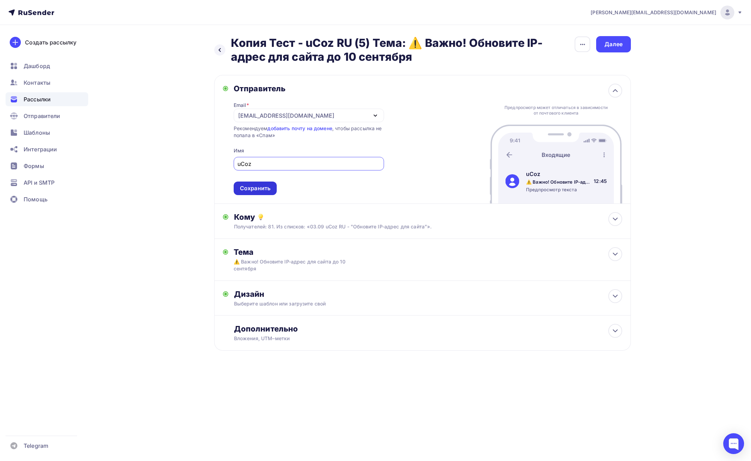
click at [262, 191] on div "Сохранить" at bounding box center [255, 188] width 31 height 8
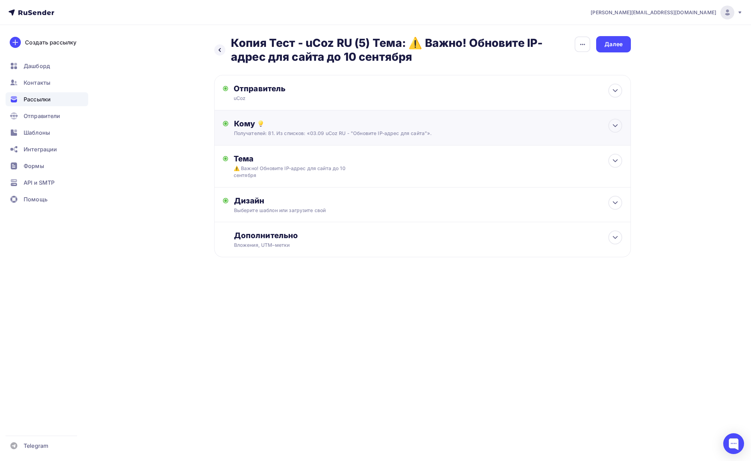
click at [498, 123] on div "Кому" at bounding box center [428, 124] width 388 height 10
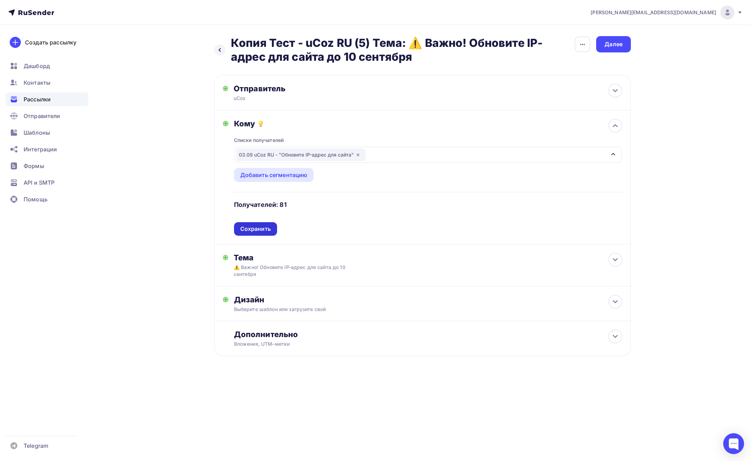
click at [255, 233] on div "Сохранить" at bounding box center [255, 229] width 43 height 14
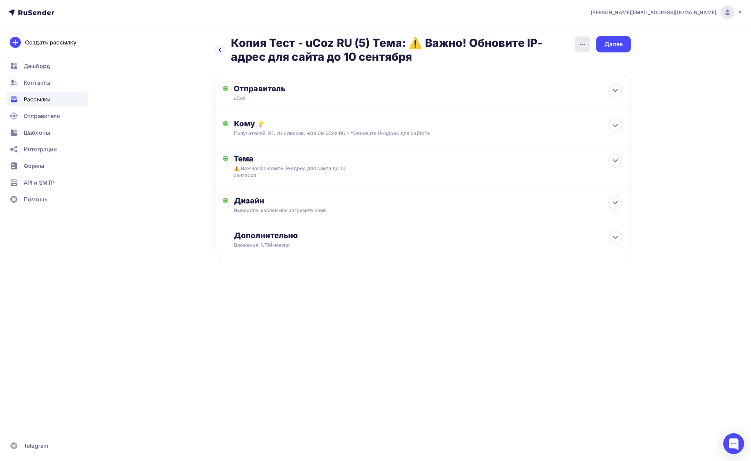
click at [584, 48] on icon "button" at bounding box center [582, 44] width 8 height 8
click at [559, 77] on div "Переименовать рассылку" at bounding box center [546, 80] width 86 height 8
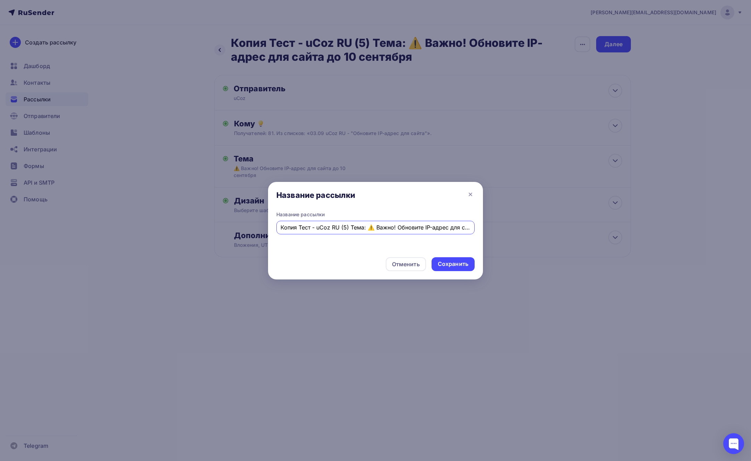
scroll to position [0, 48]
click at [295, 228] on input "Копия Тест - uCoz RU (5) Тема: ⚠️ Важно! Обновите IP-адрес для сайта до 10 сент…" at bounding box center [375, 227] width 190 height 8
drag, startPoint x: 286, startPoint y: 227, endPoint x: 301, endPoint y: 227, distance: 14.9
click at [261, 225] on div "Название рассылки Название рассылки Копия Тест - uCoz RU (81) Тема: ⚠️ Важно! О…" at bounding box center [375, 230] width 751 height 461
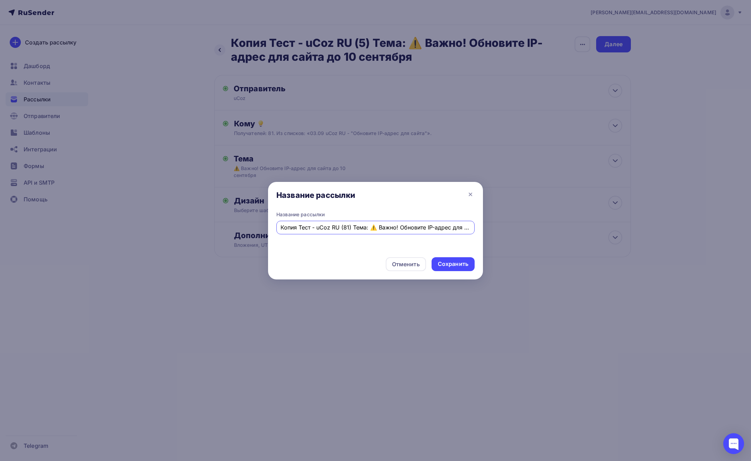
click at [314, 227] on input "Копия Тест - uCoz RU (81) Тема: ⚠️ Важно! Обновите IP-адрес для сайта до 10 сен…" at bounding box center [375, 227] width 190 height 8
drag, startPoint x: 317, startPoint y: 227, endPoint x: 271, endPoint y: 226, distance: 45.8
click at [271, 226] on div "Название рассылки uCoz RU (81) Тема: ⚠️ Важно! Обновите IP-адрес для сайта до 1…" at bounding box center [375, 231] width 215 height 41
type input "uCoz RU (81) Тема: ⚠️ Важно! Обновите IP-адрес для сайта до 10 сентября"
click at [455, 261] on div "Сохранить" at bounding box center [453, 264] width 31 height 8
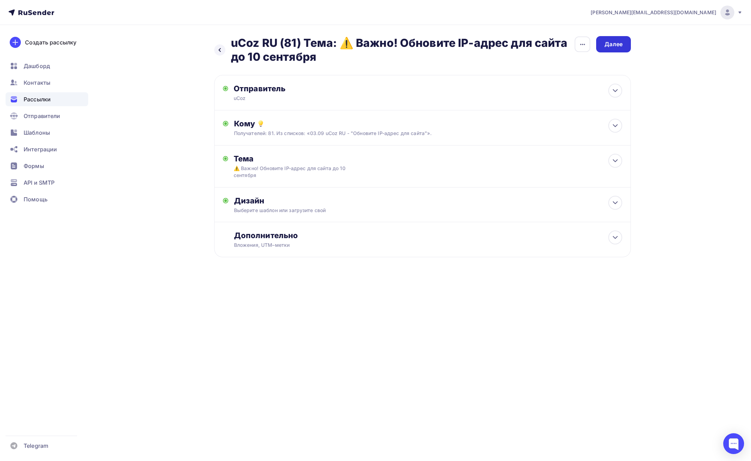
click at [606, 44] on div "Далее" at bounding box center [613, 44] width 18 height 8
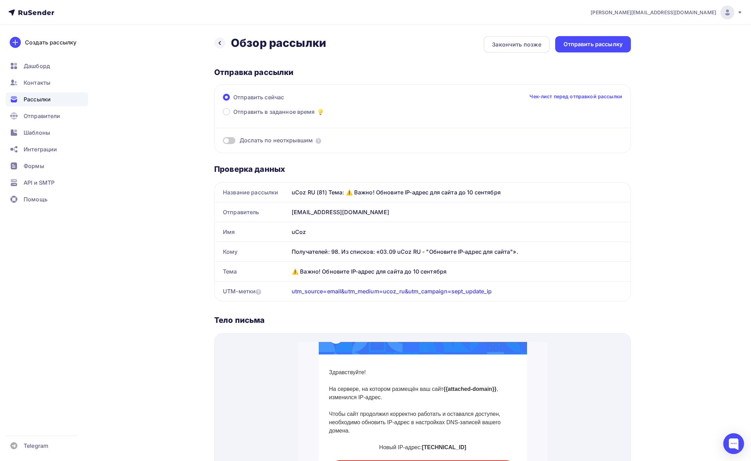
click at [229, 142] on span at bounding box center [229, 140] width 12 height 7
click at [223, 142] on input "checkbox" at bounding box center [223, 142] width 0 height 0
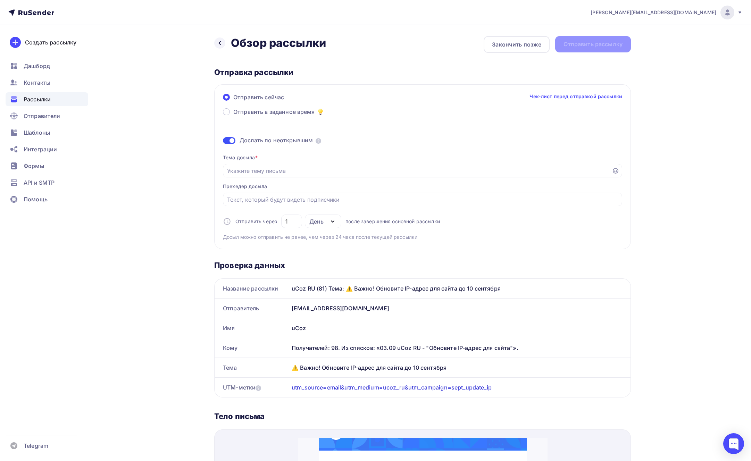
drag, startPoint x: 452, startPoint y: 369, endPoint x: 294, endPoint y: 368, distance: 157.2
click at [294, 368] on div "⚠️ Важно! Обновите IP-адрес для сайта до 10 сентября" at bounding box center [460, 367] width 342 height 19
copy div "⚠️ Важно! Обновите IP-адрес для сайта до 10 сентября"
click at [266, 175] on input "Отправить в заданное время" at bounding box center [417, 171] width 381 height 8
paste input "⚠️ Важно! Обновите IP-адрес для сайта до 10 сентября"
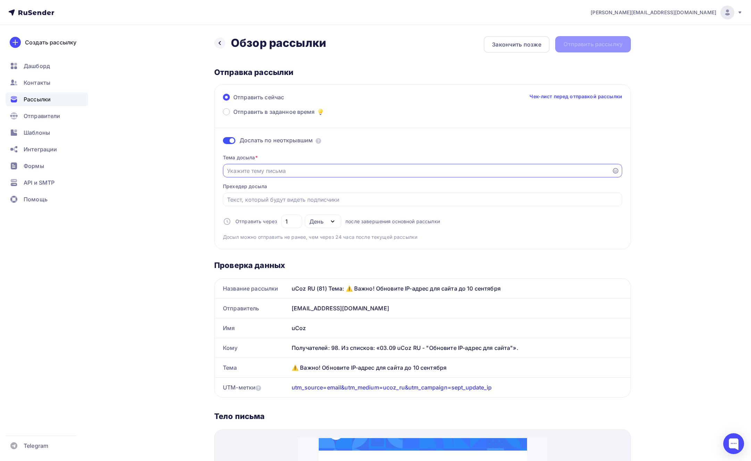
type input "⚠️ Важно! Обновите IP-адрес для сайта до 10 сентября"
drag, startPoint x: 387, startPoint y: 170, endPoint x: 189, endPoint y: 172, distance: 198.2
click at [189, 172] on div "Назад Обзор рассылки Обзор рассылки Закончить позже Отправить рассылку Отправка…" at bounding box center [375, 446] width 569 height 843
paste input "⚠️ Важно! Обновите IP-адрес для сайта до 10 сентября"
type input "⚠️ Важно! Обновите IP-адрес для сайта до 10 сентября"
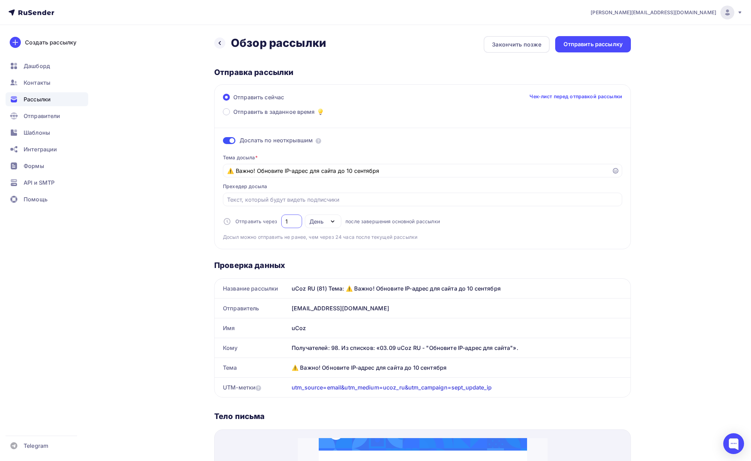
click at [295, 223] on input "1" at bounding box center [291, 221] width 13 height 8
click at [321, 220] on div "День" at bounding box center [316, 221] width 14 height 8
click at [372, 219] on span "после завершения основной рассылки" at bounding box center [392, 221] width 94 height 7
drag, startPoint x: 292, startPoint y: 221, endPoint x: 275, endPoint y: 220, distance: 17.7
click at [275, 220] on div "Отправить через 1 День День Часы после завершения основной рассылки" at bounding box center [331, 221] width 217 height 14
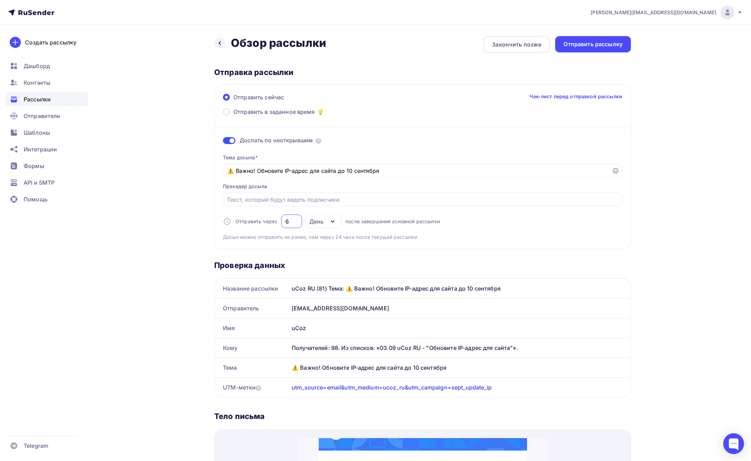
type input "6"
click at [699, 231] on div "[PERSON_NAME][EMAIL_ADDRESS][DOMAIN_NAME] Аккаунт Тарифы Выйти Создать рассылку…" at bounding box center [375, 434] width 751 height 868
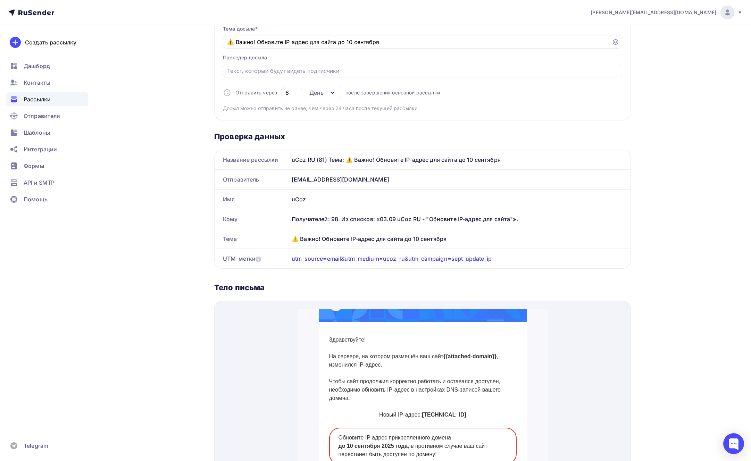
scroll to position [129, 0]
click at [352, 161] on div "uCoz RU (81) Тема: ⚠️ Важно! Обновите IP-адрес для сайта до 10 сентября" at bounding box center [460, 159] width 342 height 19
drag, startPoint x: 377, startPoint y: 160, endPoint x: 372, endPoint y: 160, distance: 5.6
click at [372, 160] on div "uCoz RU (81) Тема: ⚠️ Важно! Обновите IP-адрес для сайта до 10 сентября" at bounding box center [460, 159] width 342 height 19
click at [384, 160] on div "uCoz RU (81) Тема: ⚠️ Важно! Обновите IP-адрес для сайта до 10 сентября" at bounding box center [460, 159] width 342 height 19
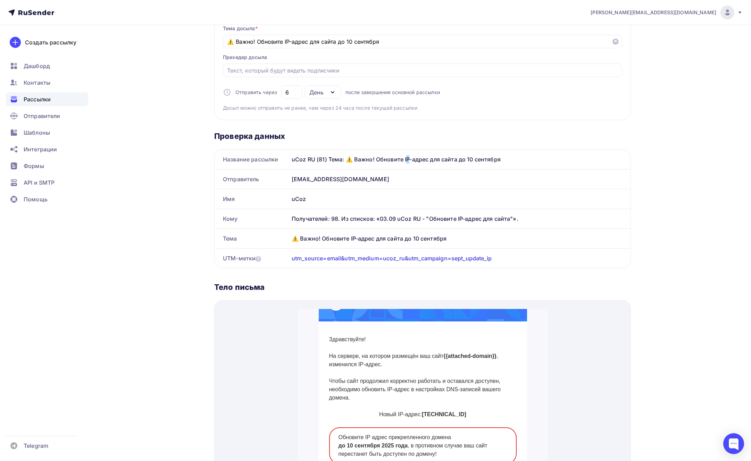
click at [374, 160] on div "uCoz RU (81) Тема: ⚠️ Важно! Обновите IP-адрес для сайта до 10 сентября" at bounding box center [460, 159] width 342 height 19
click at [469, 169] on div "uCoz RU (81) Тема: ⚠️ Важно! Обновите IP-адрес для сайта до 10 сентября" at bounding box center [460, 159] width 342 height 19
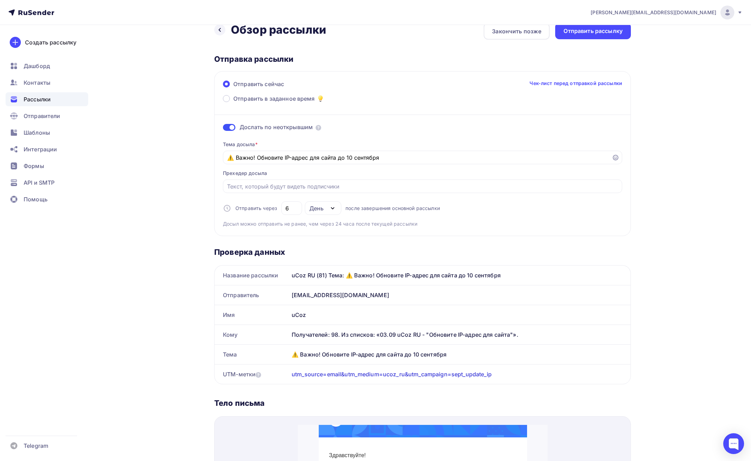
scroll to position [0, 0]
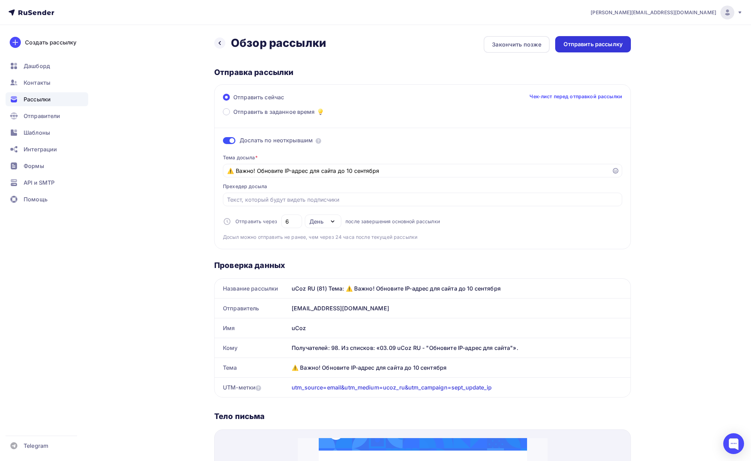
click at [600, 45] on div "Отправить рассылку" at bounding box center [592, 44] width 59 height 8
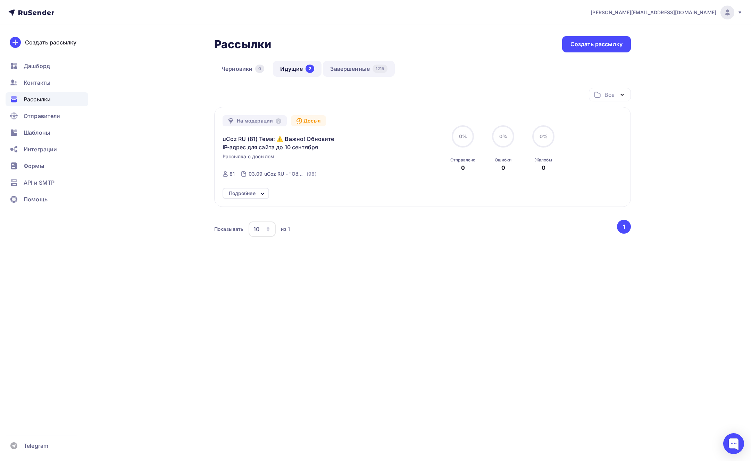
click at [356, 73] on link "Завершенные 1215" at bounding box center [358, 69] width 71 height 16
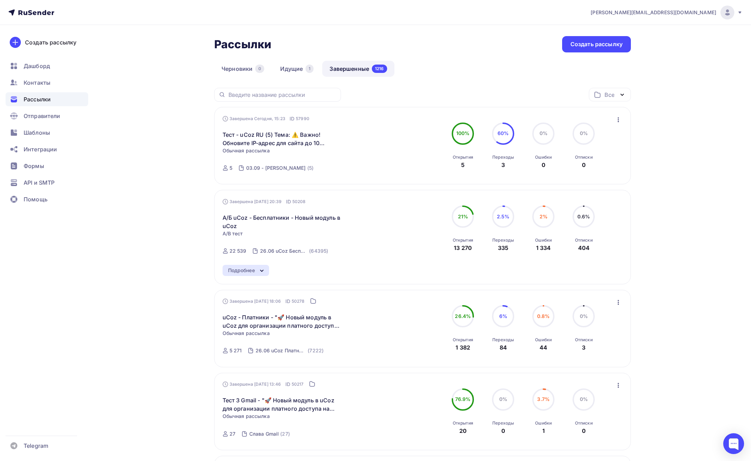
click at [616, 121] on icon "button" at bounding box center [618, 120] width 8 height 8
click at [598, 166] on div "Копировать в новую" at bounding box center [586, 165] width 71 height 8
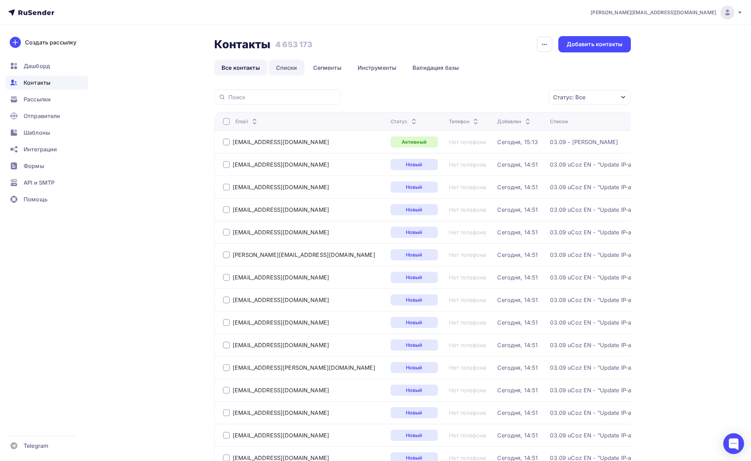
click at [292, 69] on link "Списки" at bounding box center [287, 68] width 36 height 16
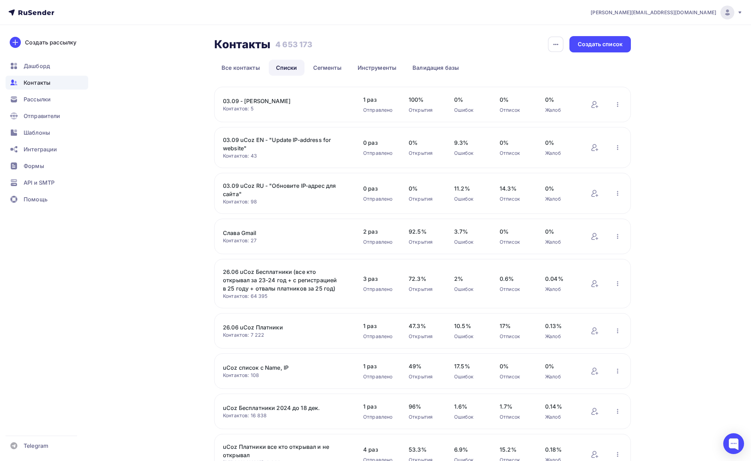
click at [301, 185] on link "03.09 uCoz RU - "Обновите IP-адрес для сайта"" at bounding box center [282, 190] width 118 height 17
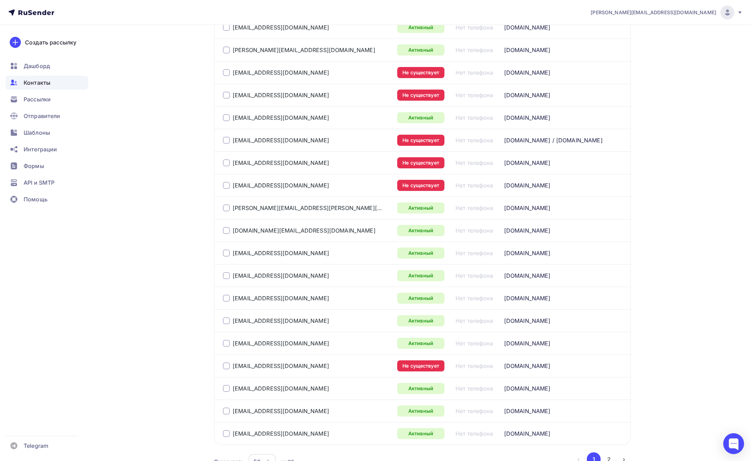
scroll to position [971, 0]
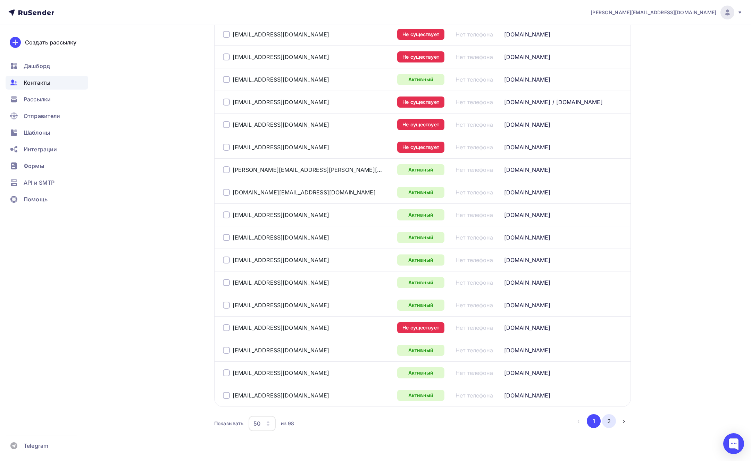
click at [604, 414] on button "2" at bounding box center [609, 421] width 14 height 14
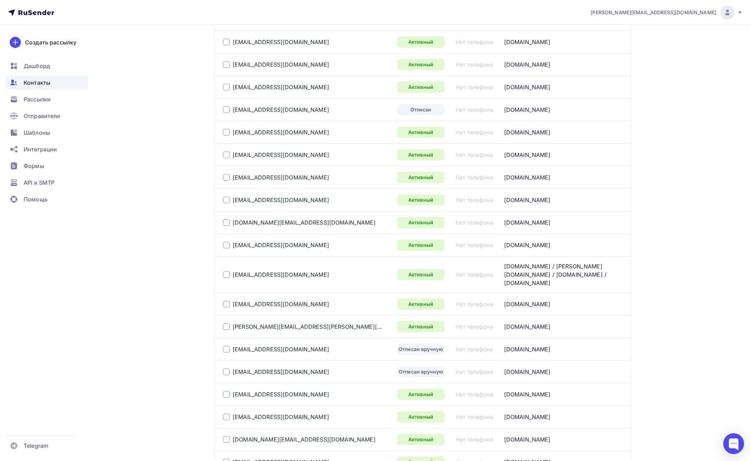
scroll to position [0, 0]
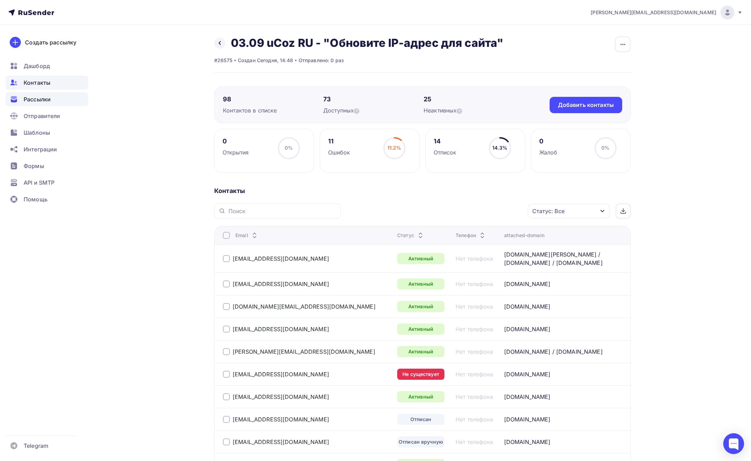
click at [39, 104] on div "Рассылки" at bounding box center [47, 99] width 83 height 14
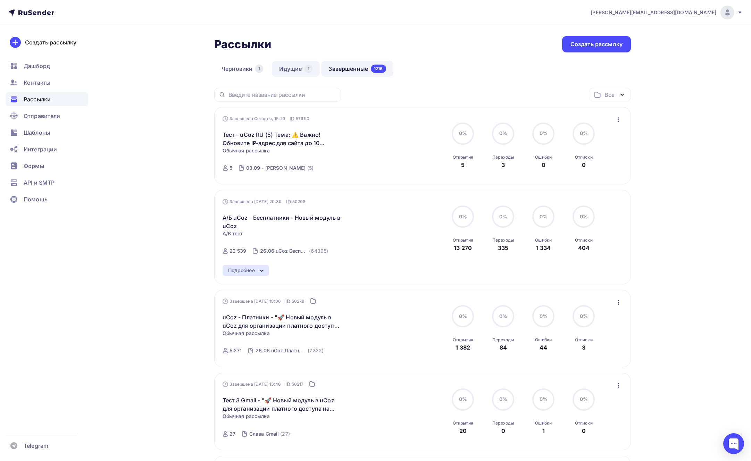
click at [296, 70] on link "Идущие 1" at bounding box center [296, 69] width 48 height 16
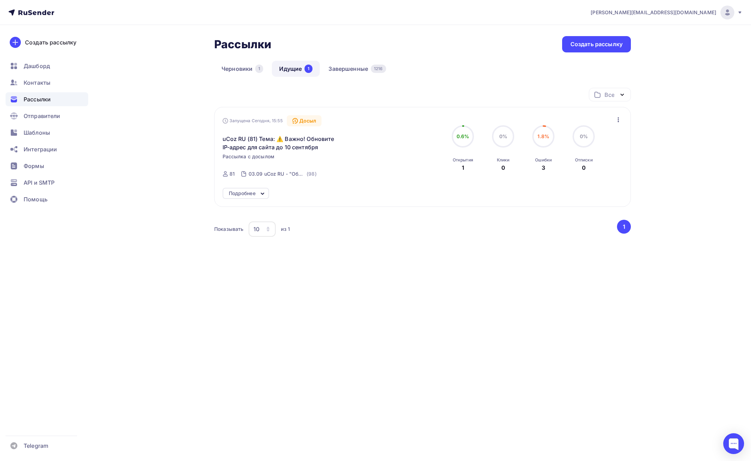
click at [255, 193] on div "Подробнее" at bounding box center [242, 193] width 27 height 8
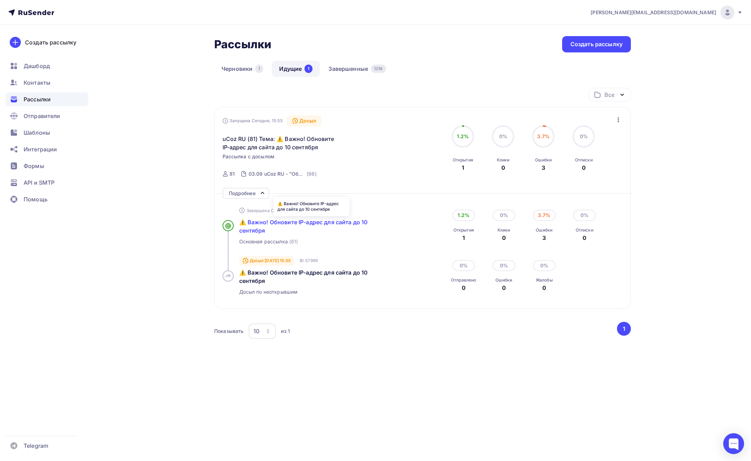
click at [264, 220] on span "⚠️ Важно! Обновите IP-адрес для сайта до 10 сентября" at bounding box center [303, 226] width 129 height 15
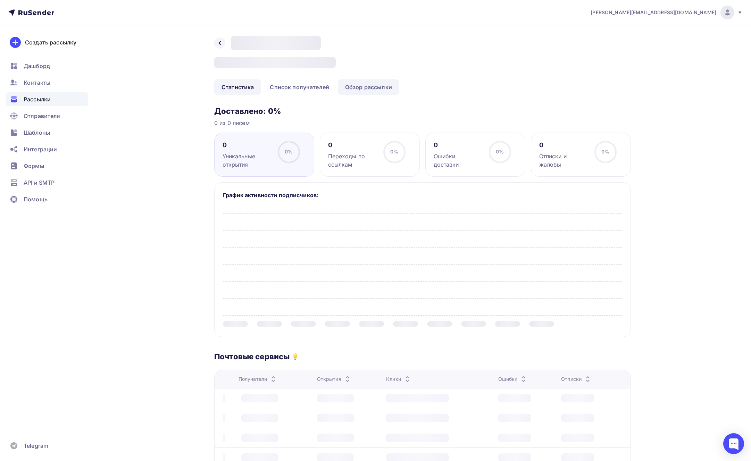
click at [372, 89] on link "Обзор рассылки" at bounding box center [368, 87] width 61 height 16
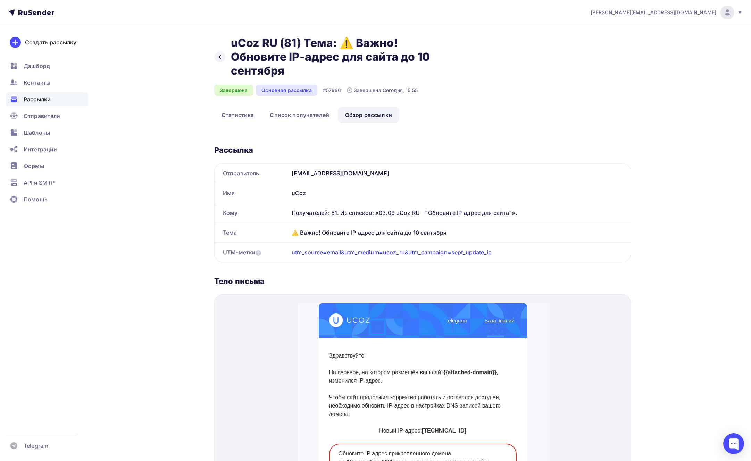
click at [53, 99] on div "Рассылки" at bounding box center [47, 99] width 83 height 14
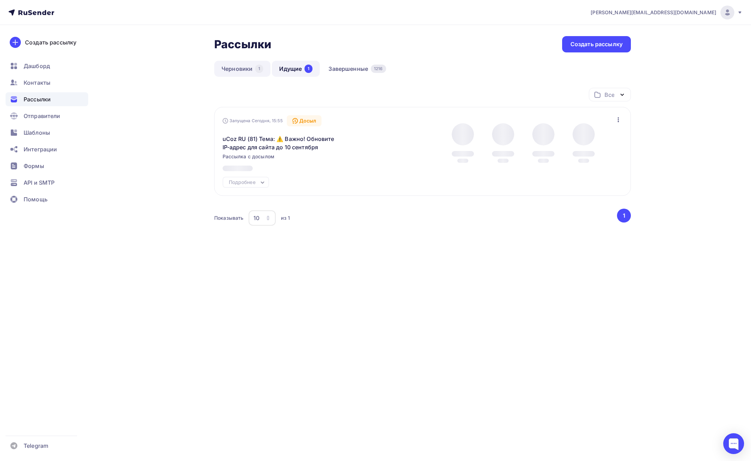
click at [247, 69] on link "Черновики 1" at bounding box center [242, 69] width 56 height 16
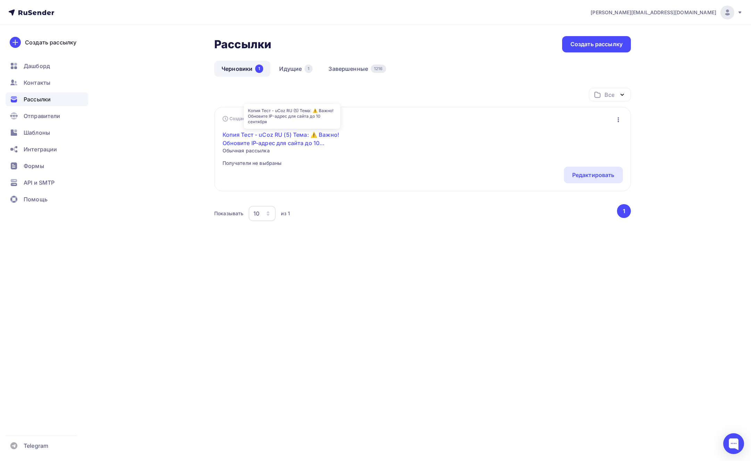
click at [309, 135] on link "Копия Тест - uCoz RU (5) Тема: ⚠️ Важно! Обновите IP-адрес для сайта до 10 сент…" at bounding box center [281, 138] width 119 height 17
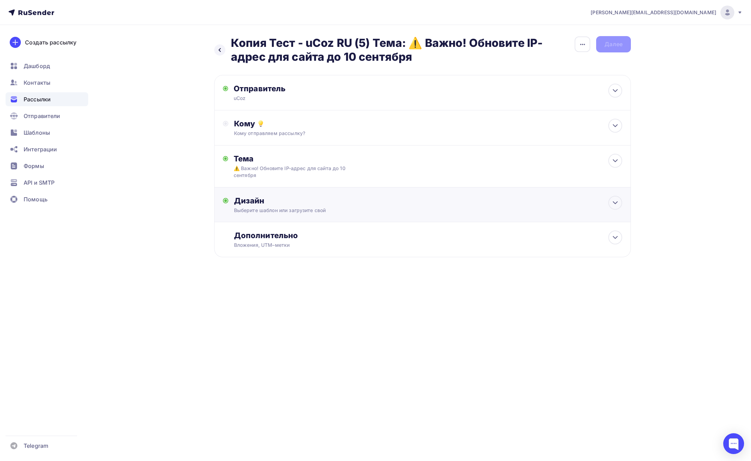
click at [353, 198] on div "Дизайн" at bounding box center [428, 201] width 388 height 10
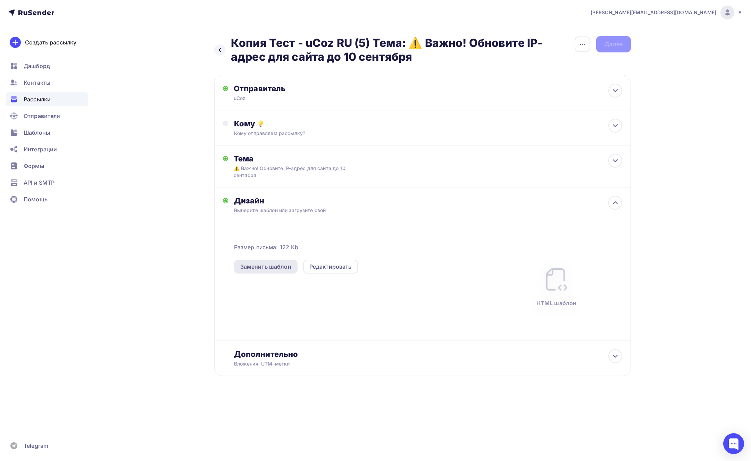
click at [284, 266] on div "Заменить шаблон" at bounding box center [265, 266] width 51 height 8
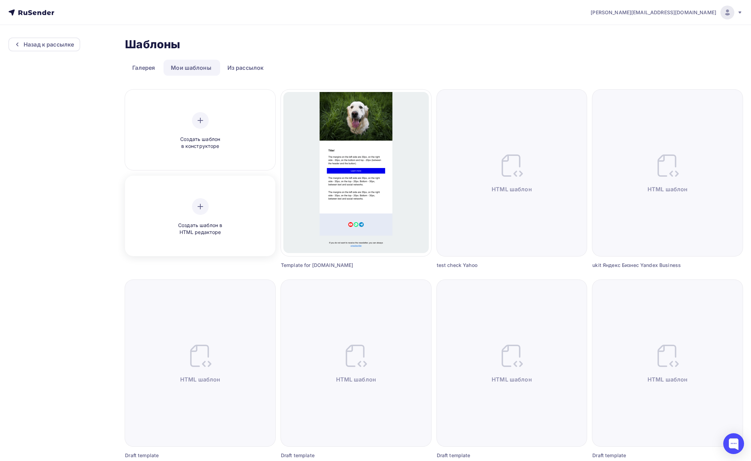
click at [193, 198] on div "Создать шаблон в HTML редакторе" at bounding box center [200, 217] width 66 height 38
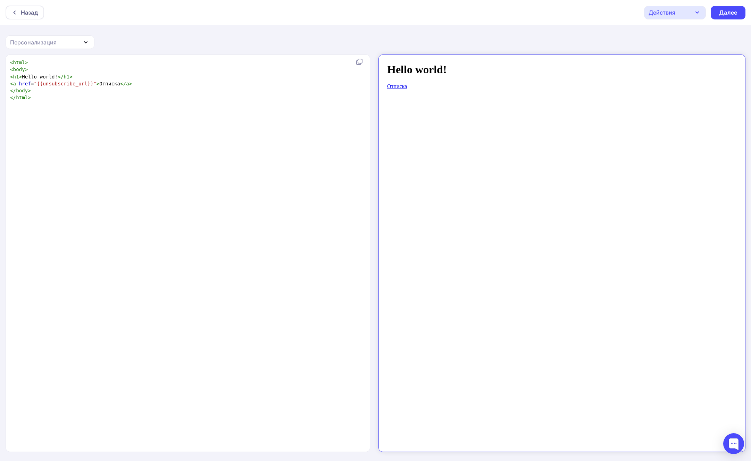
scroll to position [2, 0]
click at [220, 153] on div "xxxxxxxxxx < html > < body > < h1 > Hello world! </ h1 > < a href = "{{unsubscr…" at bounding box center [195, 262] width 373 height 409
type textarea "<html> <body> <h1>Hello world!</h1> <a href="{{unsubscribe_url}}">Отписка</a> <…"
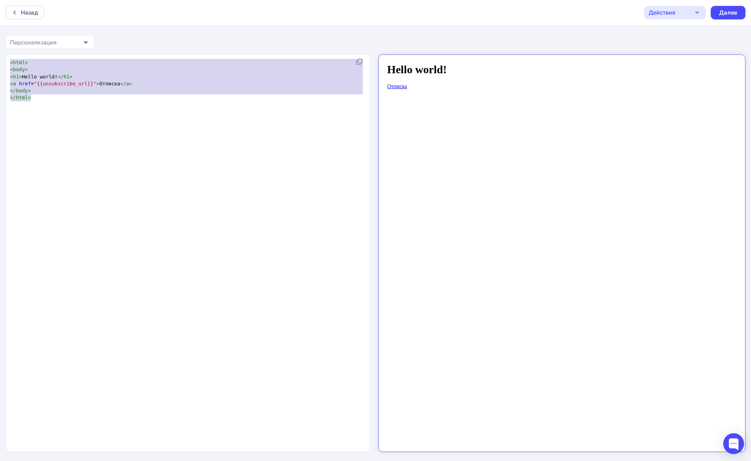
scroll to position [2408, 0]
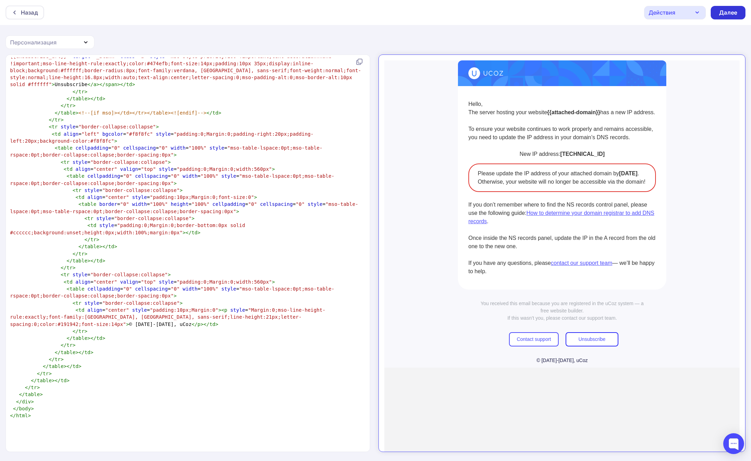
click at [726, 12] on div "Далее" at bounding box center [728, 13] width 18 height 8
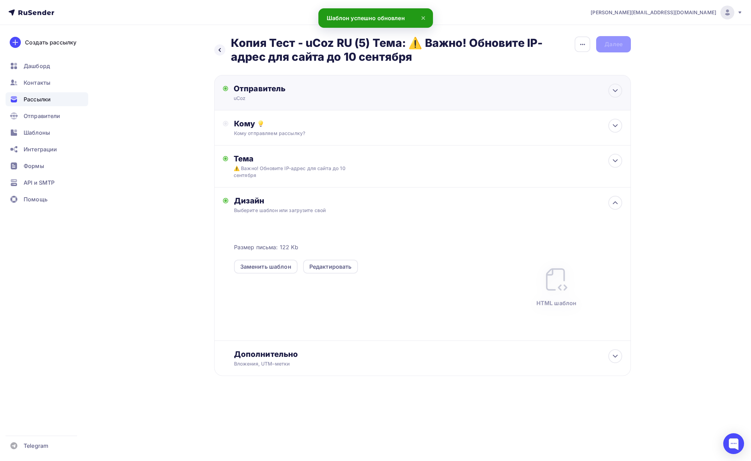
click at [258, 93] on div "Отправитель" at bounding box center [309, 89] width 150 height 10
type input "uCoz"
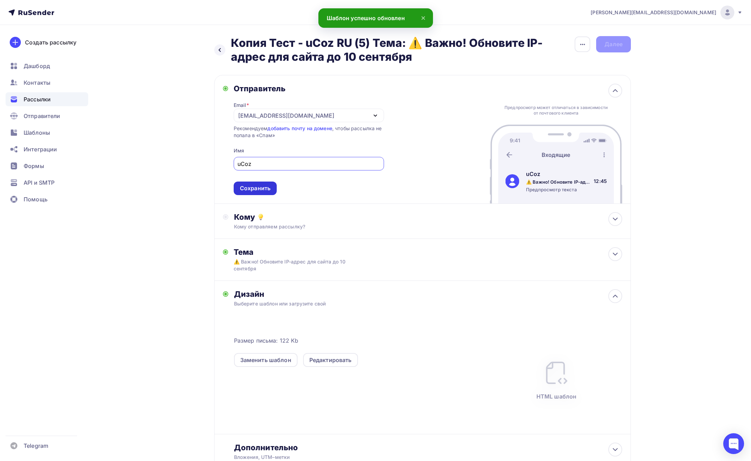
click at [257, 190] on div "Сохранить" at bounding box center [255, 188] width 31 height 8
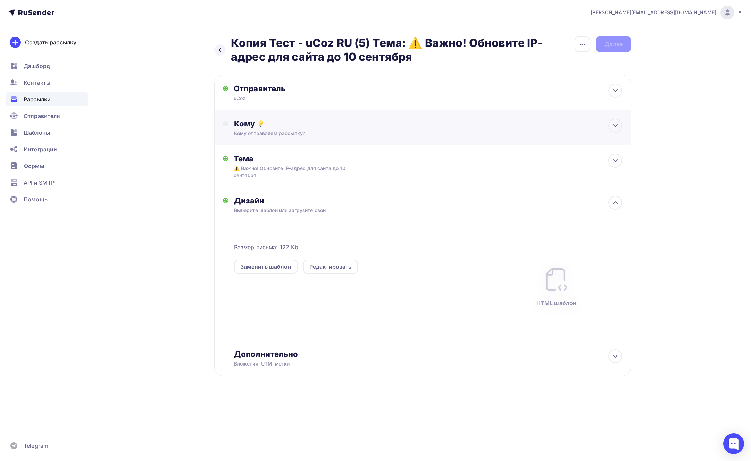
click at [284, 132] on div "Кому отправляем рассылку?" at bounding box center [409, 133] width 350 height 7
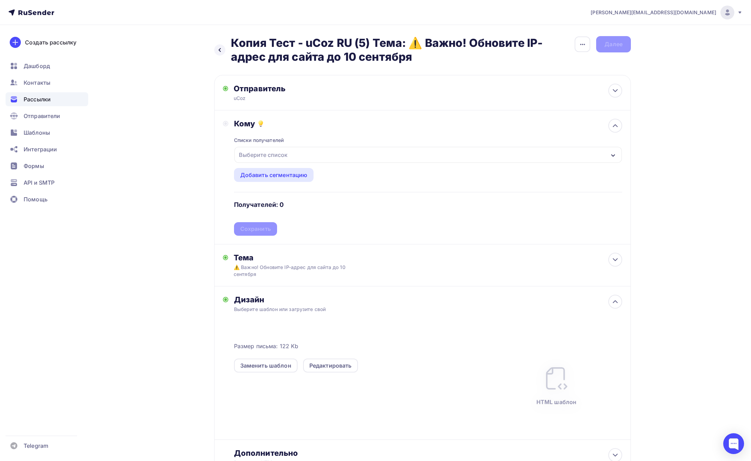
click at [273, 157] on div "Выберите список" at bounding box center [263, 155] width 54 height 12
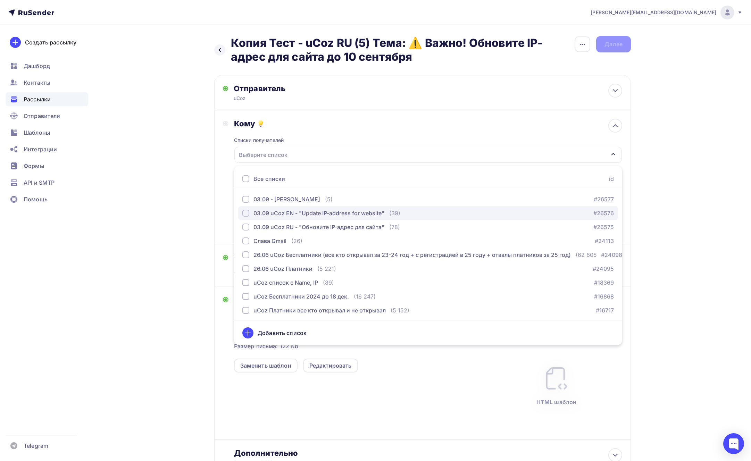
click at [244, 213] on div "button" at bounding box center [245, 213] width 7 height 7
click at [221, 205] on div "Кому Списки получателей 03.09 uCoz EN - "Update IP-address for website" Все спи…" at bounding box center [422, 177] width 416 height 134
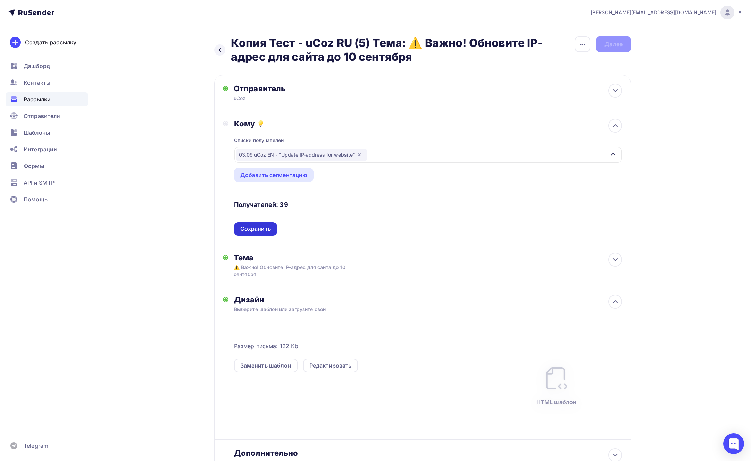
click at [258, 226] on div "Сохранить" at bounding box center [255, 229] width 31 height 8
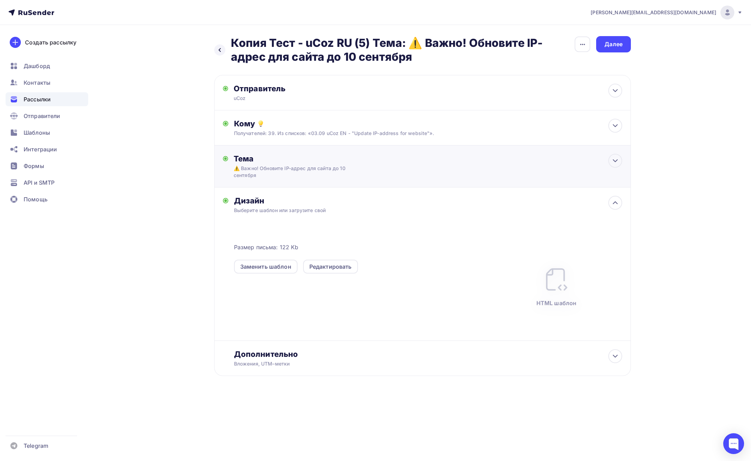
click at [293, 169] on div "⚠️ Важно! Обновите IP-адрес для сайта до 10 сентября" at bounding box center [296, 172] width 124 height 14
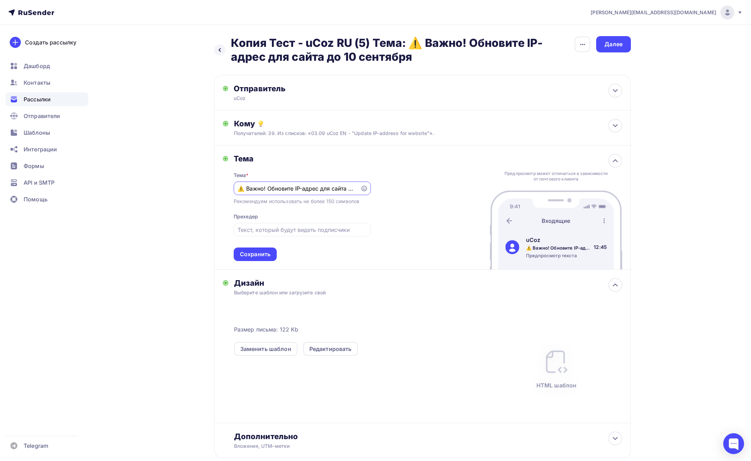
click at [333, 186] on input "⚠️ Важно! Обновите IP-адрес для сайта до 10 сентября" at bounding box center [296, 188] width 119 height 8
paste input "Important! Update the IP address for your website by [DATE]"
type input "⚠️ Important! Update the IP address for your website by [DATE]"
click at [255, 254] on div "Сохранить" at bounding box center [255, 254] width 31 height 8
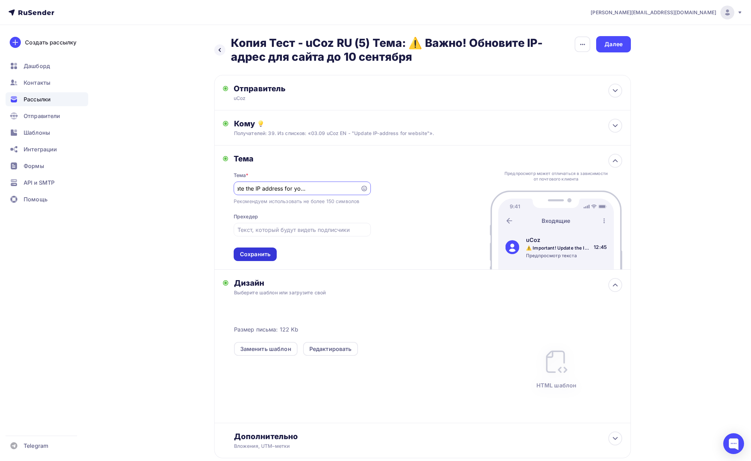
scroll to position [0, 0]
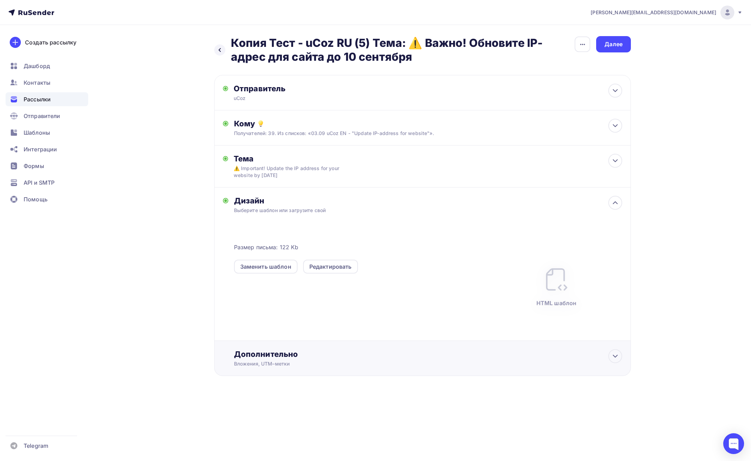
click at [293, 351] on div "Дополнительно" at bounding box center [428, 354] width 388 height 10
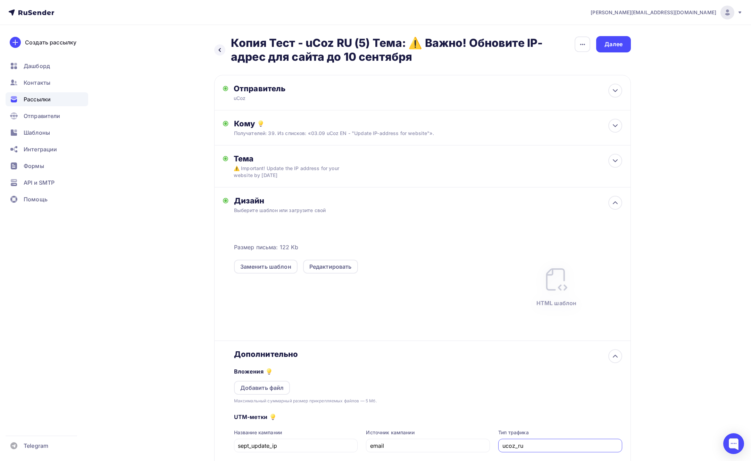
drag, startPoint x: 519, startPoint y: 446, endPoint x: 525, endPoint y: 446, distance: 6.2
click at [525, 446] on input "ucoz_ru" at bounding box center [560, 445] width 116 height 8
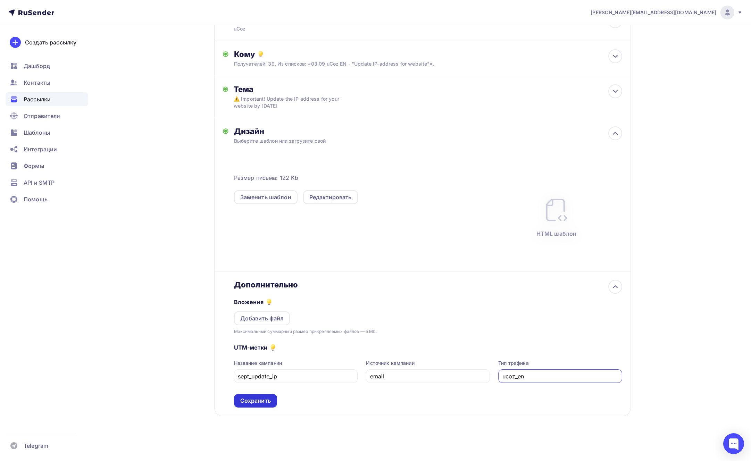
type input "ucoz_en"
click at [252, 399] on div "Сохранить" at bounding box center [255, 401] width 31 height 8
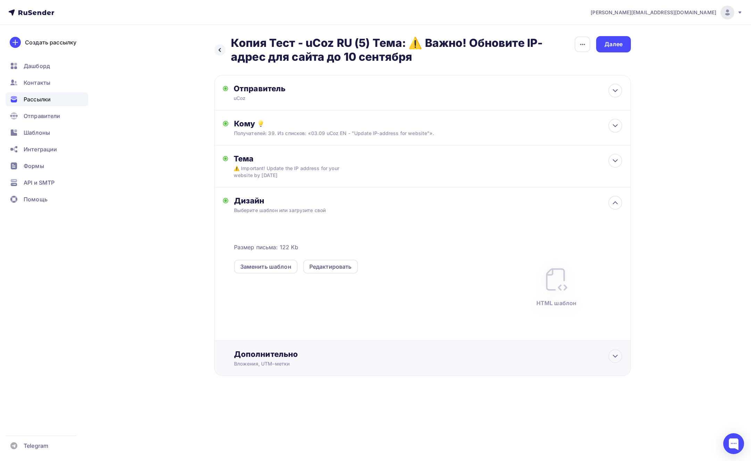
click at [392, 344] on div "Дополнительно Вложения, UTM–метки Вложения Добавить файл Максимальный суммарный…" at bounding box center [422, 358] width 416 height 35
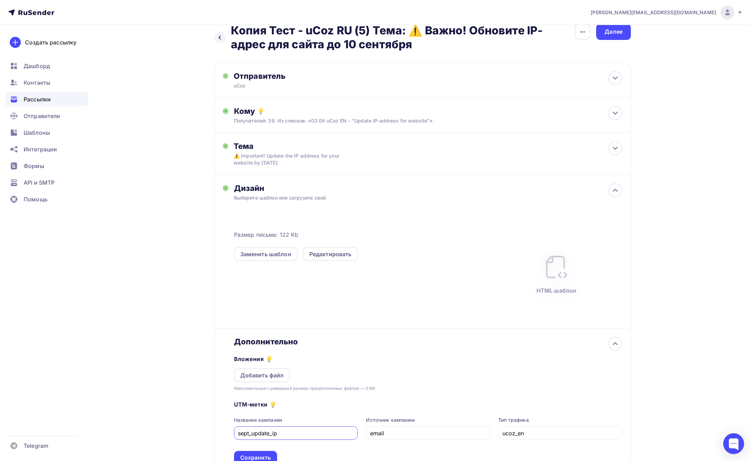
scroll to position [13, 0]
click at [256, 453] on div "Сохранить" at bounding box center [255, 457] width 43 height 14
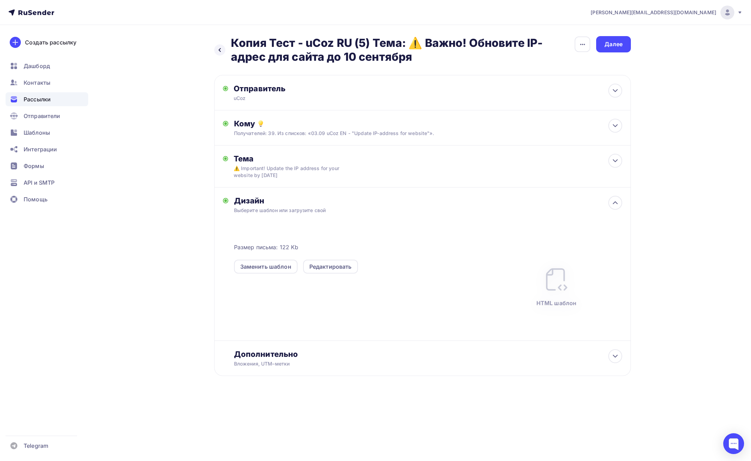
scroll to position [0, 0]
click at [580, 47] on icon "button" at bounding box center [582, 44] width 8 height 8
click at [567, 76] on div "Переименовать рассылку" at bounding box center [546, 80] width 86 height 8
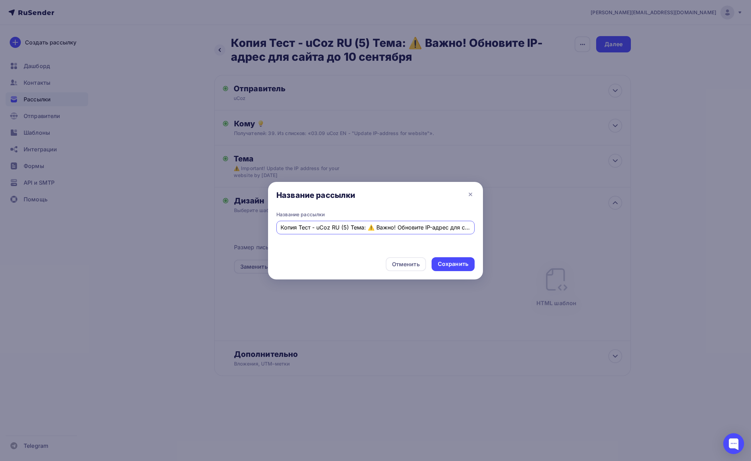
scroll to position [0, 48]
click at [296, 228] on input "Копия Тест - uCoz RU (5) Тема: ⚠️ Важно! Обновите IP-адрес для сайта до 10 сент…" at bounding box center [375, 227] width 190 height 8
drag, startPoint x: 290, startPoint y: 227, endPoint x: 313, endPoint y: 228, distance: 23.3
click at [266, 228] on div "Название рассылки Название рассылки Копия Тест - uCoz RU (39) Тема: ⚠️ Важно! О…" at bounding box center [375, 230] width 751 height 461
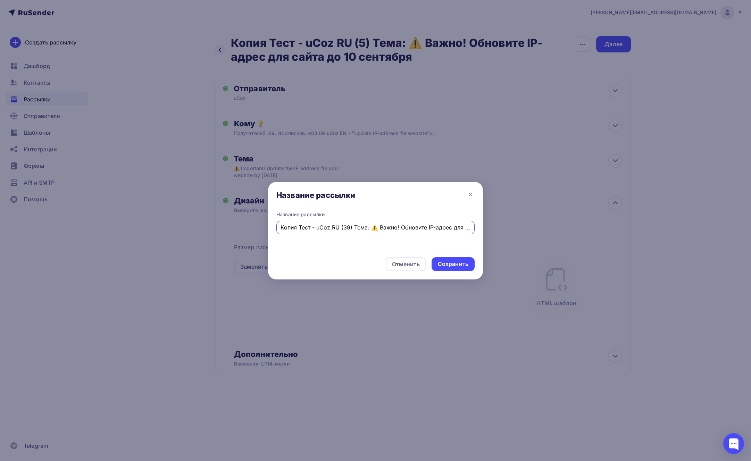
click at [313, 228] on input "Копия Тест - uCoz RU (39) Тема: ⚠️ Важно! Обновите IP-адрес для сайта до 10 сен…" at bounding box center [375, 227] width 190 height 8
drag, startPoint x: 317, startPoint y: 227, endPoint x: 266, endPoint y: 226, distance: 50.3
click at [266, 226] on div "Название рассылки Название рассылки Копия Тест - uCoz RU (39) Тема: ⚠️ Важно! О…" at bounding box center [375, 230] width 751 height 461
click at [331, 226] on input "uCoz RU (39) Тема: ⚠️ Важно! Обновите IP-адрес для сайта до 10 сентября" at bounding box center [375, 227] width 190 height 8
drag, startPoint x: 336, startPoint y: 227, endPoint x: 490, endPoint y: 227, distance: 154.4
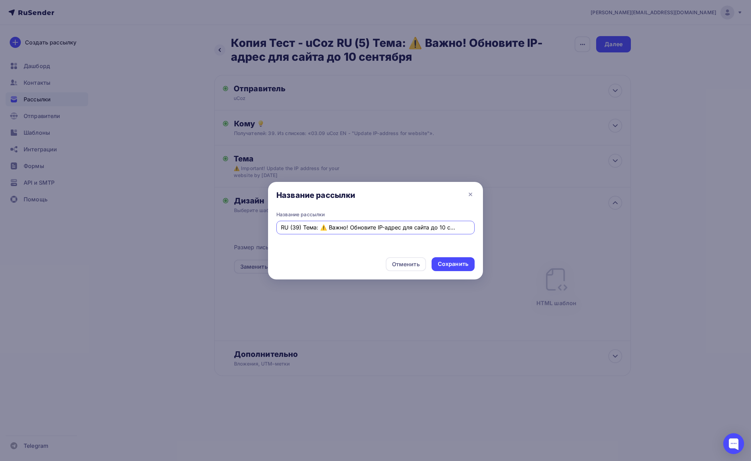
click at [490, 227] on div "Название рассылки Название рассылки uCoz RU (39) Тема: ⚠️ Важно! Обновите IP-ад…" at bounding box center [375, 230] width 751 height 461
drag, startPoint x: 415, startPoint y: 228, endPoint x: 223, endPoint y: 225, distance: 192.7
click at [223, 225] on div "Название рассылки Название рассылки uCoz RU (39) Тема: ⚠️ Important! Update the…" at bounding box center [375, 230] width 751 height 461
click at [328, 228] on input "uCoz RU (39) Тема: ⚠️ Important! Update the IP address for your website by Sept…" at bounding box center [375, 227] width 190 height 8
click at [324, 227] on input "uCoz RU (39) Тема: ⚠️ Important! Update the IP address for your website by Sept…" at bounding box center [375, 227] width 190 height 8
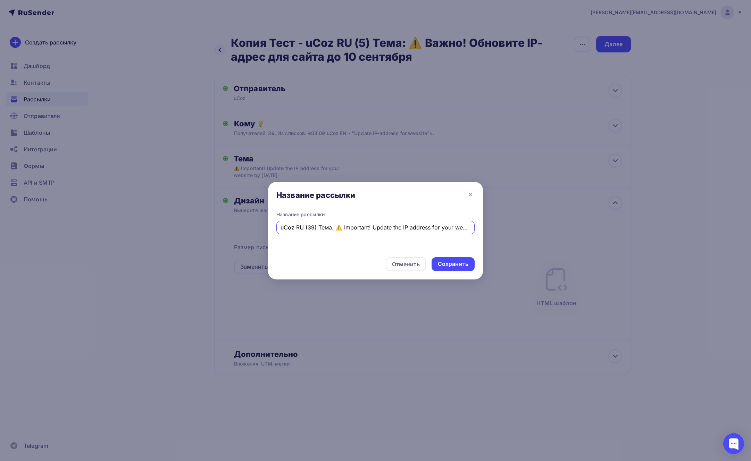
click at [324, 227] on input "uCoz RU (39) Тема: ⚠️ Important! Update the IP address for your website by Sept…" at bounding box center [375, 227] width 190 height 8
type input "uCoz RU (39) Subject: ⚠️ Important! Update the IP address for your website by S…"
click at [440, 264] on div "Сохранить" at bounding box center [453, 264] width 31 height 8
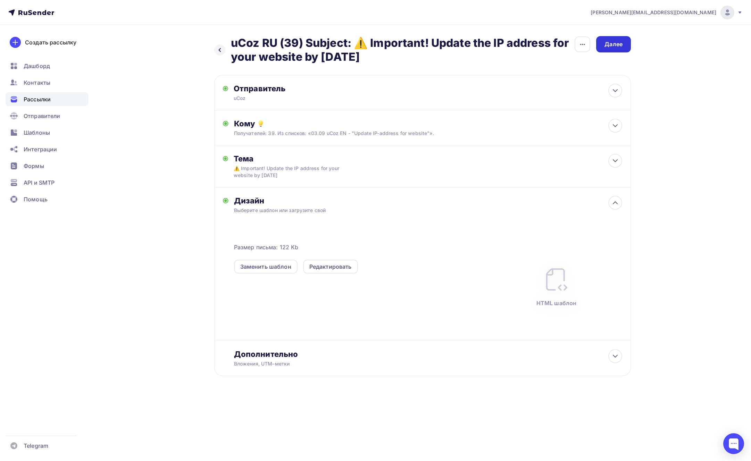
click at [609, 39] on div "Далее" at bounding box center [613, 44] width 35 height 16
click at [581, 47] on icon "button" at bounding box center [582, 44] width 8 height 8
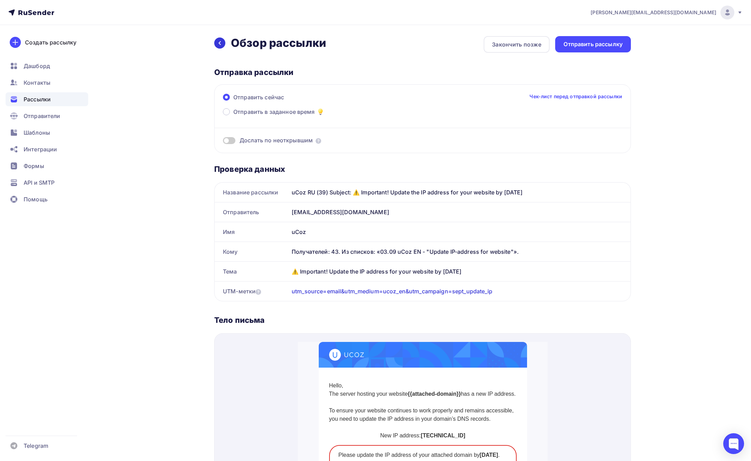
click at [218, 42] on icon at bounding box center [220, 43] width 6 height 6
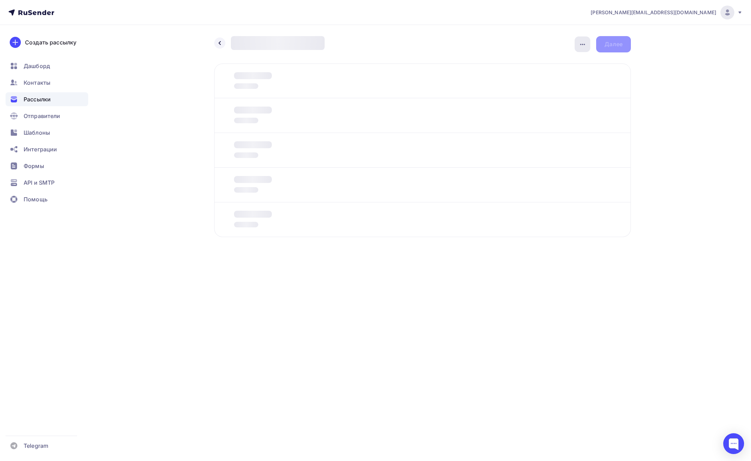
click at [580, 45] on icon "button" at bounding box center [582, 44] width 8 height 8
click at [514, 32] on div "Назад Копия Тест - uCoz RU (5) Тема: ⚠️ Важно! Обновите IP-адрес для сайта до 1…" at bounding box center [375, 153] width 569 height 257
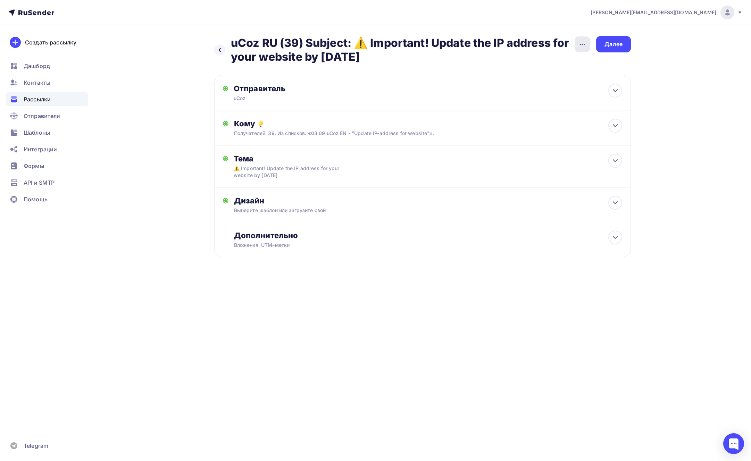
click at [576, 48] on div "button" at bounding box center [582, 44] width 16 height 16
click at [543, 77] on div "Переименовать рассылку" at bounding box center [546, 80] width 86 height 8
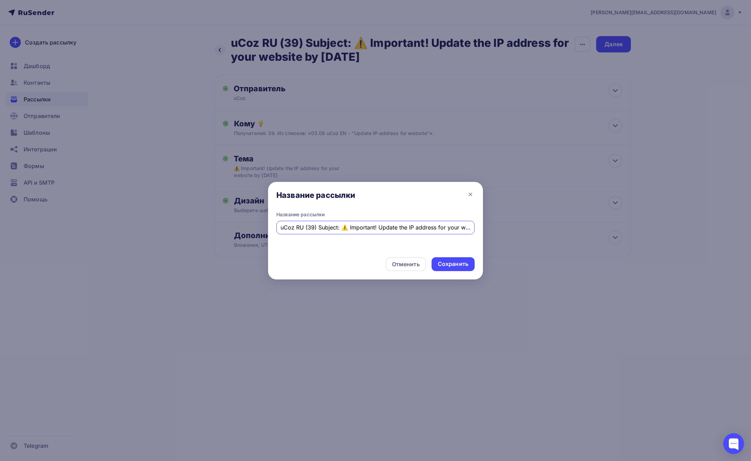
drag, startPoint x: 323, startPoint y: 228, endPoint x: 248, endPoint y: 222, distance: 75.5
click at [248, 222] on div "Название рассылки Название рассылки uCoz RU (39) Subject: ⚠️ Important! Update …" at bounding box center [375, 230] width 751 height 461
click at [316, 229] on input "uCoz RU (39) Subject: ⚠️ Important! Update the IP address for your website by S…" at bounding box center [375, 227] width 190 height 8
click at [297, 226] on input "uCoz RU (39) Subject: ⚠️ Important! Update the IP address for your website by S…" at bounding box center [375, 227] width 190 height 8
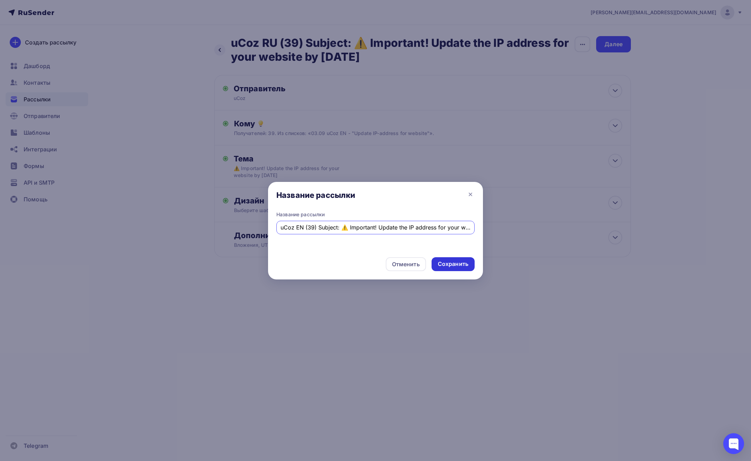
type input "uCoz EN (39) Subject: ⚠️ Important! Update the IP address for your website by […"
click at [438, 261] on div "Сохранить" at bounding box center [453, 264] width 31 height 8
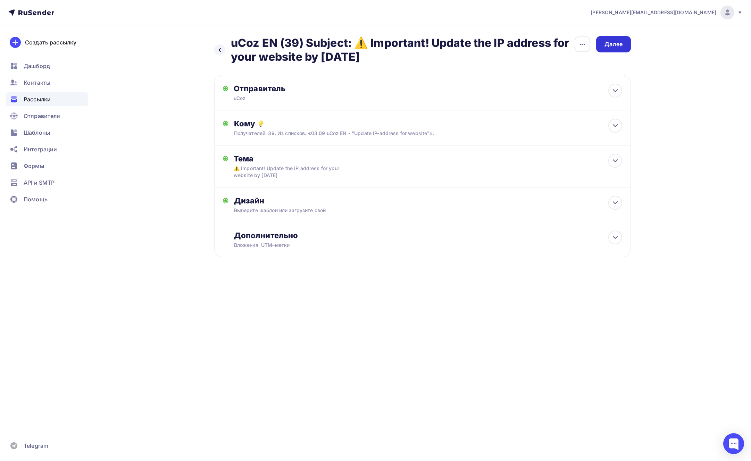
click at [616, 45] on div "Далее" at bounding box center [613, 44] width 18 height 8
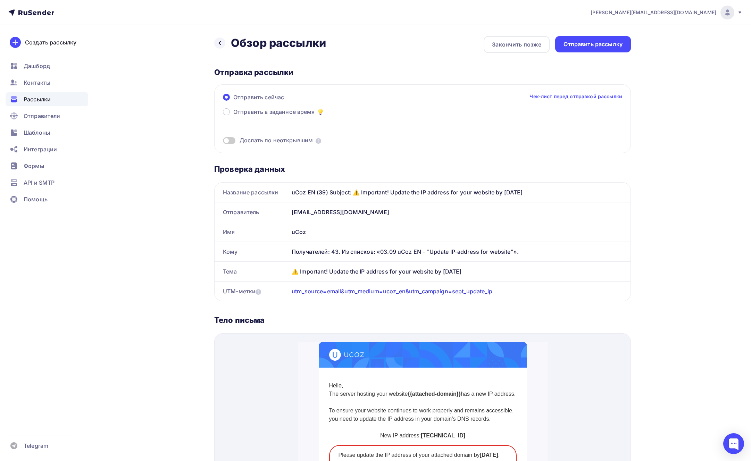
click at [227, 141] on span at bounding box center [229, 140] width 12 height 7
click at [223, 142] on input "checkbox" at bounding box center [223, 142] width 0 height 0
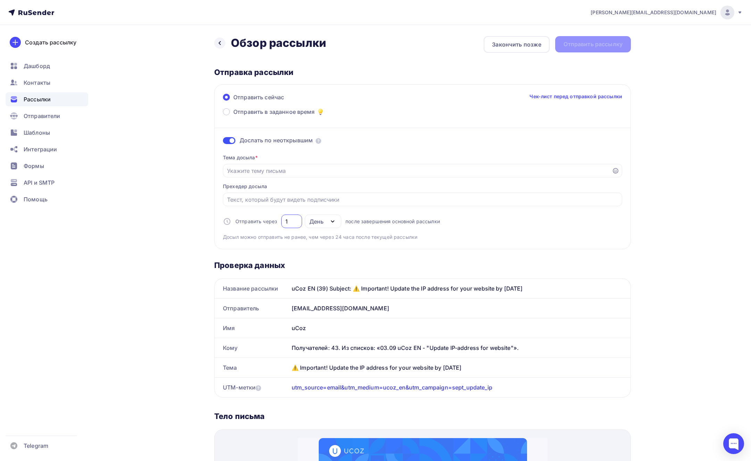
drag, startPoint x: 292, startPoint y: 220, endPoint x: 282, endPoint y: 219, distance: 9.8
click at [282, 219] on div "1" at bounding box center [291, 221] width 21 height 14
type input "6"
drag, startPoint x: 277, startPoint y: 192, endPoint x: 267, endPoint y: 192, distance: 9.7
click at [276, 193] on div "Тема досыла * Прехедер досыла Отправить через 6 День День Часы после завершения…" at bounding box center [422, 195] width 399 height 92
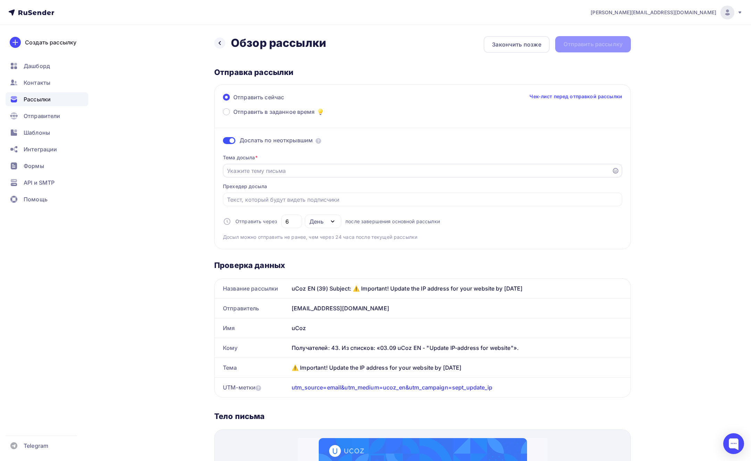
click at [265, 173] on input "Отправить в заданное время" at bounding box center [417, 171] width 381 height 8
paste input "⚠️ Important! Update the IP address for your website by [DATE]"
type input "⚠️ Important! Update the IP address for your website by [DATE]"
click at [684, 192] on div "irina@ucoz.net Аккаунт Тарифы Выйти Создать рассылку Дашборд Контакты Рассылки …" at bounding box center [375, 434] width 751 height 868
click at [592, 43] on div "Отправить рассылку" at bounding box center [592, 44] width 59 height 8
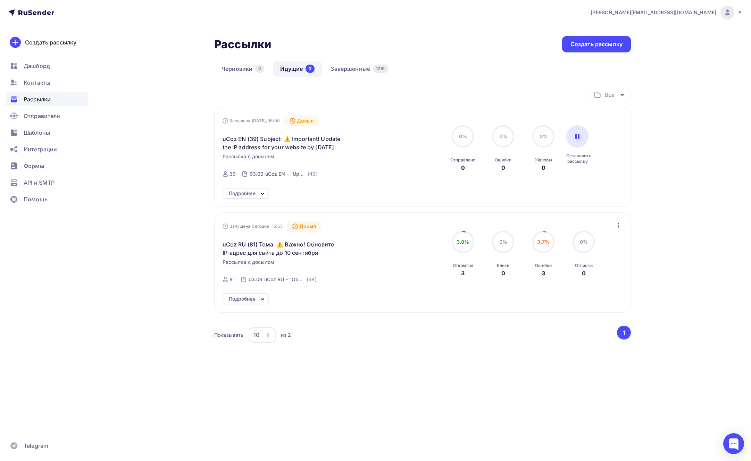
click at [260, 300] on icon at bounding box center [262, 299] width 8 height 8
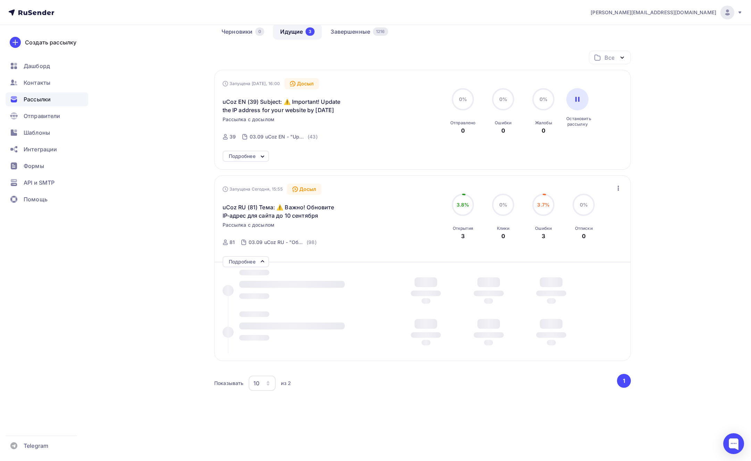
scroll to position [38, 0]
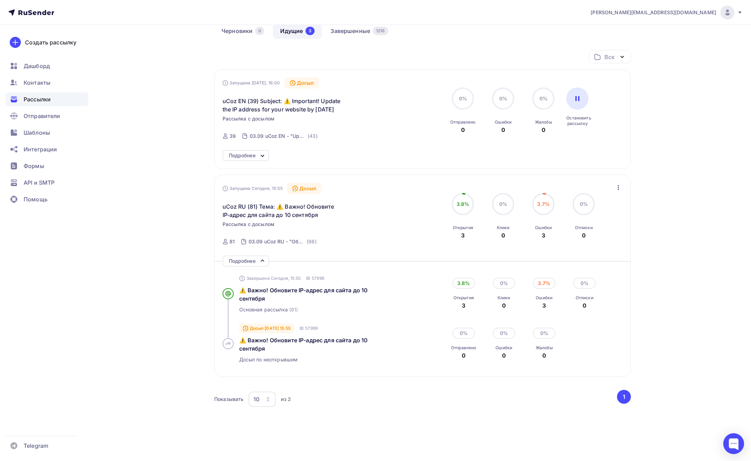
click at [256, 261] on div "Подробнее" at bounding box center [245, 260] width 47 height 11
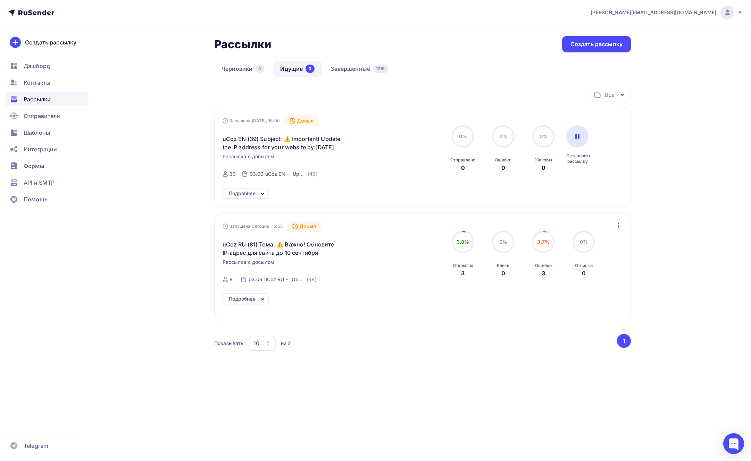
scroll to position [0, 0]
click at [262, 190] on icon at bounding box center [262, 194] width 8 height 8
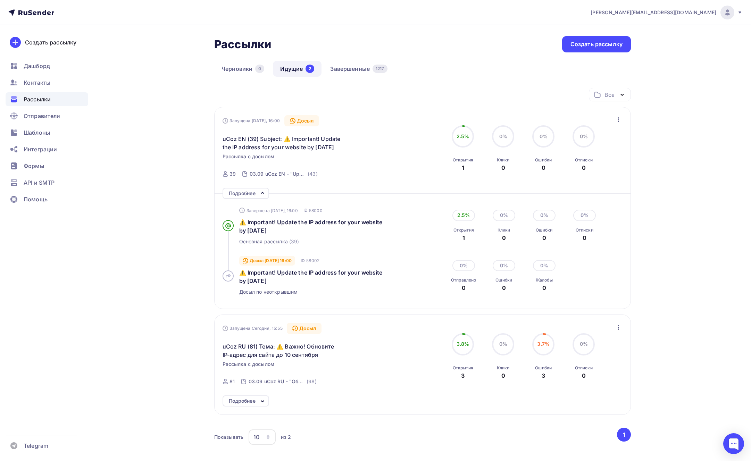
click at [259, 195] on icon at bounding box center [262, 193] width 8 height 8
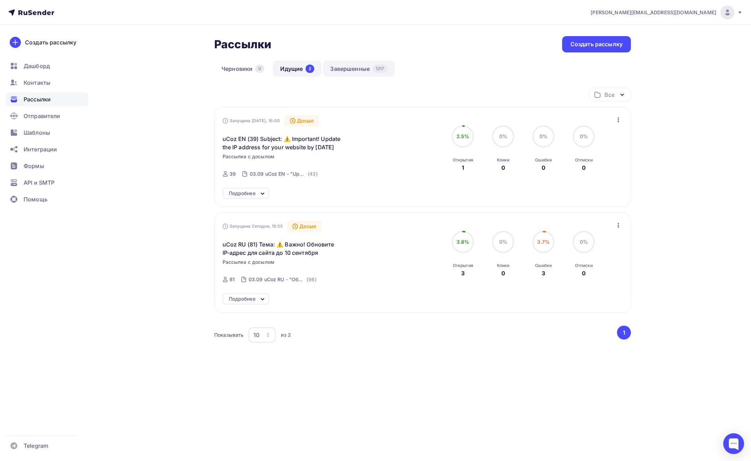
click at [390, 69] on link "Завершенные 1217" at bounding box center [358, 69] width 71 height 16
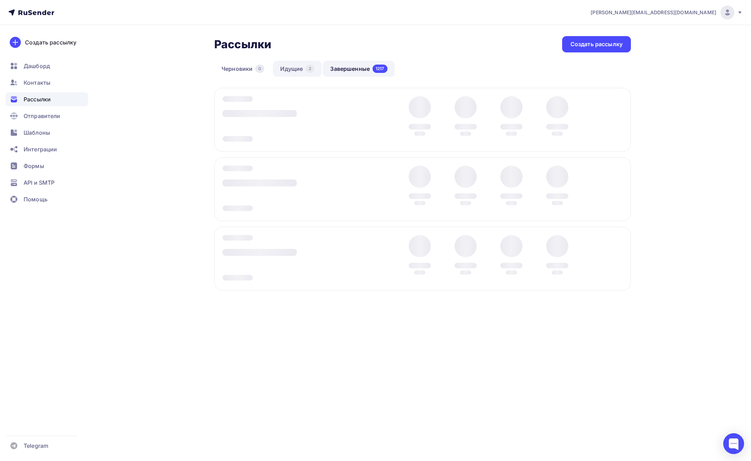
click at [298, 69] on link "Идущие 2" at bounding box center [297, 69] width 49 height 16
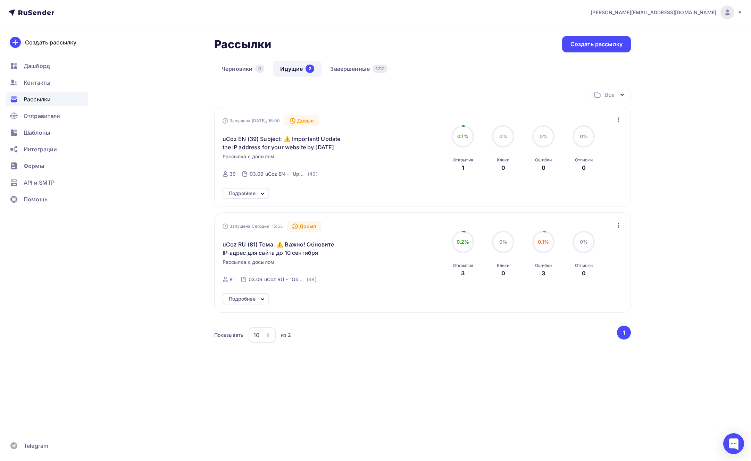
click at [250, 188] on div "Подробнее" at bounding box center [245, 193] width 47 height 11
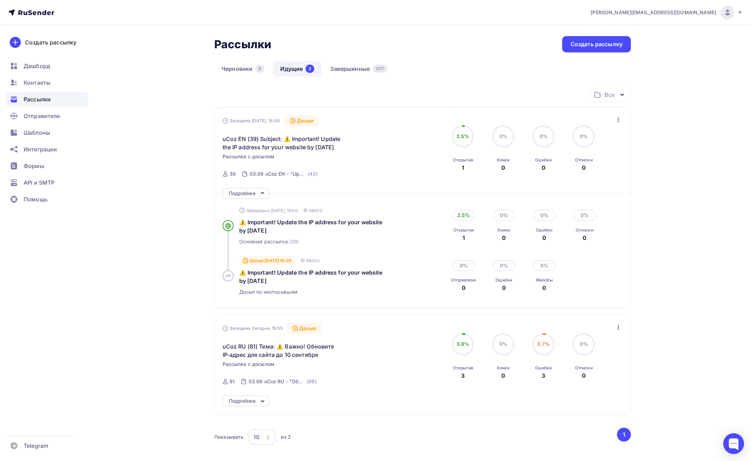
click at [620, 121] on icon "button" at bounding box center [618, 120] width 8 height 8
click at [640, 116] on div "Рассылки Рассылки Создать рассылку [GEOGRAPHIC_DATA] 0 Идущие 2 Завершенные 121…" at bounding box center [375, 270] width 569 height 490
click at [325, 273] on span "⚠️ Important! Update the IP address for your website by [DATE]" at bounding box center [310, 276] width 143 height 15
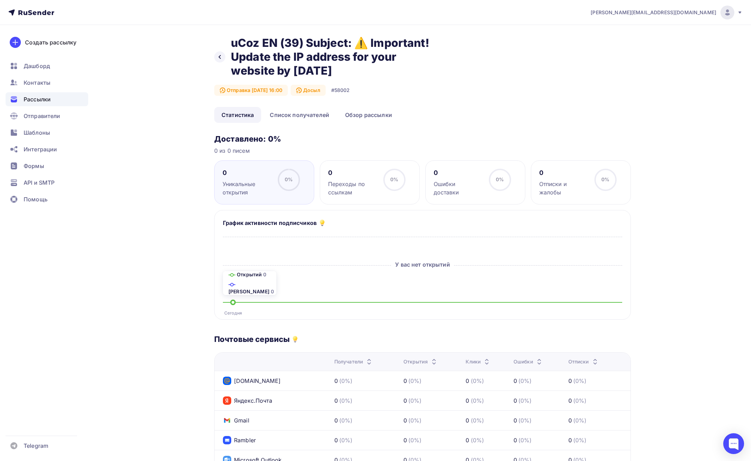
click at [286, 86] on div "Отправка [DATE] 16:00" at bounding box center [251, 90] width 74 height 11
click at [320, 89] on div "Досыл" at bounding box center [307, 90] width 35 height 11
click at [222, 55] on icon at bounding box center [220, 57] width 6 height 6
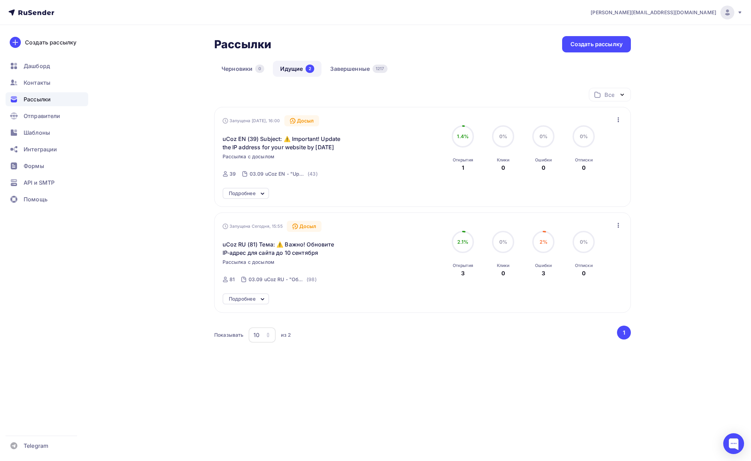
click at [618, 125] on div "Запущена Сегодня, 16:00 Досыл uCoz EN (39) Subject: ⚠️ Important! Update the IP…" at bounding box center [422, 148] width 400 height 67
click at [619, 122] on icon "button" at bounding box center [618, 120] width 8 height 8
click at [671, 120] on div "irina@ucoz.net Аккаунт Тарифы Выйти Создать рассылку Дашборд Контакты Рассылки …" at bounding box center [375, 206] width 751 height 413
click at [259, 198] on div "Подробнее" at bounding box center [245, 193] width 47 height 11
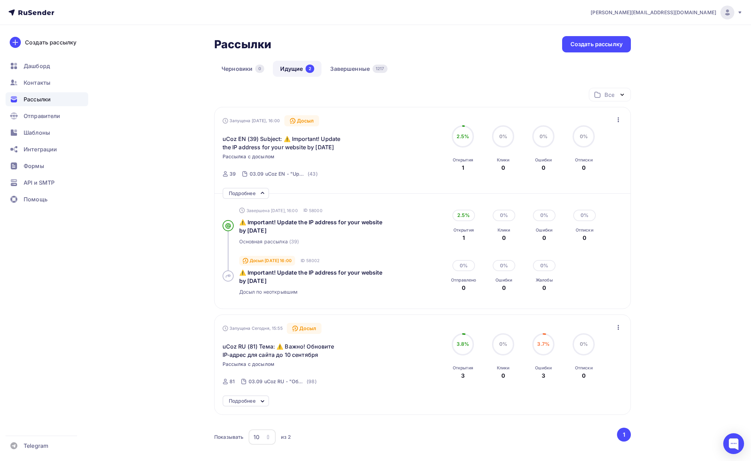
click at [247, 398] on div "Подробнее" at bounding box center [242, 401] width 27 height 8
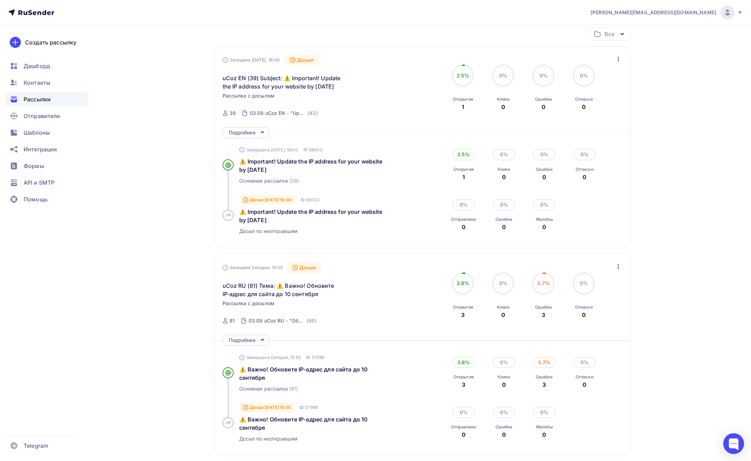
scroll to position [157, 0]
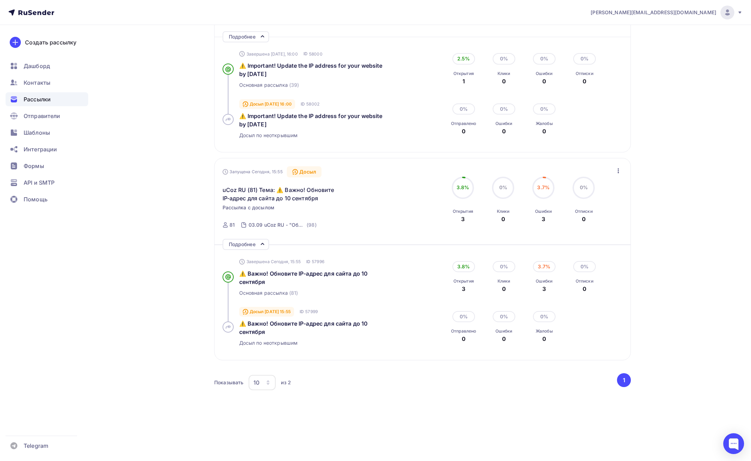
click at [617, 171] on icon "button" at bounding box center [617, 170] width 1 height 5
click at [677, 166] on div "irina@ucoz.net Аккаунт Тарифы Выйти Создать рассылку Дашборд Контакты Рассылки …" at bounding box center [375, 151] width 751 height 617
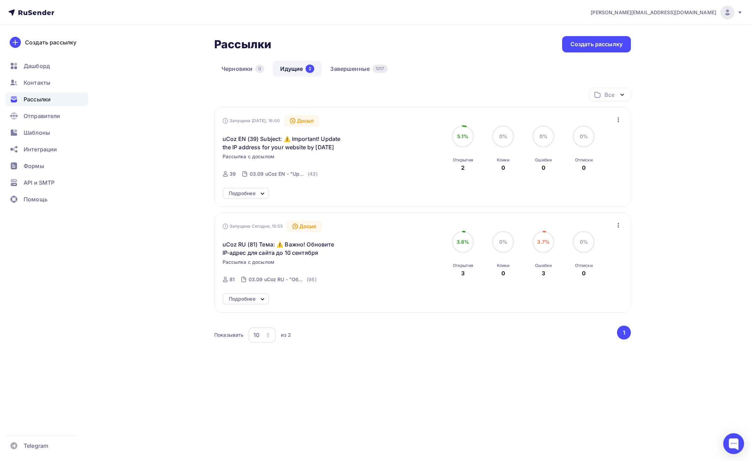
click at [254, 192] on div "Подробнее" at bounding box center [242, 193] width 27 height 8
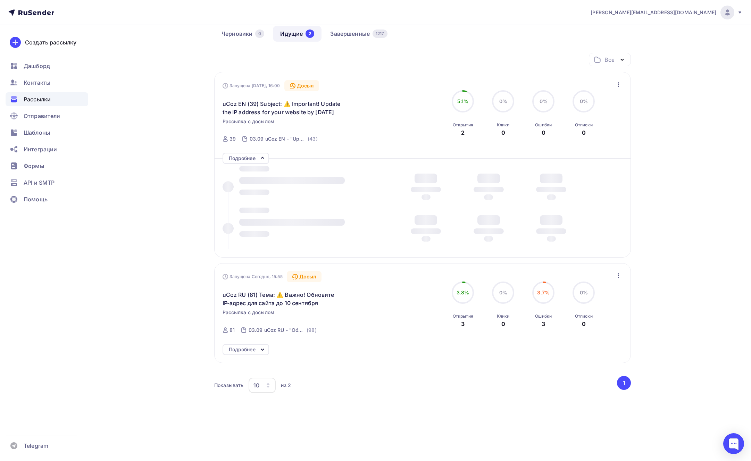
scroll to position [38, 0]
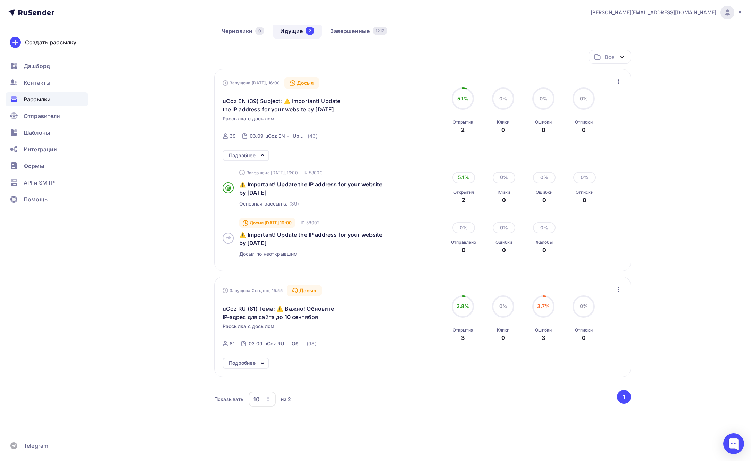
click at [249, 360] on div "Подробнее" at bounding box center [242, 363] width 27 height 8
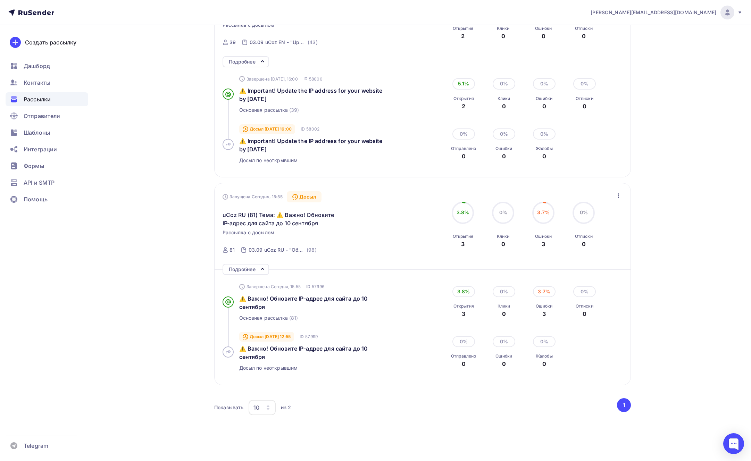
scroll to position [132, 0]
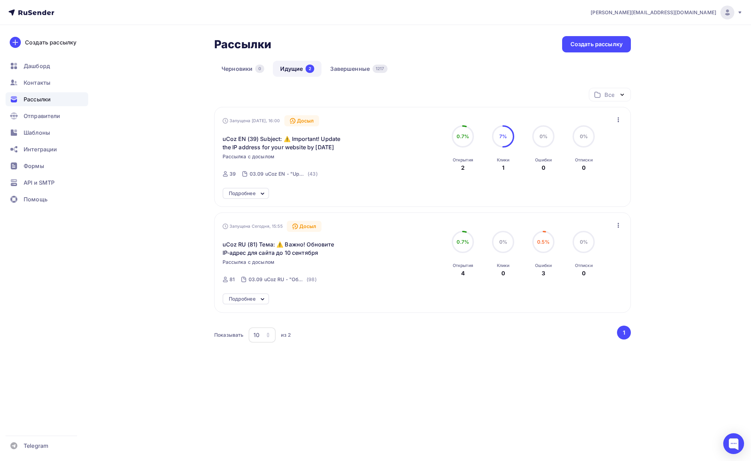
click at [249, 192] on div "Подробнее" at bounding box center [242, 193] width 27 height 8
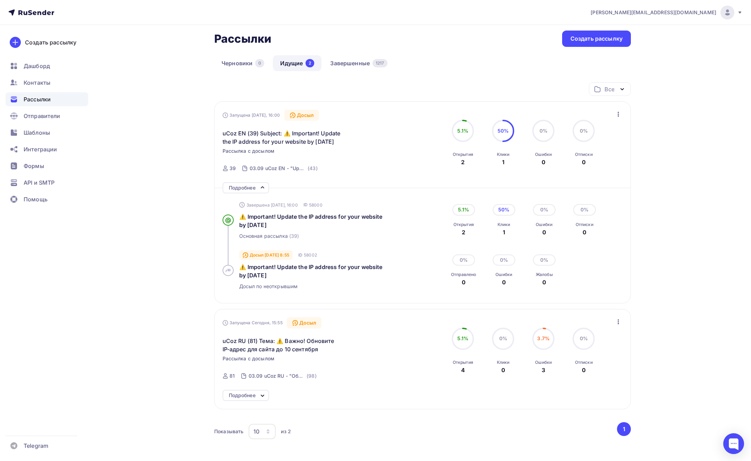
scroll to position [18, 0]
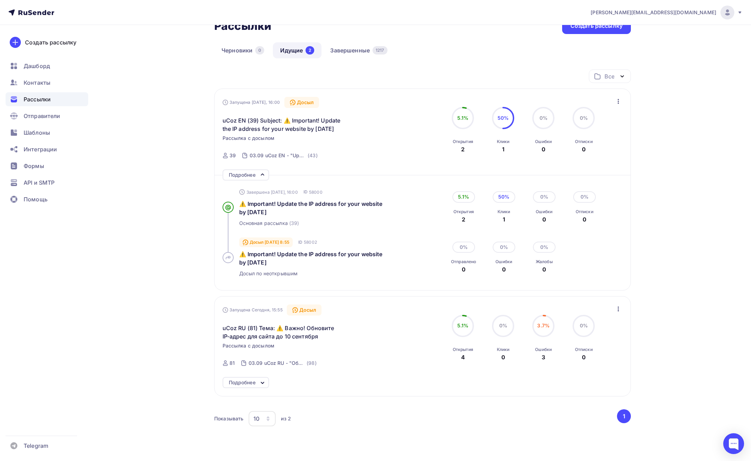
click at [250, 382] on div "Подробнее" at bounding box center [242, 382] width 27 height 8
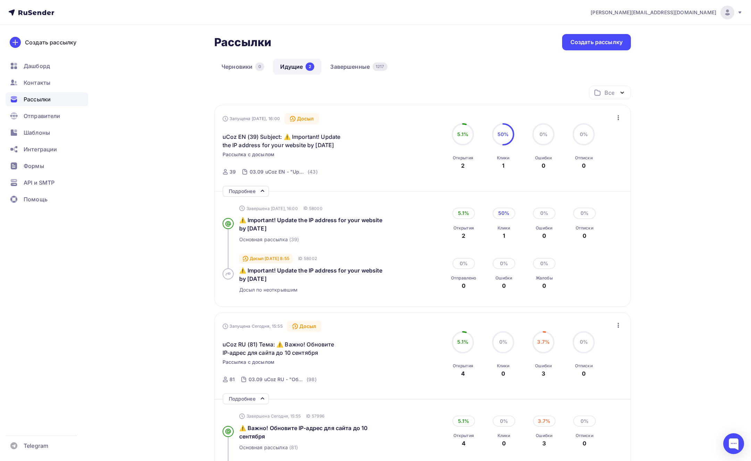
scroll to position [0, 0]
